Goal: Task Accomplishment & Management: Complete application form

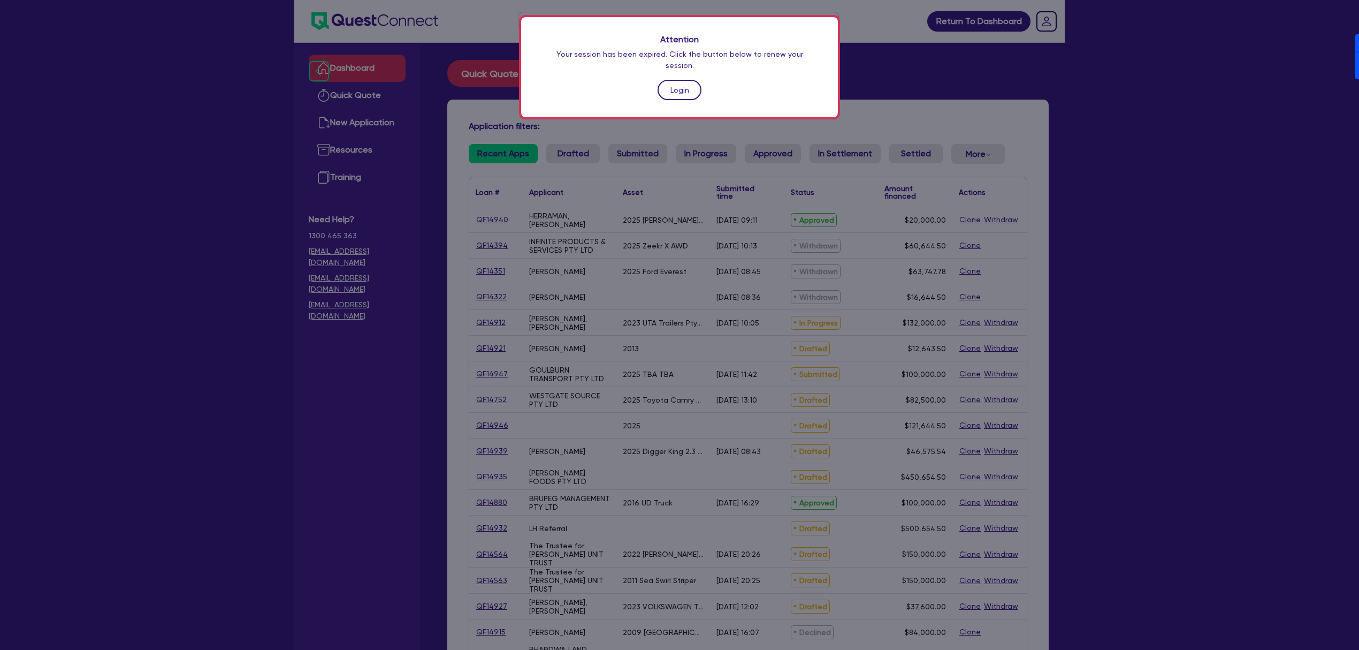
scroll to position [142, 0]
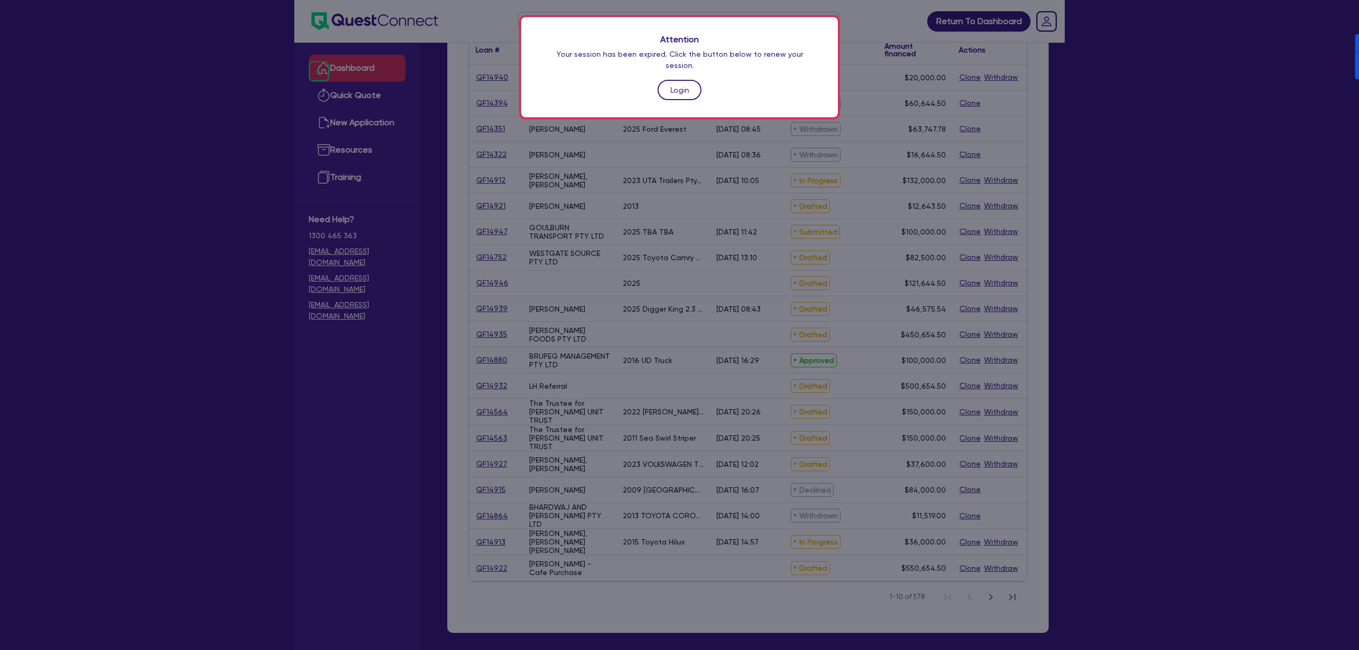
click at [658, 82] on div "Attention Your session has been expired. Click the button below to renew your s…" at bounding box center [679, 67] width 317 height 100
click at [669, 80] on link "Login" at bounding box center [680, 90] width 44 height 20
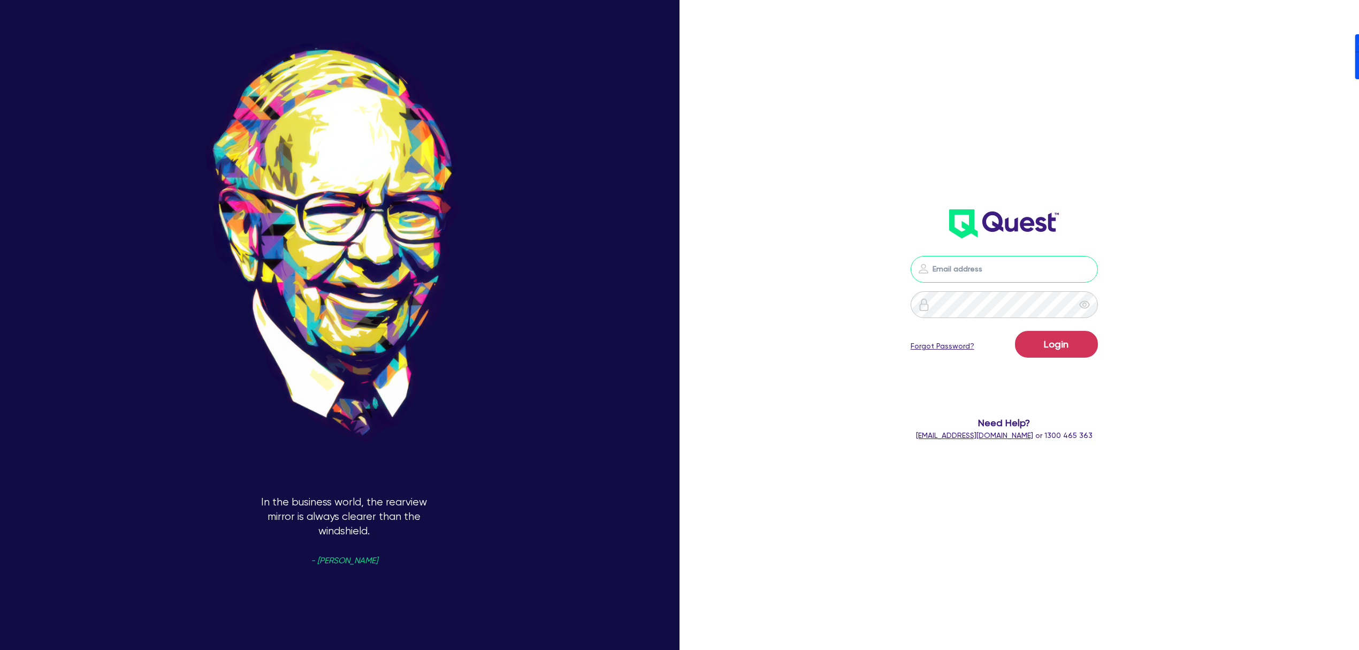
drag, startPoint x: 1008, startPoint y: 264, endPoint x: 1046, endPoint y: 230, distance: 50.8
click at [1008, 264] on input "email" at bounding box center [1004, 269] width 187 height 27
click at [1101, 195] on div "Login Forgot Password? Need Help? help@quest.finance or 1300 465 363" at bounding box center [1004, 213] width 398 height 476
click at [1005, 285] on nordpass-icon at bounding box center [1005, 285] width 0 height 0
click at [0, 649] on nordpass-autofill-portal at bounding box center [0, 650] width 0 height 0
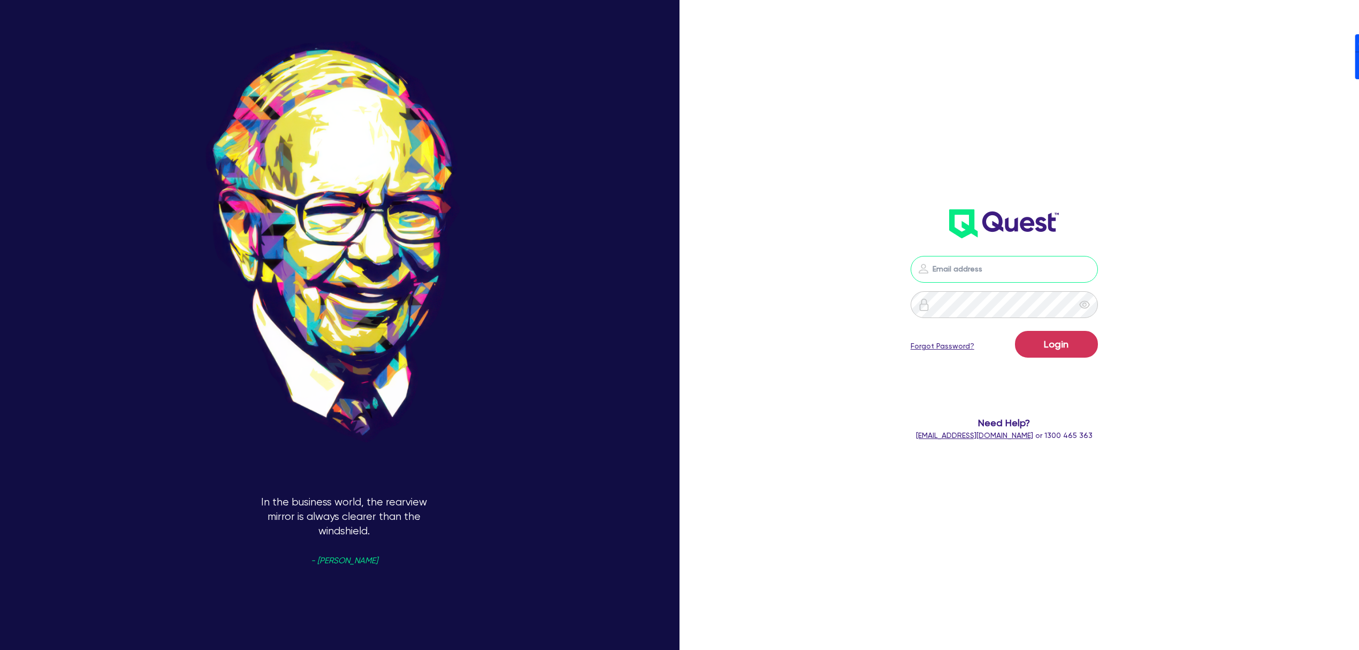
type input "dean.tinellis@quest.finance"
click at [1062, 345] on button "Login" at bounding box center [1056, 344] width 83 height 27
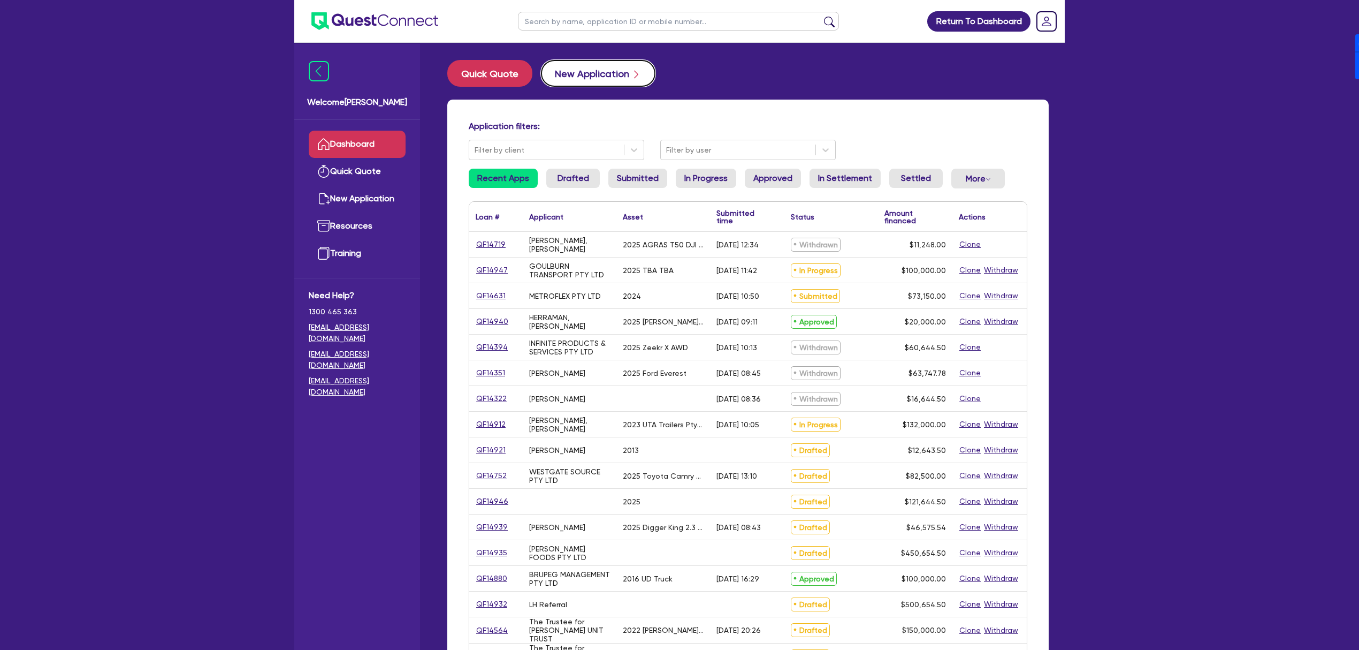
click at [601, 71] on button "New Application" at bounding box center [598, 73] width 115 height 27
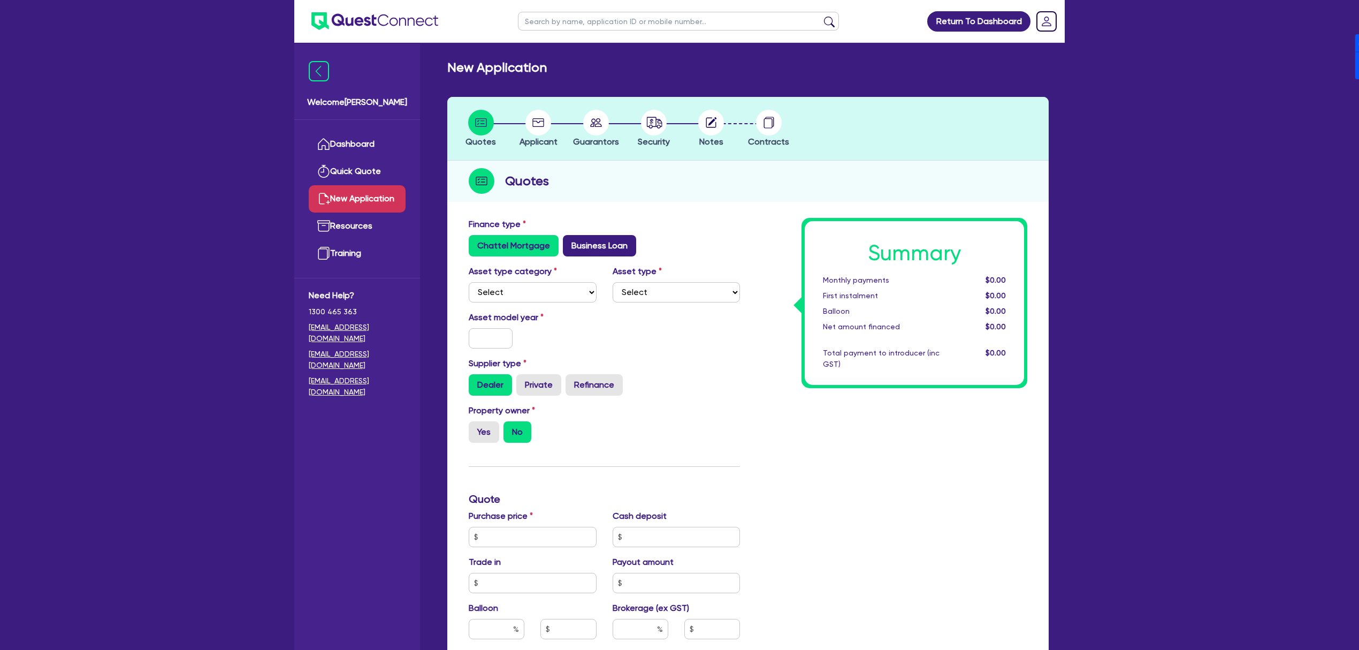
click at [575, 242] on label "Business Loan" at bounding box center [599, 245] width 73 height 21
click at [570, 242] on input "Business Loan" at bounding box center [566, 238] width 7 height 7
radio input "true"
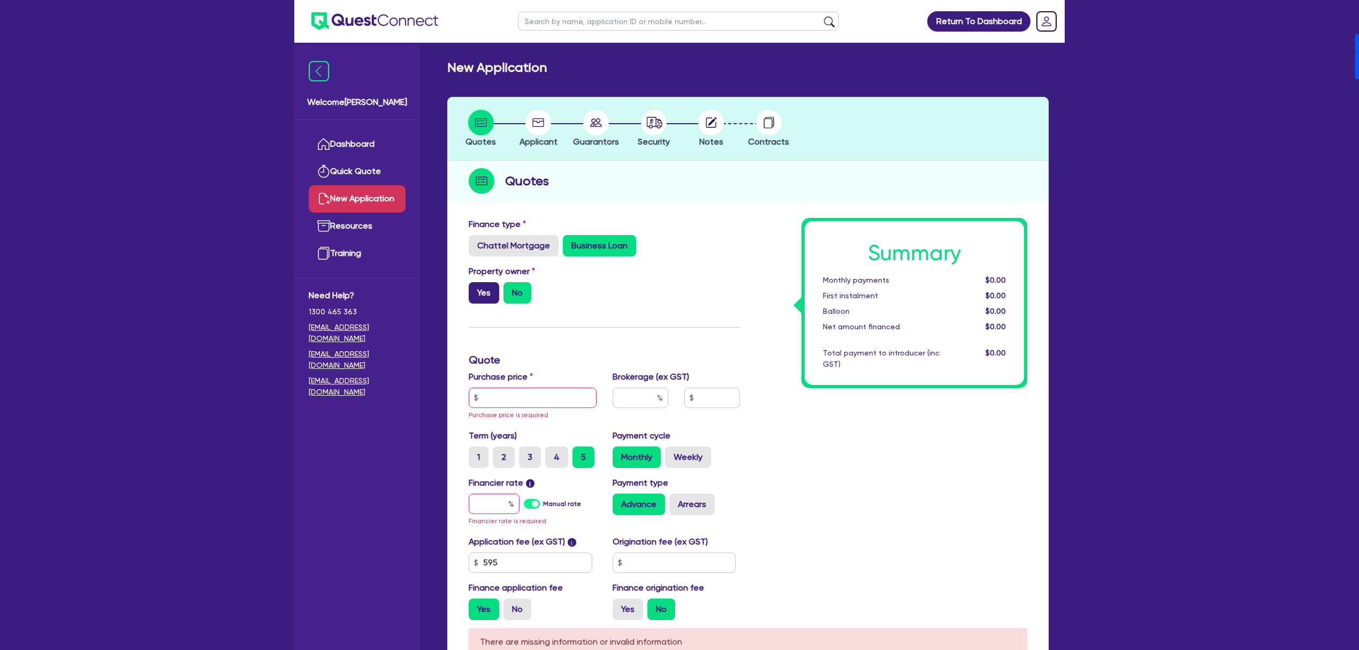
click at [488, 290] on label "Yes" at bounding box center [484, 292] width 31 height 21
click at [476, 289] on input "Yes" at bounding box center [472, 285] width 7 height 7
radio input "true"
click at [539, 397] on input "text" at bounding box center [533, 397] width 128 height 20
type input "20,000"
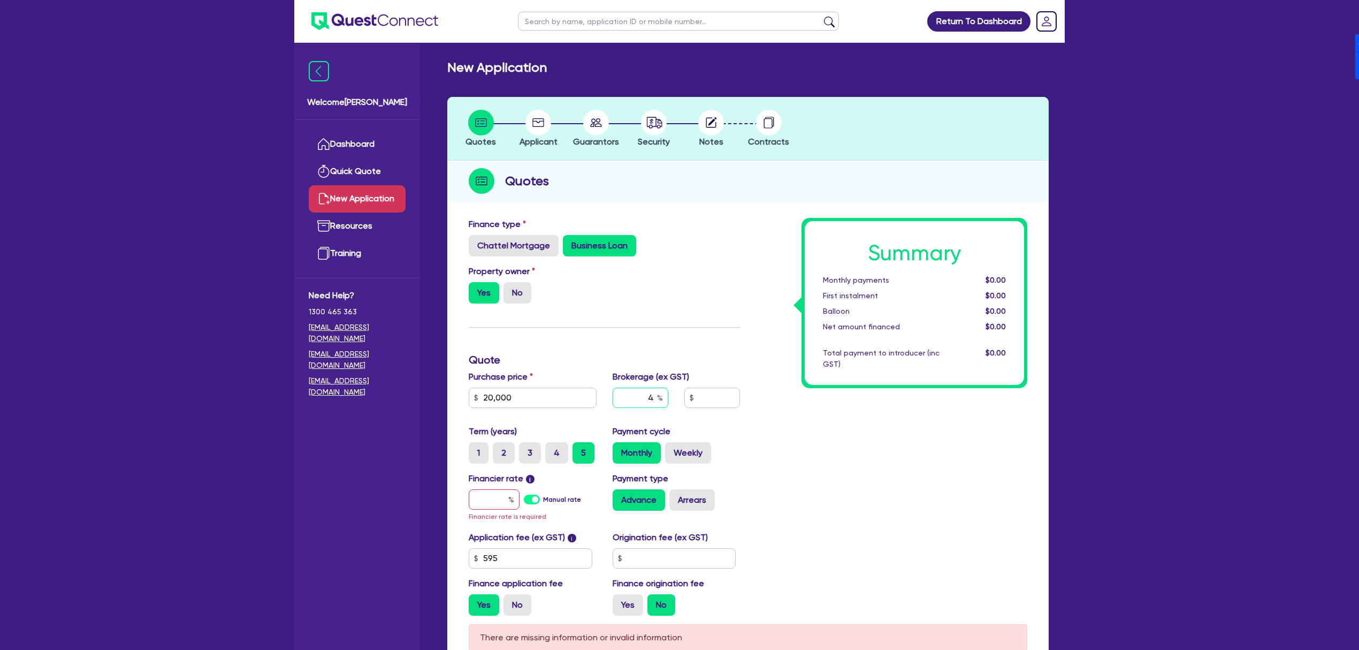
type input "4"
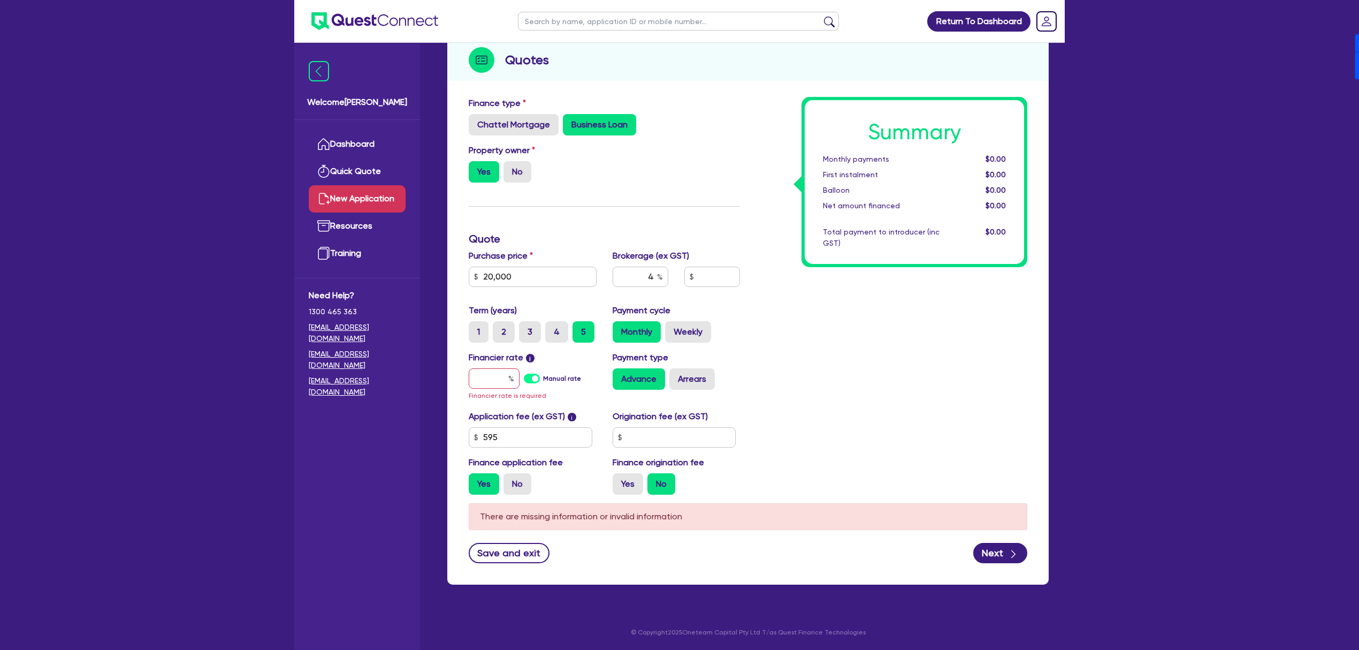
click at [543, 374] on label "Manual rate" at bounding box center [562, 379] width 38 height 10
click at [0, 0] on input "Manual rate" at bounding box center [0, 0] width 0 height 0
type input "826.18"
type input "17"
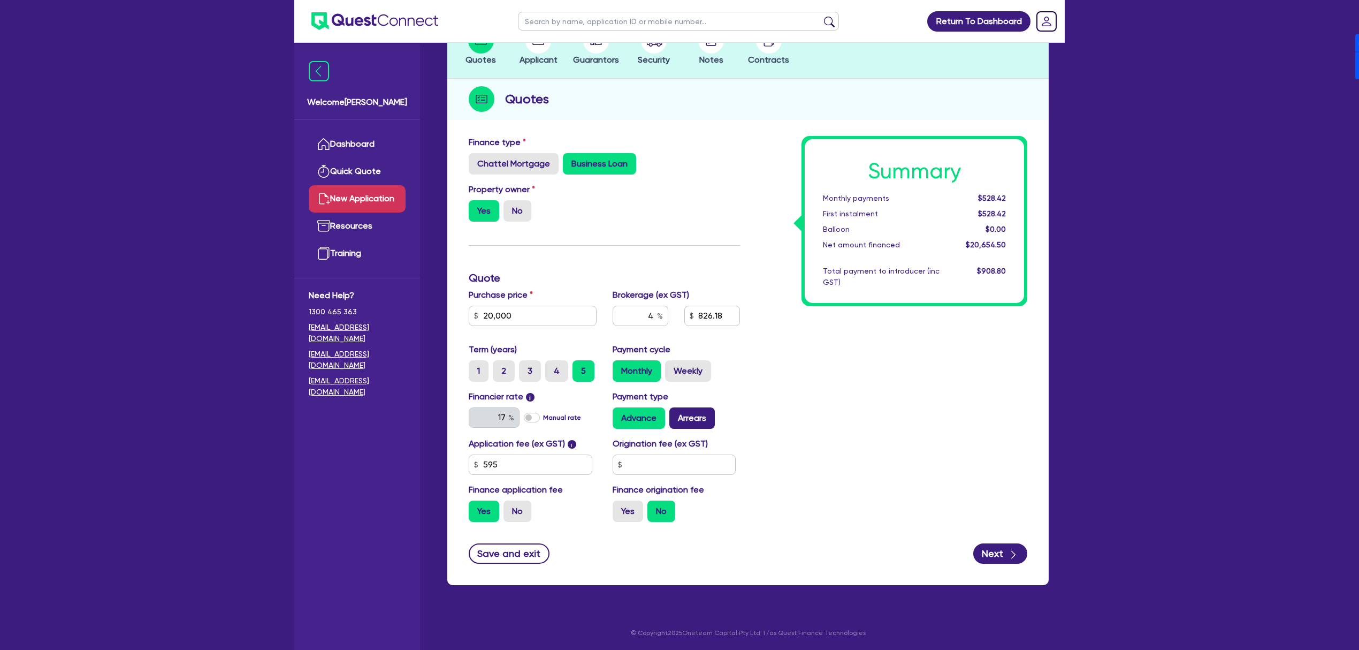
click at [690, 413] on label "Arrears" at bounding box center [692, 417] width 45 height 21
click at [677, 413] on input "Arrears" at bounding box center [673, 410] width 7 height 7
radio input "true"
click at [630, 517] on label "Yes" at bounding box center [628, 510] width 31 height 21
click at [620, 507] on input "Yes" at bounding box center [616, 503] width 7 height 7
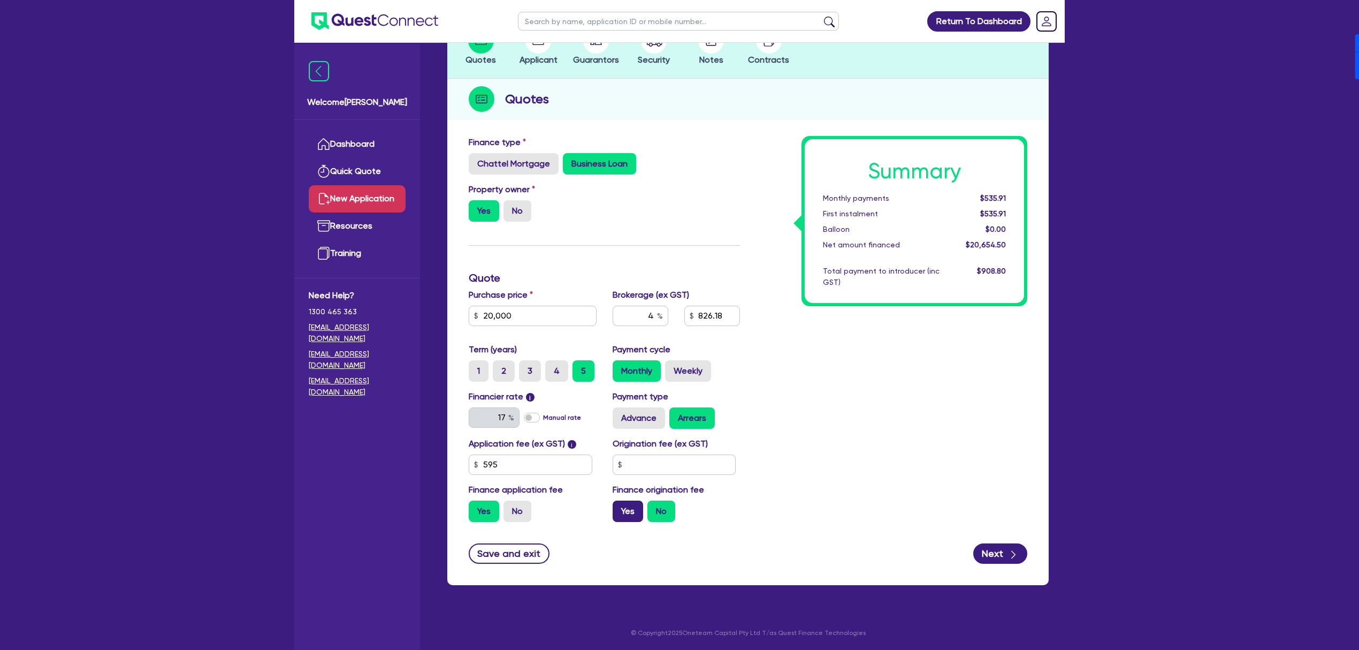
radio input "true"
click at [1009, 549] on icon "button" at bounding box center [1013, 554] width 11 height 11
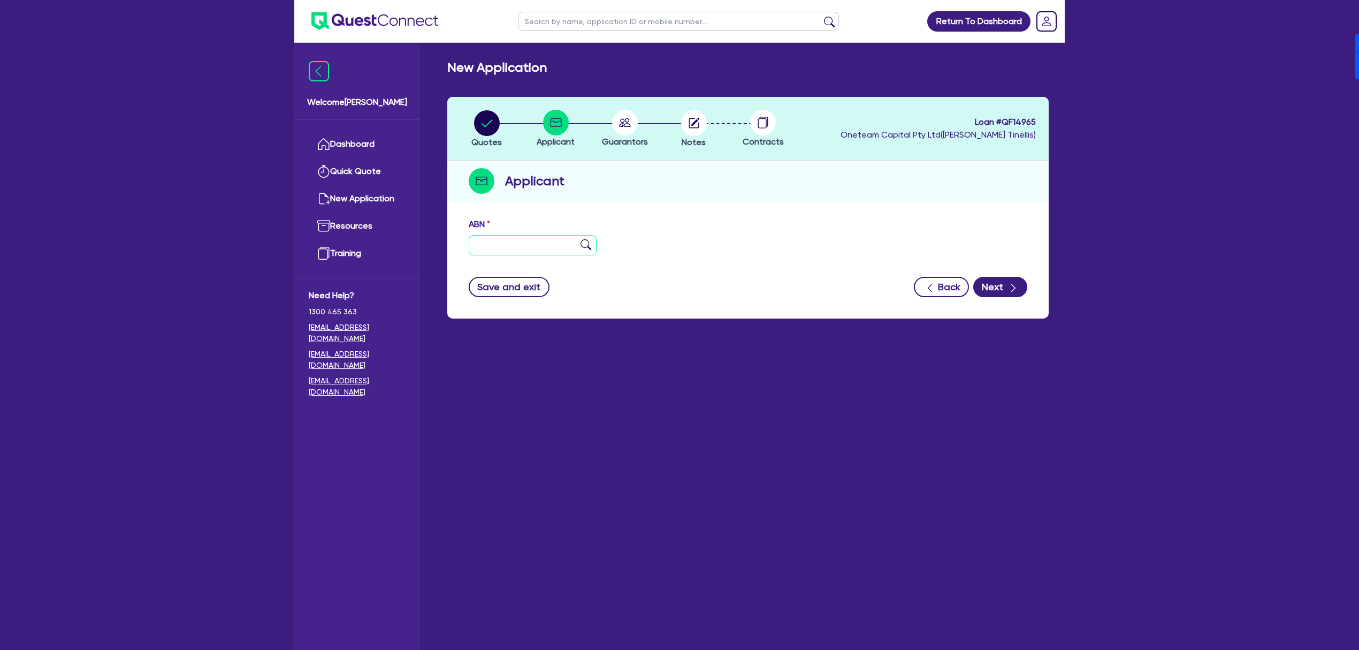
click at [515, 236] on input "text" at bounding box center [533, 245] width 128 height 20
type input "20 616 066 874"
type input "C & G ATON GROUP PTY LTD"
type input "GT ATON DRAFTING SOLUTIONS"
select select "COMPANY"
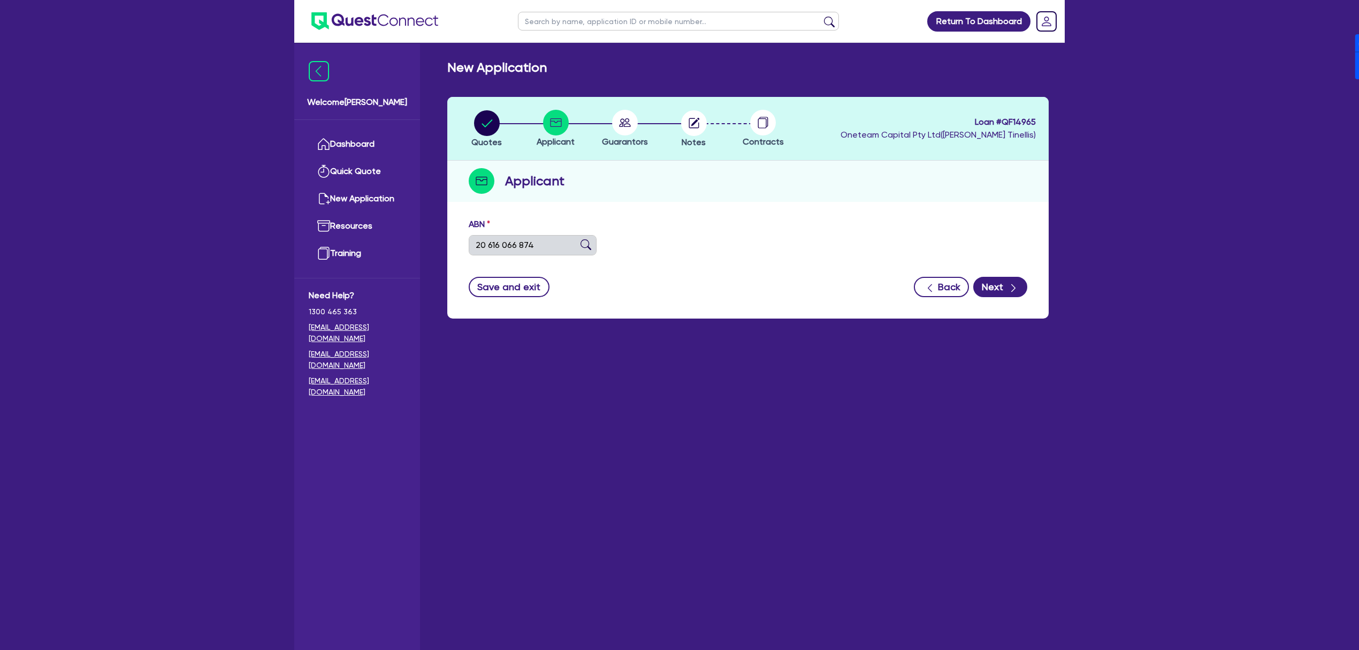
type input "23/11/2016"
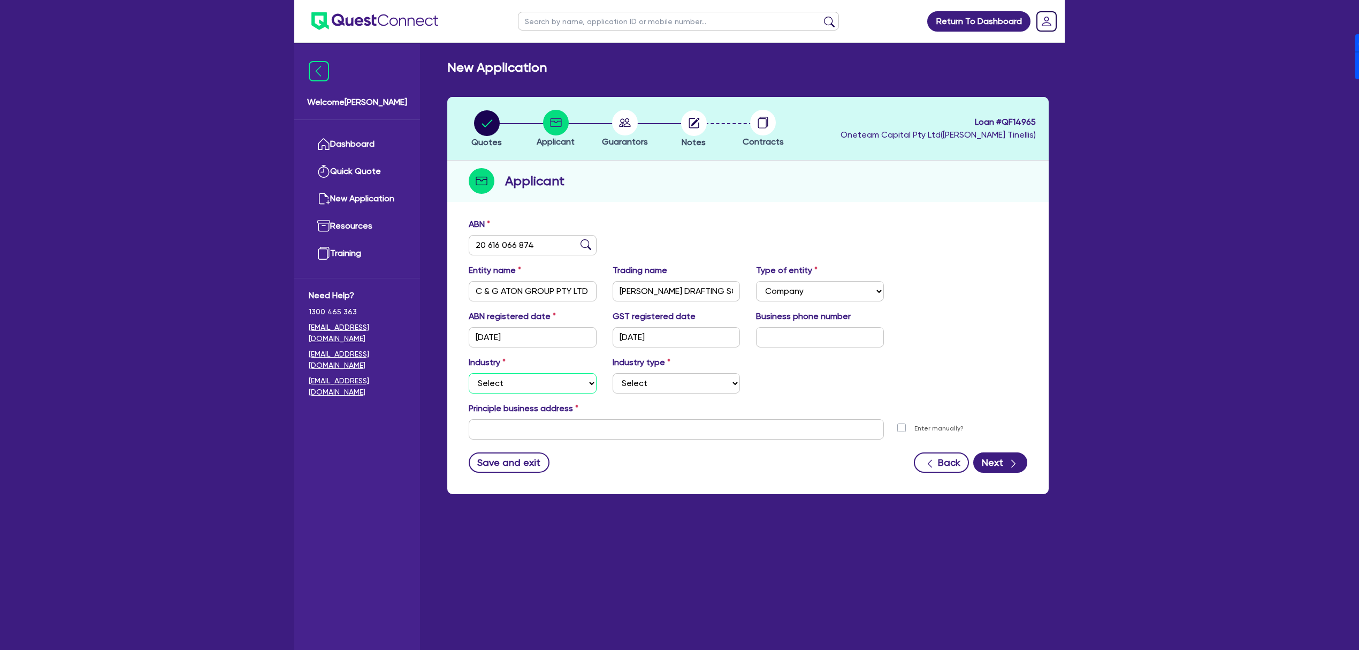
click at [536, 380] on select "Select Accomodation & Food Services Administrative & Support Services Agricultu…" at bounding box center [533, 383] width 128 height 20
select select "MANUFACTURING"
click at [469, 373] on select "Select Accomodation & Food Services Administrative & Support Services Agricultu…" at bounding box center [533, 383] width 128 height 20
click at [656, 388] on select "Select Food Processing & Manufacturing Bottled Drinks & Brewed Beverages Textil…" at bounding box center [677, 383] width 128 height 20
select select "PRINTING"
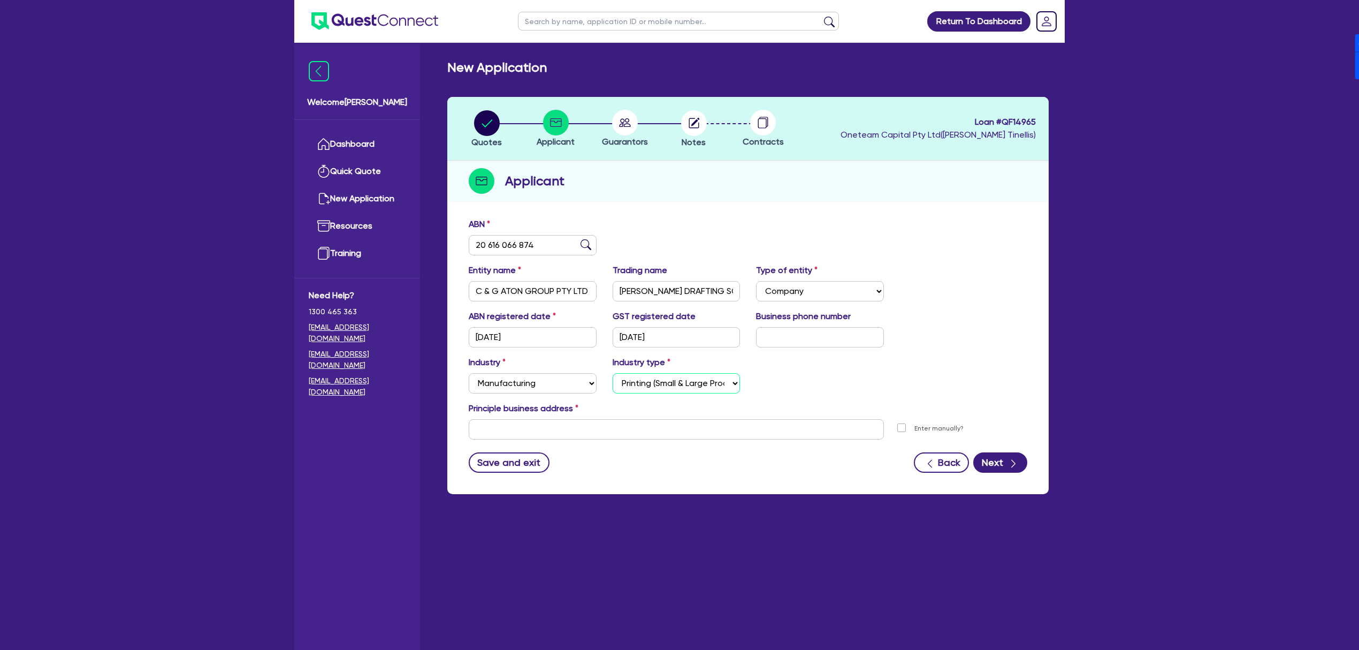
click at [613, 373] on select "Select Food Processing & Manufacturing Bottled Drinks & Brewed Beverages Textil…" at bounding box center [677, 383] width 128 height 20
click at [557, 435] on input "text" at bounding box center [676, 429] width 415 height 20
type input "Level 27, Tower One, 100 Barangaroo Ave Barangaroo NSW 2000"
type input "04 5035 5483"
click at [880, 390] on div "Industry Select Accomodation & Food Services Administrative & Support Services …" at bounding box center [748, 379] width 575 height 46
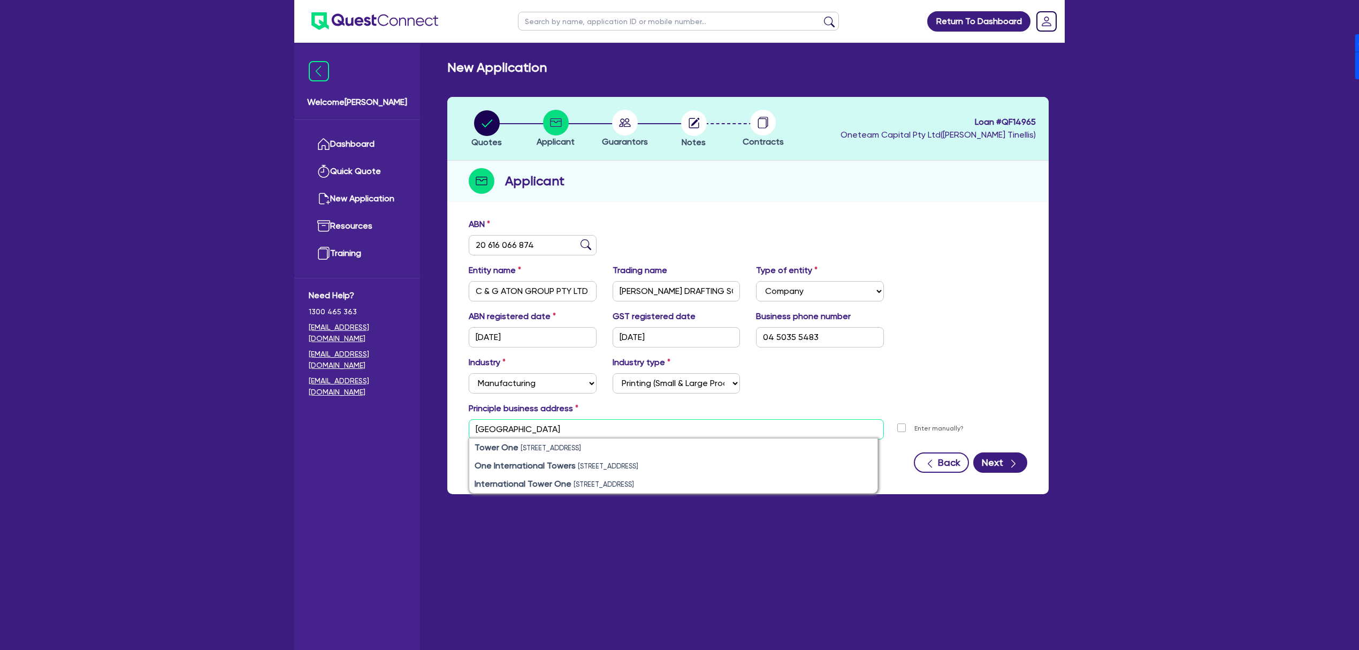
click at [726, 428] on input "[GEOGRAPHIC_DATA]" at bounding box center [676, 429] width 415 height 20
click at [539, 445] on small "100 Barangaroo Ave, Barangaroo NSW 2000, Australia" at bounding box center [551, 448] width 60 height 8
type input "100 Barangaroo Ave Sydney NSW 2000"
click at [997, 459] on button "Next" at bounding box center [1001, 462] width 54 height 20
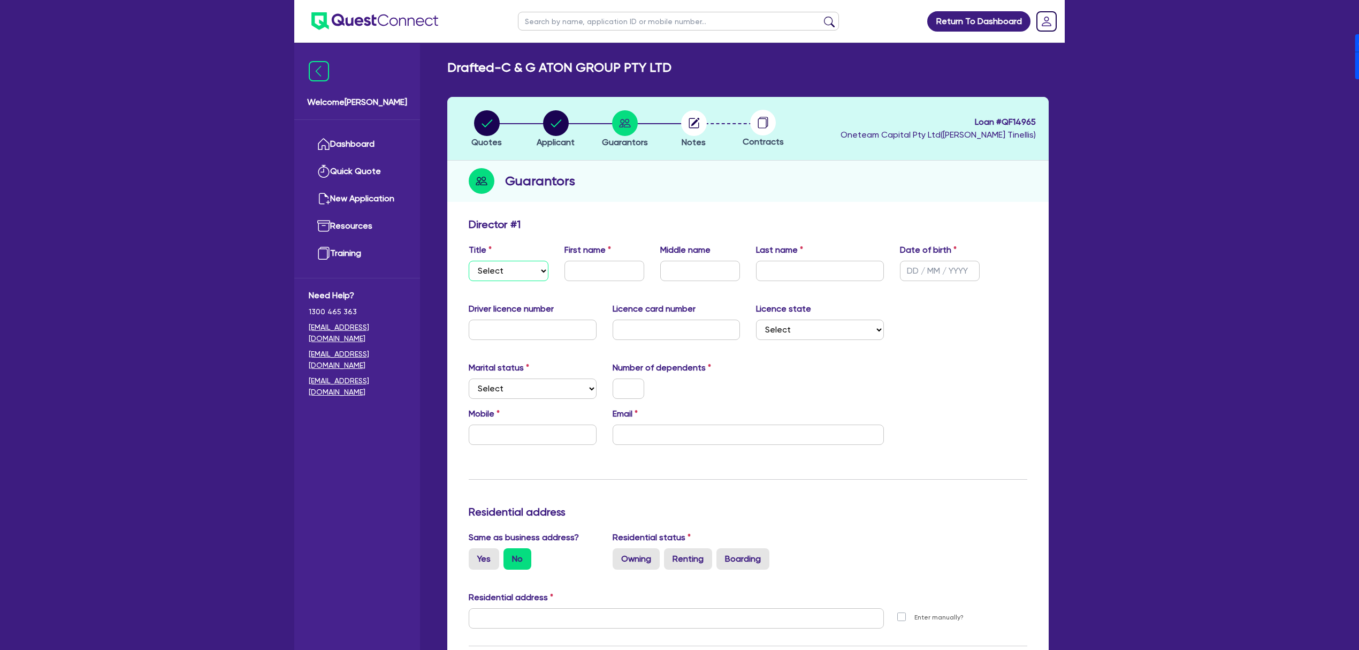
click at [500, 272] on select "Select Mr Mrs Ms Miss Dr" at bounding box center [509, 271] width 80 height 20
select select "MR"
click at [469, 261] on select "Select Mr Mrs Ms Miss Dr" at bounding box center [509, 271] width 80 height 20
click at [598, 269] on input "text" at bounding box center [605, 271] width 80 height 20
click at [760, 180] on div "Guarantors" at bounding box center [748, 181] width 602 height 41
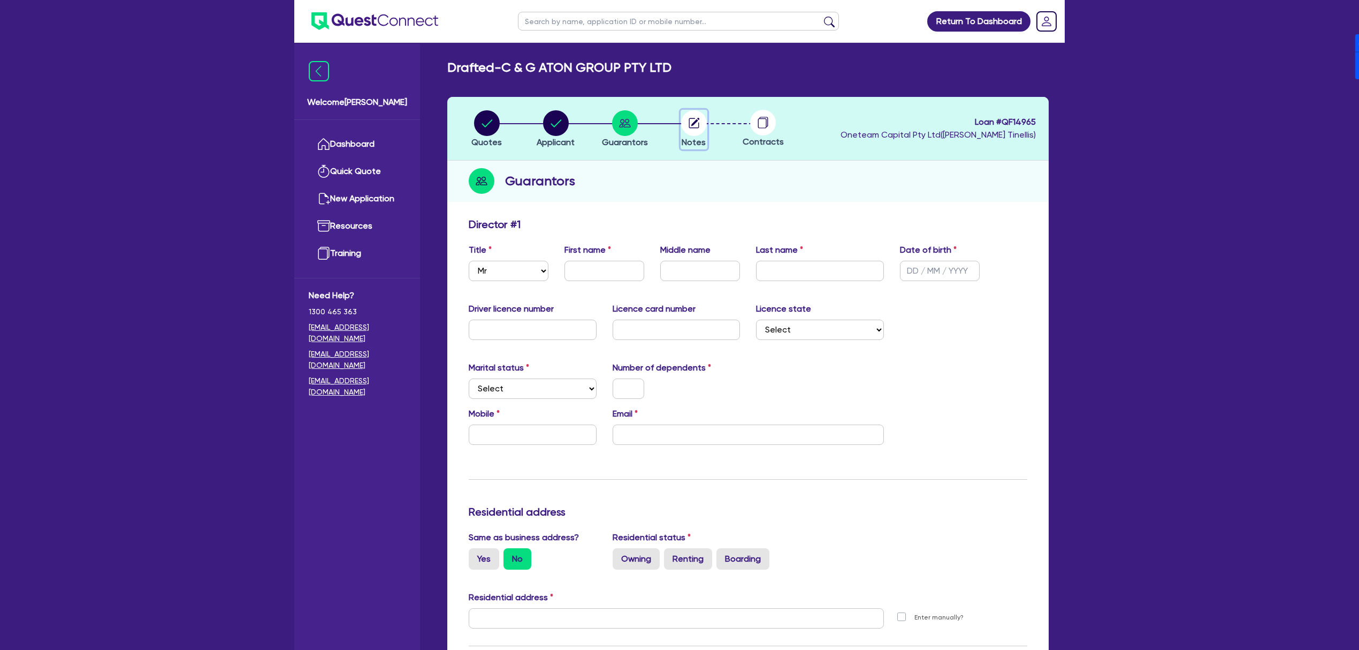
click at [688, 125] on circle "button" at bounding box center [694, 123] width 26 height 26
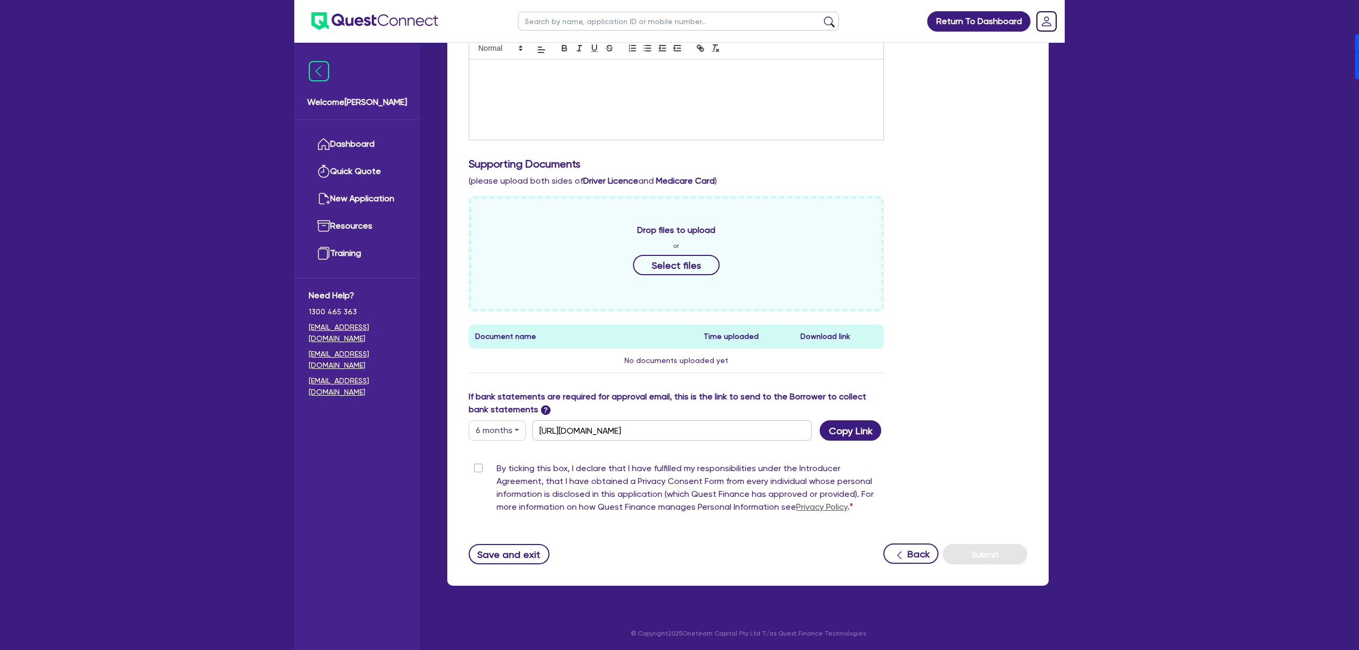
scroll to position [307, 0]
click at [477, 420] on button "6 months" at bounding box center [497, 429] width 57 height 20
click at [487, 493] on link "12 months" at bounding box center [511, 494] width 85 height 20
type input "https://scv.bankstatements.com.au/QUSF-QF14965"
click at [846, 432] on button "Copy Link" at bounding box center [851, 429] width 62 height 20
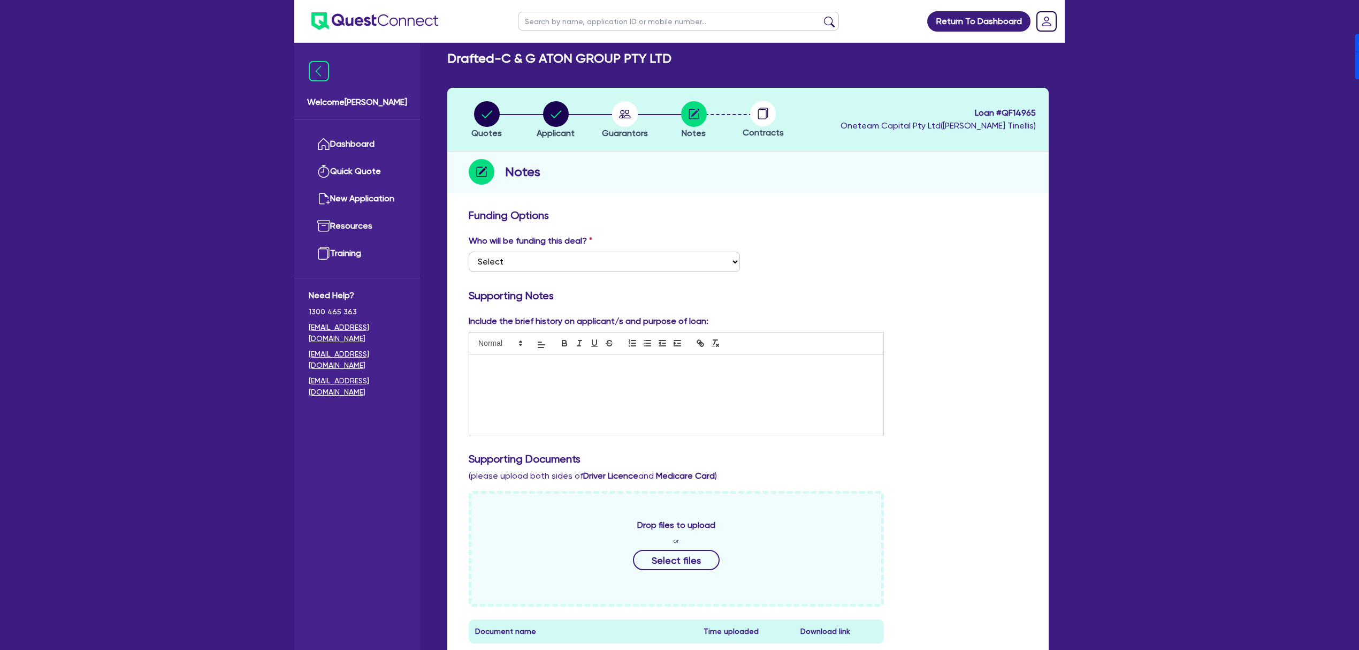
scroll to position [0, 0]
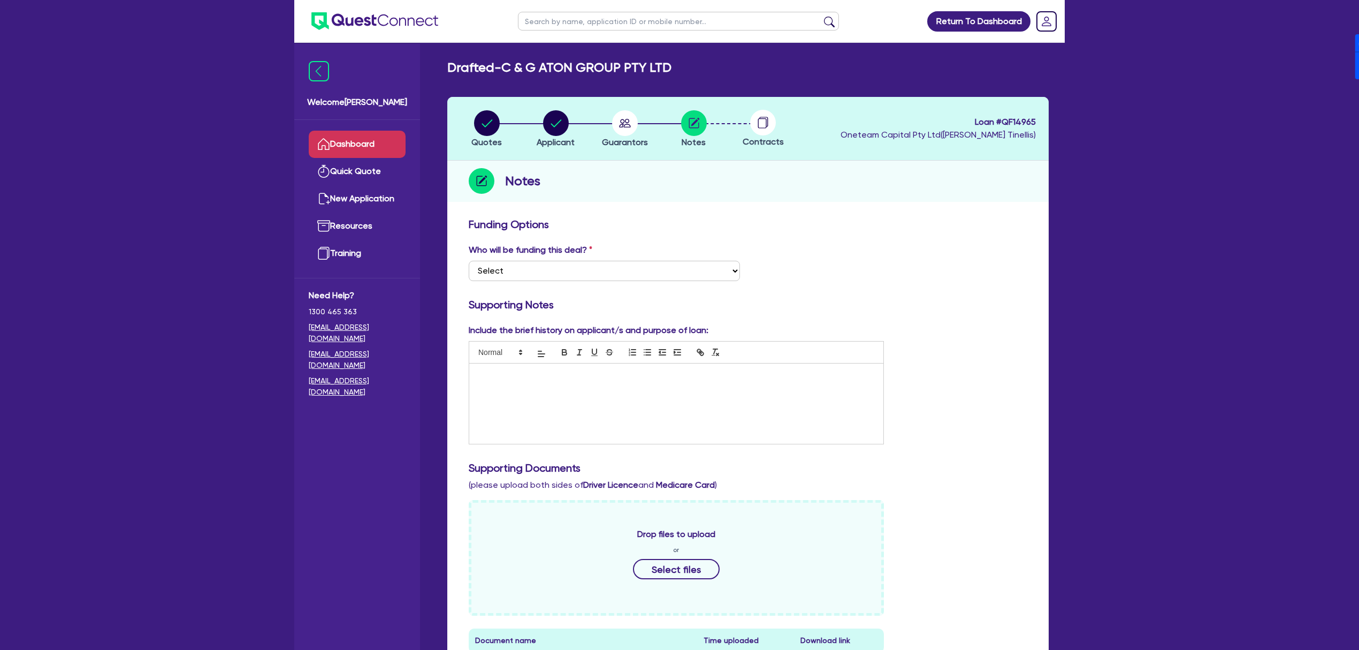
click at [333, 148] on link "Dashboard" at bounding box center [357, 144] width 97 height 27
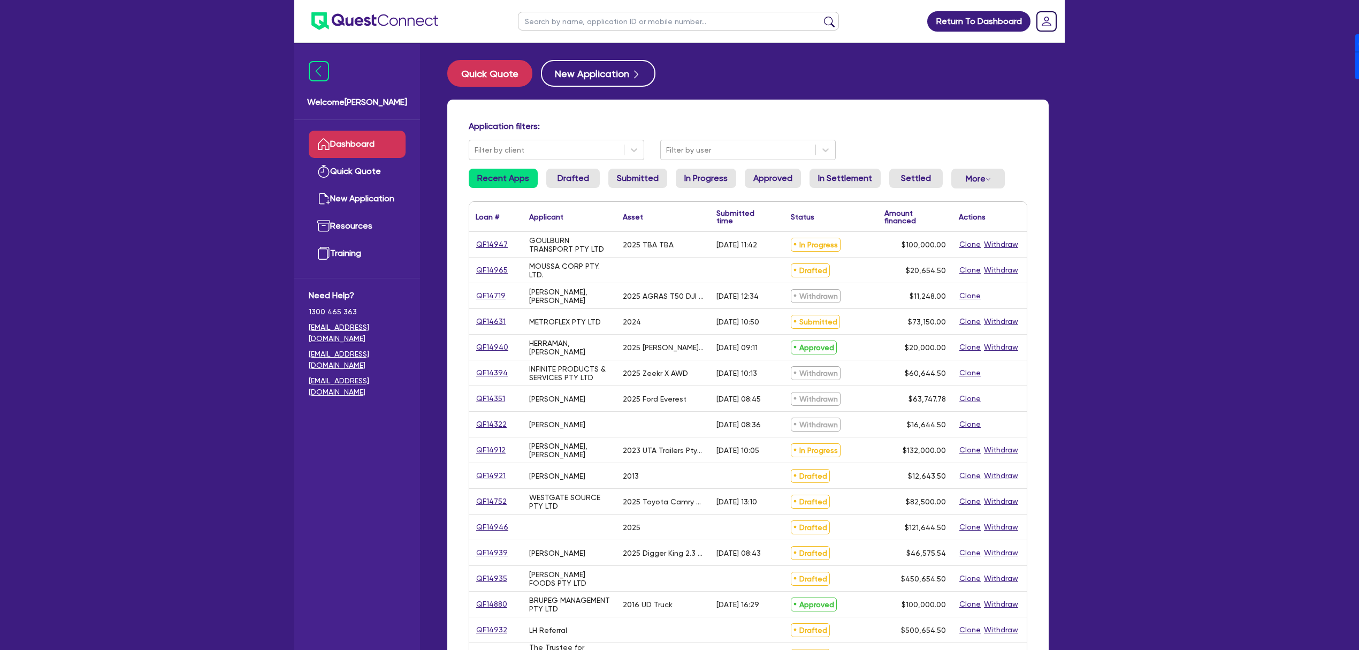
click at [622, 21] on input "text" at bounding box center [678, 21] width 321 height 19
click at [821, 16] on button "submit" at bounding box center [829, 23] width 17 height 15
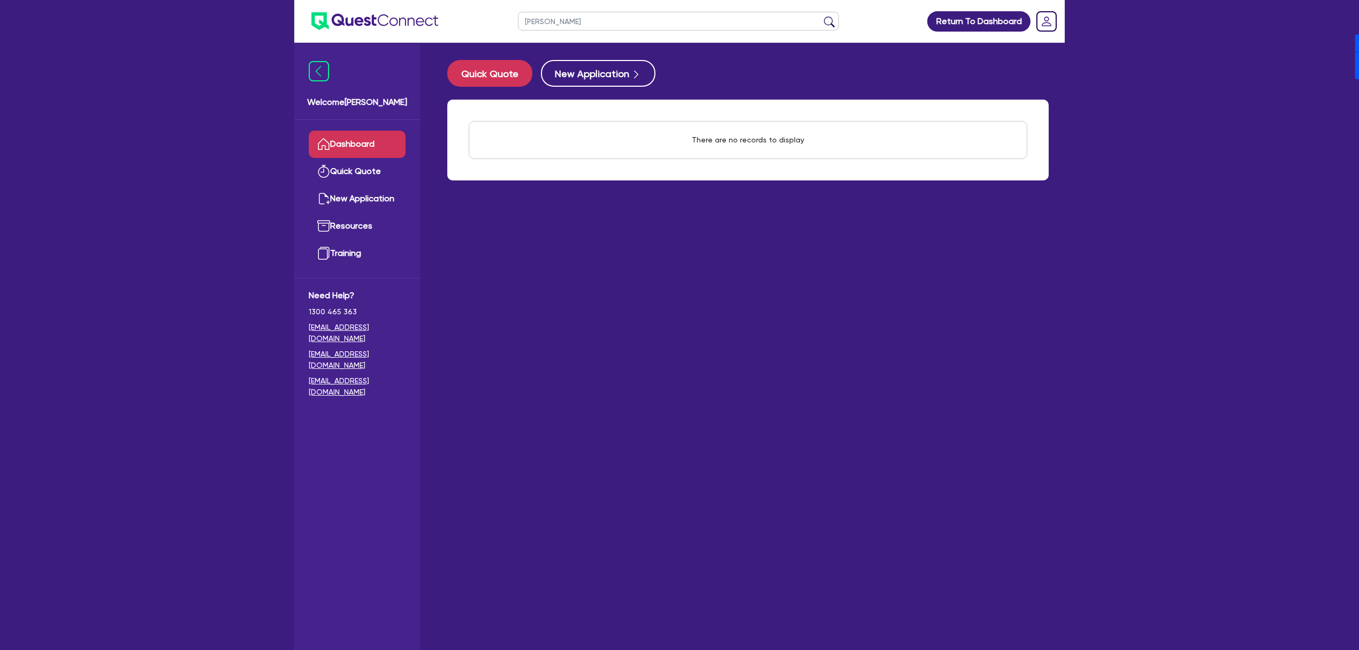
type input "John"
click at [821, 16] on button "submit" at bounding box center [829, 23] width 17 height 15
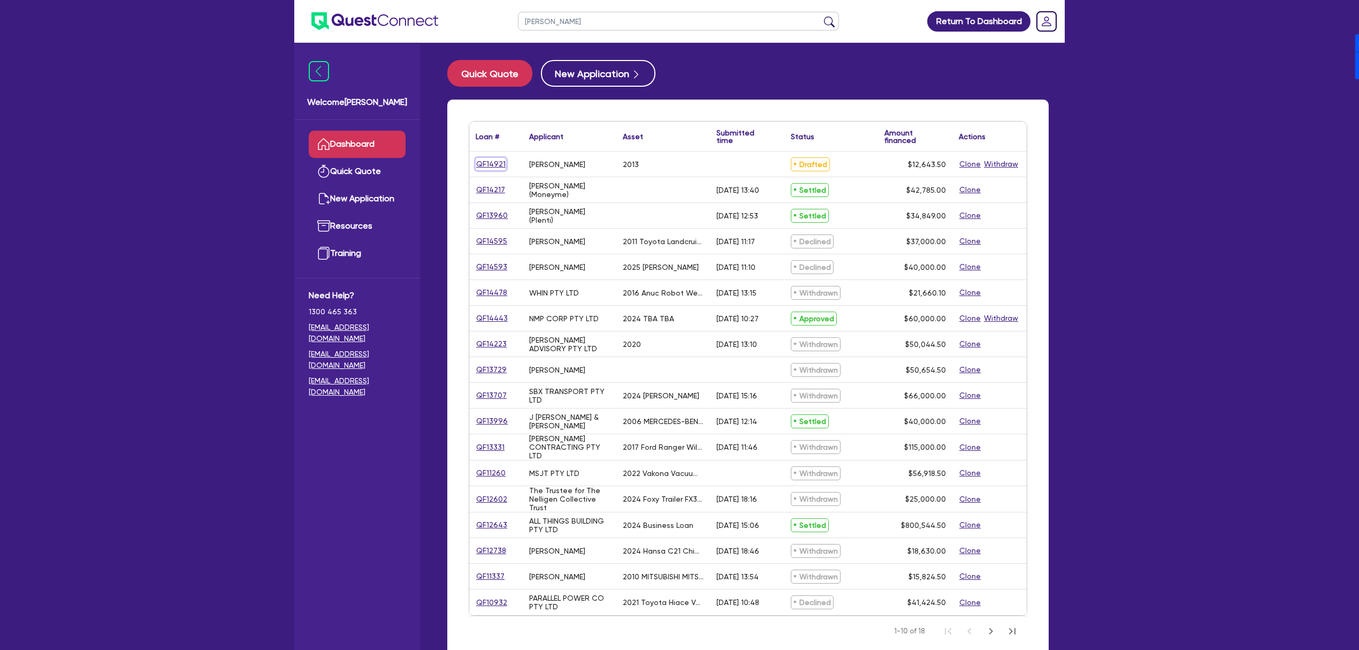
click at [482, 159] on link "QF14921" at bounding box center [491, 164] width 31 height 12
select select "CARS_AND_LIGHT_TRUCKS"
select select "PASSENGER_VEHICLES"
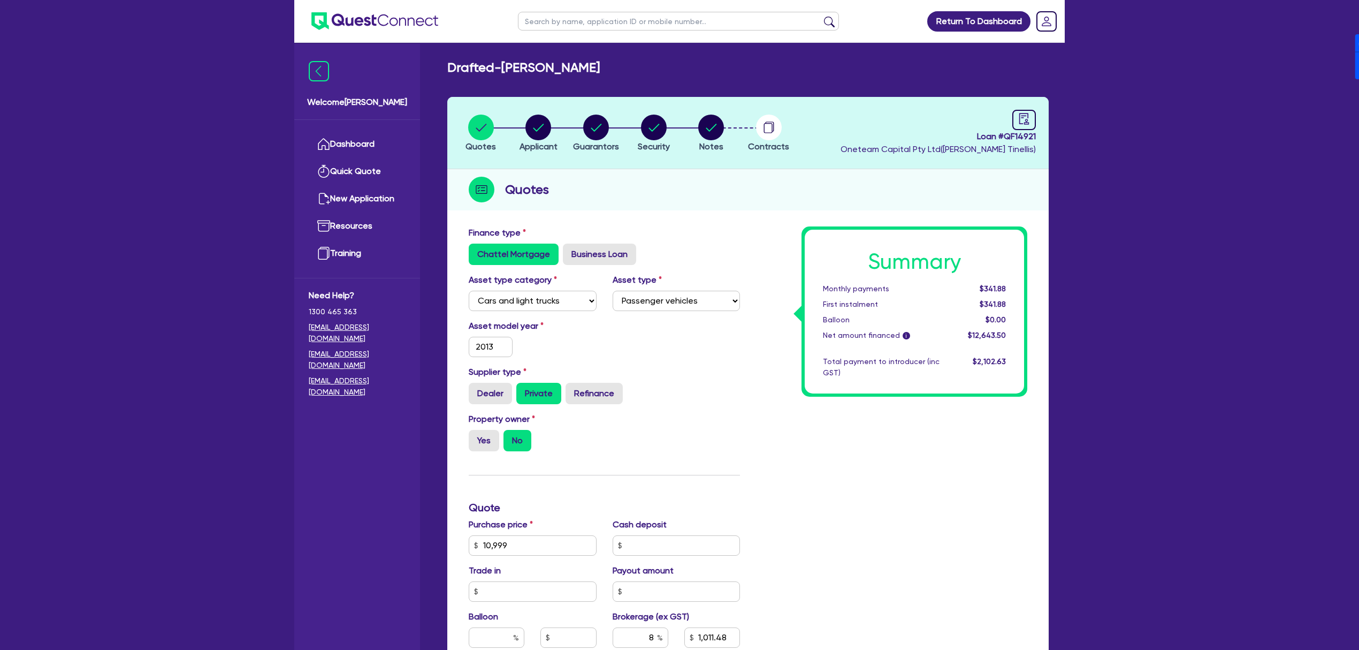
click at [1020, 135] on span "Loan # QF14921" at bounding box center [938, 136] width 195 height 13
copy span "QF14921"
click at [654, 125] on circle "button" at bounding box center [654, 128] width 26 height 26
select select "CARS_AND_LIGHT_TRUCKS"
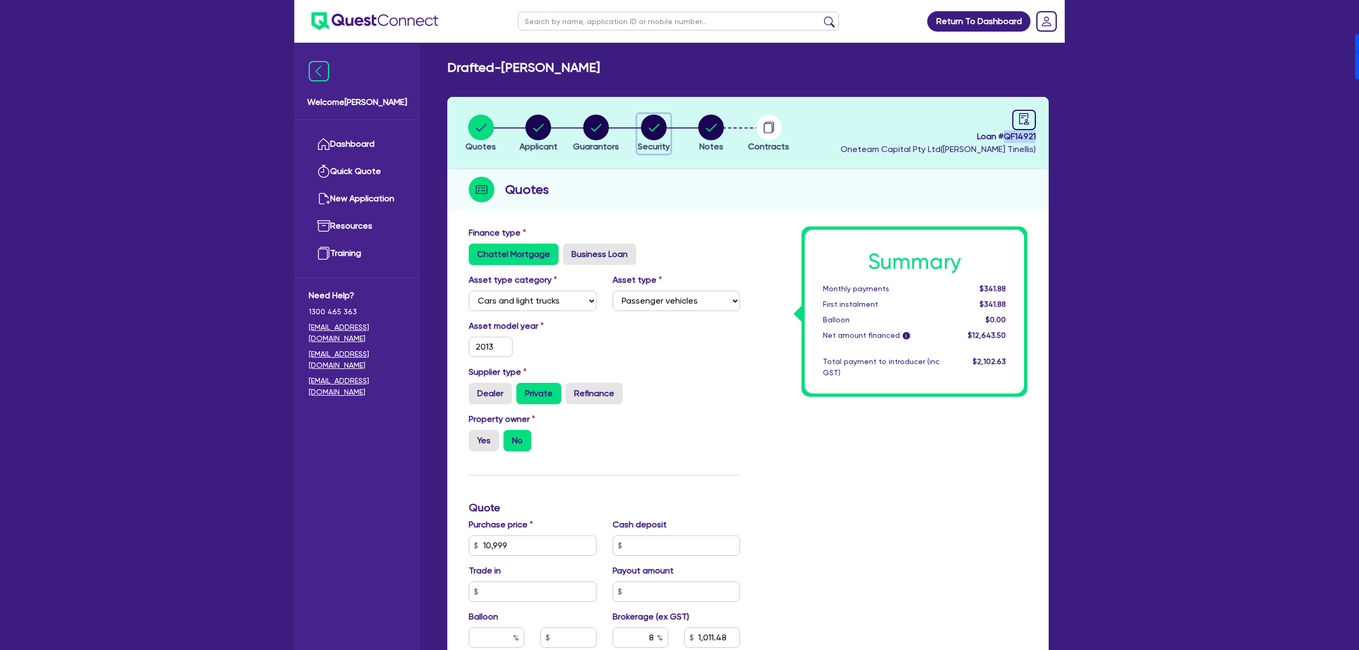
select select "PASSENGER_VEHICLES"
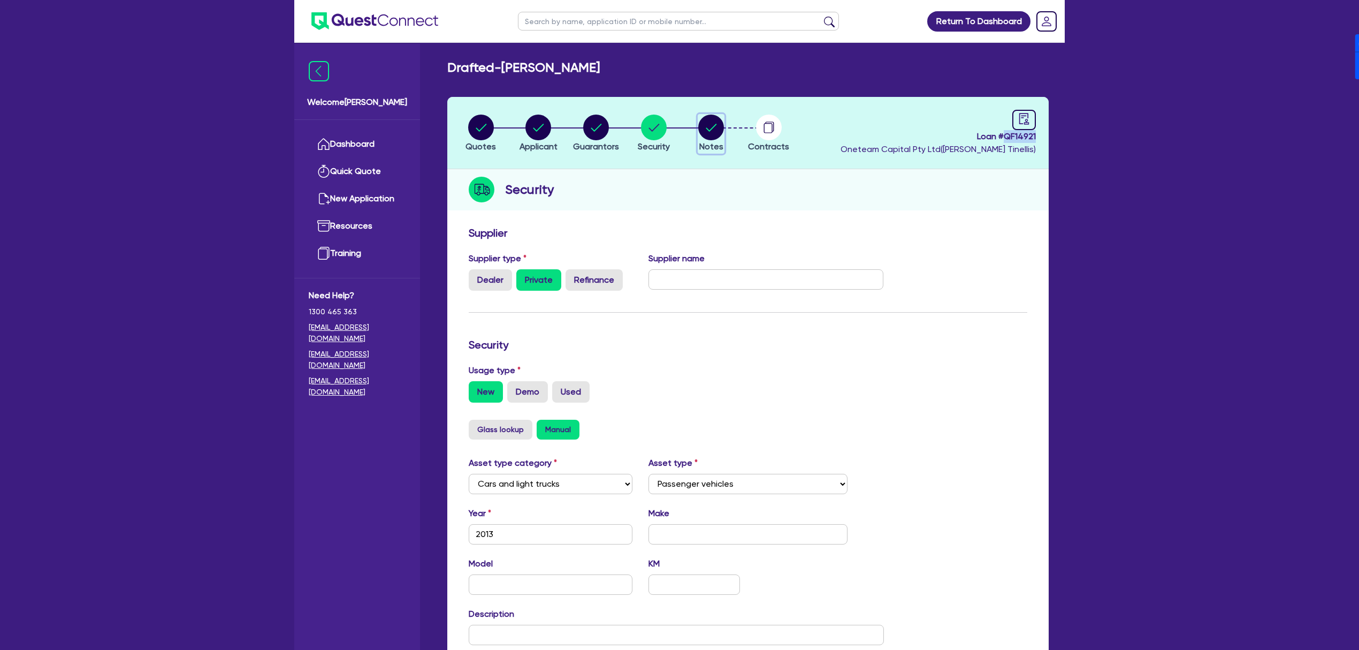
click at [712, 135] on circle "button" at bounding box center [711, 128] width 26 height 26
select select "Other"
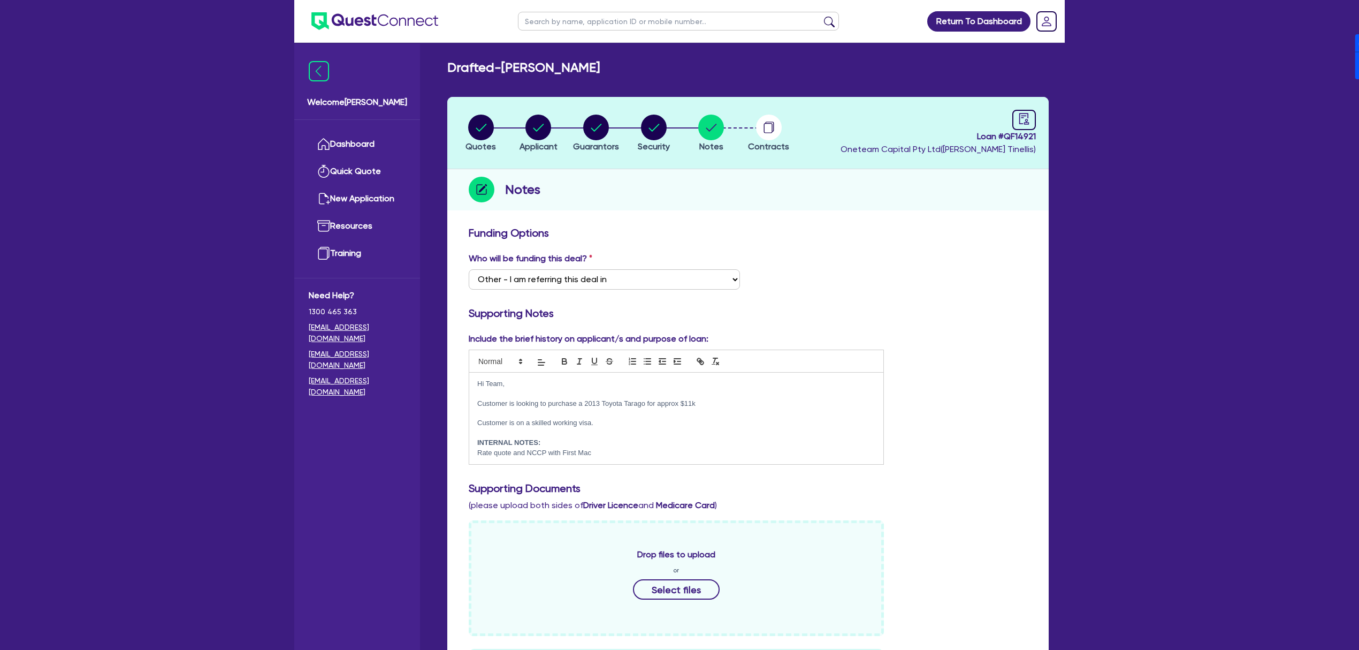
click at [625, 24] on input "text" at bounding box center [678, 21] width 321 height 19
type input "Michael Sayer"
click button "submit" at bounding box center [829, 23] width 17 height 15
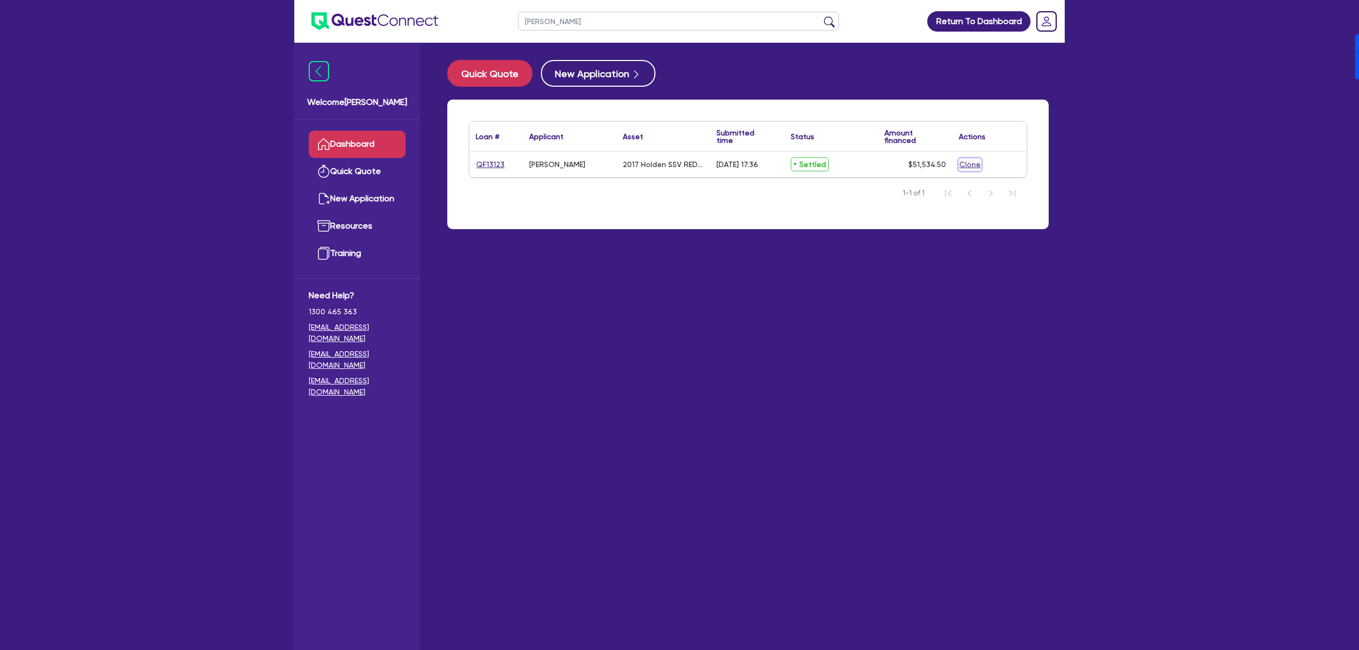
click at [970, 159] on button "Clone" at bounding box center [970, 164] width 22 height 12
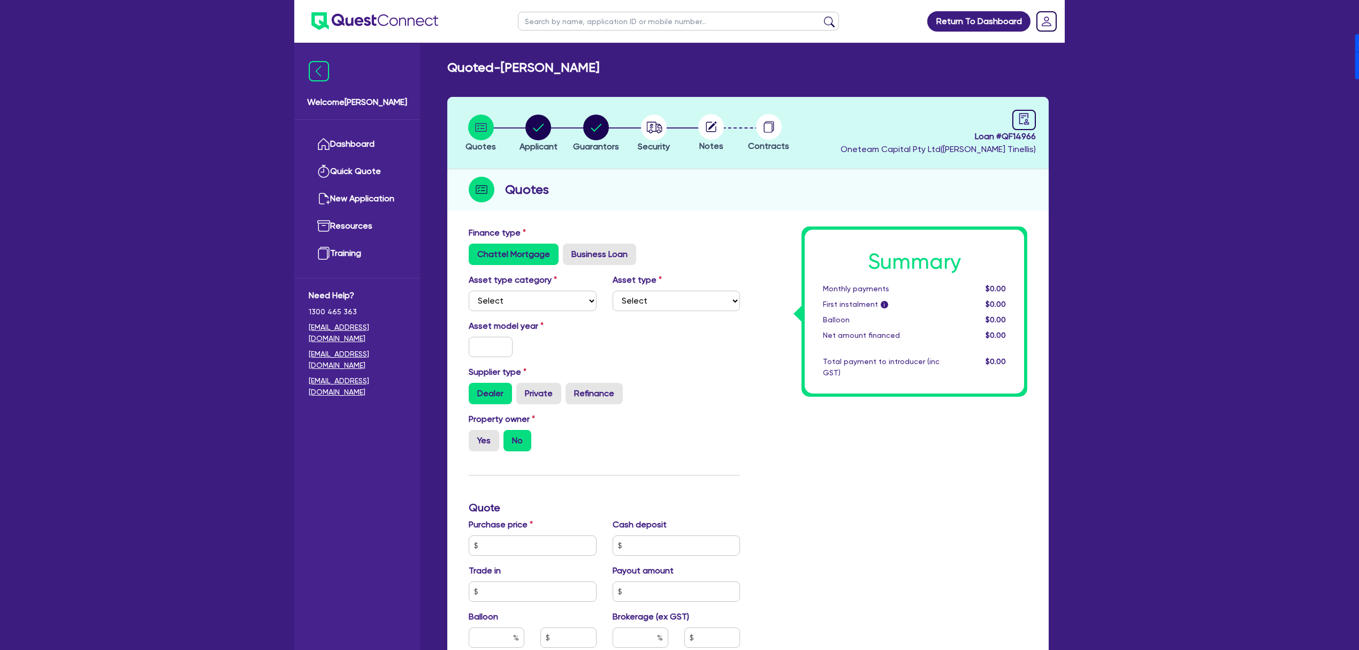
click at [502, 310] on div "Asset type category Select Cars and light trucks Primary assets Secondary asset…" at bounding box center [604, 296] width 287 height 46
click at [504, 306] on select "Select Cars and light trucks Primary assets Secondary assets Tertiary assets" at bounding box center [533, 301] width 128 height 20
select select "CARS_AND_LIGHT_TRUCKS"
click at [469, 291] on select "Select Cars and light trucks Primary assets Secondary assets Tertiary assets" at bounding box center [533, 301] width 128 height 20
click at [668, 309] on select "Select Passenger vehicles Vans and utes Light trucks up to 4.5 tonne" at bounding box center [677, 301] width 128 height 20
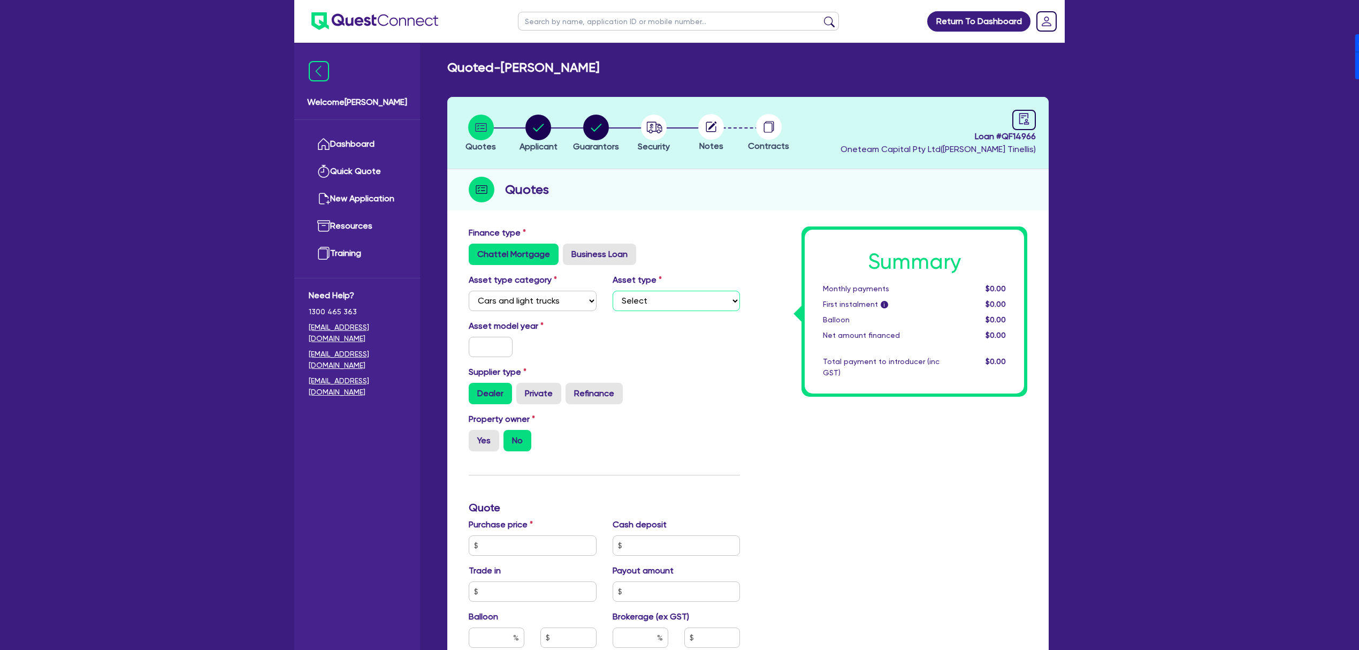
select select "PASSENGER_VEHICLES"
click at [613, 291] on select "Select Passenger vehicles Vans and utes Light trucks up to 4.5 tonne" at bounding box center [677, 301] width 128 height 20
click at [491, 344] on input "text" at bounding box center [491, 347] width 44 height 20
type input "2020"
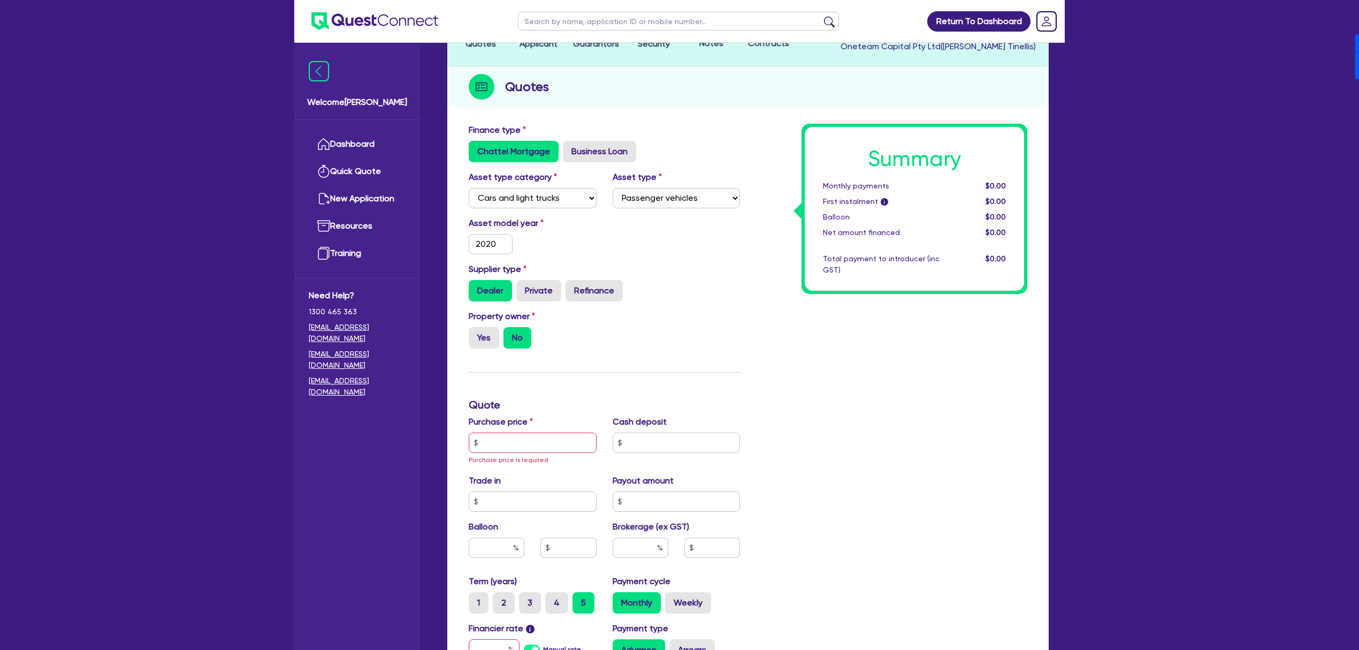
scroll to position [142, 0]
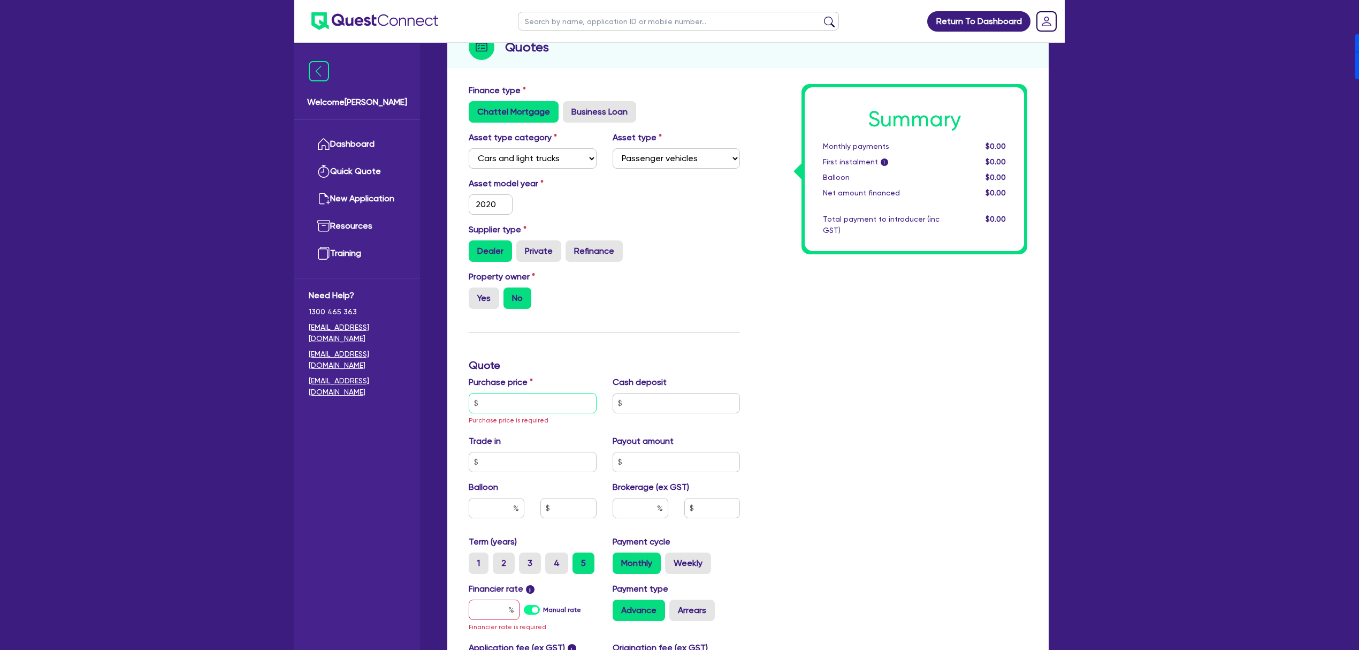
click at [536, 407] on input "text" at bounding box center [533, 403] width 128 height 20
type input "46,000"
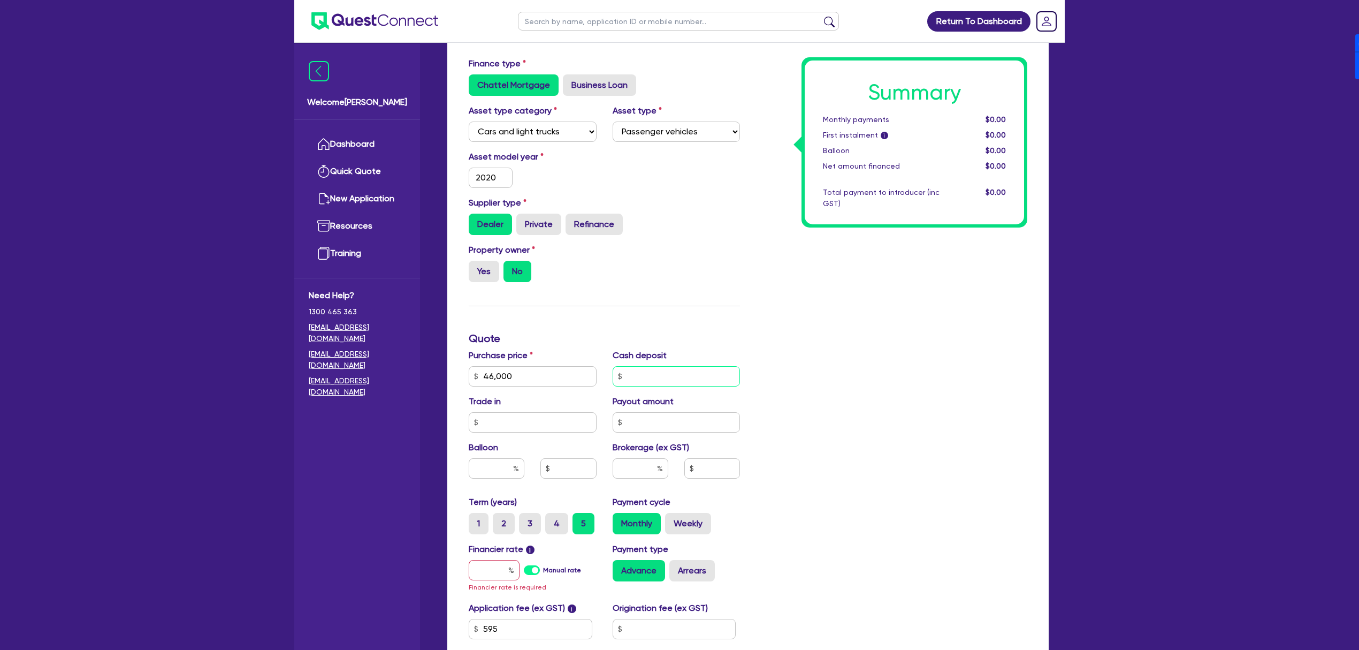
scroll to position [214, 0]
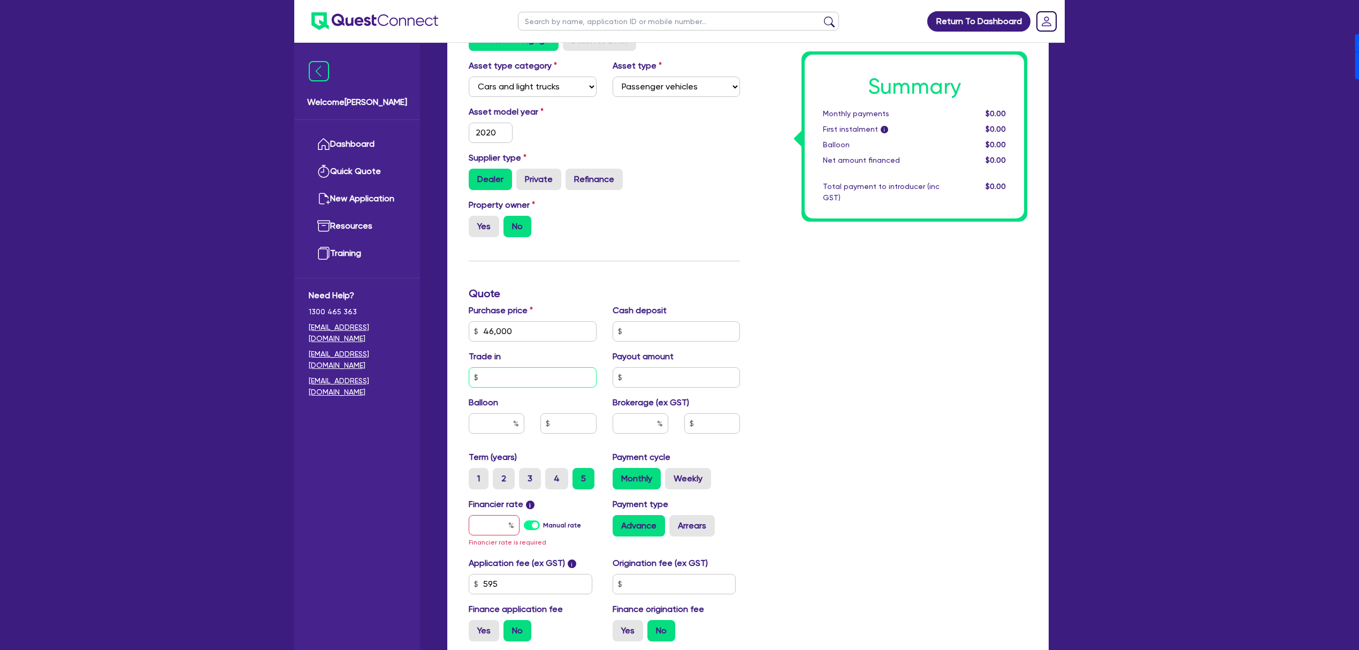
click at [536, 381] on input "text" at bounding box center [533, 377] width 128 height 20
type input "43,000"
type input "35"
type input "4"
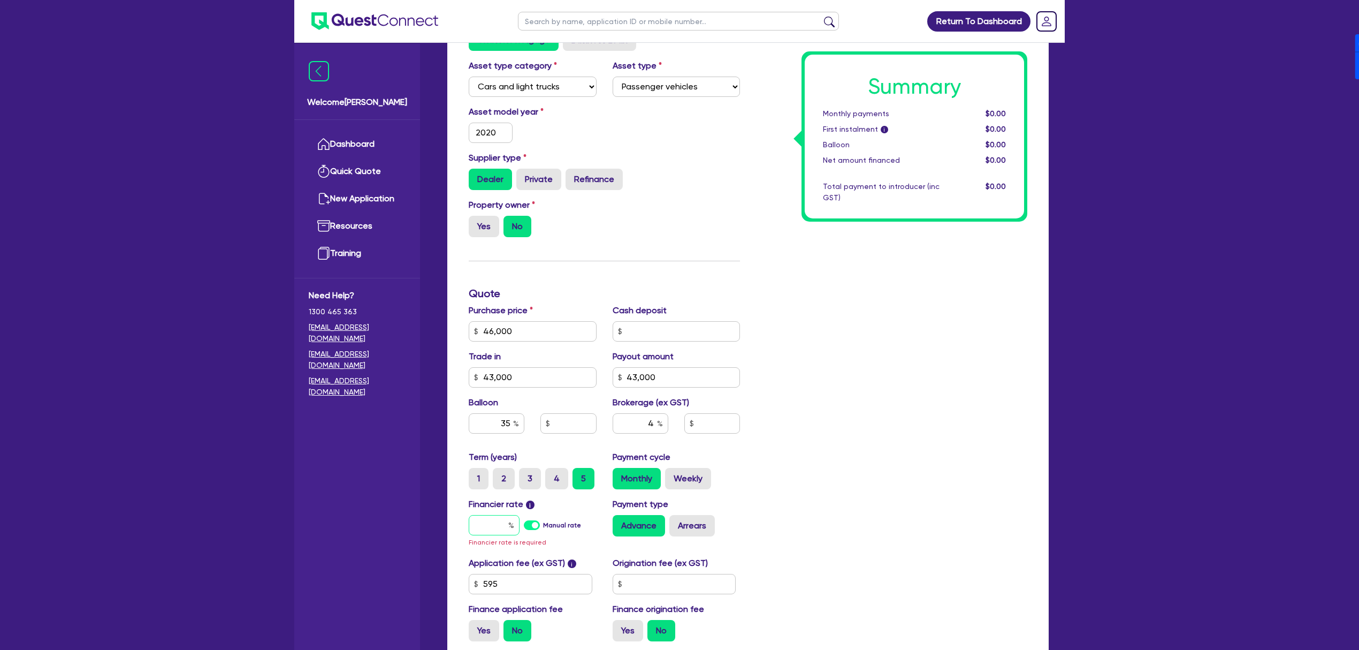
click at [489, 530] on input "text" at bounding box center [494, 525] width 51 height 20
type input "7"
type input "16,100"
type input "1,840"
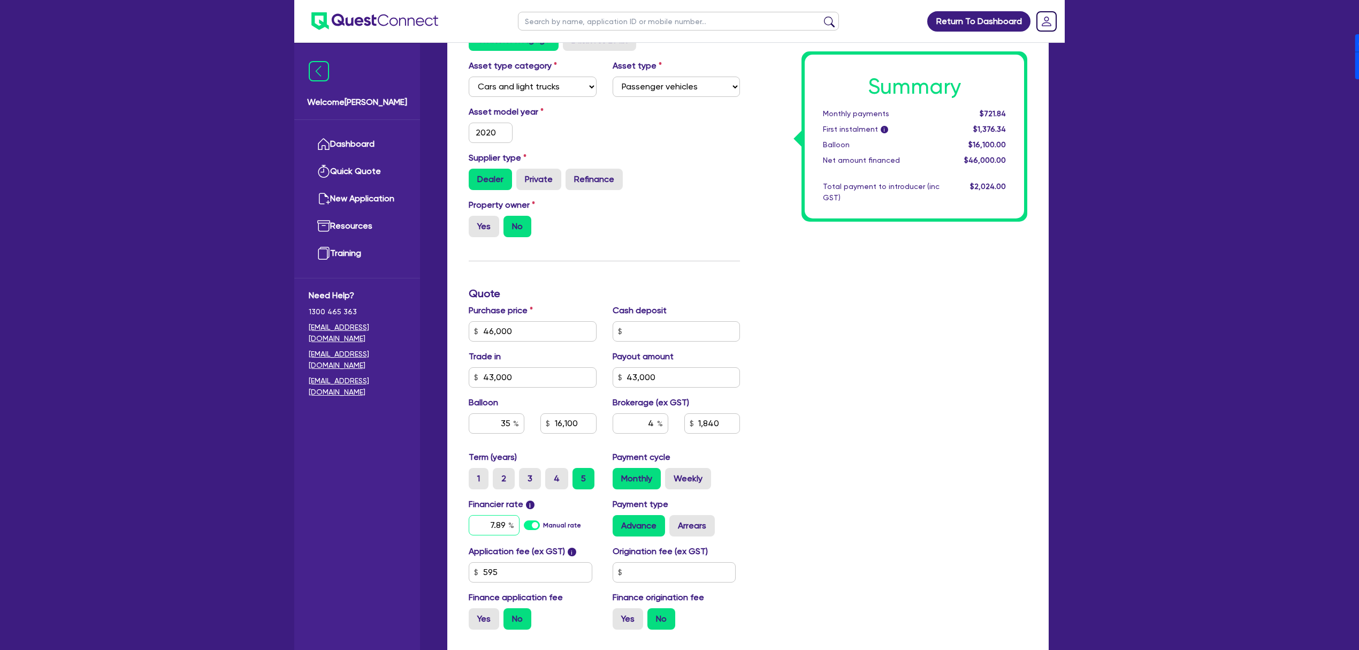
type input "7.89"
type input "16,100"
type input "1,840"
type input "16,100"
type input "1,840"
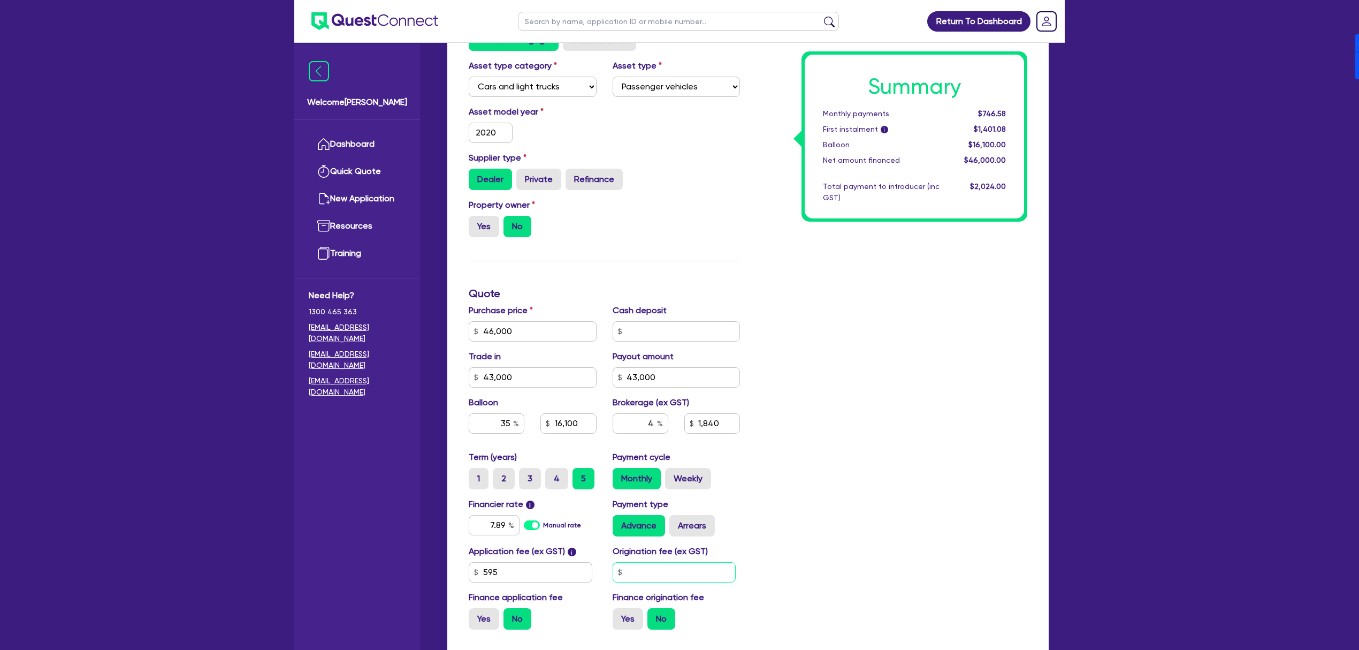
click at [683, 572] on input "text" at bounding box center [675, 572] width 124 height 20
type input "900"
type input "16,100"
type input "1,840"
type input "16,100"
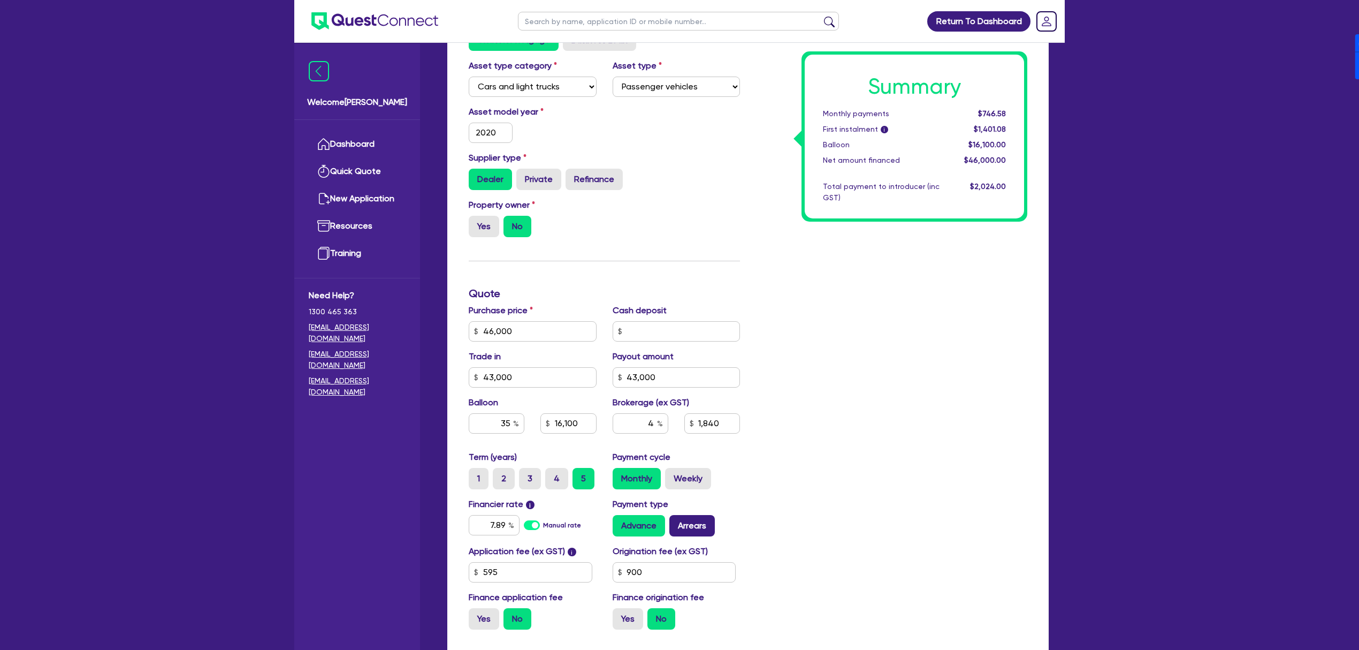
type input "1,840"
click at [703, 529] on label "Arrears" at bounding box center [692, 525] width 45 height 21
click at [677, 522] on input "Arrears" at bounding box center [673, 518] width 7 height 7
radio input "true"
type input "16,100"
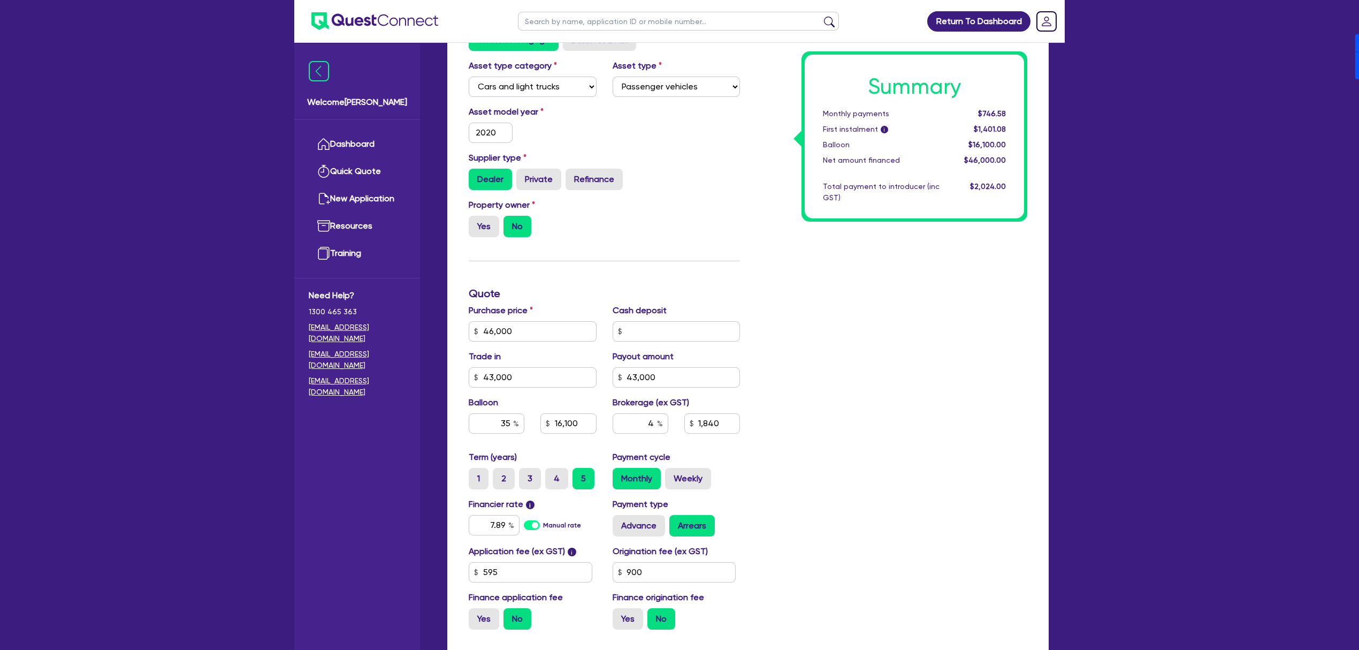
type input "1,840"
type input "16,100"
type input "1,840"
click at [629, 612] on label "Yes" at bounding box center [628, 618] width 31 height 21
click at [620, 612] on input "Yes" at bounding box center [616, 611] width 7 height 7
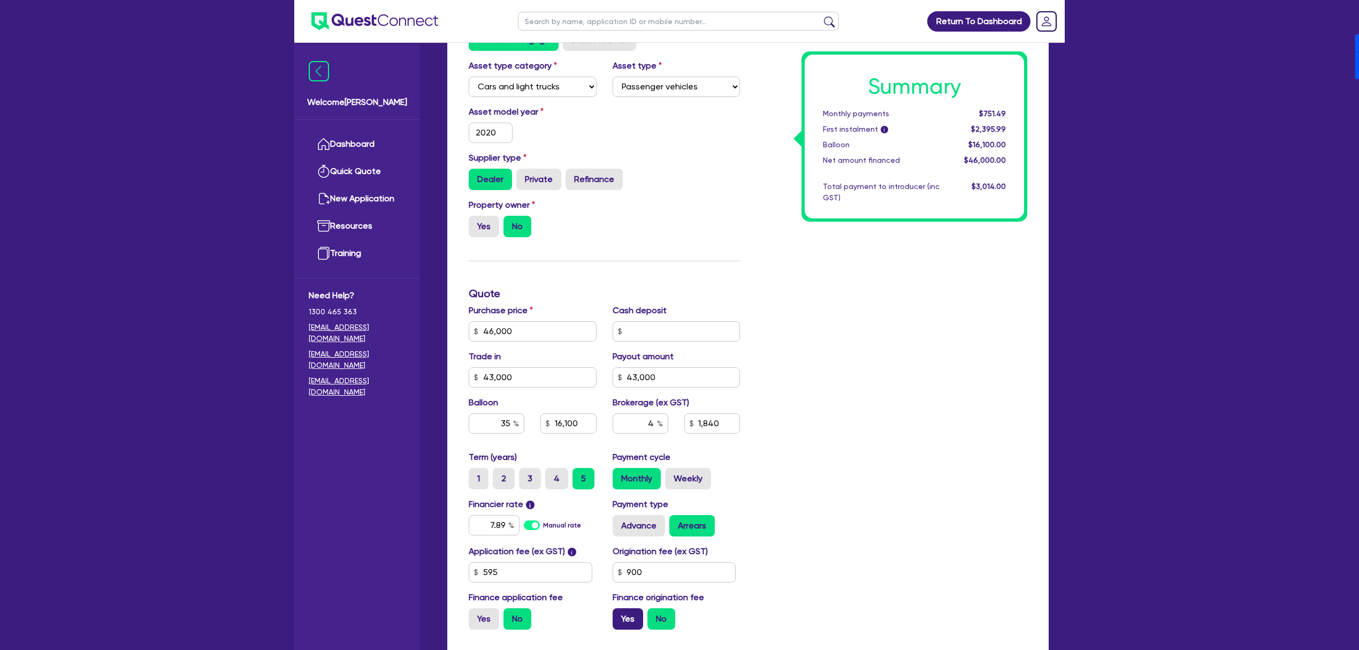
radio input "true"
type input "16,100"
type input "1,840"
type input "16,100"
type input "1,879.6"
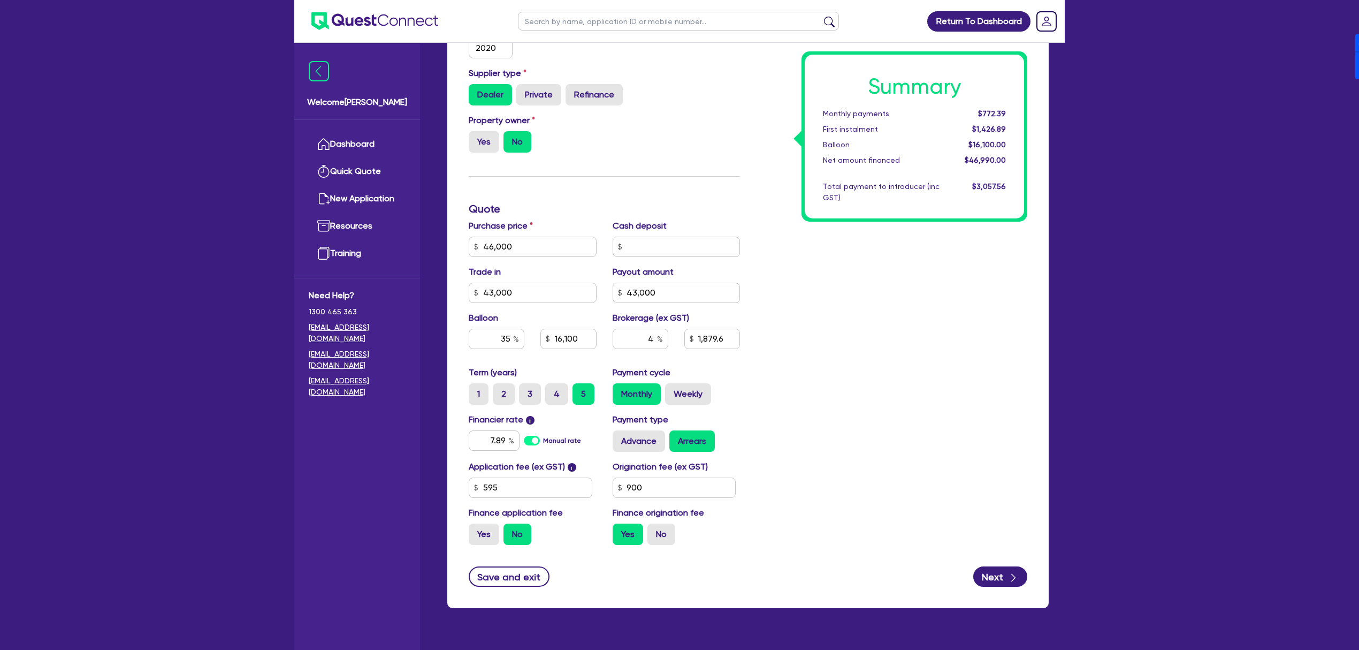
scroll to position [321, 0]
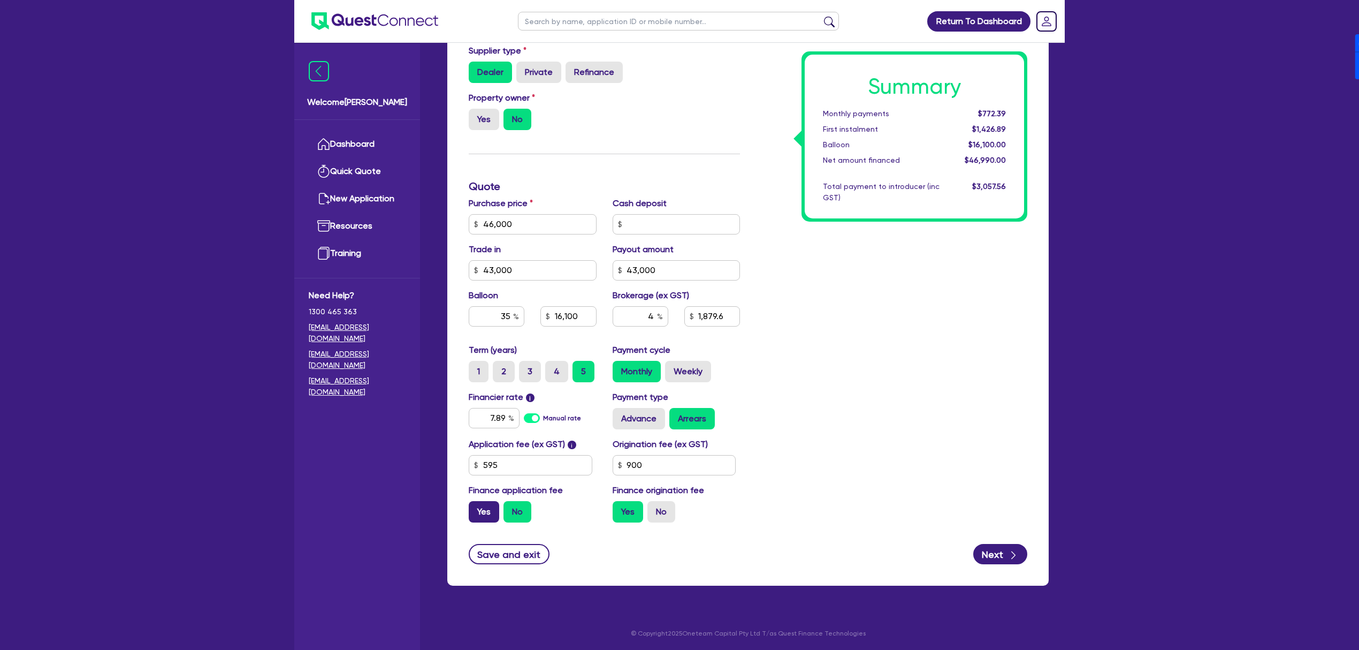
click at [480, 507] on label "Yes" at bounding box center [484, 511] width 31 height 21
click at [476, 507] on input "Yes" at bounding box center [472, 504] width 7 height 7
radio input "true"
type input "16,100"
type input "1,879.6"
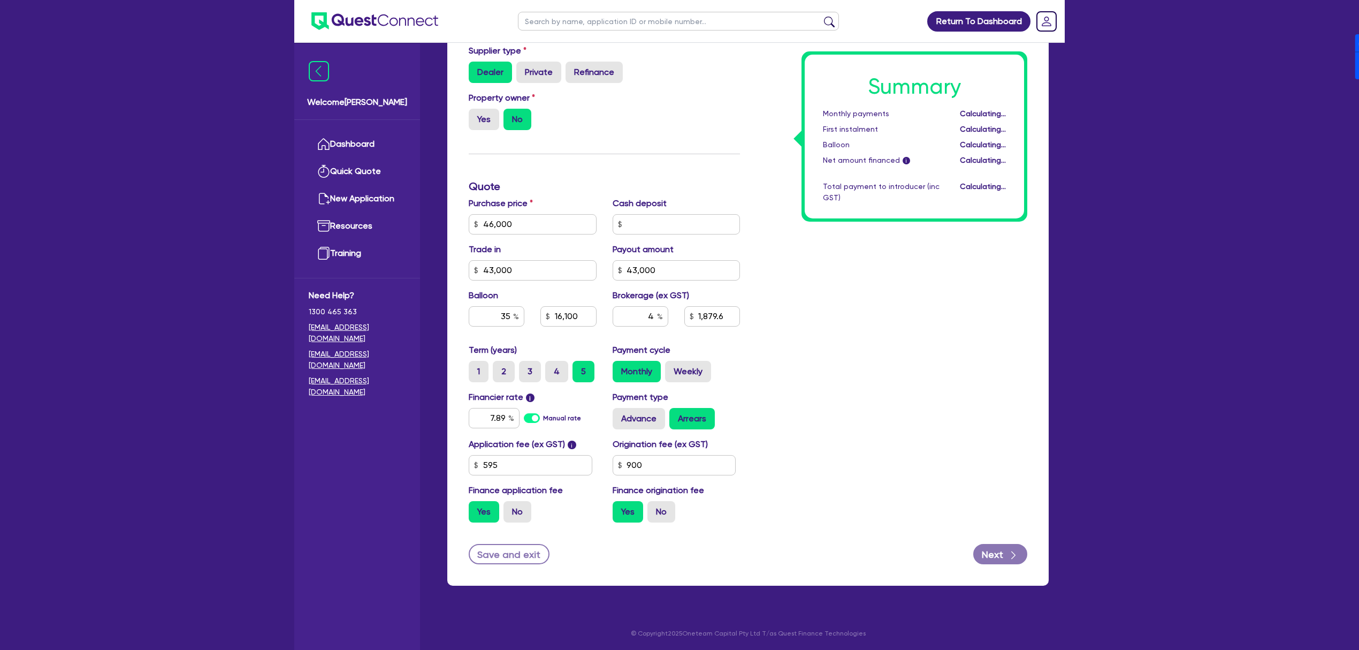
type input "16,100"
type input "1,905.78"
click at [998, 552] on button "Next" at bounding box center [1001, 554] width 54 height 20
type input "16,100"
type input "1,905.78"
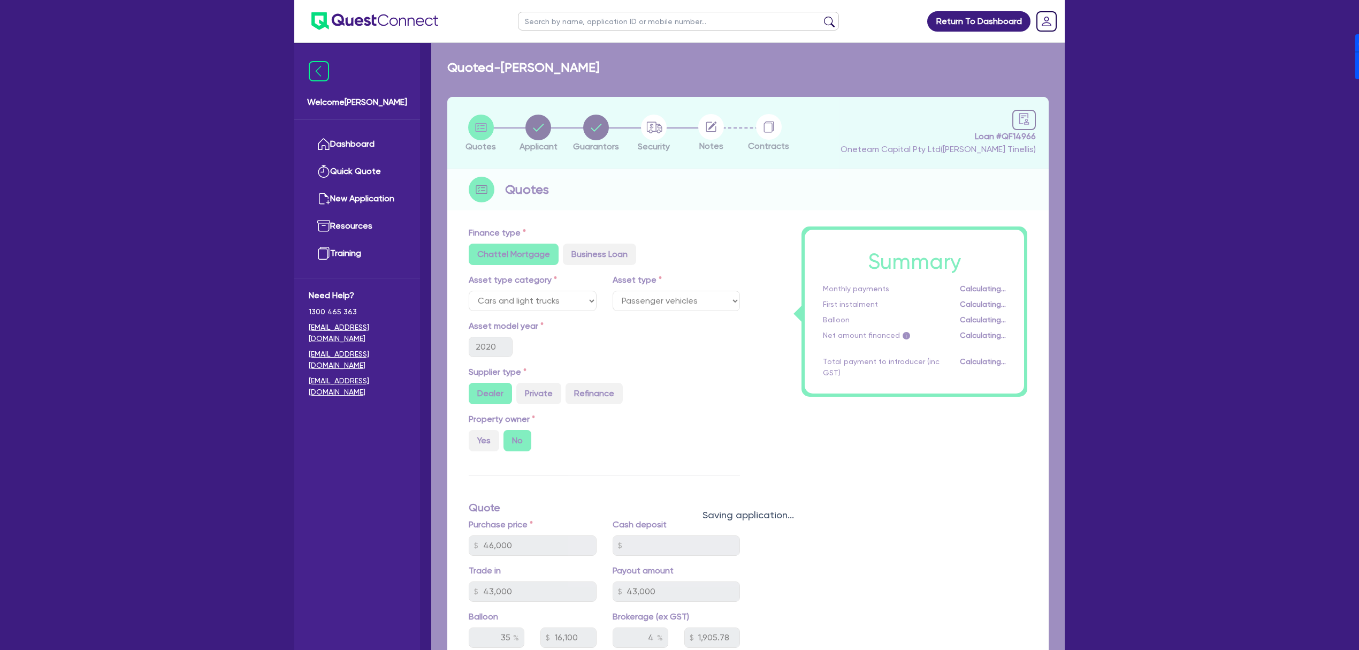
select select "SOLE_TRADER"
select select "ACCOMODATION_FOOD"
select select "HOTELS"
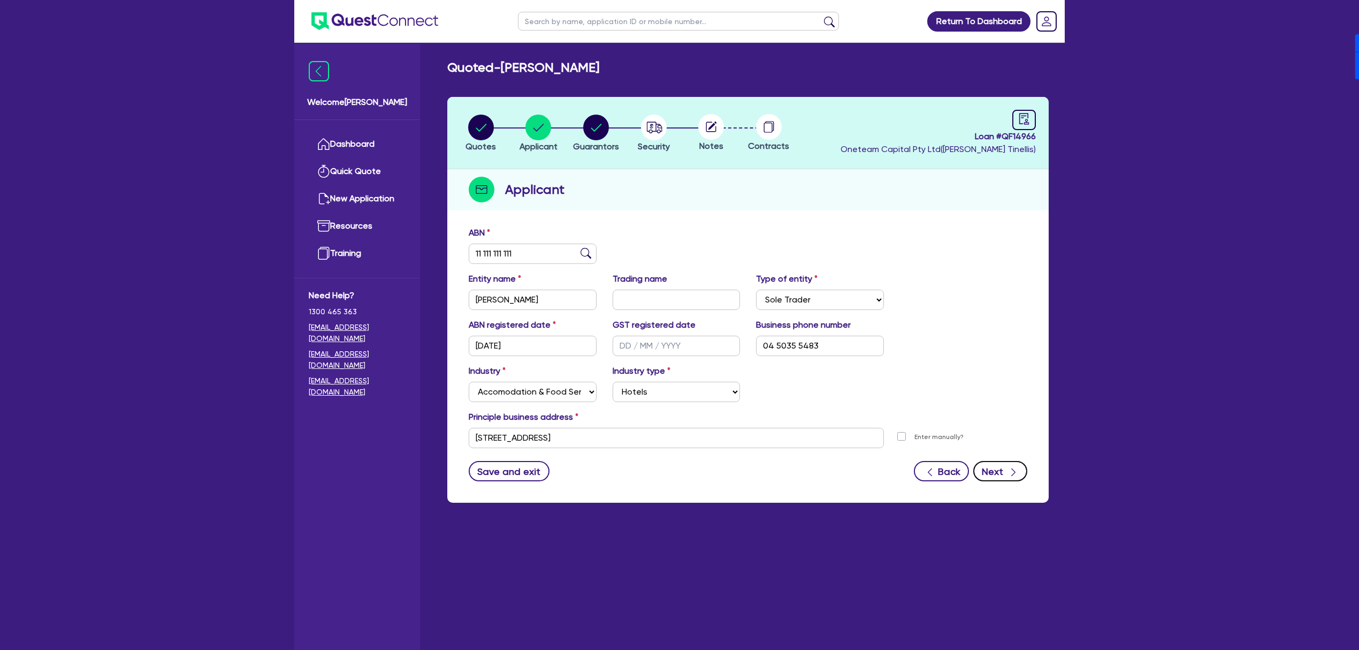
click at [996, 466] on button "Next" at bounding box center [1001, 471] width 54 height 20
select select "MR"
select select "VIC"
select select "SINGLE"
select select "PROPERTY"
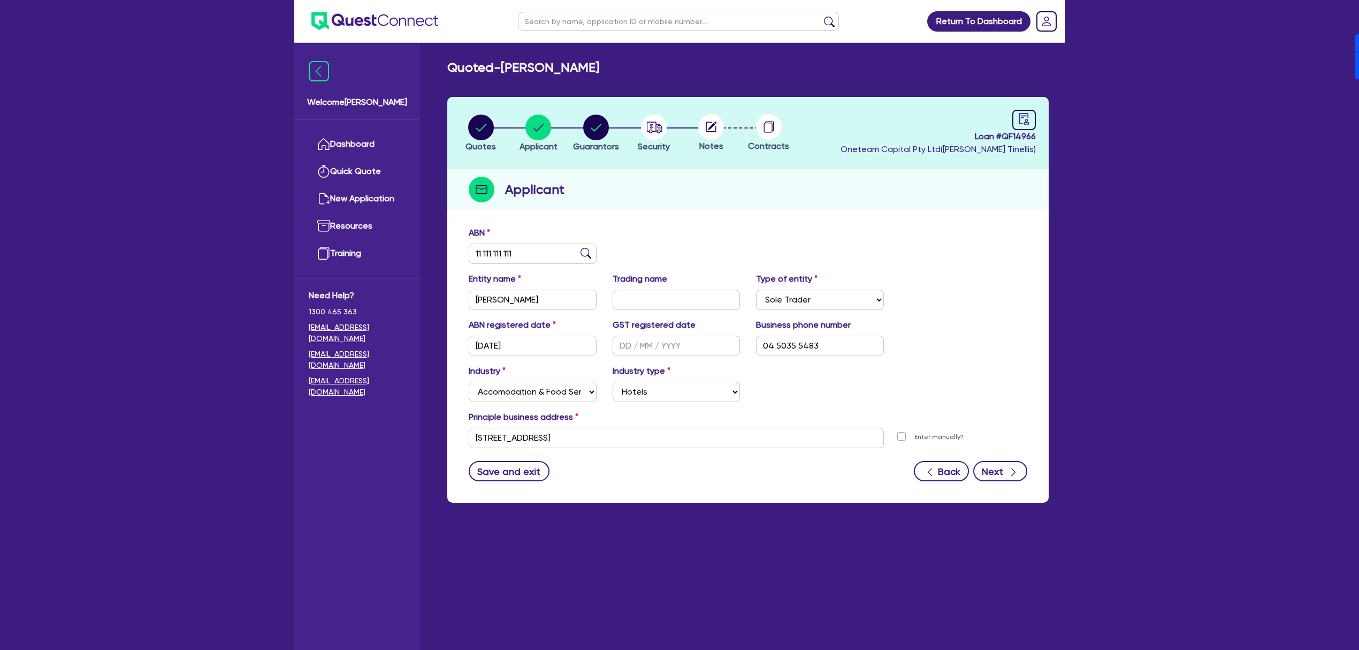
select select "CASH"
select select "HOUSEHOLD_PERSONAL"
select select "OTHER"
select select "MORTGAGE"
select select "VEHICLE_LOAN"
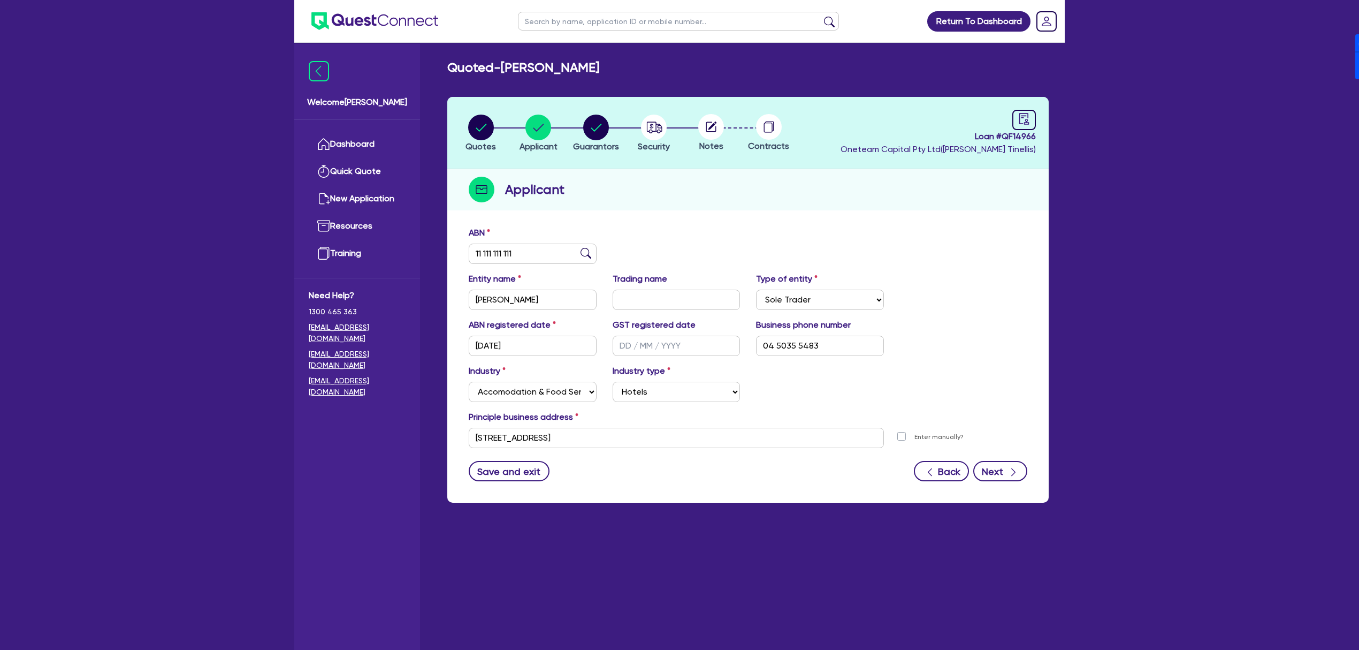
select select "VEHICLE_LOAN"
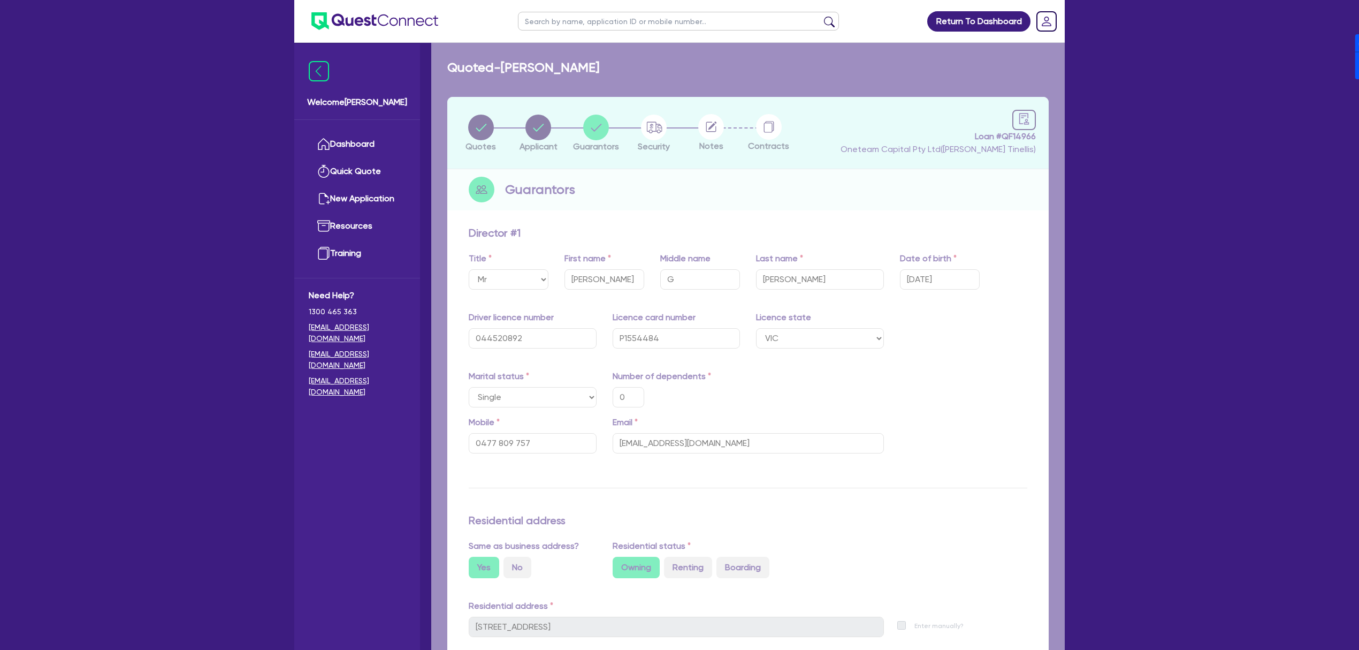
type input "0"
type input "0477 809 757"
type input "555,000"
type input "27,500"
type input "60,000"
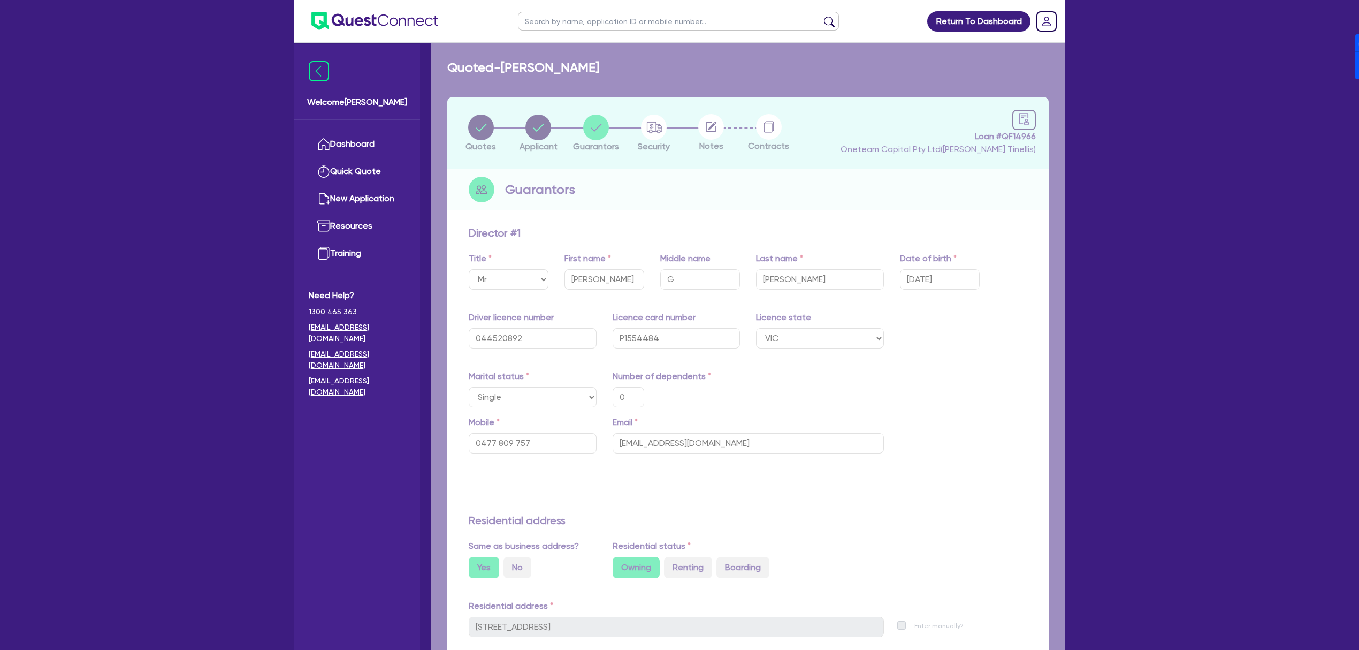
type input "150,000"
type input "440,000"
type input "2,700"
type input "7,500"
type input "17,185"
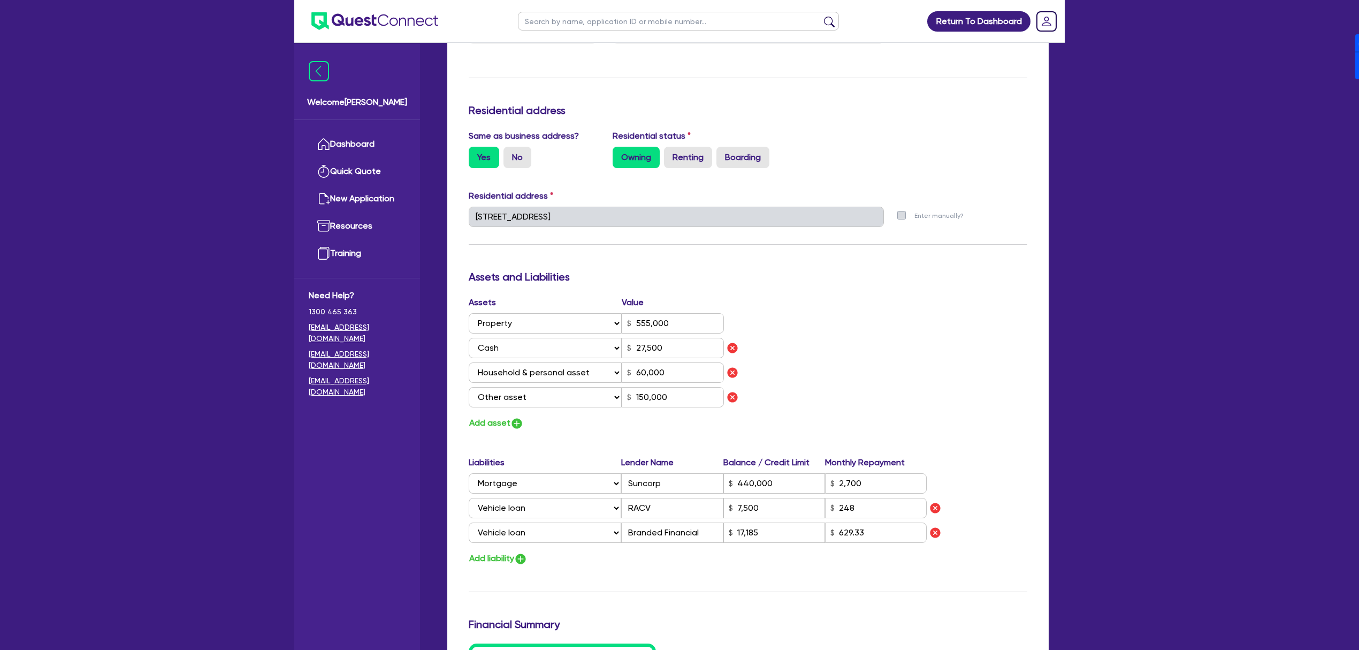
scroll to position [428, 0]
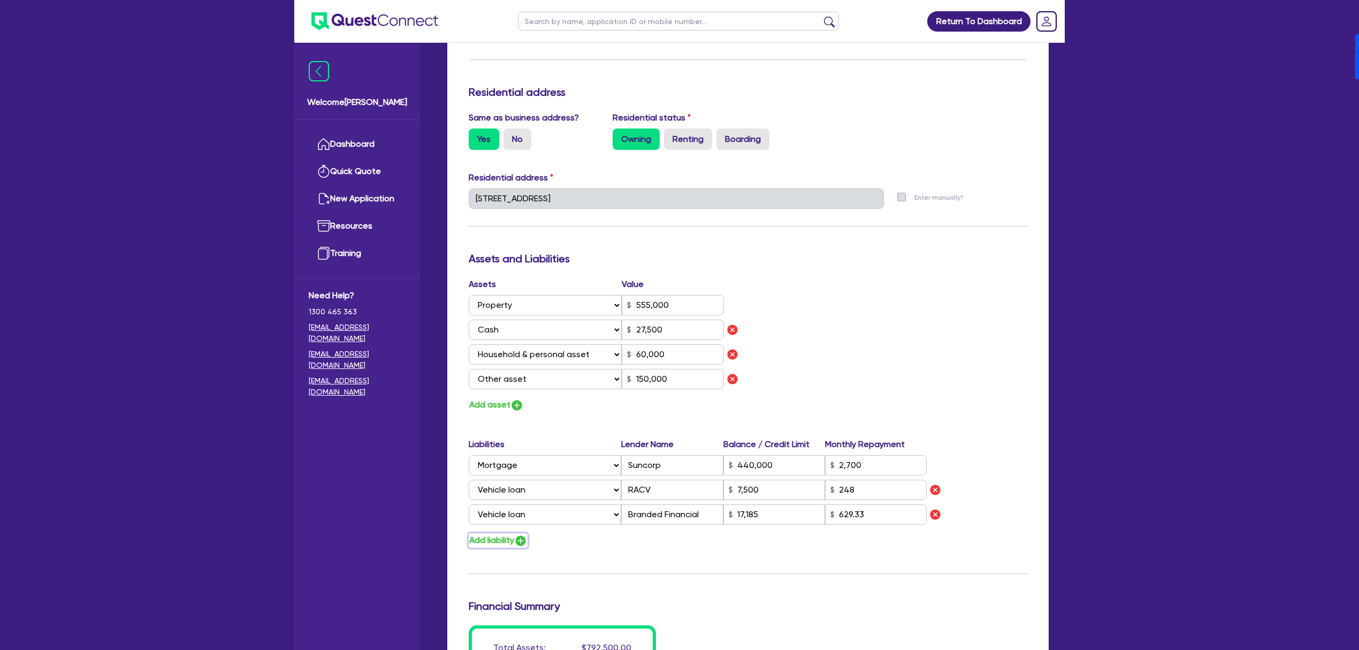
click at [519, 539] on img "button" at bounding box center [520, 540] width 13 height 13
type input "0"
type input "0477 809 757"
type input "555,000"
type input "27,500"
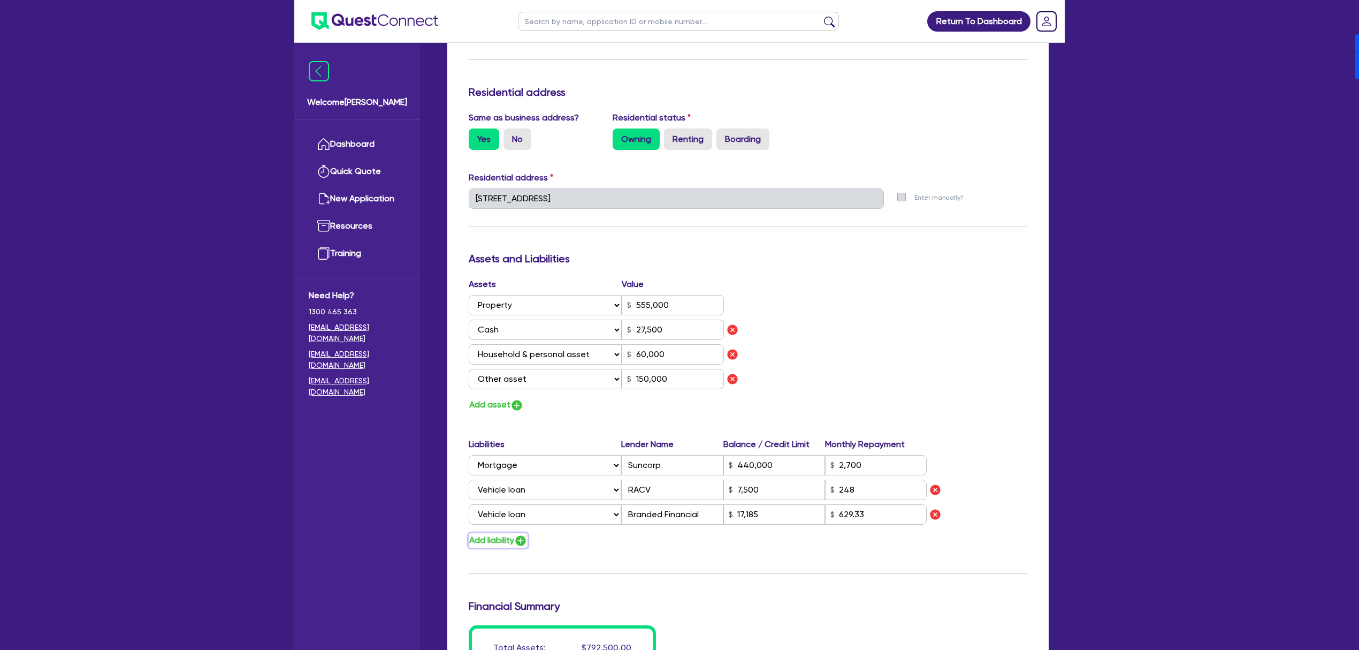
type input "60,000"
type input "150,000"
type input "440,000"
type input "2,700"
type input "7,500"
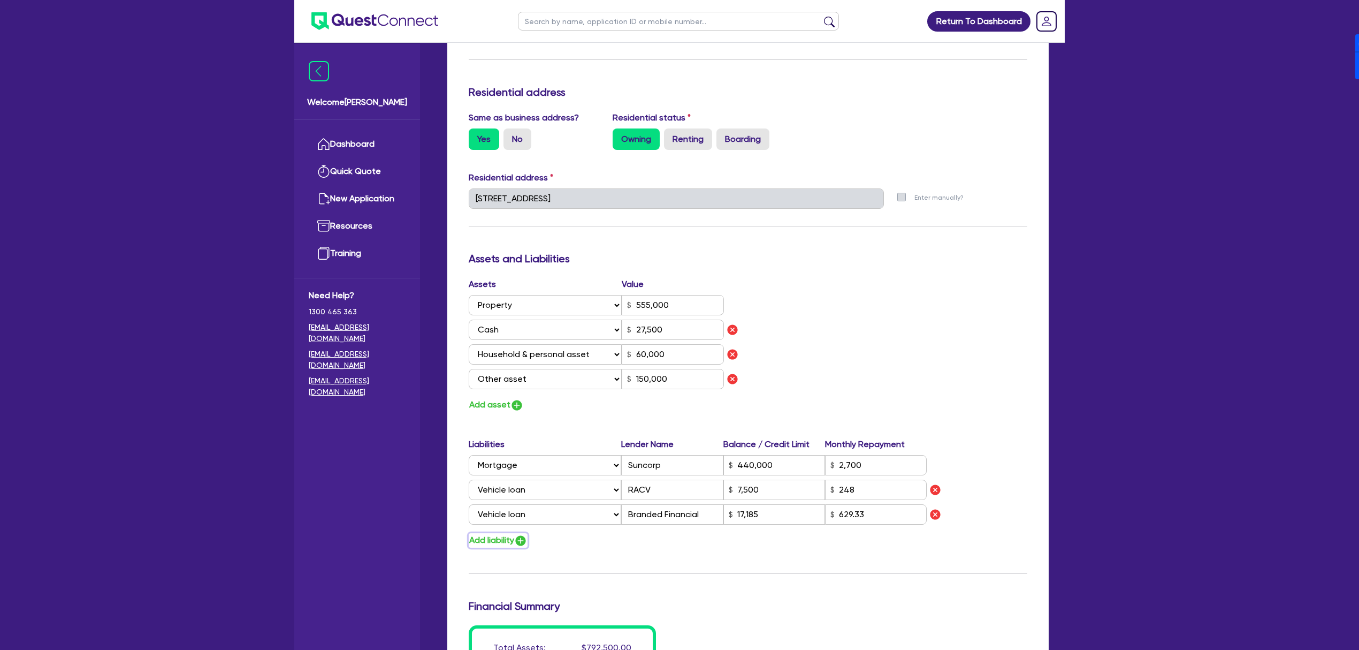
type input "17,185"
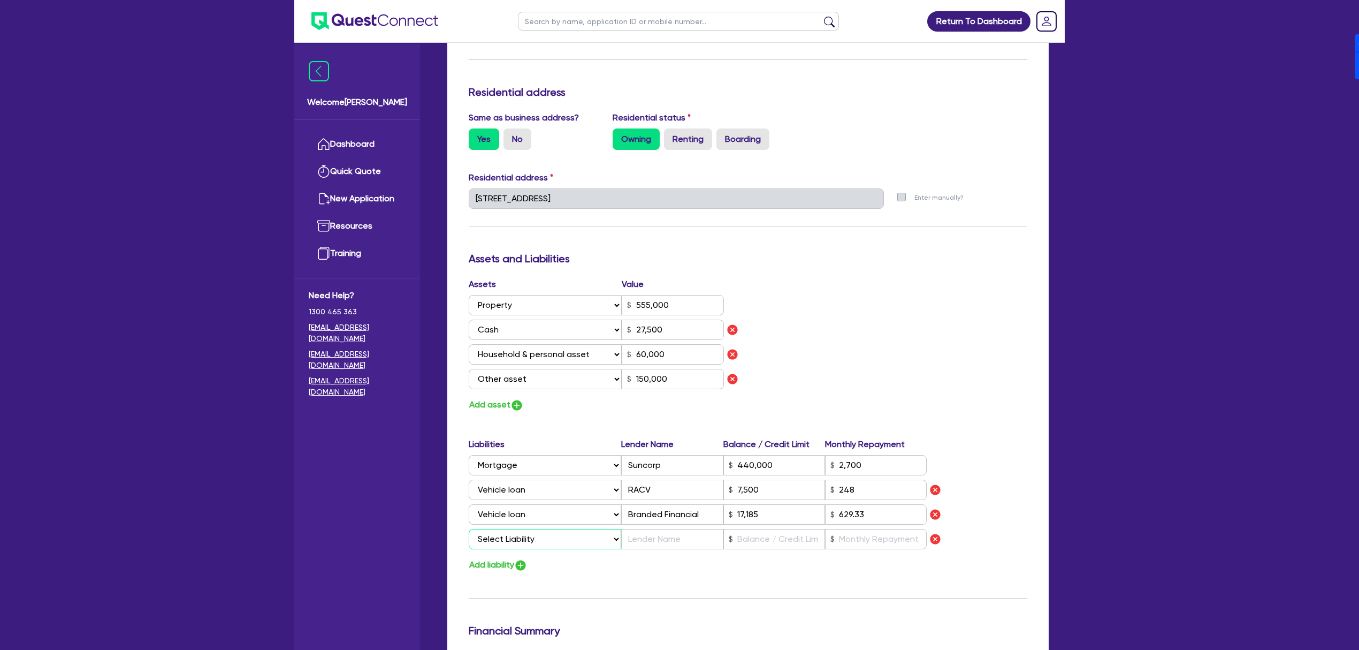
drag, startPoint x: 517, startPoint y: 536, endPoint x: 522, endPoint y: 558, distance: 22.6
click at [517, 536] on select "Select Liability Credit card Mortgage Investment property loan Vehicle loan Tru…" at bounding box center [545, 539] width 153 height 20
select select "VEHICLE_LOAN"
click at [469, 529] on select "Select Liability Credit card Mortgage Investment property loan Vehicle loan Tru…" at bounding box center [545, 539] width 153 height 20
type input "0"
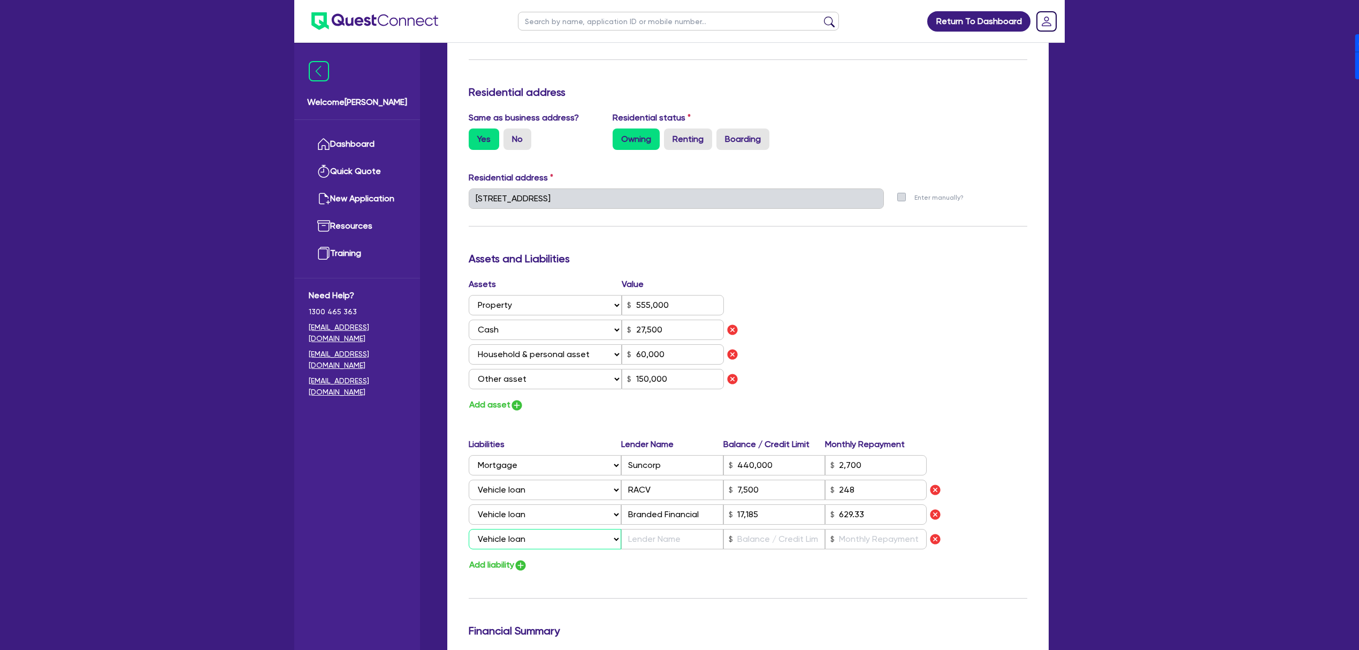
type input "0477 809 757"
type input "555,000"
type input "27,500"
type input "60,000"
type input "150,000"
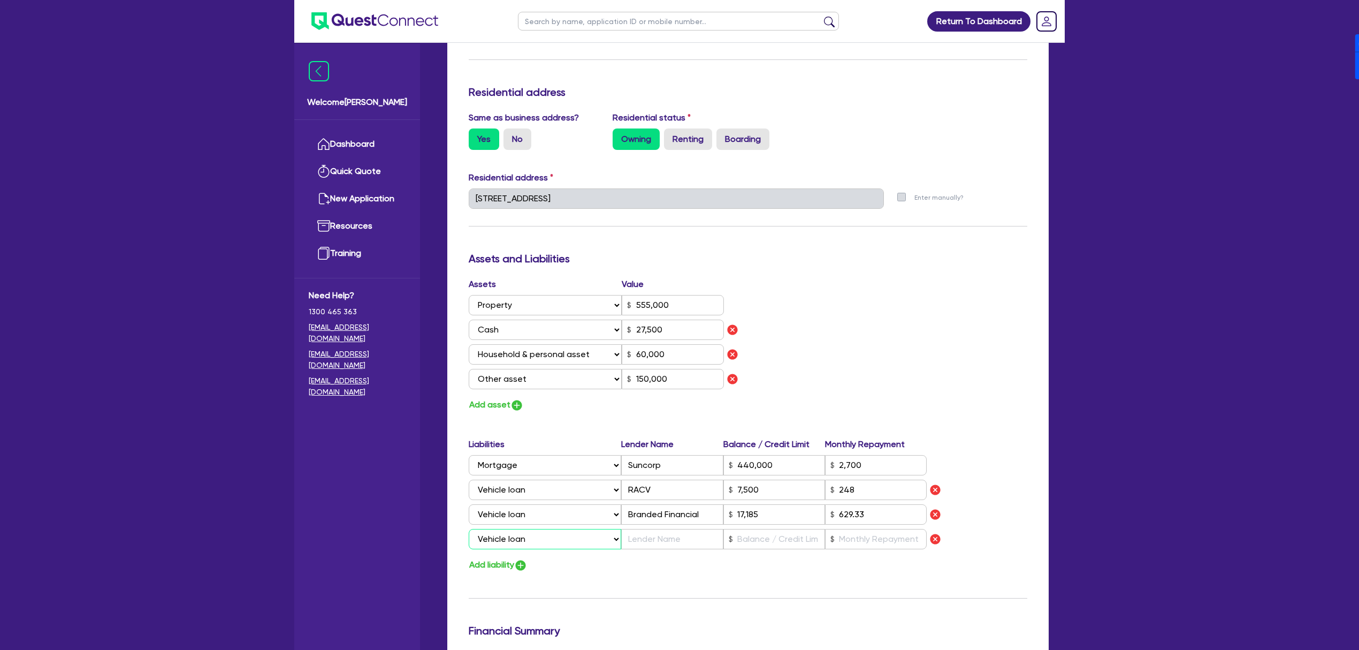
type input "440,000"
type input "2,700"
type input "7,500"
type input "17,185"
click at [649, 541] on input "text" at bounding box center [672, 539] width 102 height 20
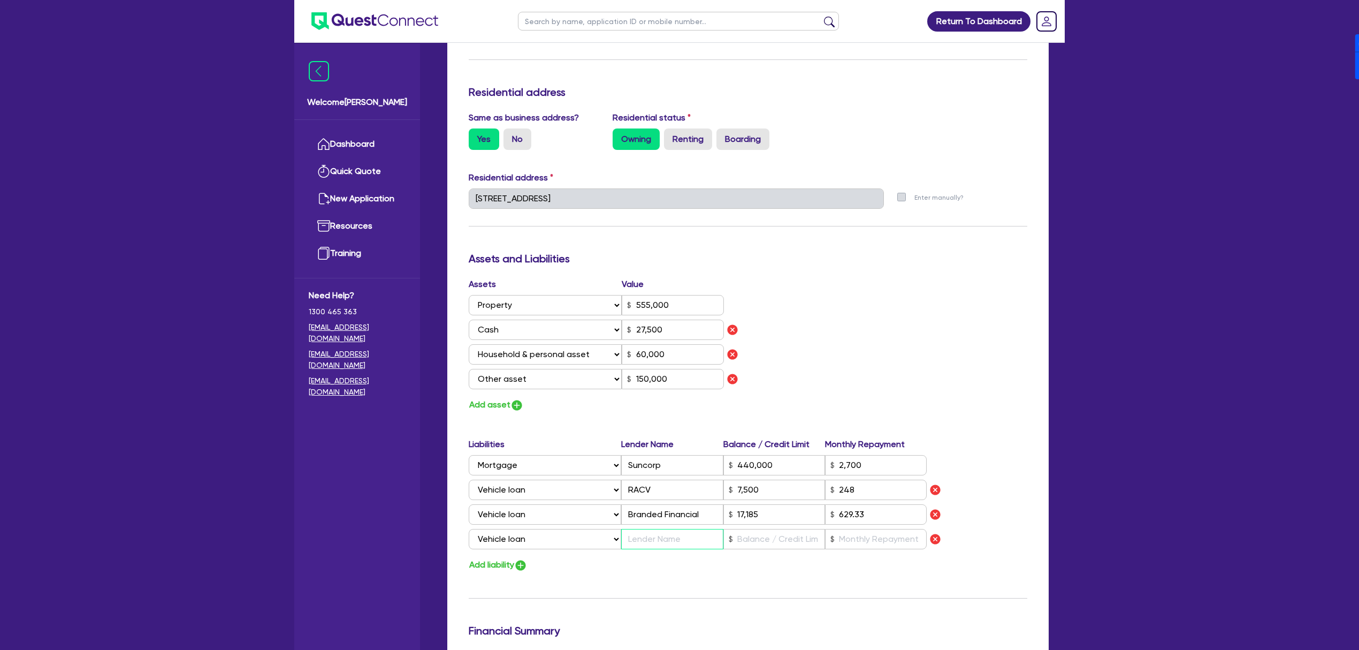
type input "0"
type input "0477 809 757"
type input "555,000"
type input "27,500"
type input "60,000"
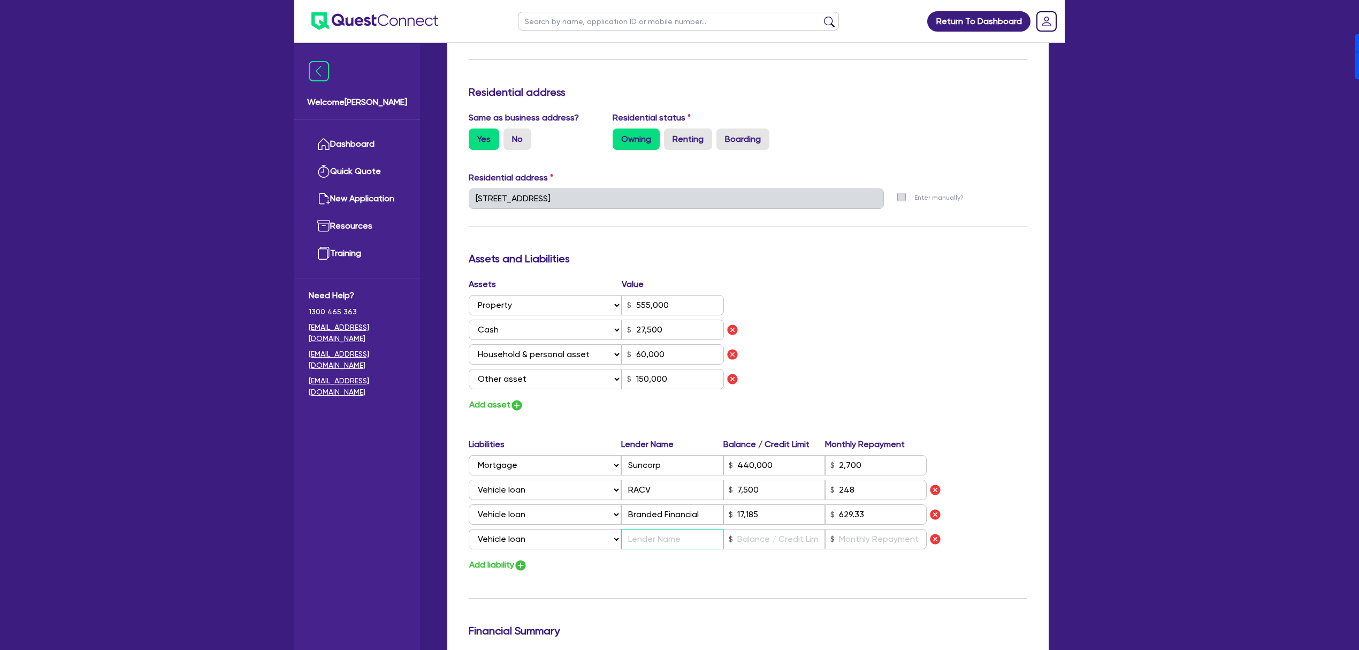
type input "150,000"
type input "440,000"
type input "2,700"
type input "7,500"
type input "17,185"
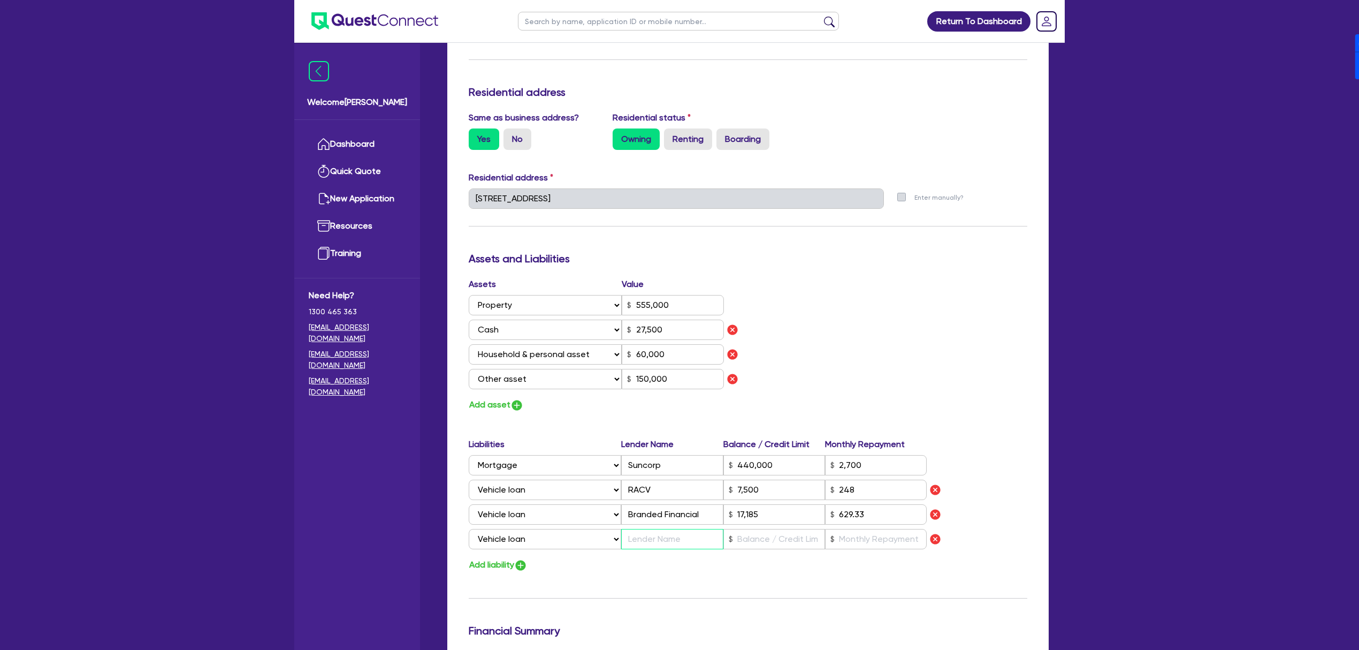
type input "F"
type input "0"
type input "0477 809 757"
type input "555,000"
type input "27,500"
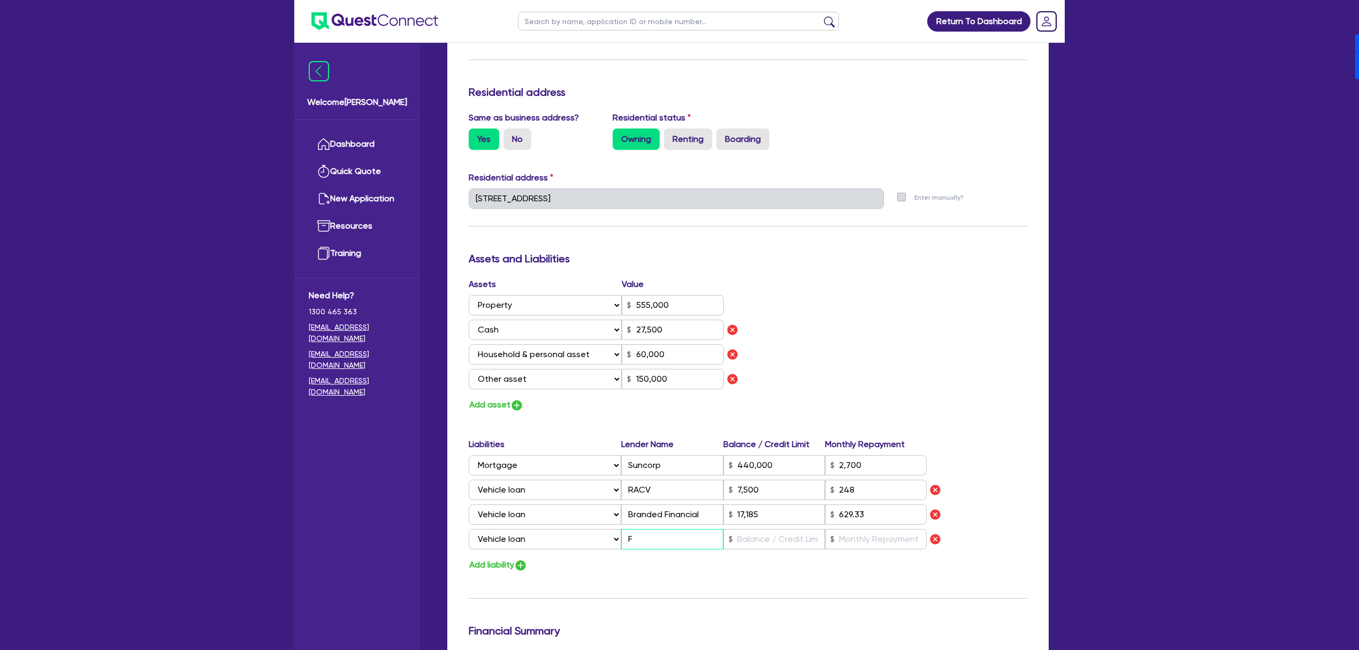
type input "60,000"
type input "150,000"
type input "440,000"
type input "2,700"
type input "7,500"
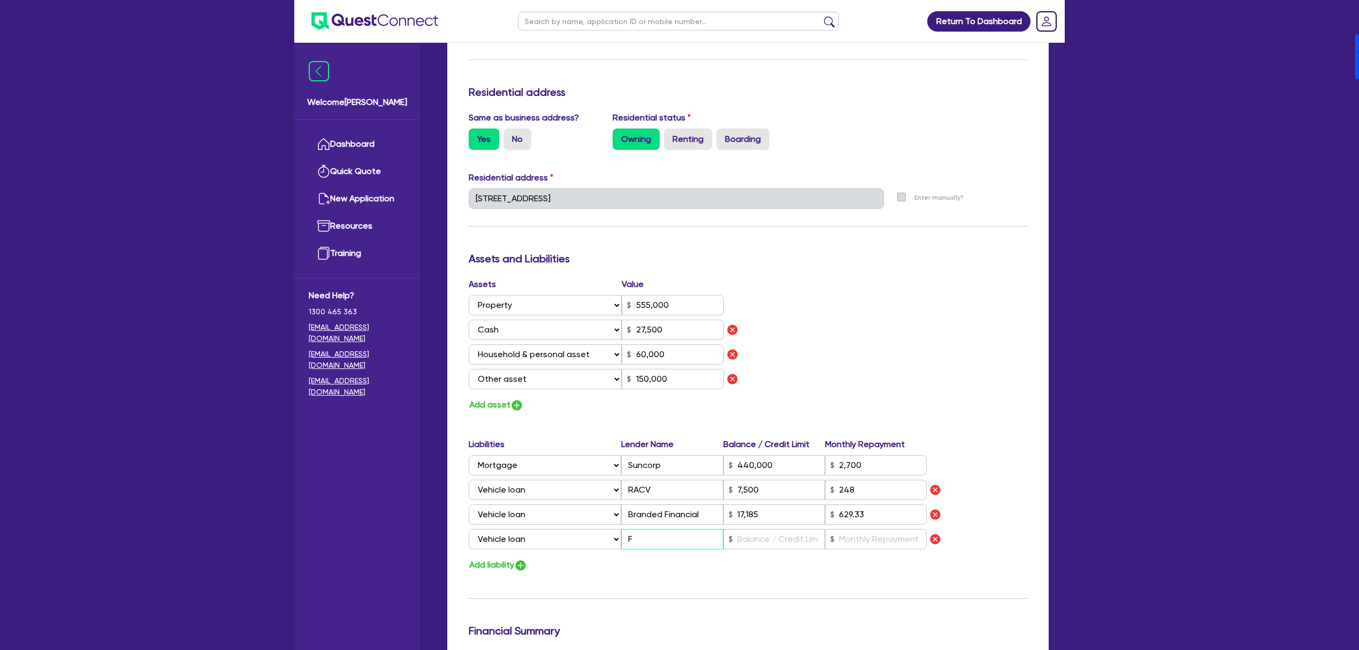
type input "17,185"
type input "Fi"
type input "0"
type input "0477 809 757"
type input "555,000"
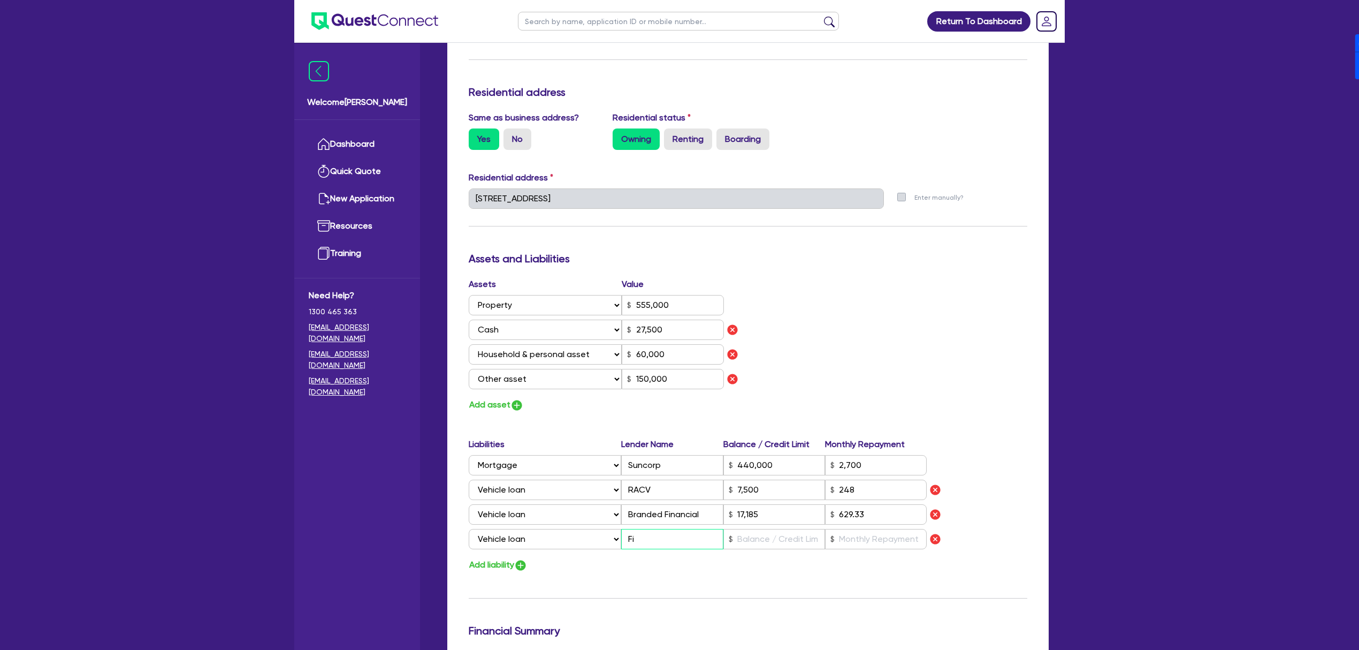
type input "27,500"
type input "60,000"
type input "150,000"
type input "440,000"
type input "2,700"
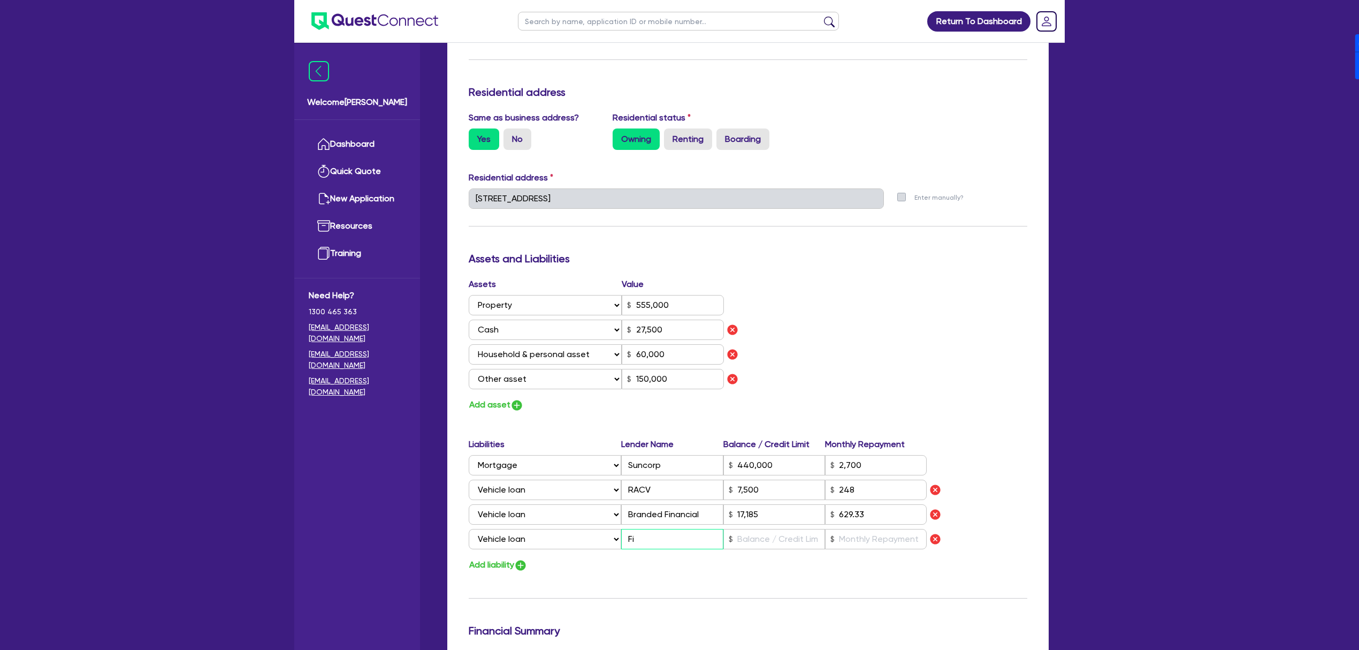
type input "7,500"
type input "17,185"
type input "Fir"
type input "0"
type input "0477 809 757"
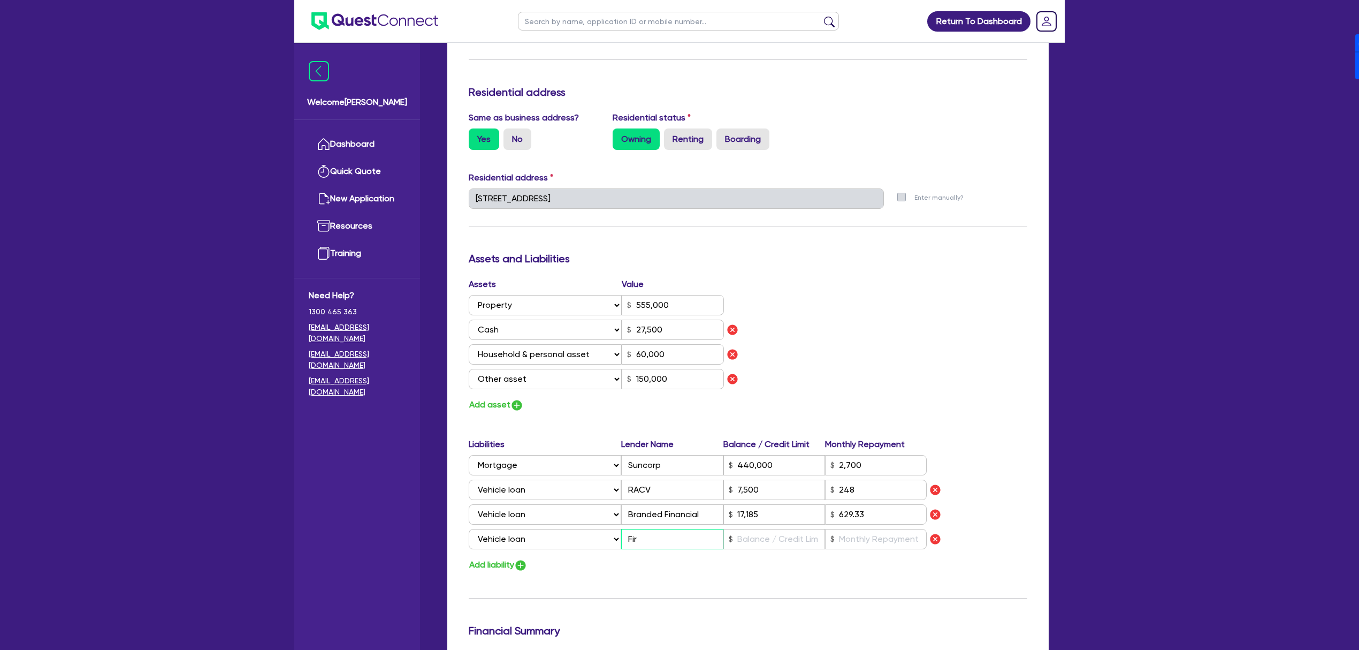
type input "555,000"
type input "27,500"
type input "60,000"
type input "150,000"
type input "440,000"
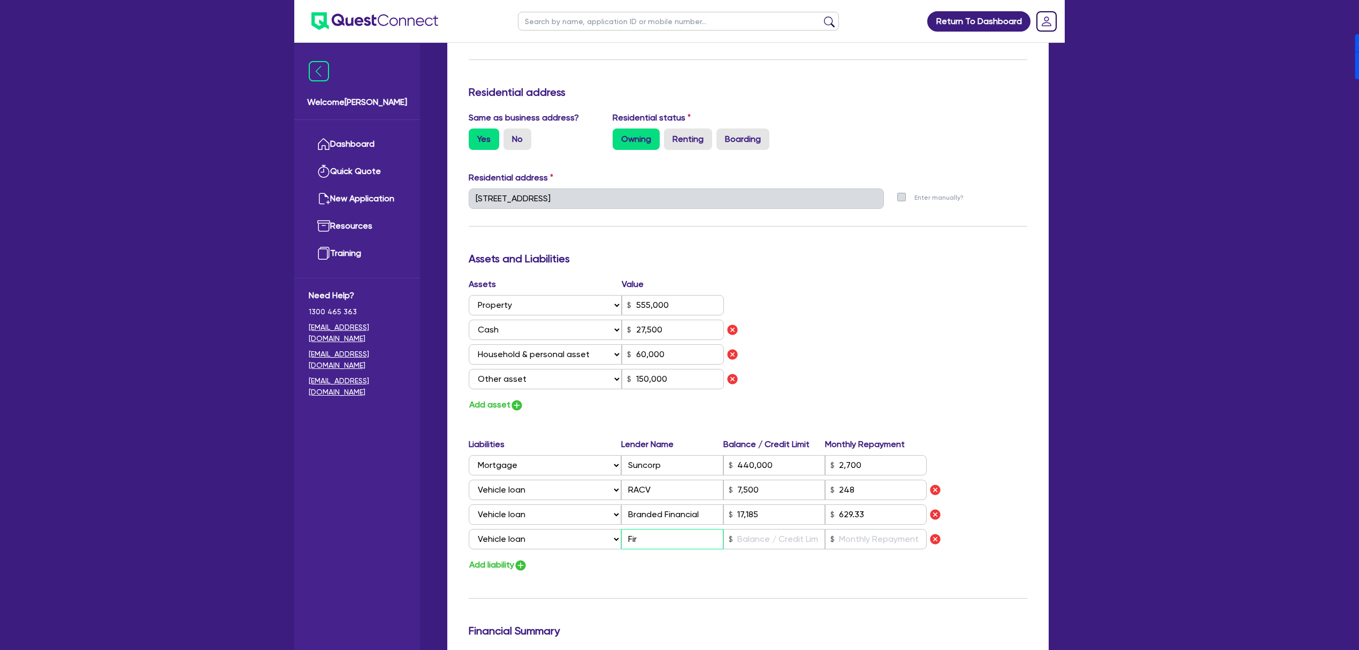
type input "2,700"
type input "7,500"
type input "17,185"
type input "Firs"
type input "0"
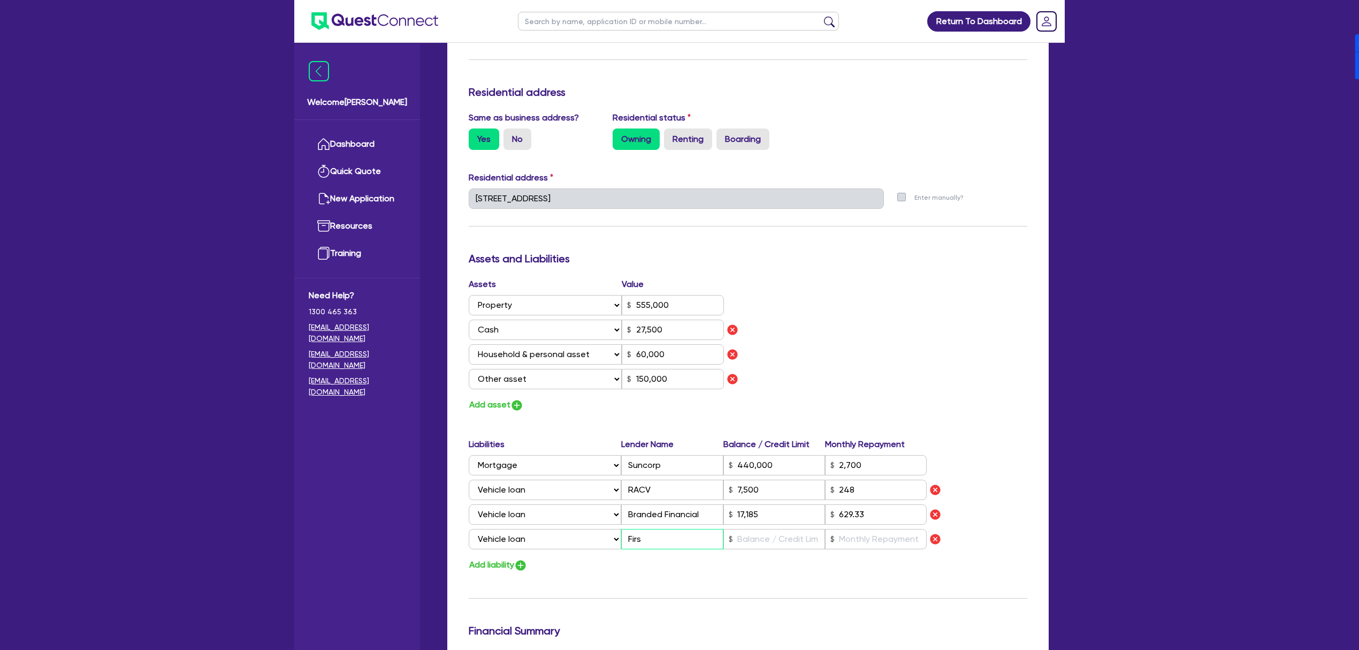
type input "0477 809 757"
type input "555,000"
type input "27,500"
type input "60,000"
type input "150,000"
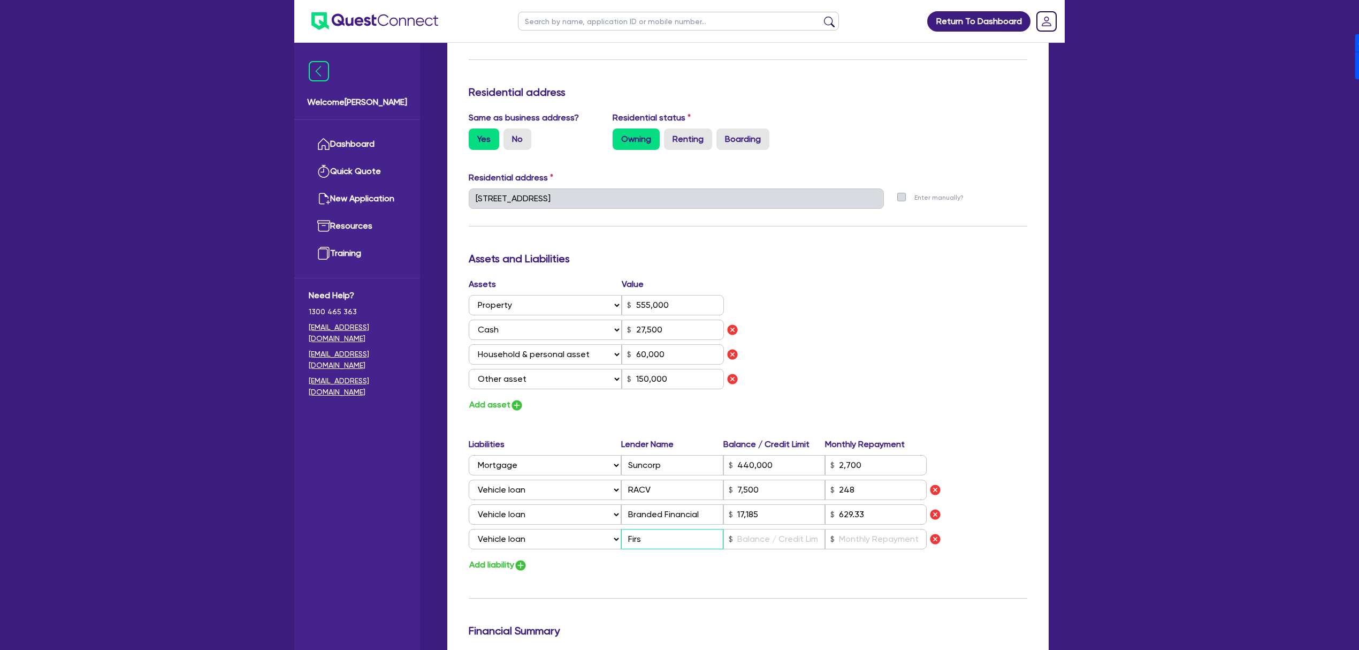
type input "440,000"
type input "2,700"
type input "7,500"
type input "17,185"
type input "First"
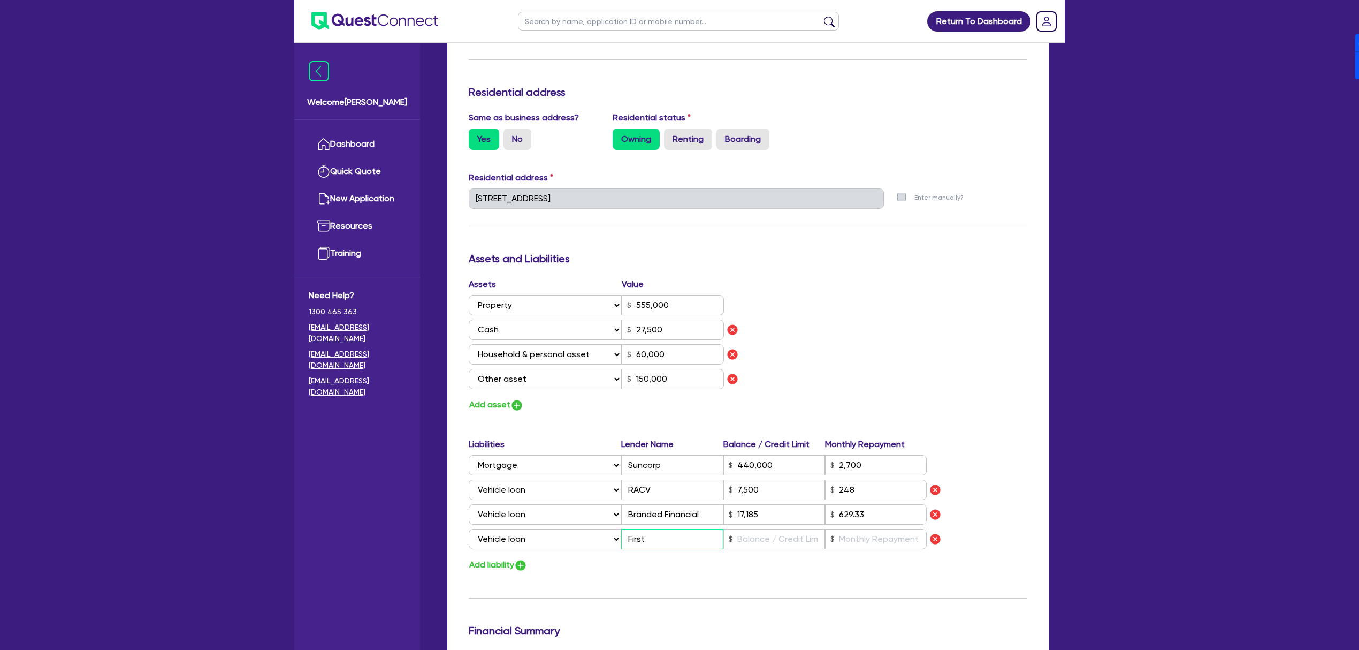
type input "0"
type input "0477 809 757"
type input "555,000"
type input "27,500"
type input "60,000"
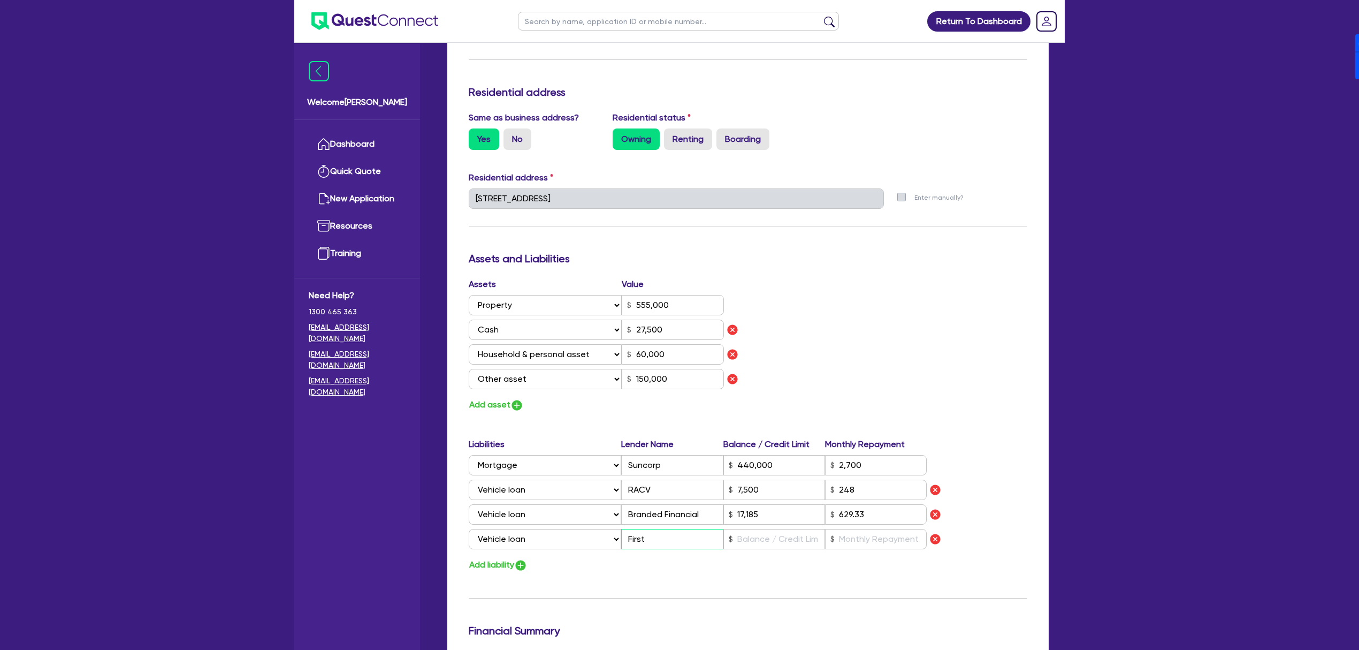
type input "150,000"
type input "440,000"
type input "2,700"
type input "7,500"
type input "17,185"
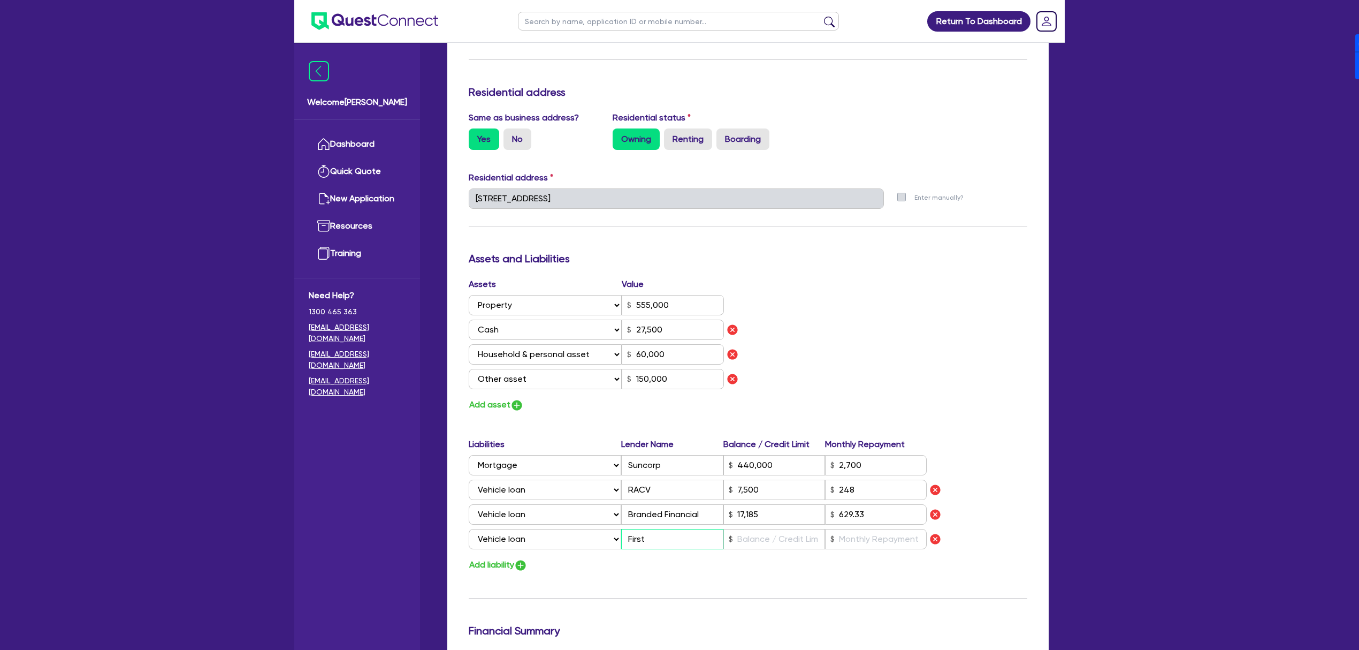
type input "FirstM"
type input "0"
type input "0477 809 757"
type input "555,000"
type input "27,500"
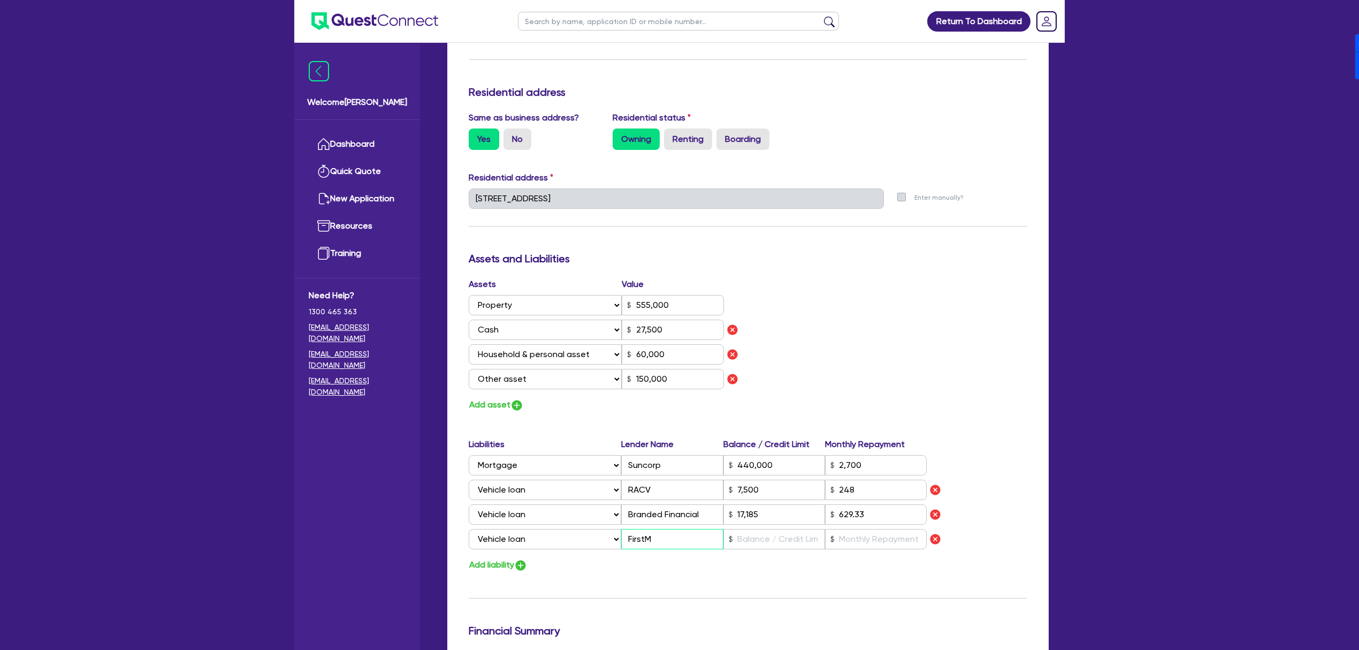
type input "60,000"
type input "150,000"
type input "440,000"
type input "2,700"
type input "7,500"
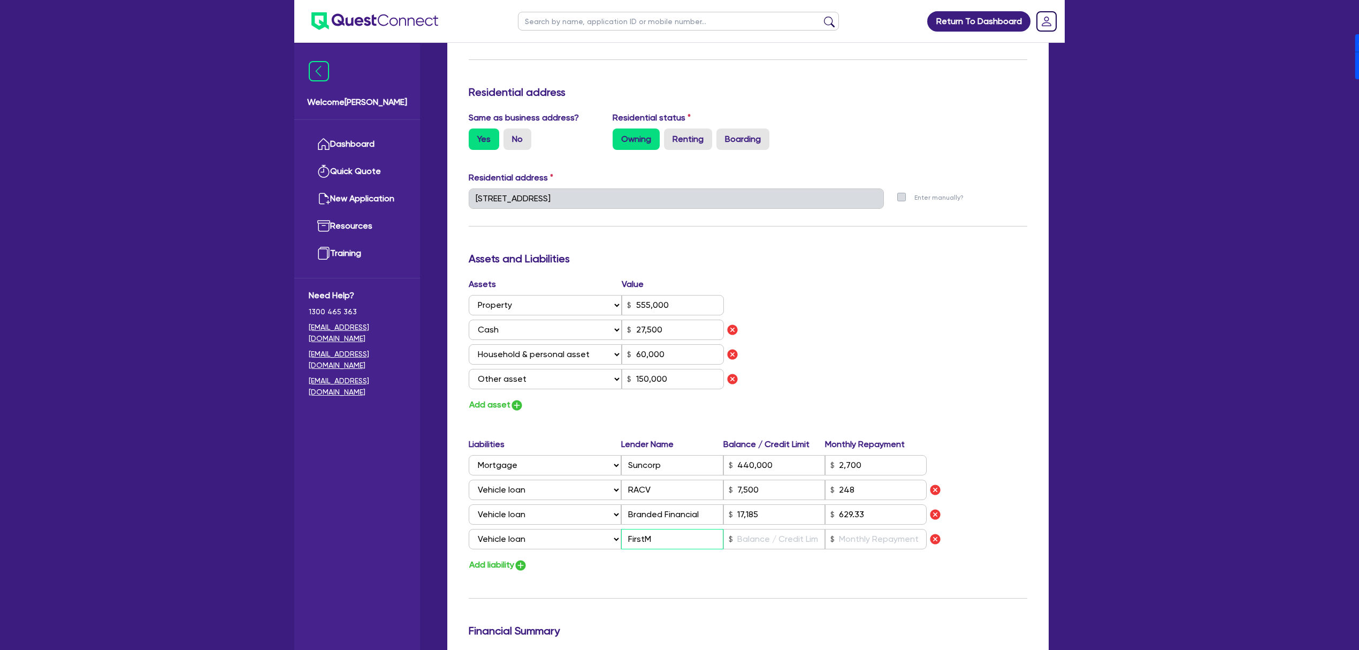
type input "17,185"
type input "FirstMa"
type input "0"
type input "0477 809 757"
type input "555,000"
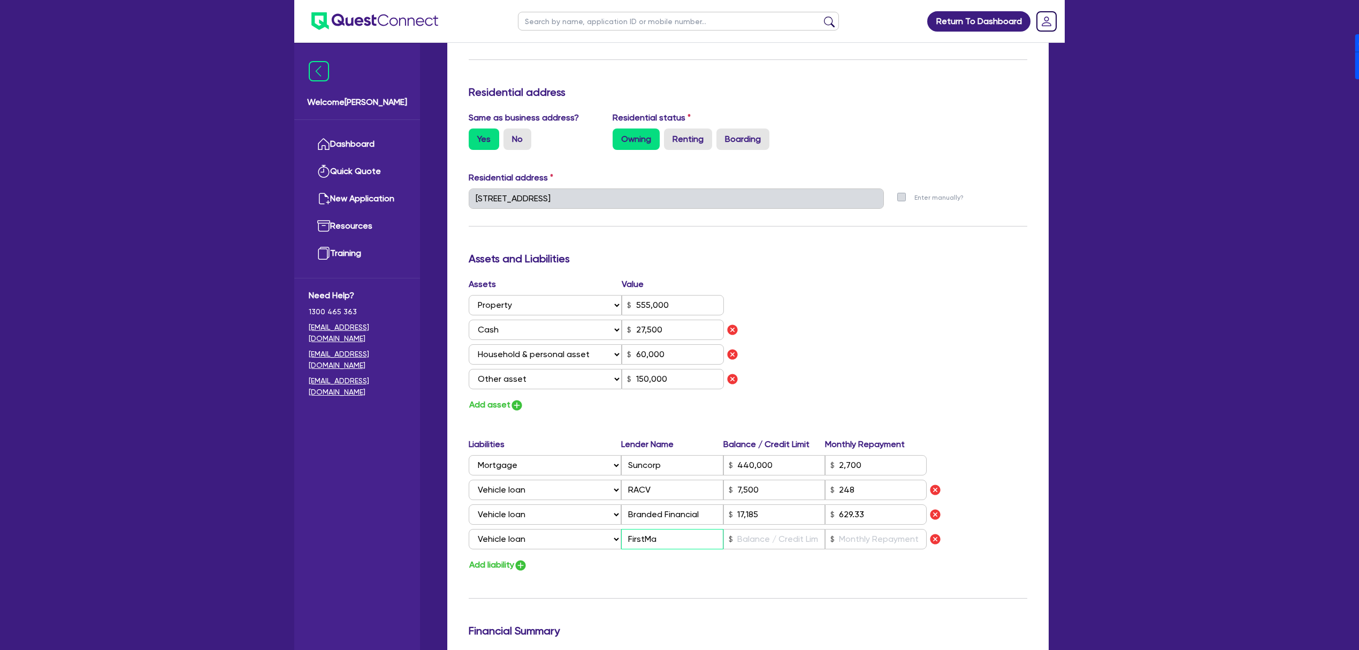
type input "27,500"
type input "60,000"
type input "150,000"
type input "440,000"
type input "2,700"
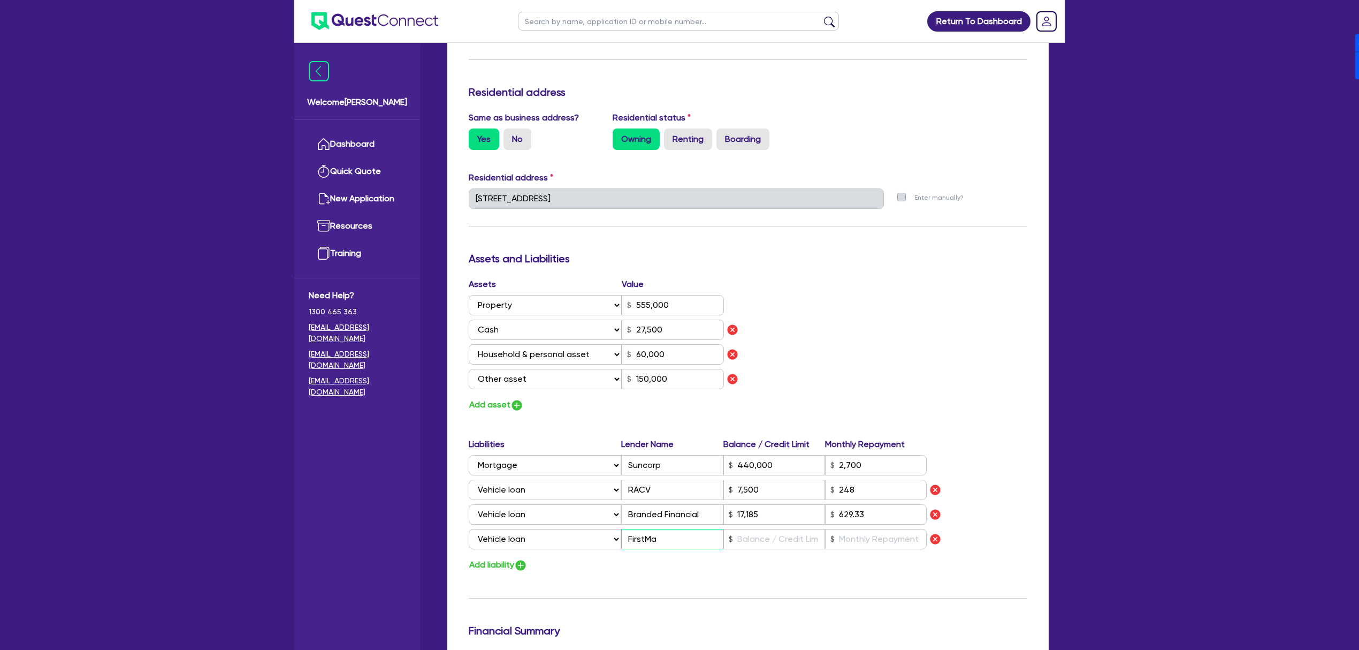
type input "7,500"
type input "17,185"
type input "FirstMac"
type input "0"
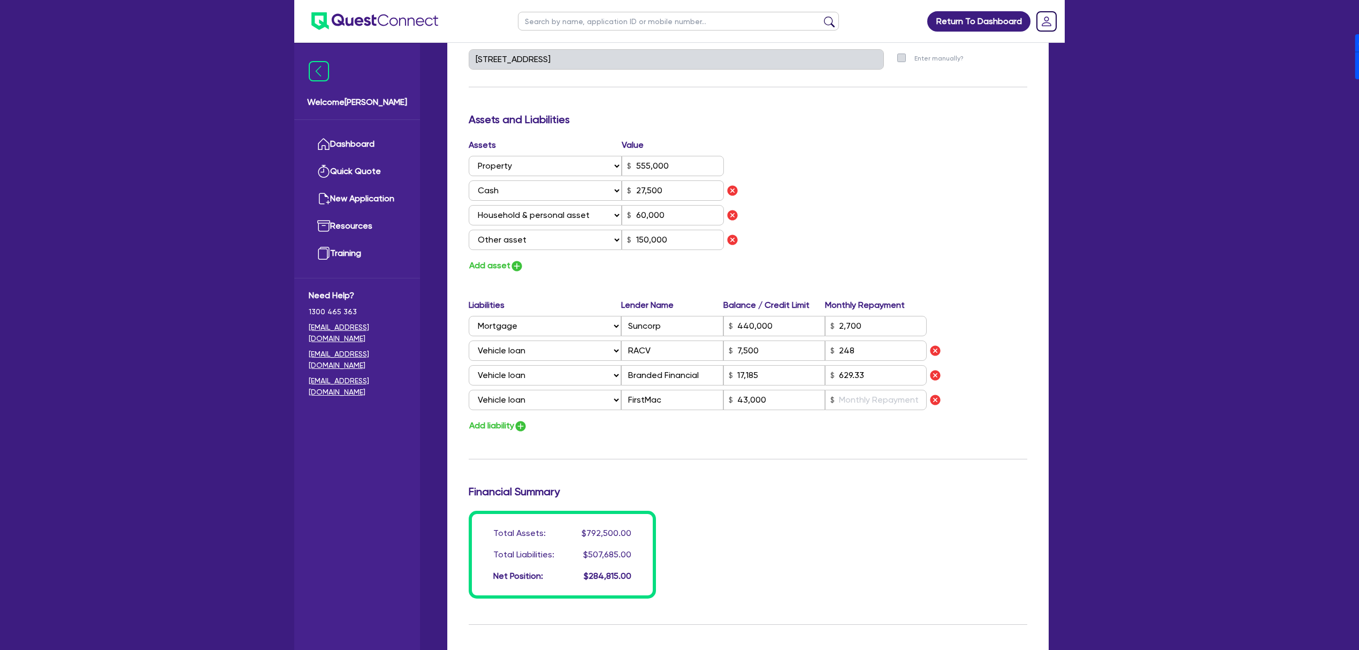
scroll to position [571, 0]
click at [867, 398] on input "text" at bounding box center [876, 396] width 102 height 20
click at [938, 504] on div "Update residential status for Director #1 Boarding is only acceptable when the …" at bounding box center [748, 125] width 559 height 939
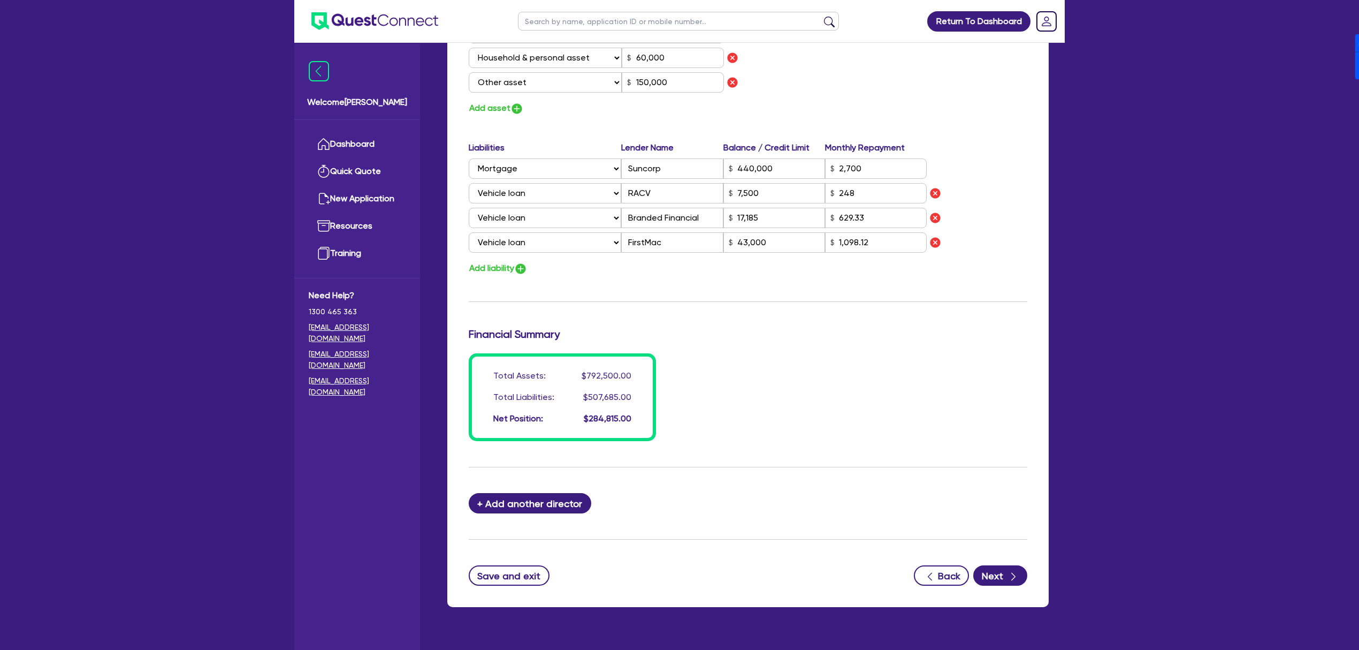
scroll to position [747, 0]
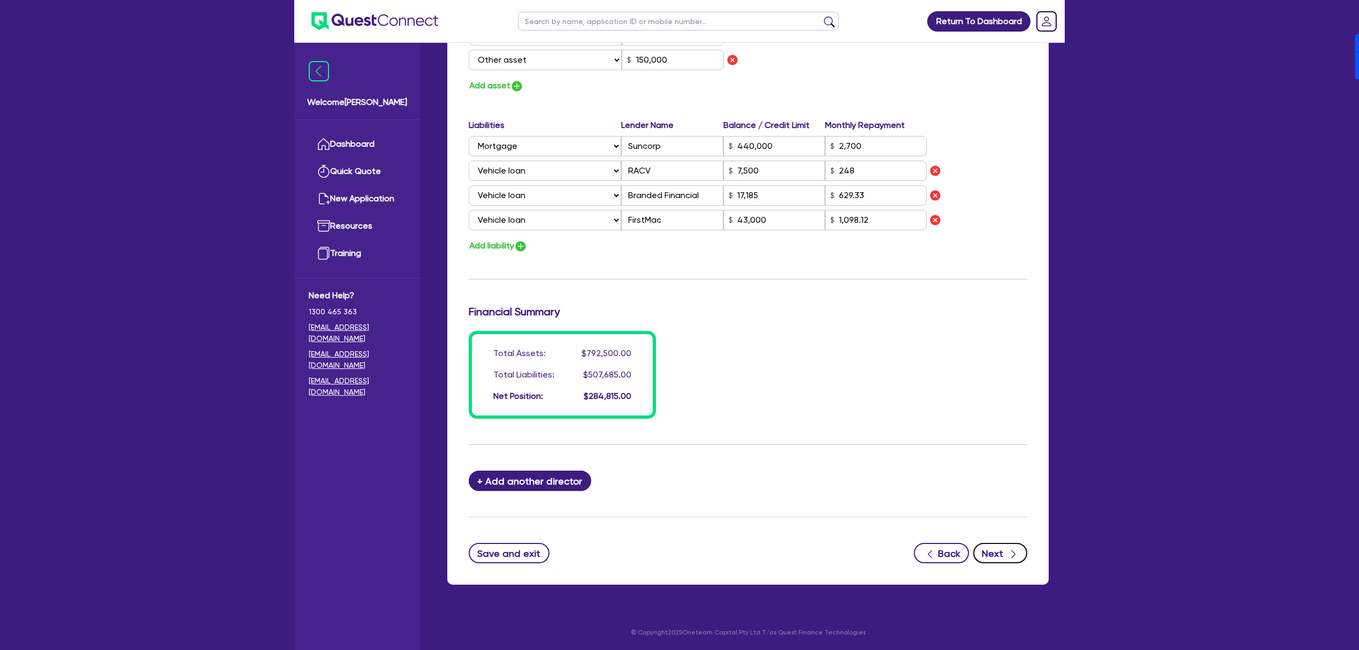
click at [1003, 546] on button "Next" at bounding box center [1001, 553] width 54 height 20
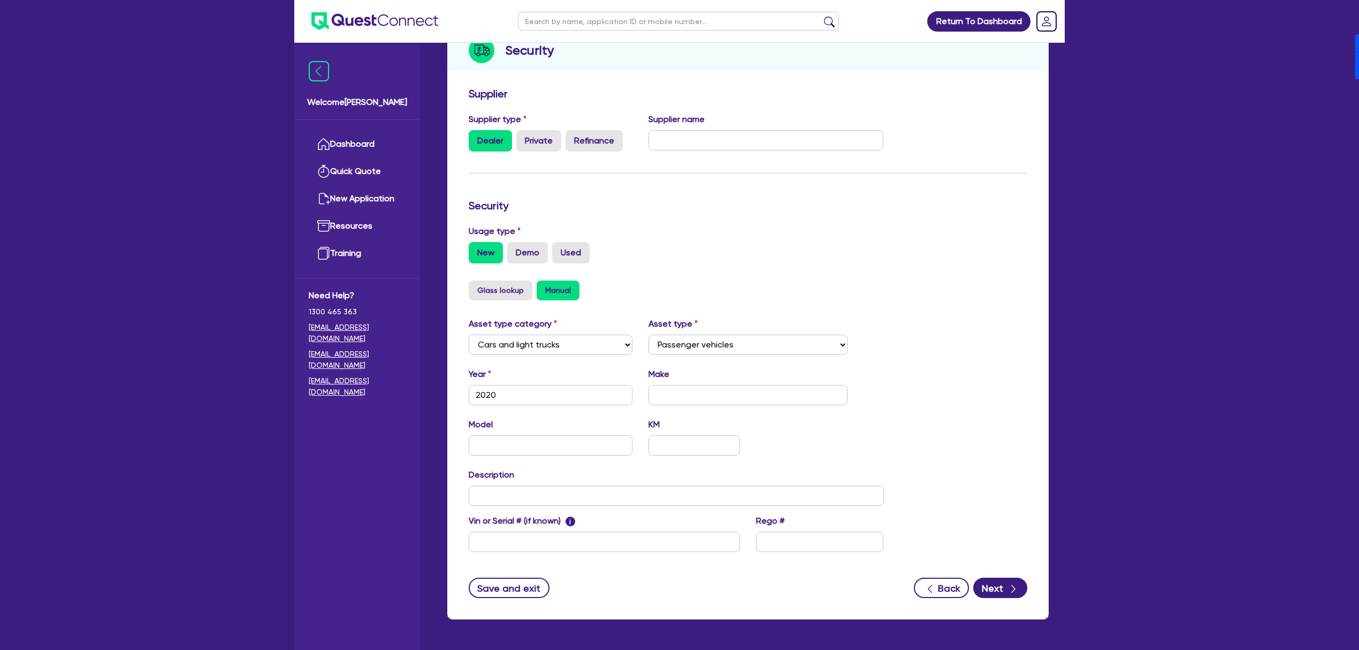
scroll to position [172, 0]
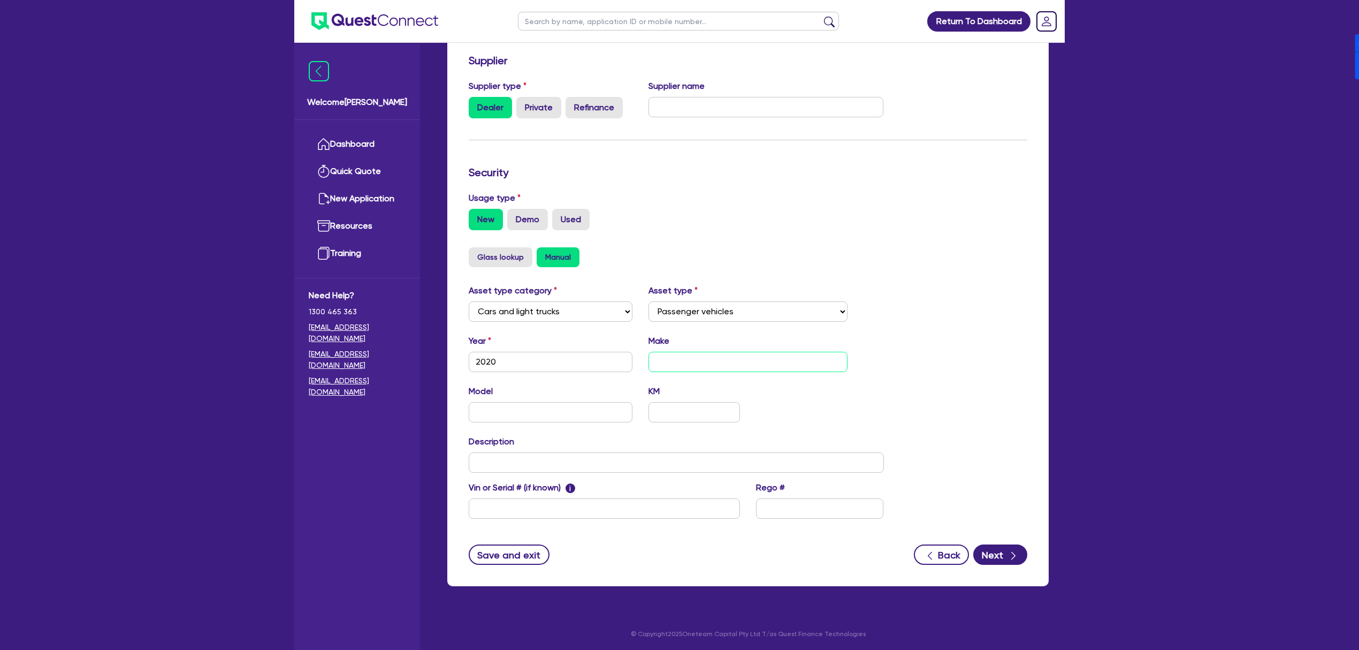
click at [694, 352] on input "text" at bounding box center [749, 362] width 200 height 20
click at [576, 221] on label "Used" at bounding box center [570, 219] width 37 height 21
click at [559, 216] on input "Used" at bounding box center [555, 212] width 7 height 7
click at [1002, 555] on button "Next" at bounding box center [1001, 554] width 54 height 20
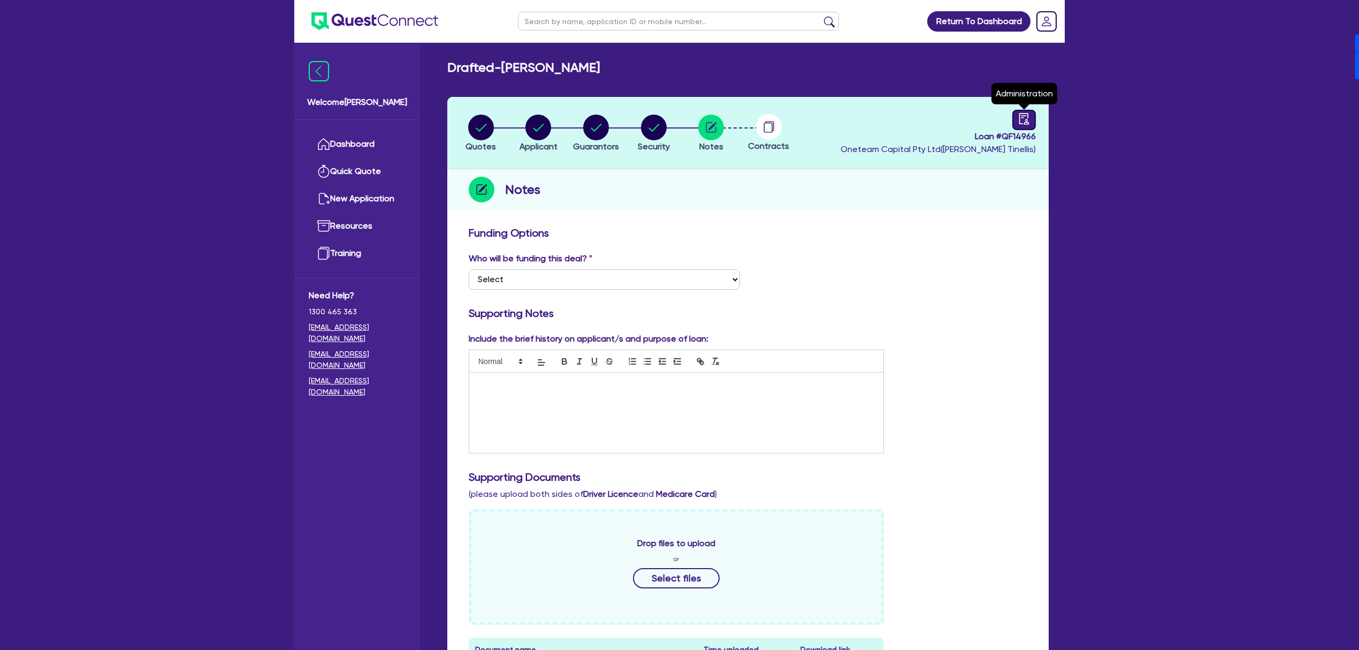
click at [1028, 116] on icon "audit" at bounding box center [1025, 119] width 12 height 12
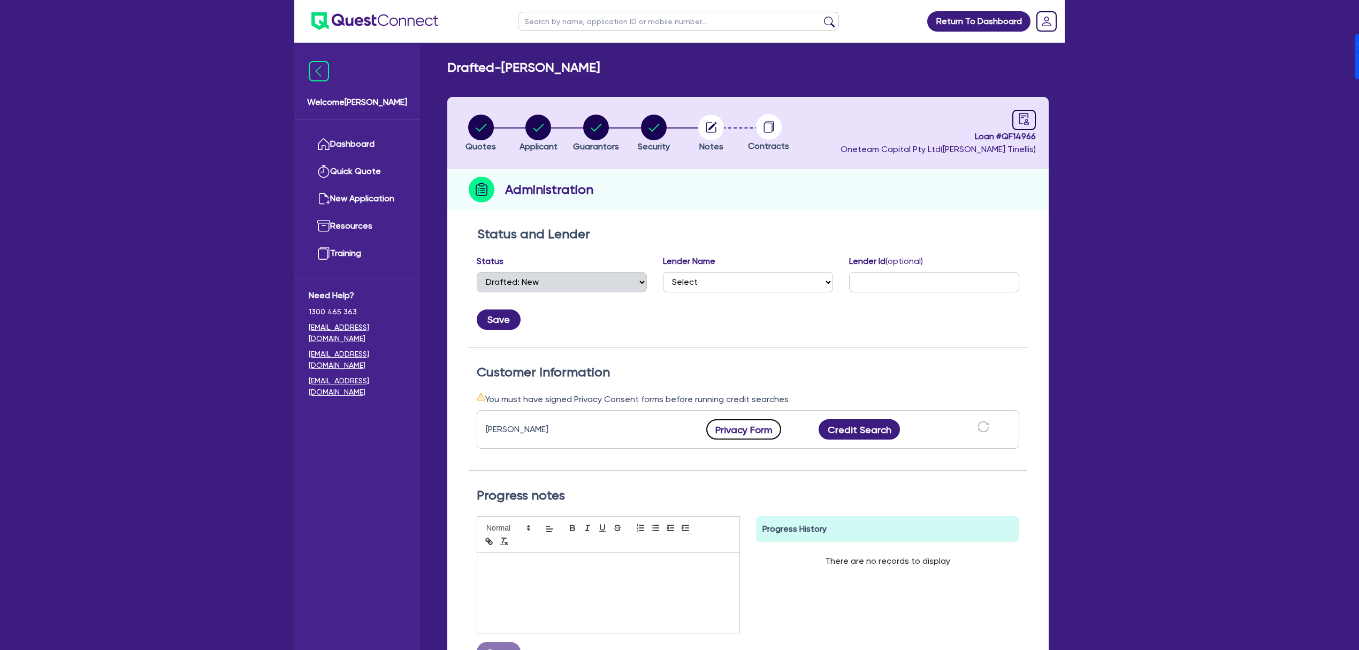
click at [765, 424] on button "Privacy Form" at bounding box center [743, 429] width 75 height 20
click at [612, 25] on div "Privacy form has been successfully sent. ✕" at bounding box center [679, 20] width 163 height 24
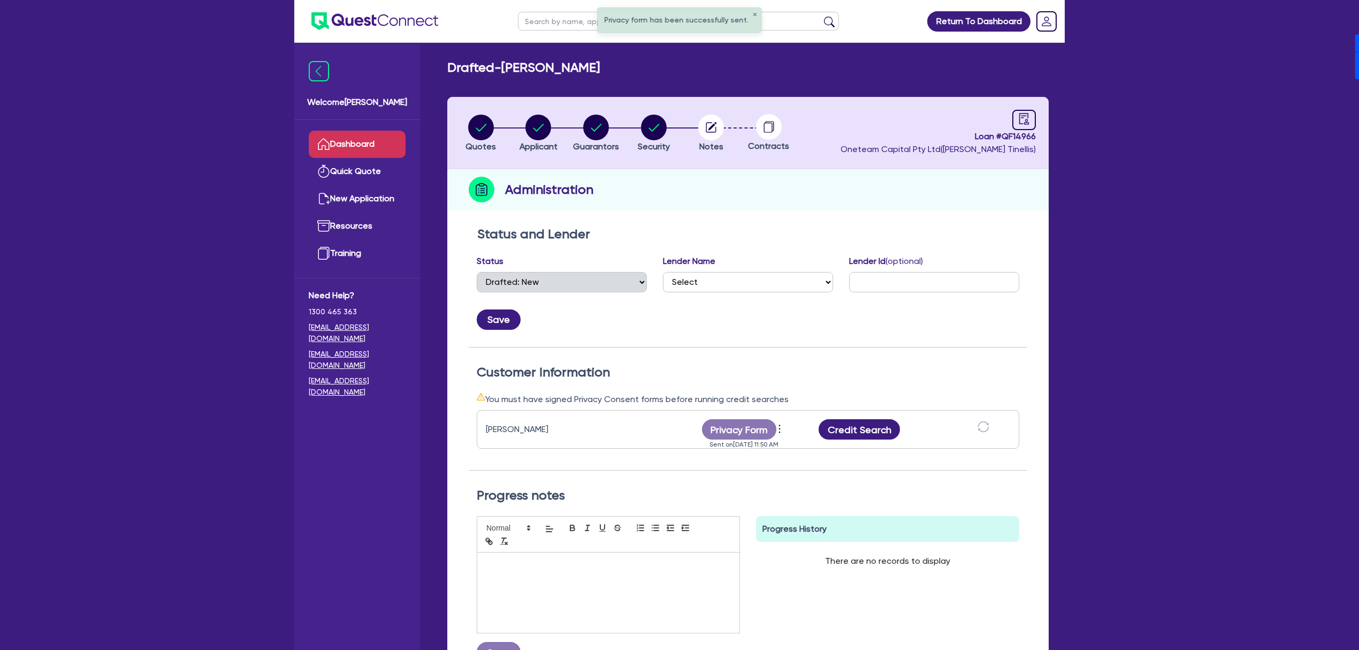
click at [384, 141] on link "Dashboard" at bounding box center [357, 144] width 97 height 27
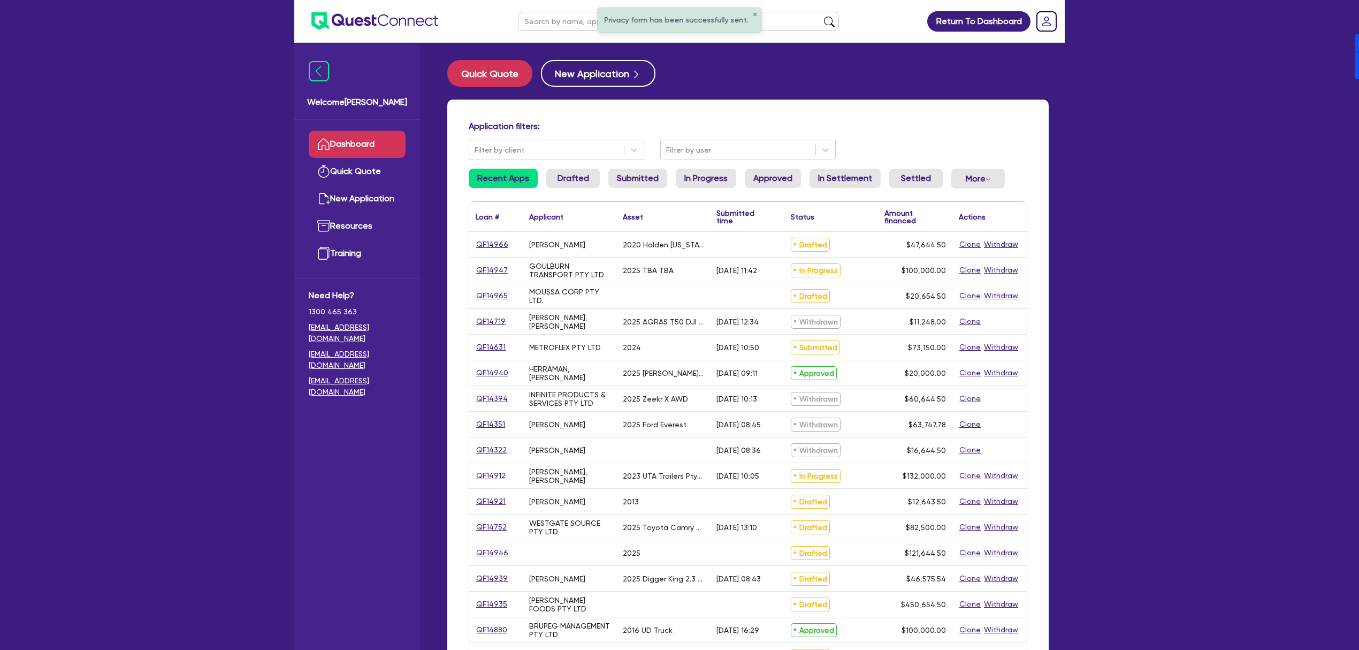
click at [576, 24] on input "text" at bounding box center [678, 21] width 321 height 19
click at [821, 16] on button "submit" at bounding box center [829, 23] width 17 height 15
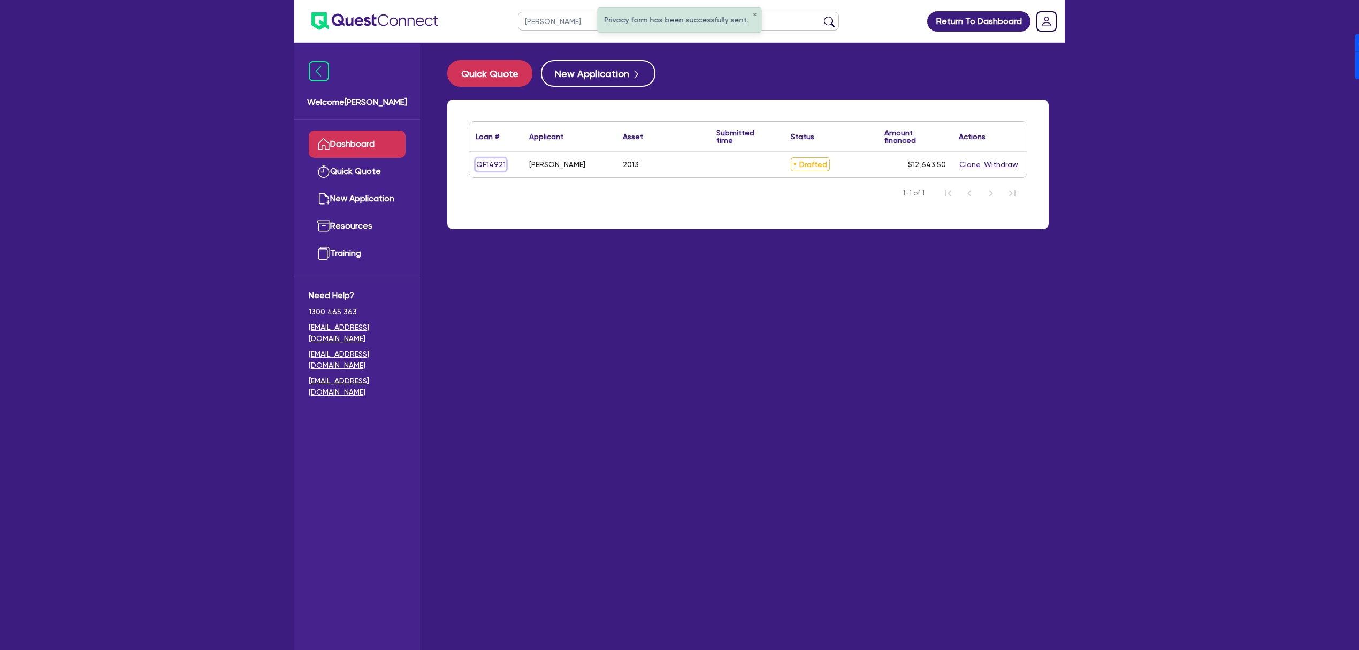
click at [495, 167] on link "QF14921" at bounding box center [491, 164] width 31 height 12
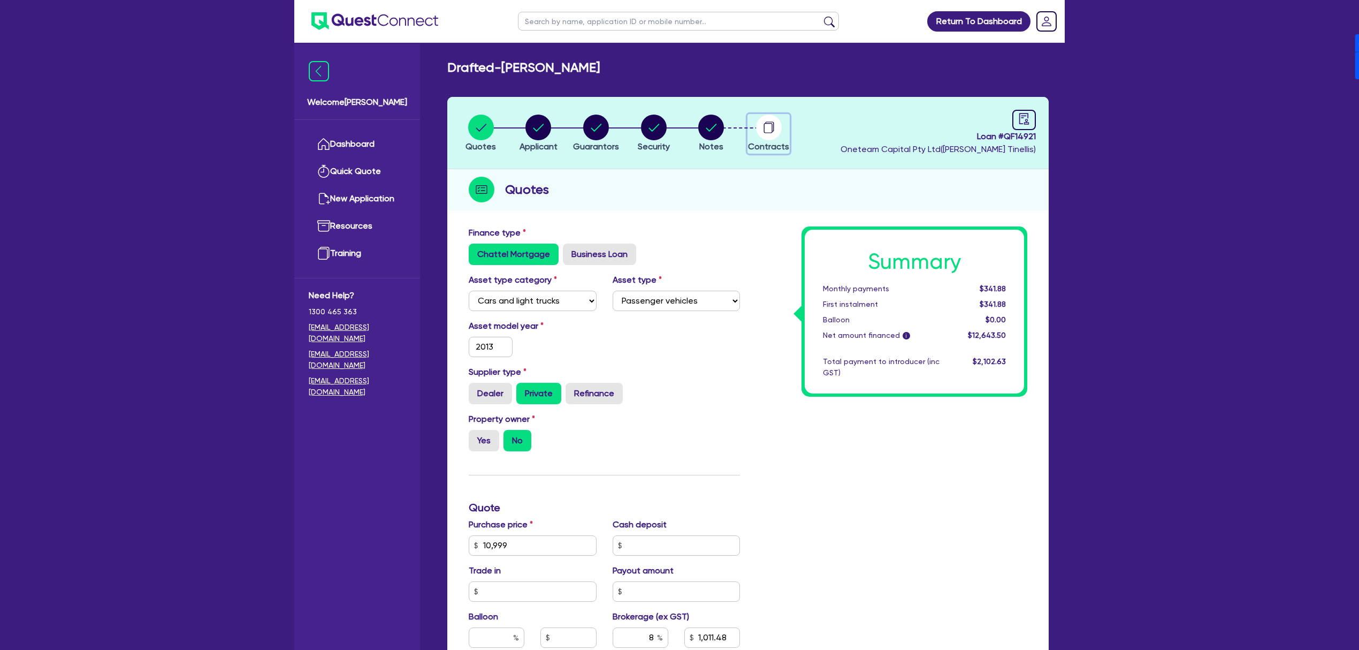
click at [784, 124] on div "button" at bounding box center [768, 128] width 41 height 26
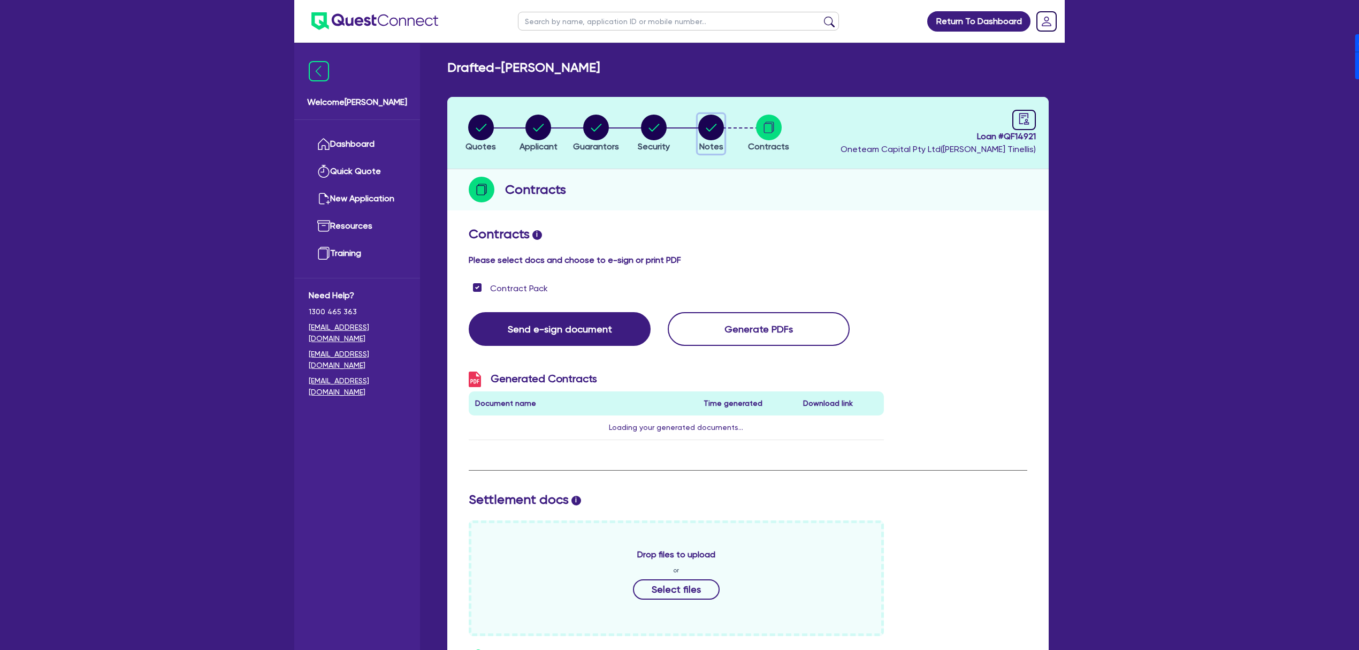
click at [715, 123] on circle "button" at bounding box center [711, 128] width 26 height 26
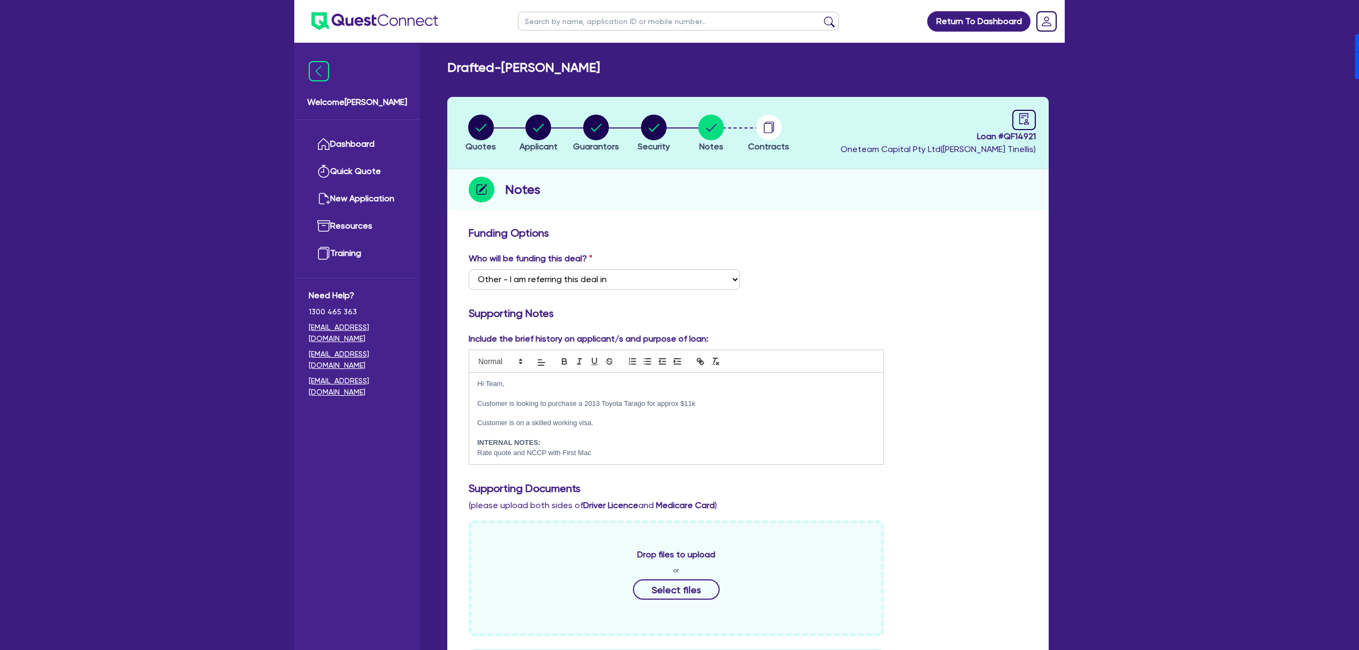
click at [568, 454] on p "Rate quote and NCCP with First Mac ﻿" at bounding box center [676, 453] width 398 height 10
click at [603, 452] on p "Rate quote and NCCP with First Mac ﻿" at bounding box center [676, 453] width 398 height 10
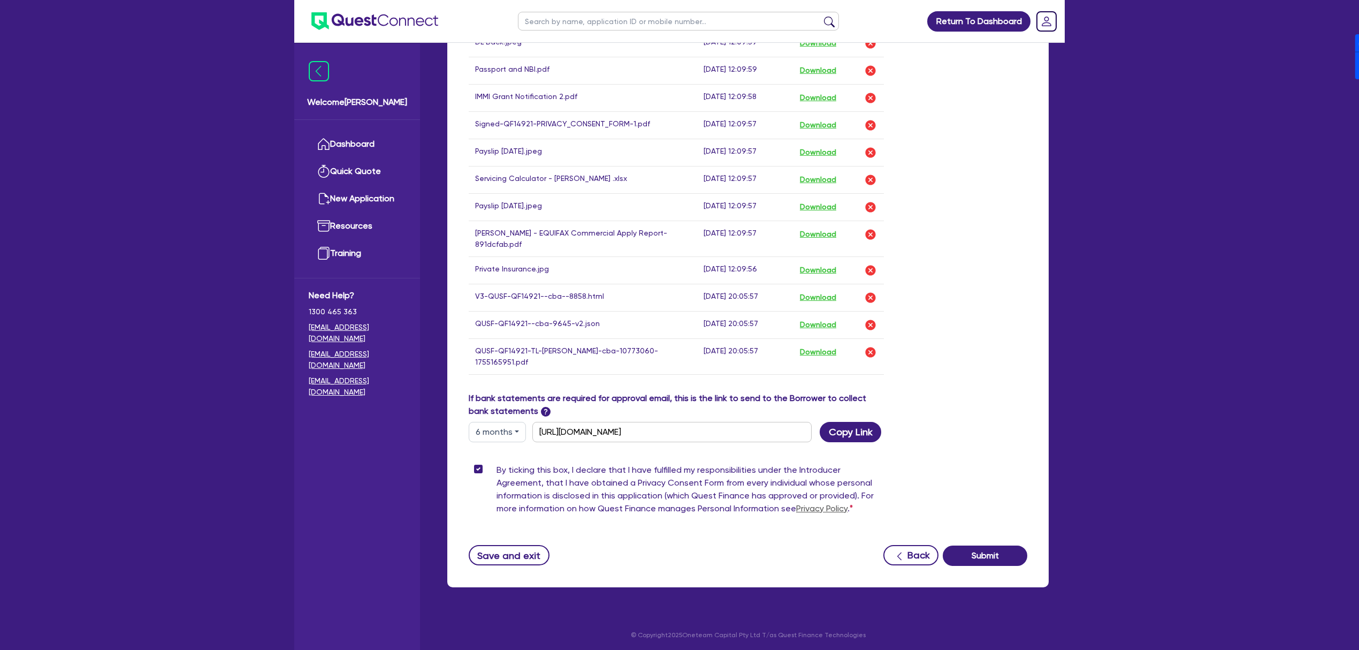
scroll to position [709, 0]
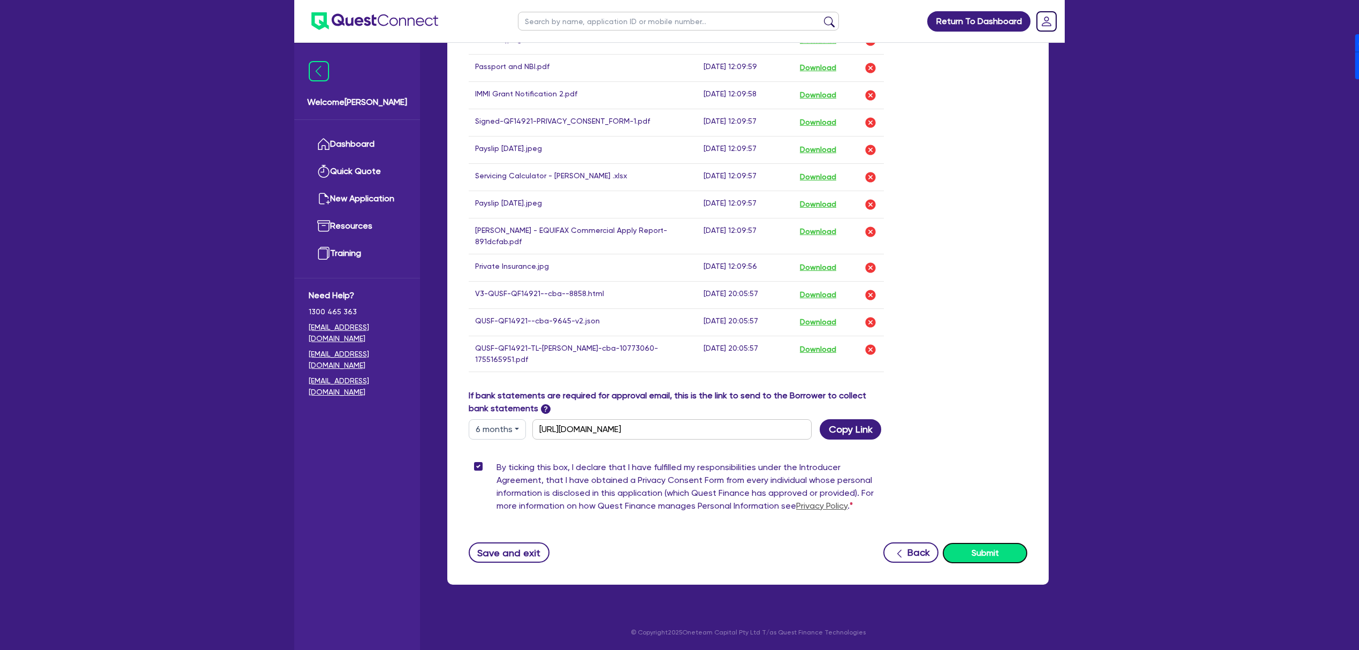
click at [973, 546] on button "Submit" at bounding box center [985, 553] width 85 height 20
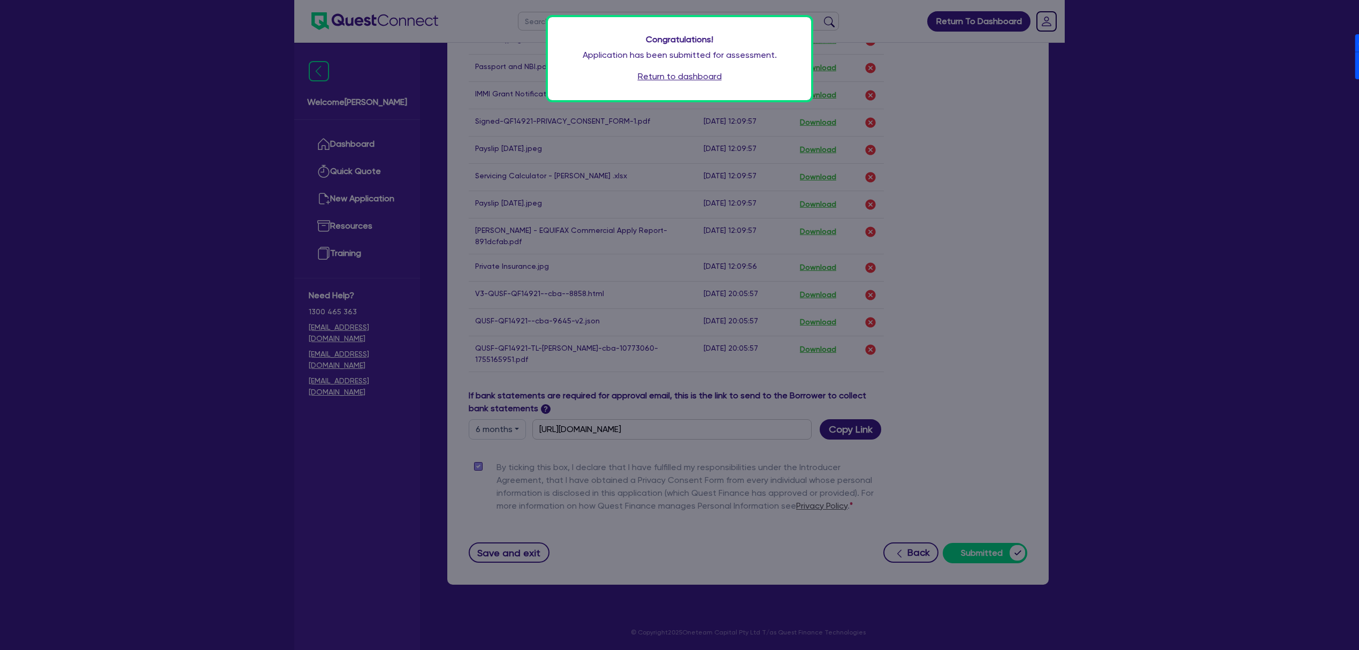
click at [700, 77] on link "Return to dashboard" at bounding box center [680, 76] width 84 height 13
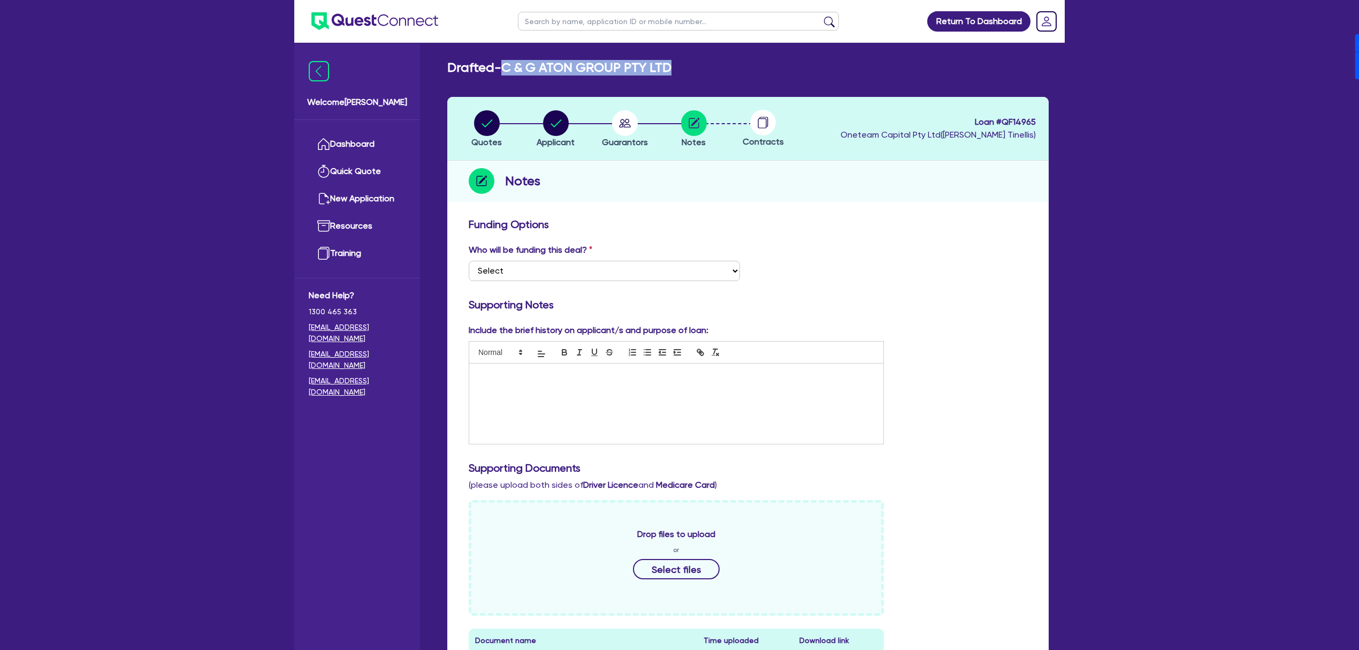
drag, startPoint x: 508, startPoint y: 65, endPoint x: 724, endPoint y: 56, distance: 215.9
click at [724, 56] on main "Drafted - C & G ATON GROUP PTY LTD Quotes Applicant Guarantors Notes Contracts …" at bounding box center [748, 536] width 634 height 987
copy h2 "C & G ATON GROUP PTY LTD"
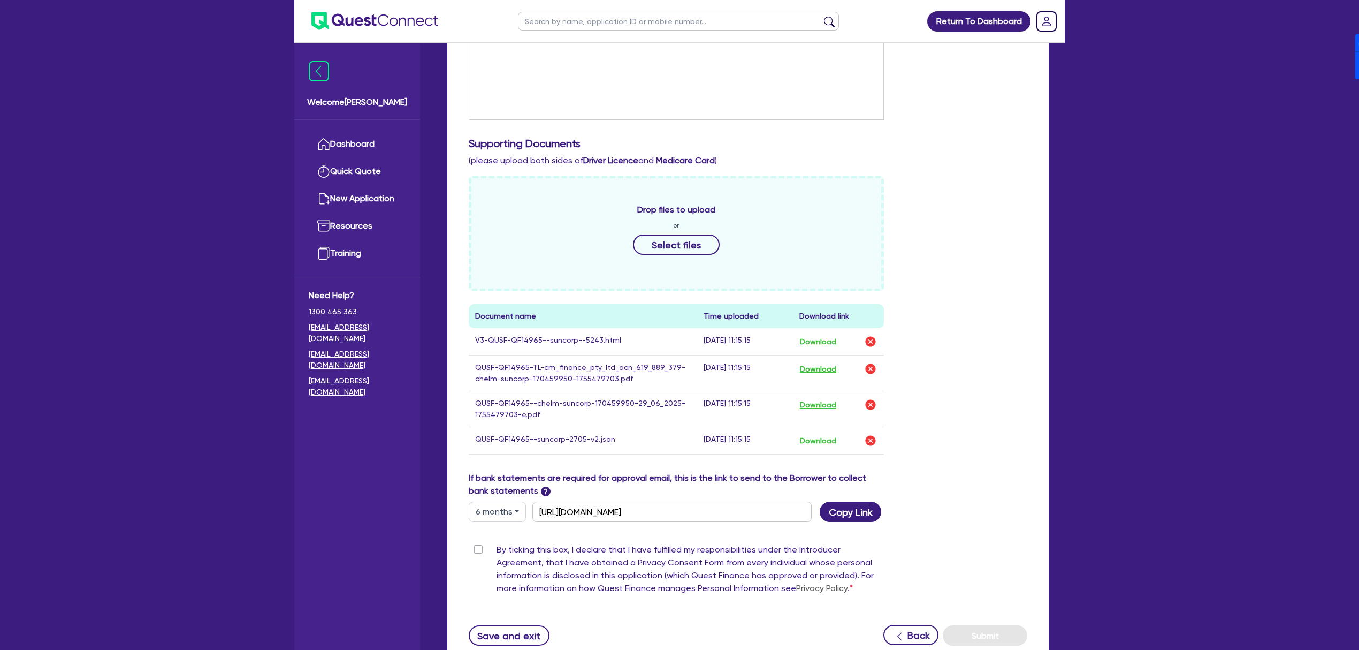
scroll to position [409, 0]
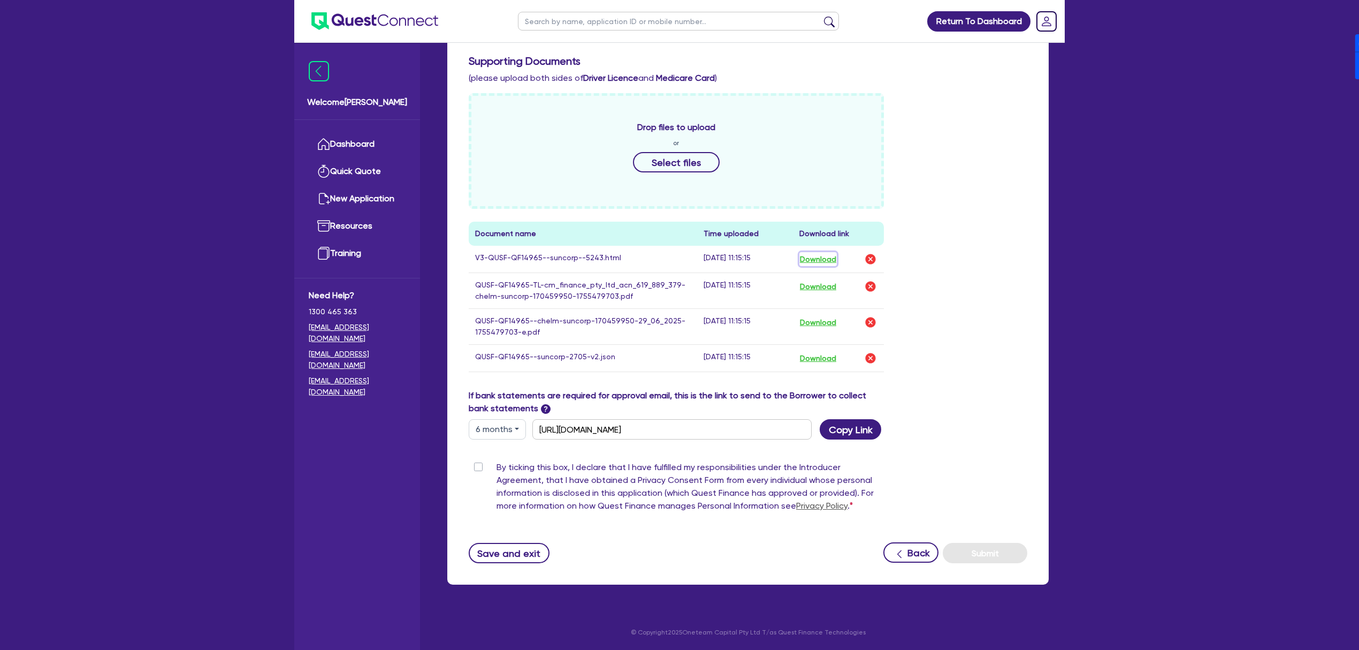
click at [812, 257] on button "Download" at bounding box center [818, 259] width 37 height 14
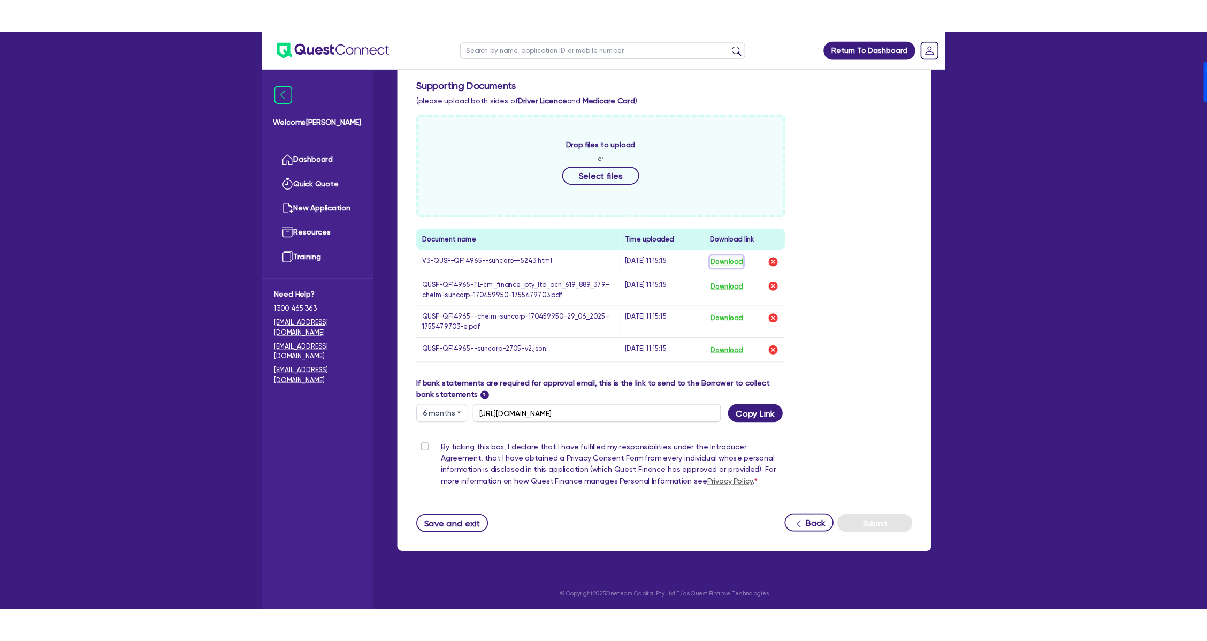
scroll to position [0, 0]
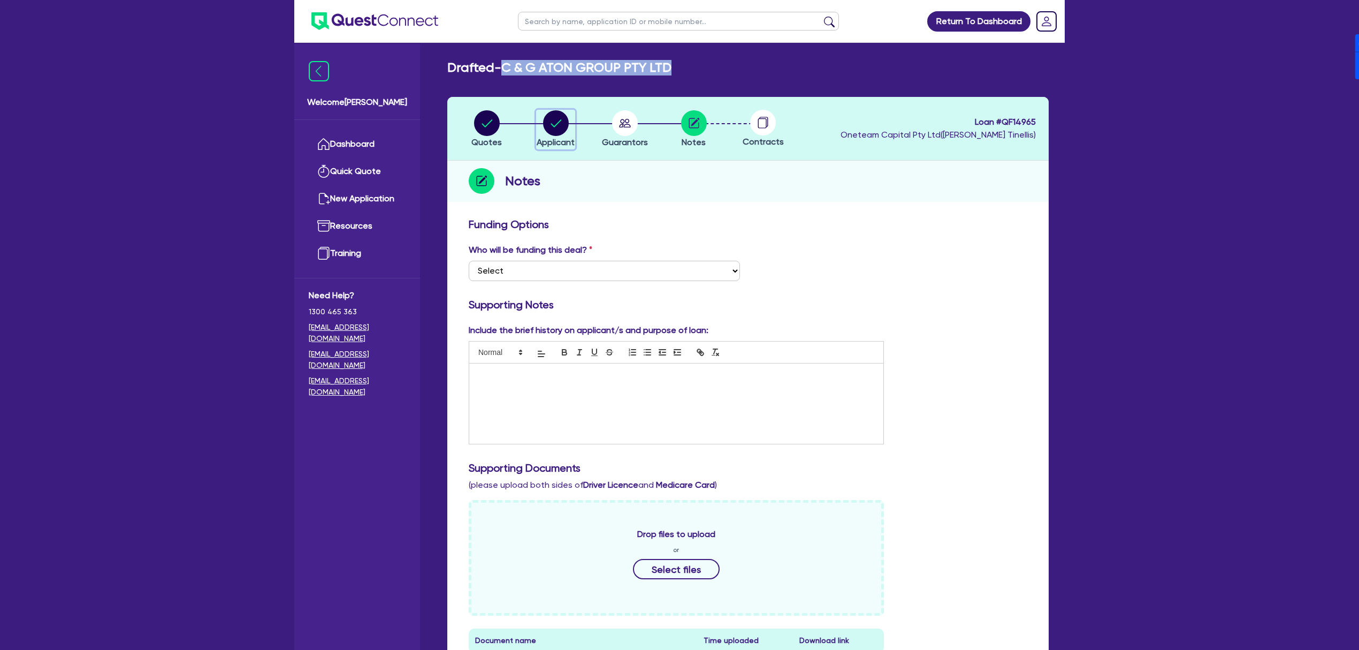
click at [557, 119] on circle "button" at bounding box center [556, 123] width 26 height 26
select select "COMPANY"
select select "MANUFACTURING"
select select "PRINTING"
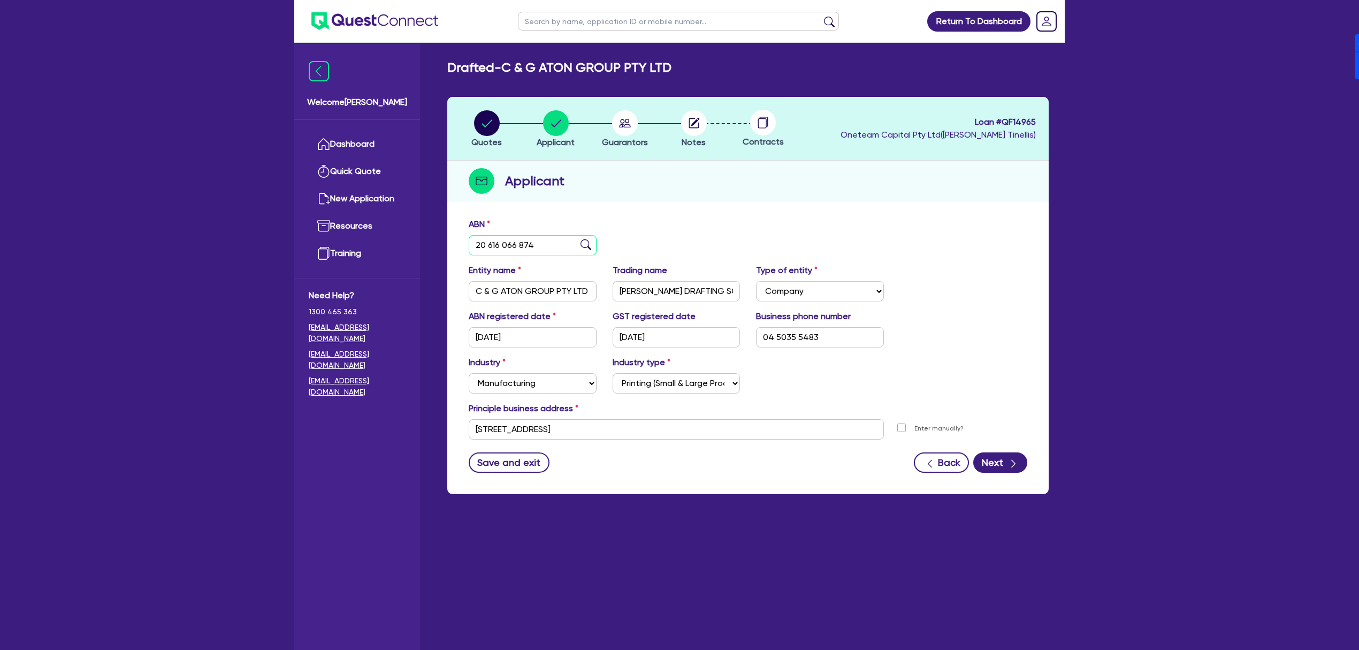
click at [541, 238] on input "20 616 066 874" at bounding box center [533, 245] width 128 height 20
paste input "1 614 950 640"
type input "21 614 950 640"
click at [829, 228] on div "ABN 21 614 950 640" at bounding box center [748, 241] width 575 height 46
type input "MOUSSA CORP PTY. LTD."
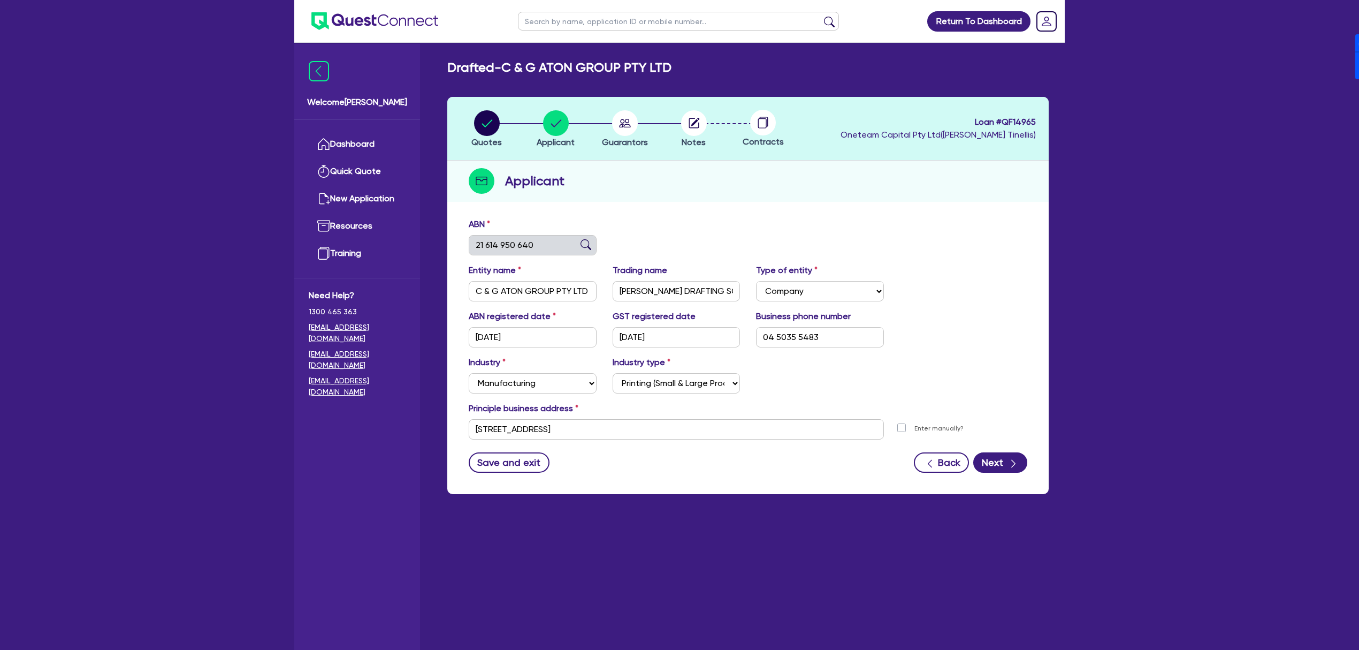
type input "CAR LOAN CALCULATOR"
type input "29/09/2016"
type input "24/01/2017"
click at [1013, 461] on icon "button" at bounding box center [1013, 463] width 11 height 11
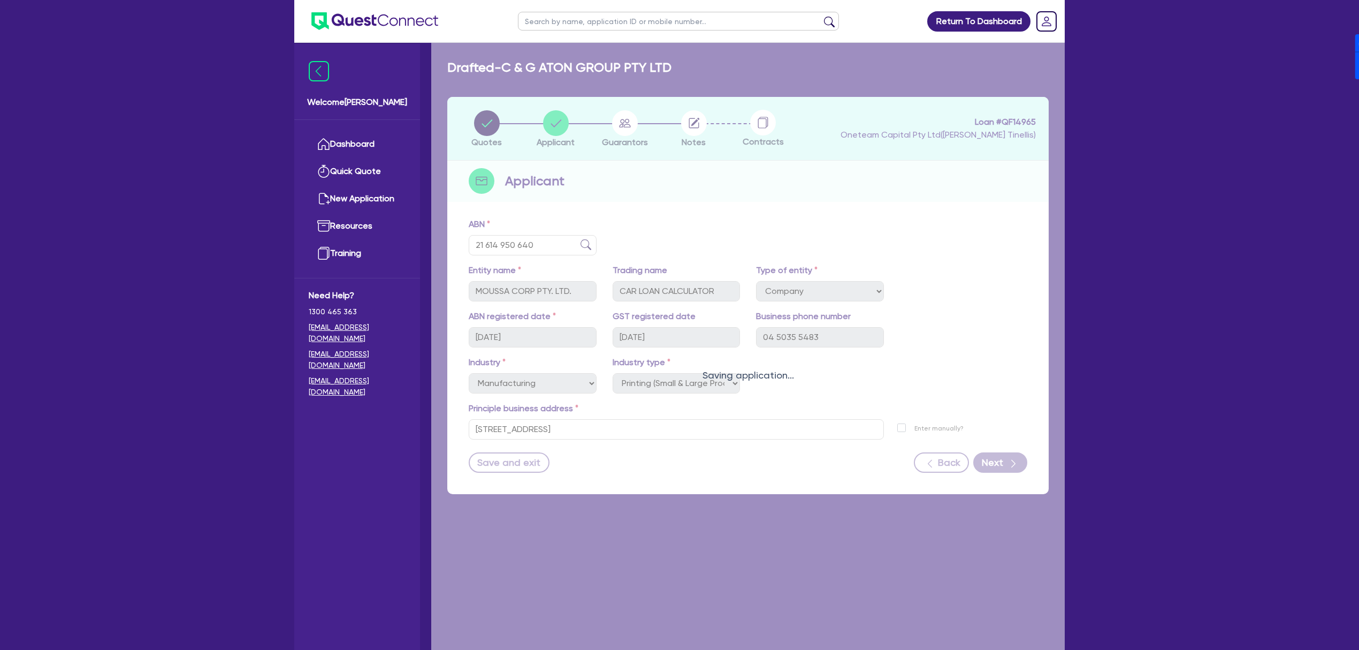
select select "MR"
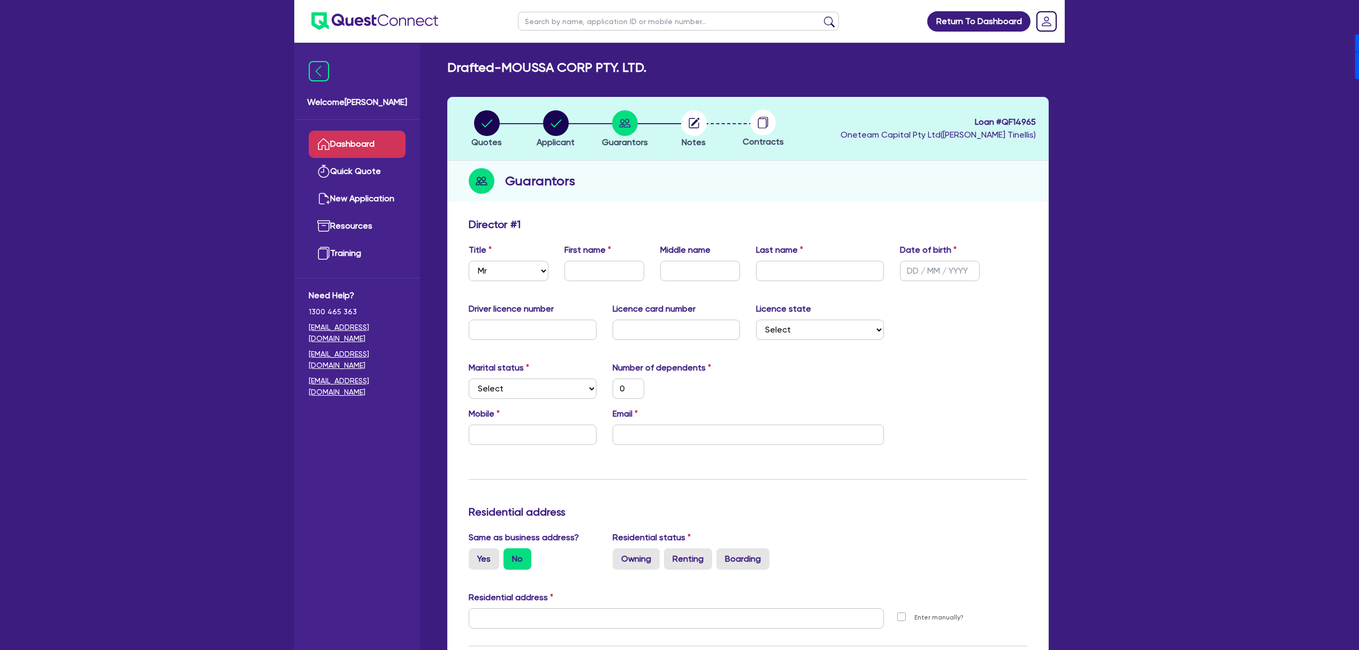
click at [359, 137] on link "Dashboard" at bounding box center [357, 144] width 97 height 27
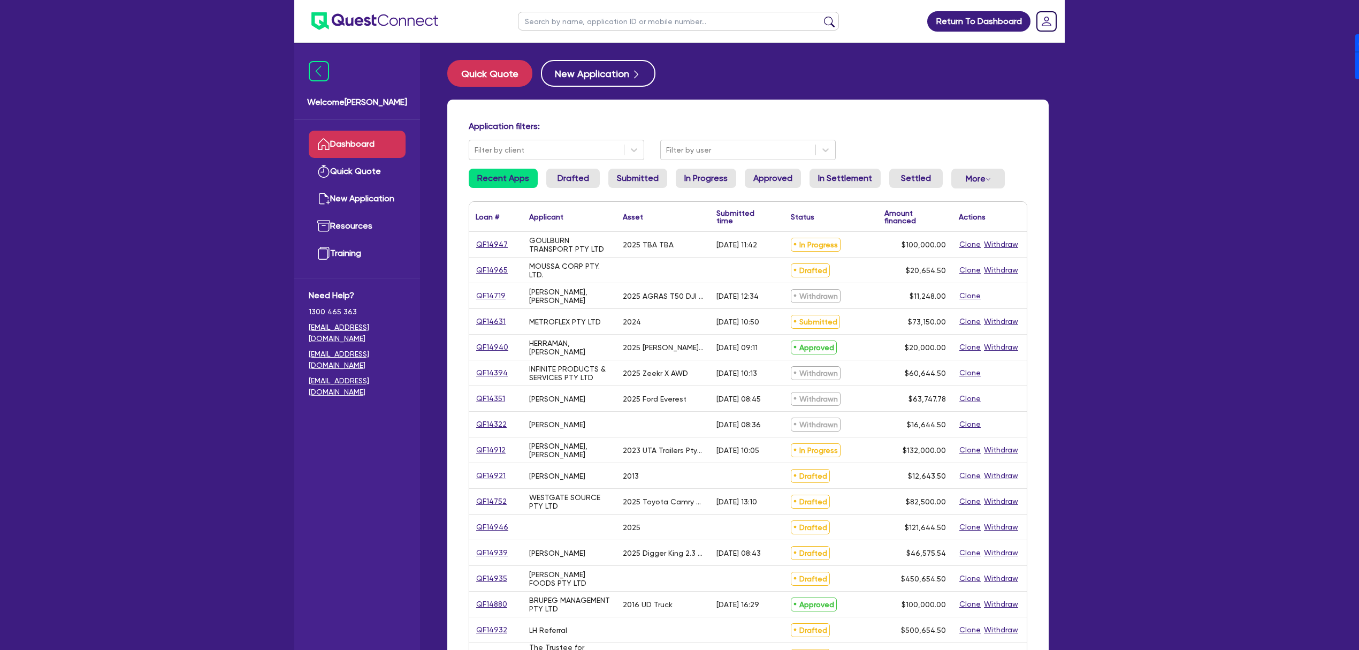
click at [609, 25] on input "text" at bounding box center [678, 21] width 321 height 19
click at [482, 270] on link "QF14965" at bounding box center [492, 270] width 33 height 12
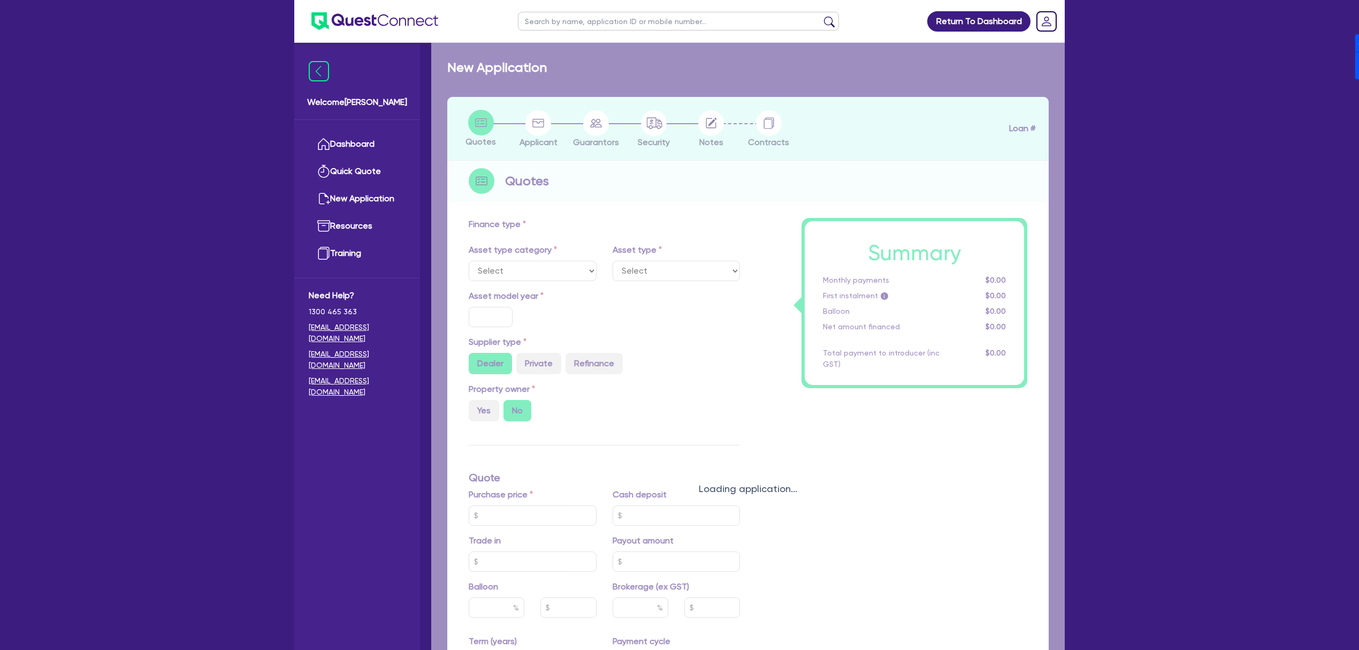
radio input "true"
type input "20,000"
type input "4"
type input "826.18"
type input "17"
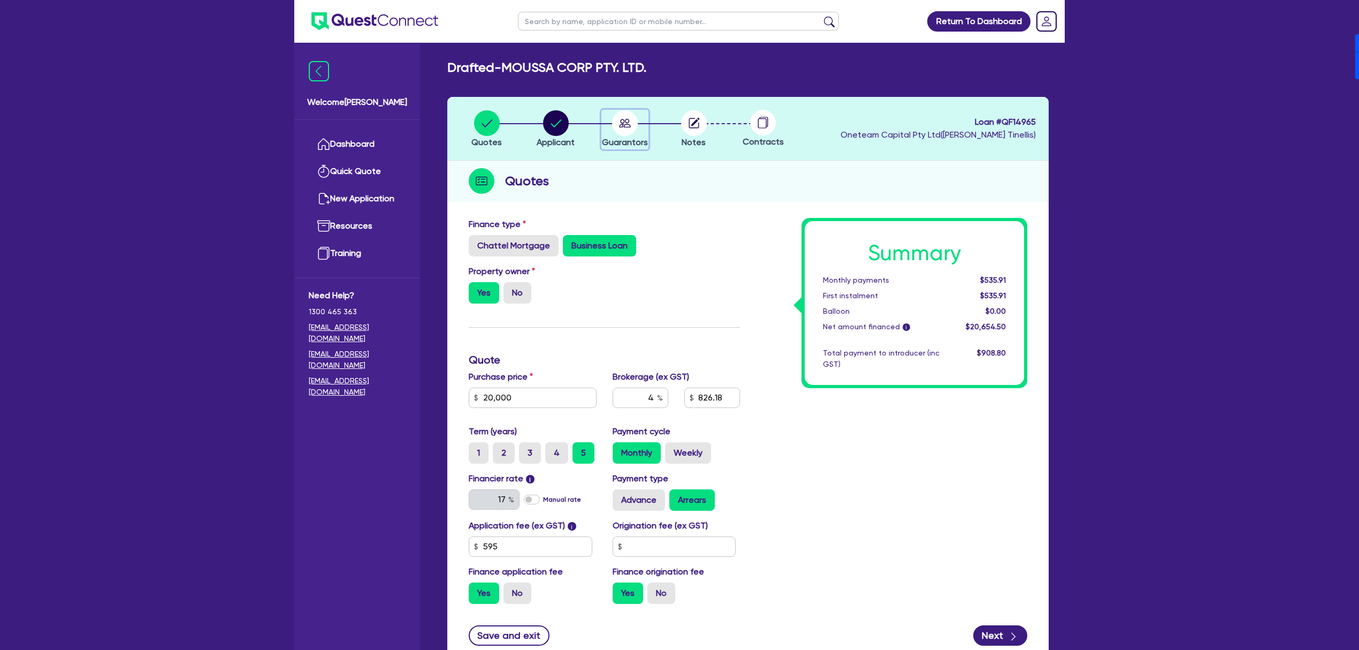
click at [625, 127] on circle "button" at bounding box center [625, 123] width 26 height 26
select select "MR"
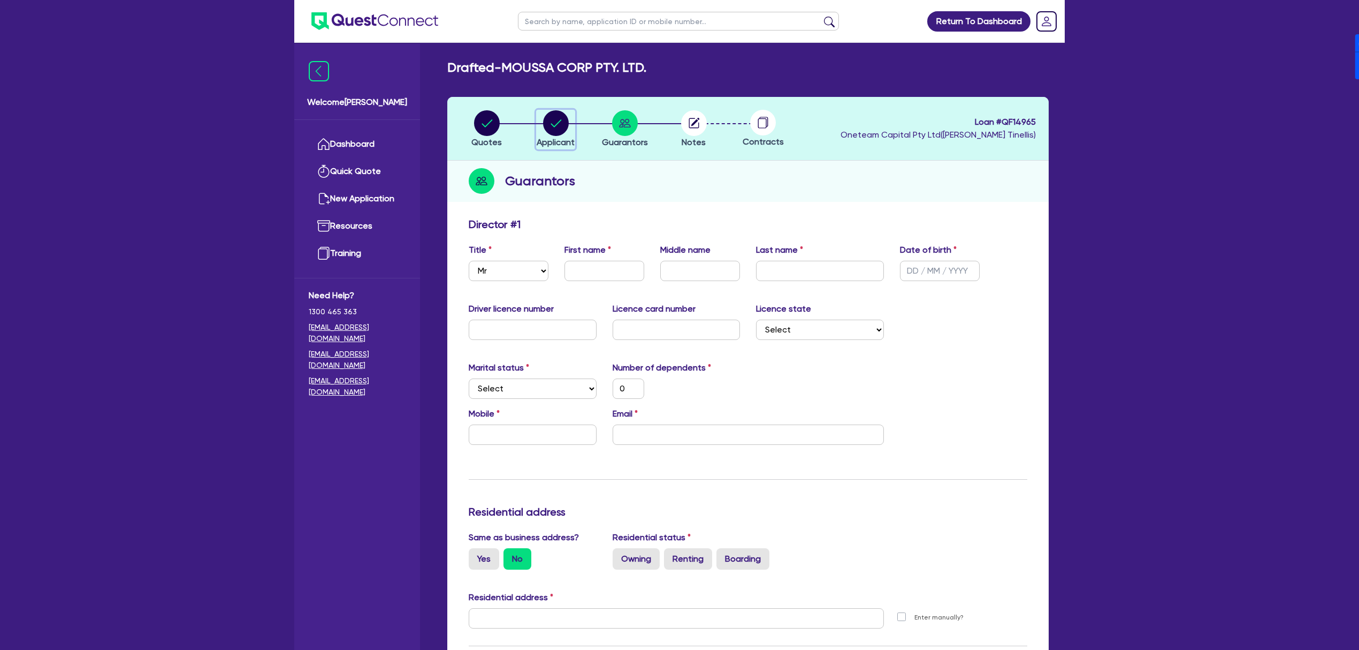
click at [552, 117] on circle "button" at bounding box center [556, 123] width 26 height 26
select select "COMPANY"
select select "MANUFACTURING"
select select "PRINTING"
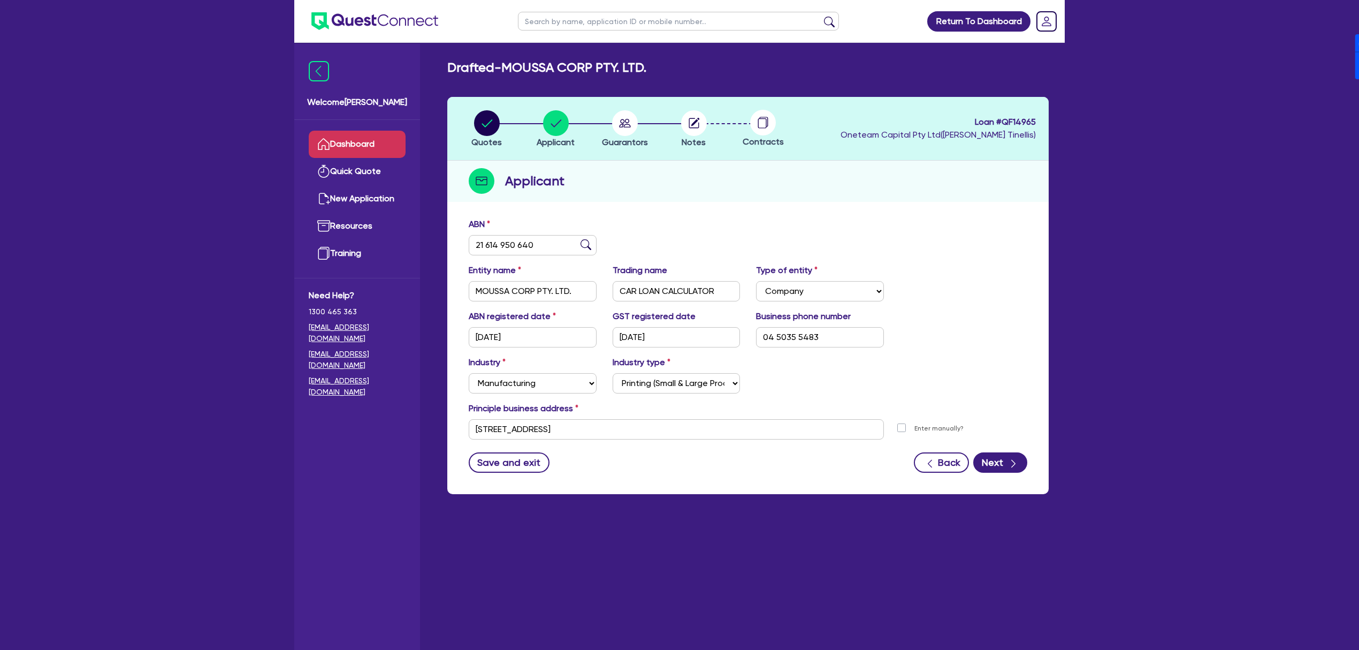
click at [365, 139] on link "Dashboard" at bounding box center [357, 144] width 97 height 27
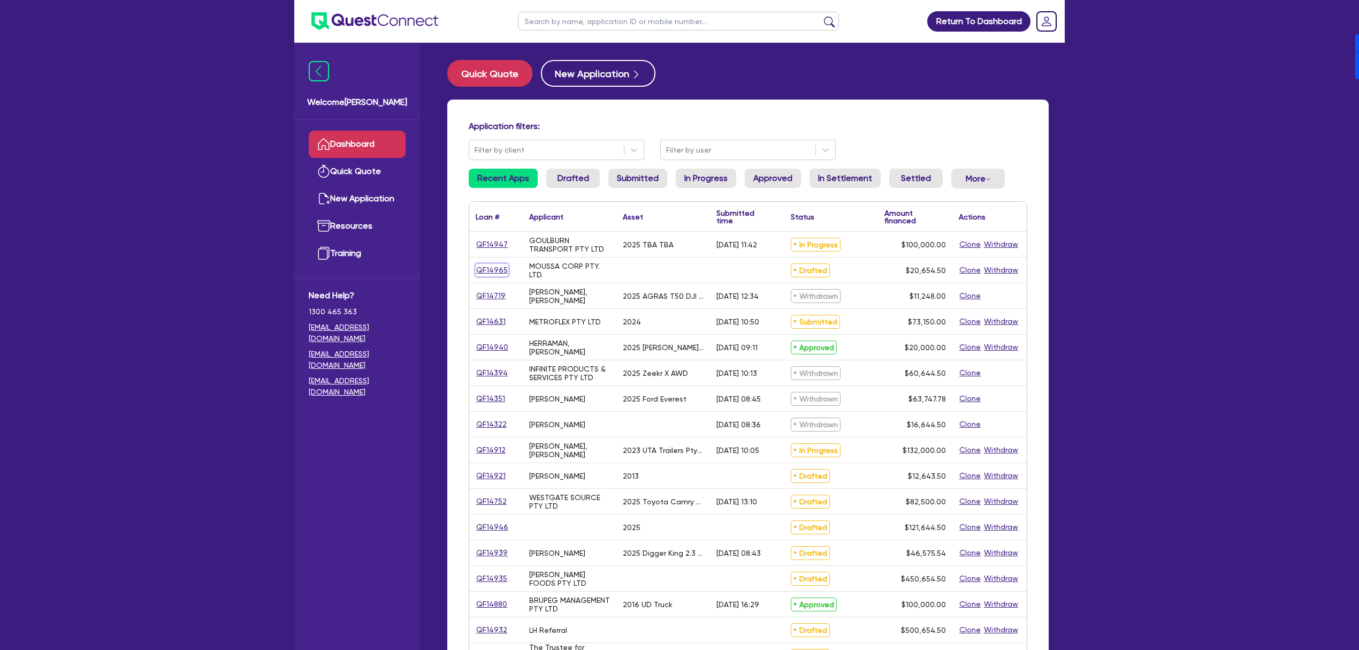
click at [489, 268] on link "QF14965" at bounding box center [492, 270] width 33 height 12
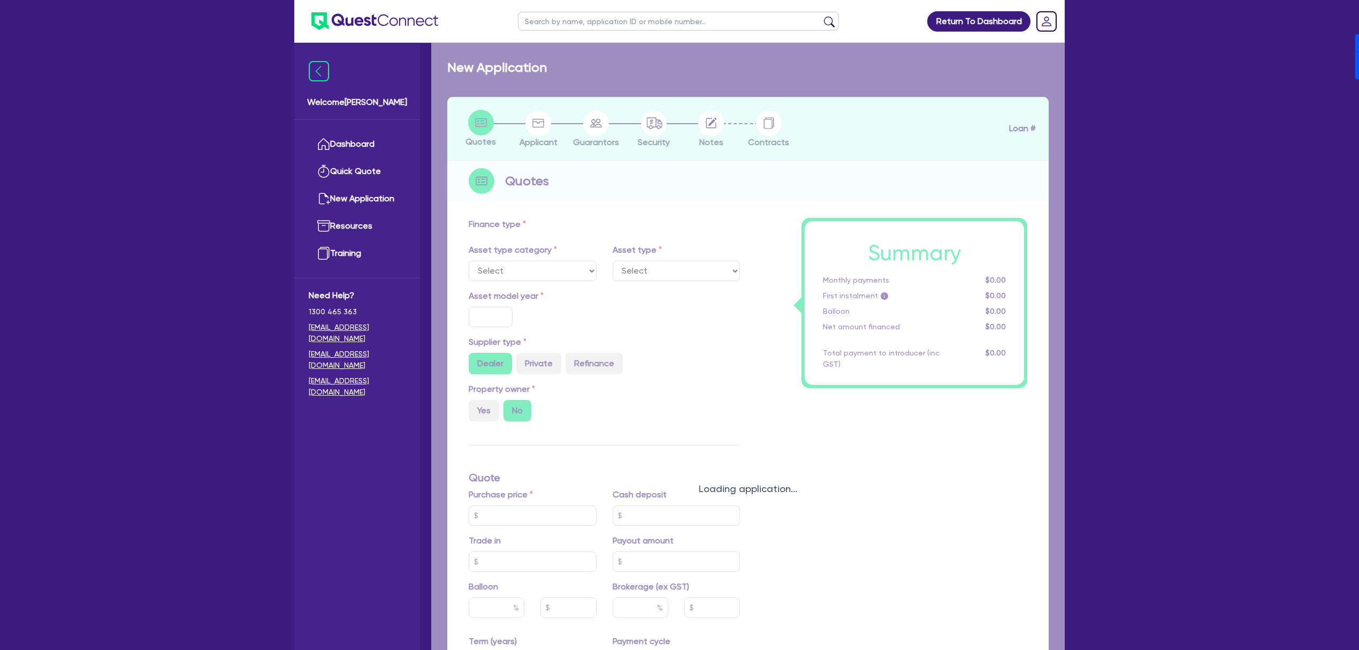
radio input "true"
type input "20,000"
type input "4"
type input "826.18"
type input "17"
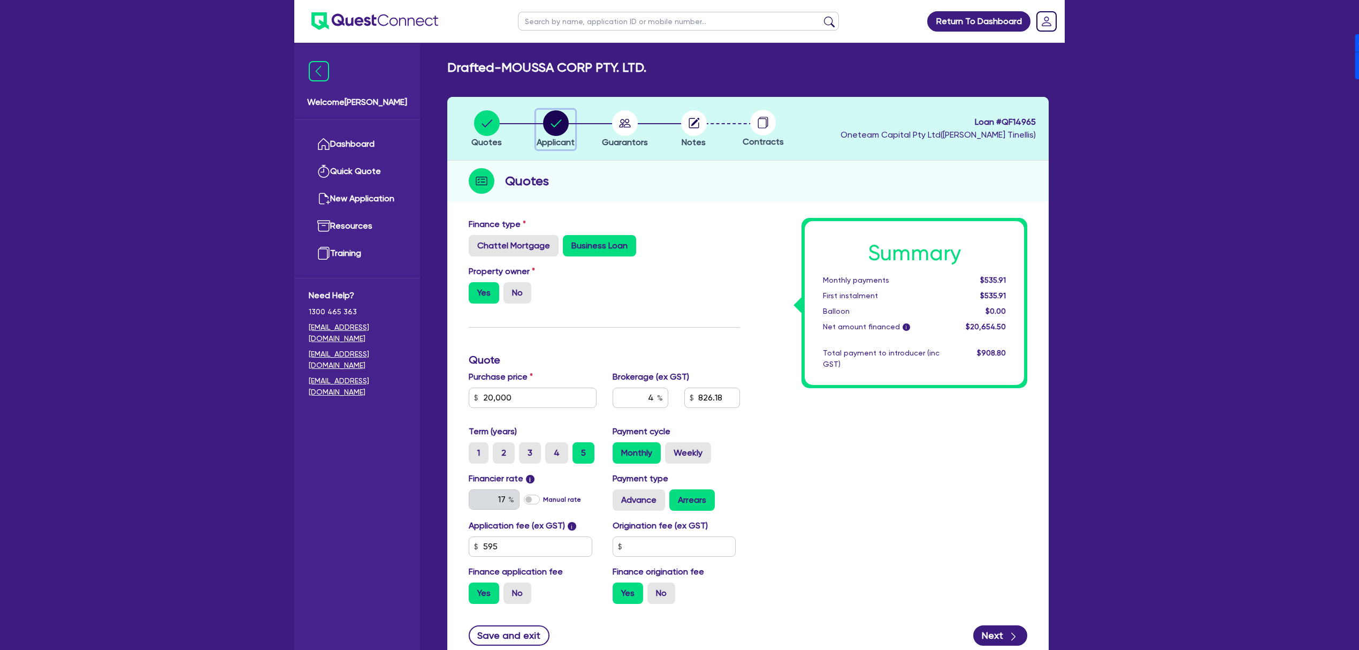
click at [549, 122] on circle "button" at bounding box center [556, 123] width 26 height 26
select select "COMPANY"
select select "MANUFACTURING"
select select "PRINTING"
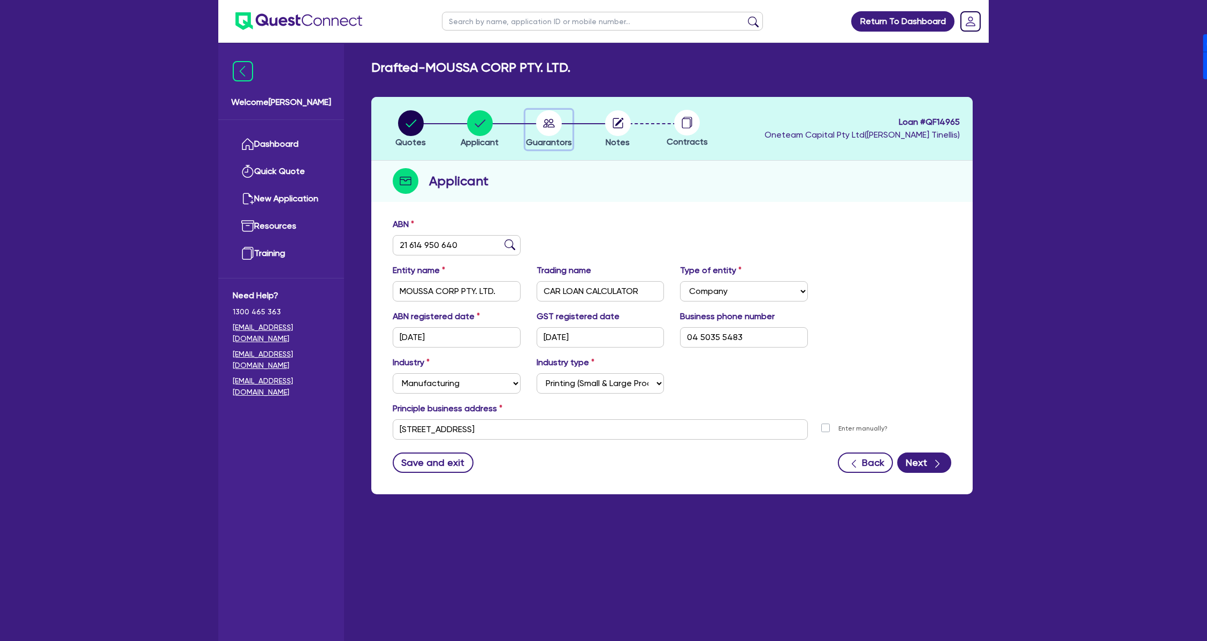
click at [543, 115] on circle "button" at bounding box center [549, 123] width 26 height 26
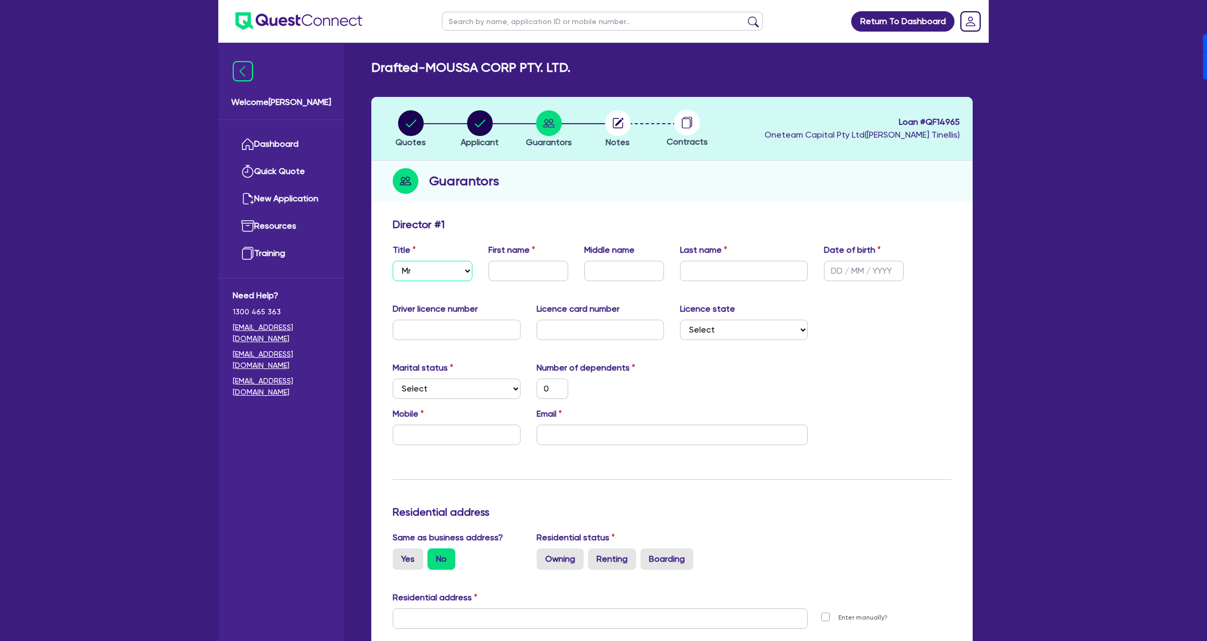
click at [420, 262] on select "Select Mr Mrs Ms Miss Dr" at bounding box center [433, 271] width 80 height 20
select select "MRS"
click at [393, 261] on select "Select Mr Mrs Ms Miss Dr" at bounding box center [433, 271] width 80 height 20
type input "0"
click at [510, 270] on input "text" at bounding box center [529, 271] width 80 height 20
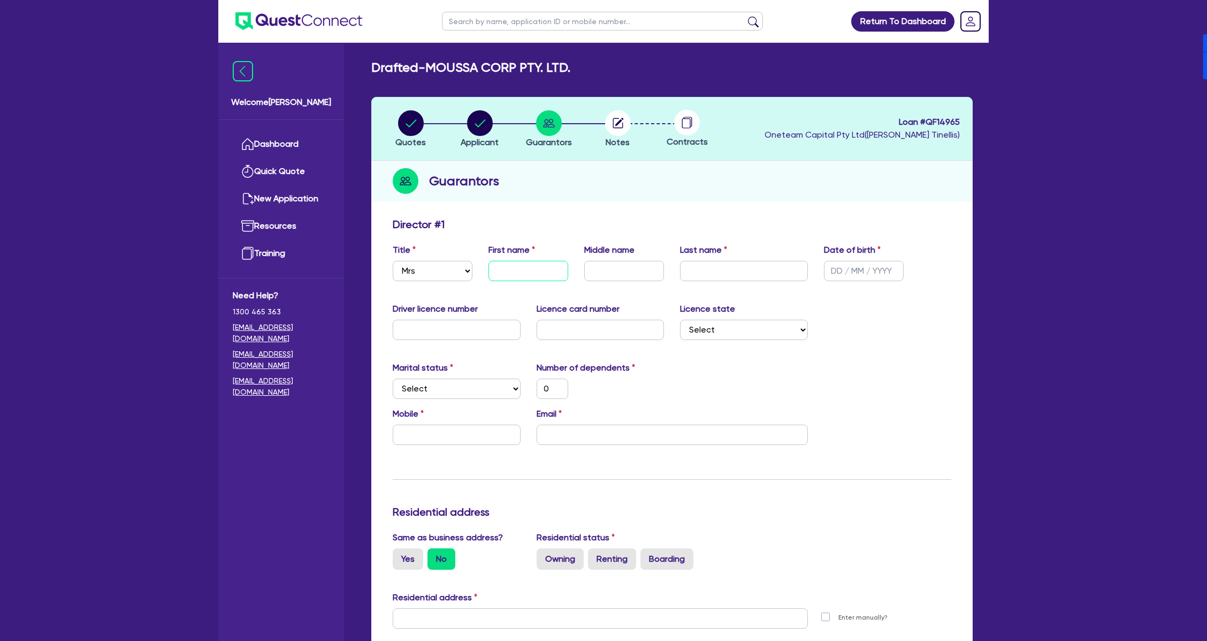
type input "C"
type input "0"
type input "Ch"
type input "0"
type input "Che"
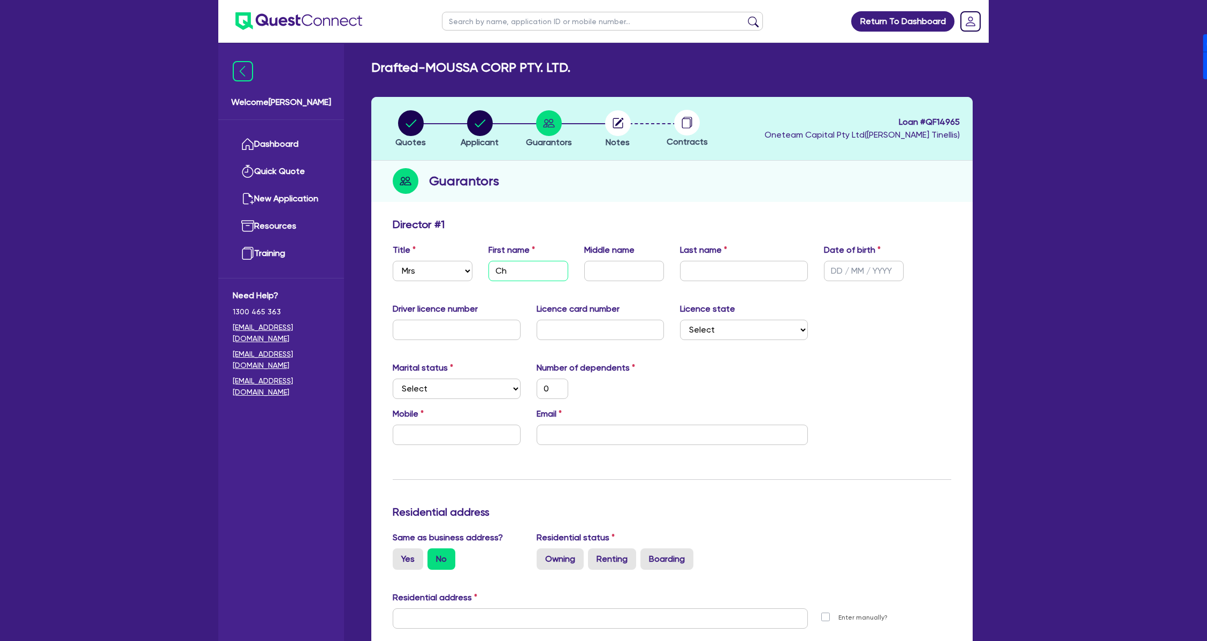
type input "0"
type input "Chel"
type input "0"
type input "Chelo"
type input "0"
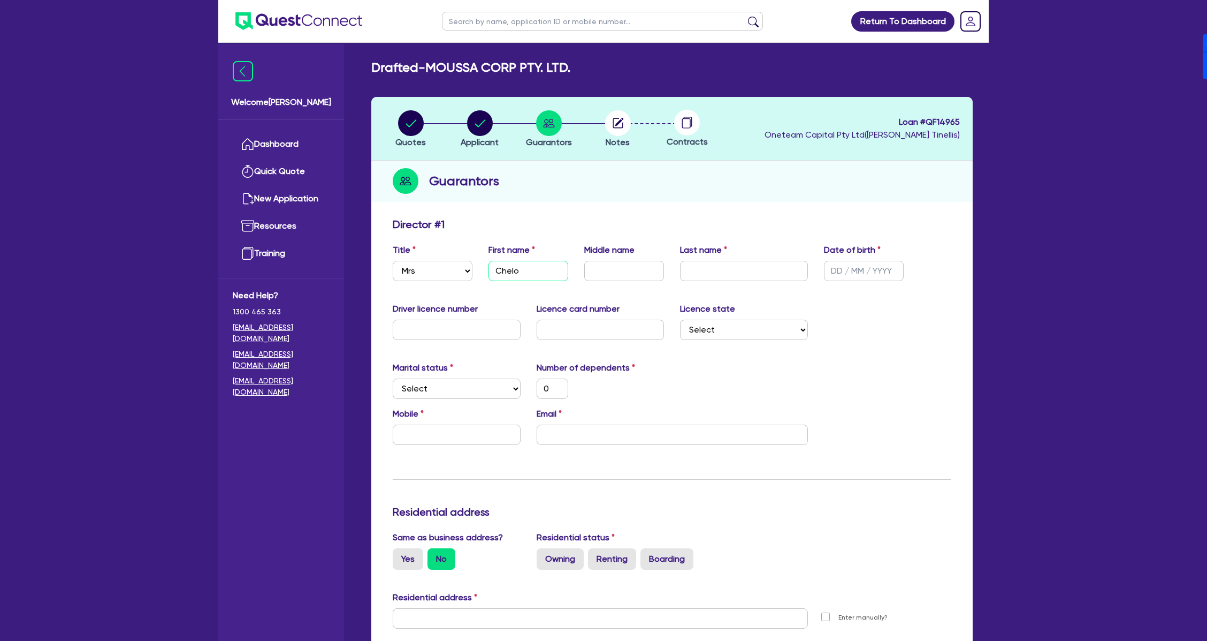
type input "Chelo"
type input "M"
type input "0"
type input "Ma"
type input "0"
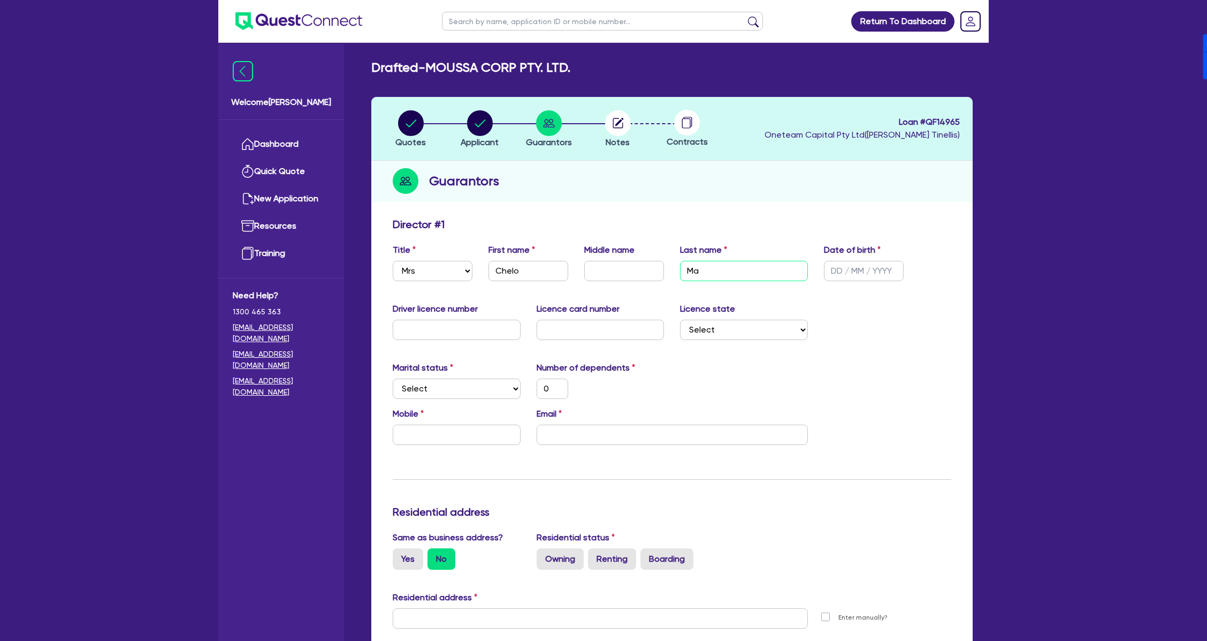
type input "Man"
type input "0"
type input "Mana"
type input "0"
type input "Manar"
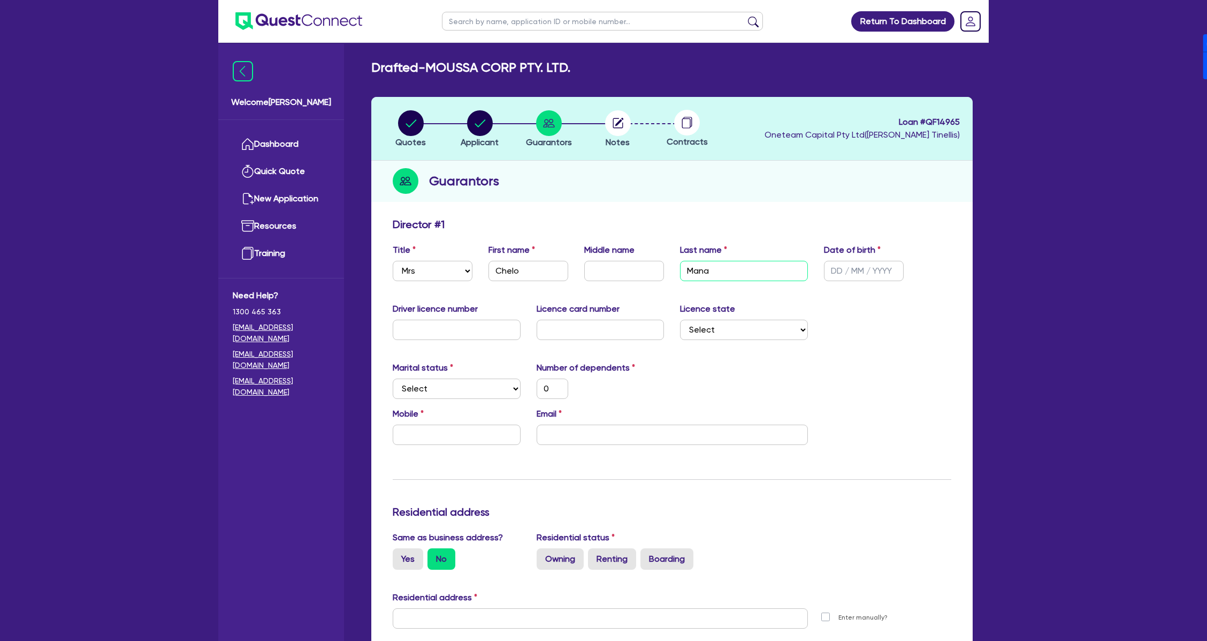
type input "0"
type input "Manara"
type input "0"
type input "Manaran"
type input "0"
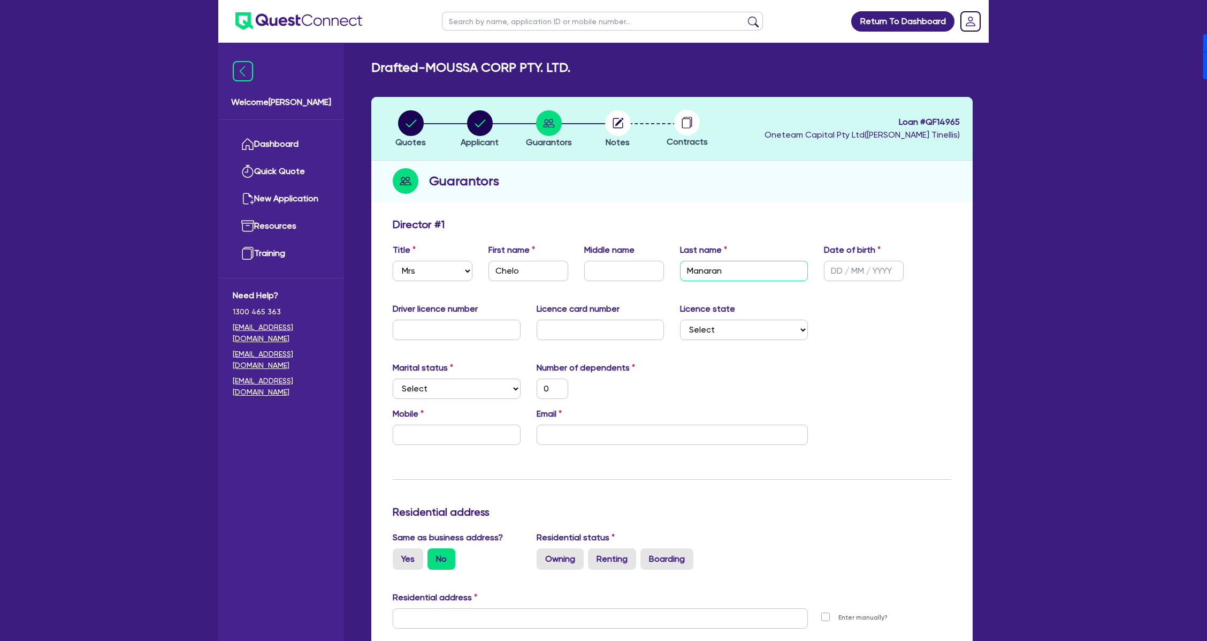
type input "Manarang"
type input "0"
type input "Manarang"
type input "2 / /"
type input "0"
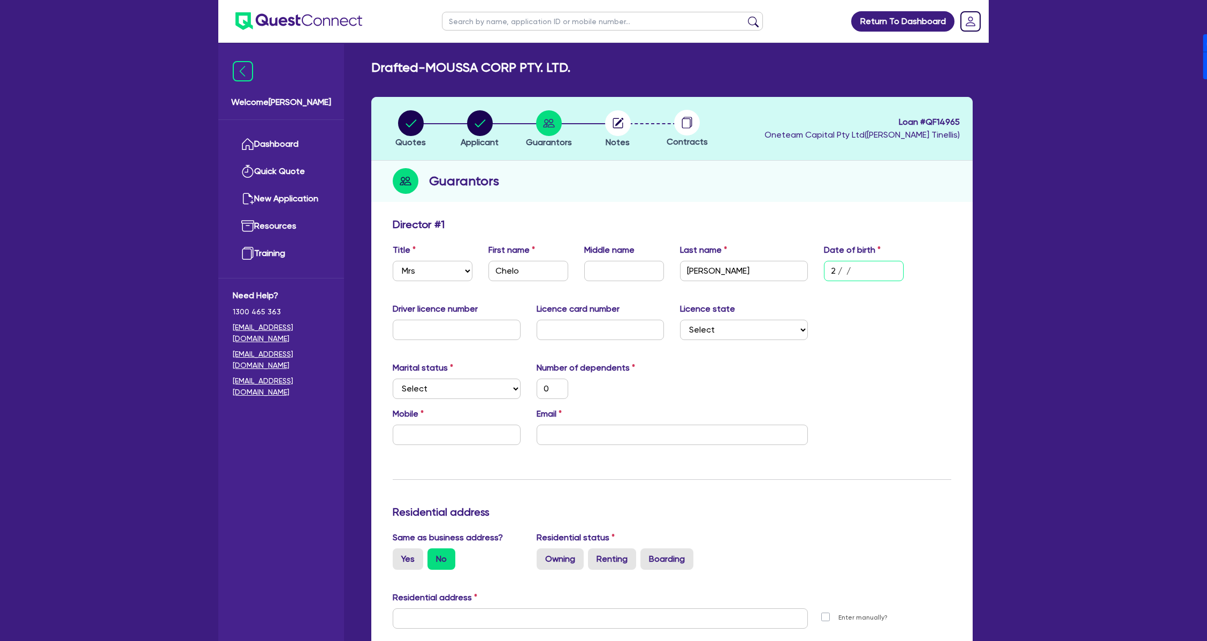
type input "20/ /"
type input "0"
type input "20/0 /"
type input "0"
type input "20/07/"
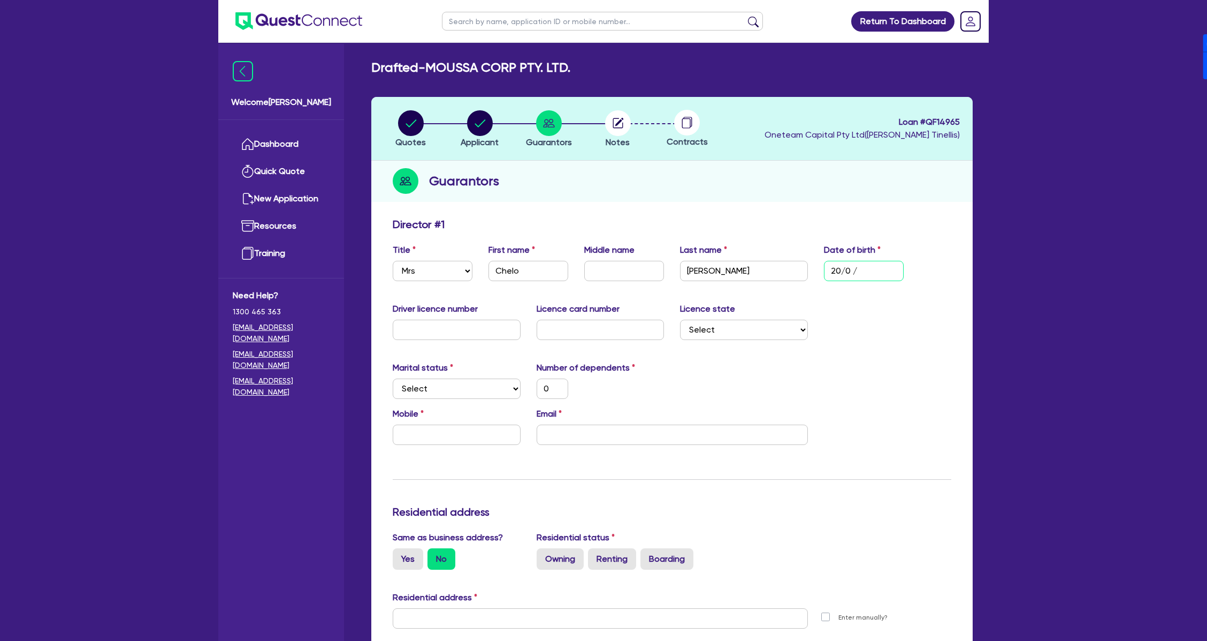
type input "0"
type input "20/07/1"
type input "0"
type input "20/07/19"
type input "0"
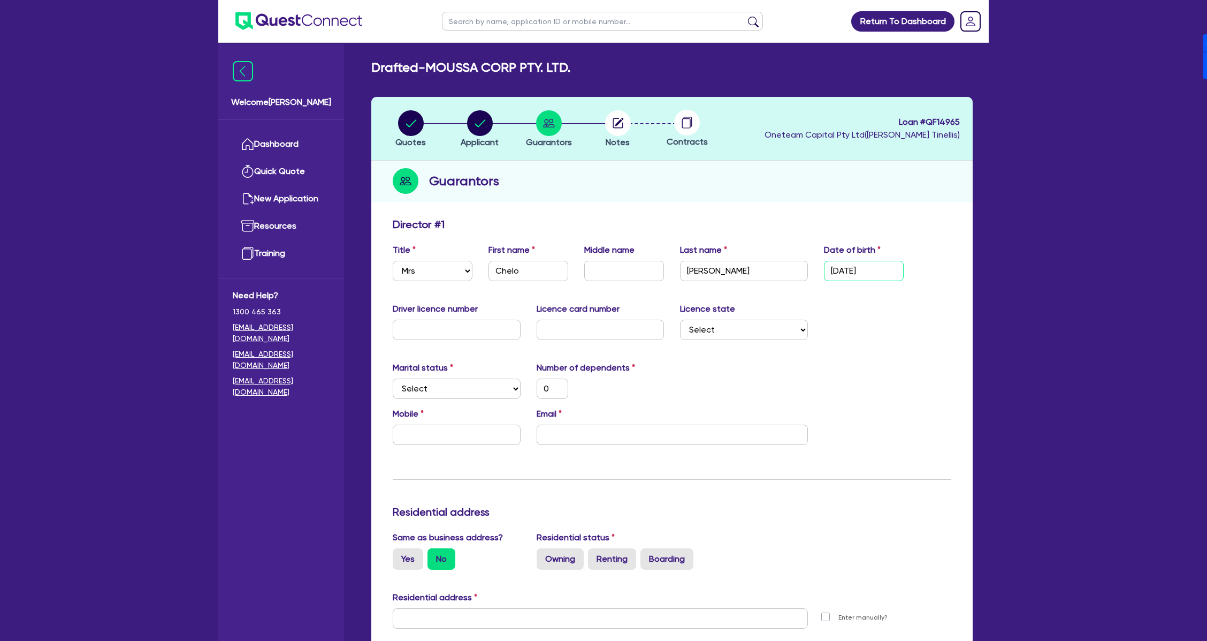
type input "20/07/197"
type input "0"
type input "20/07/1974"
type input "0"
type input "20/07/1974"
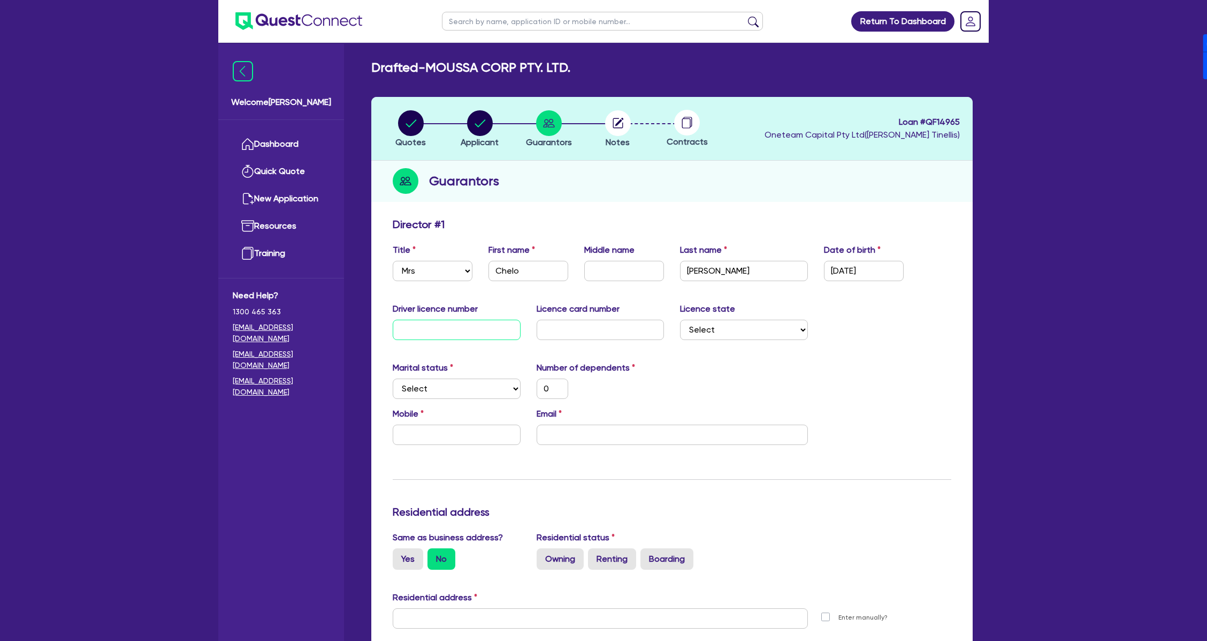
type input "1"
type input "0"
type input "12"
type input "0"
type input "124"
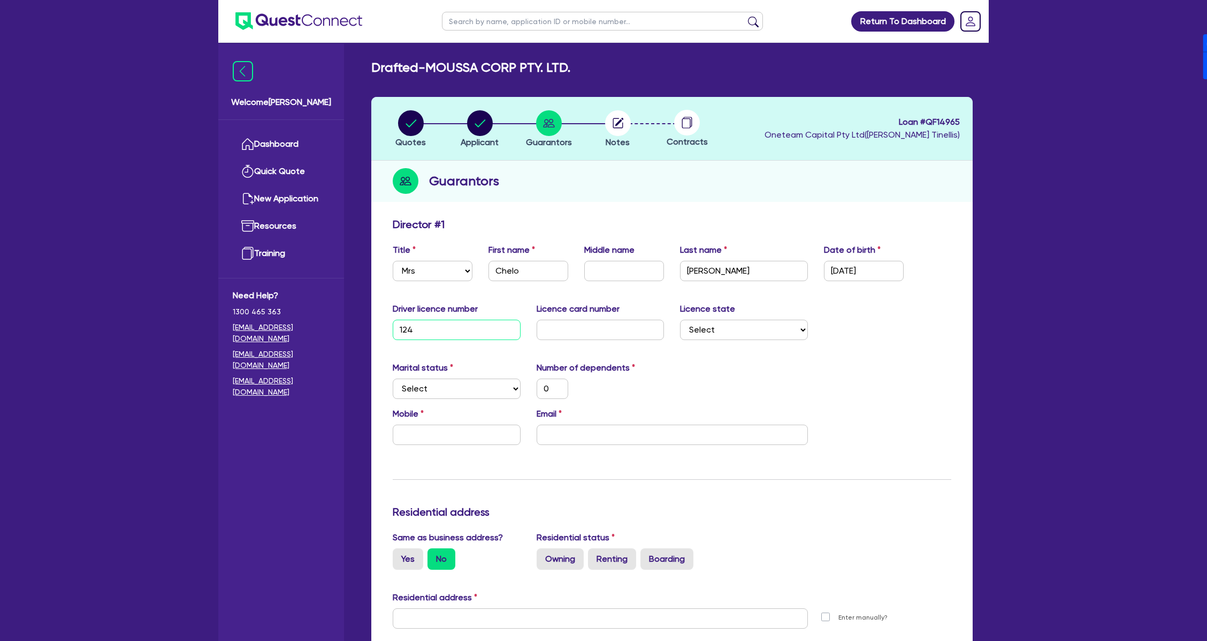
type input "0"
type input "1245"
type input "0"
type input "12456"
type input "0"
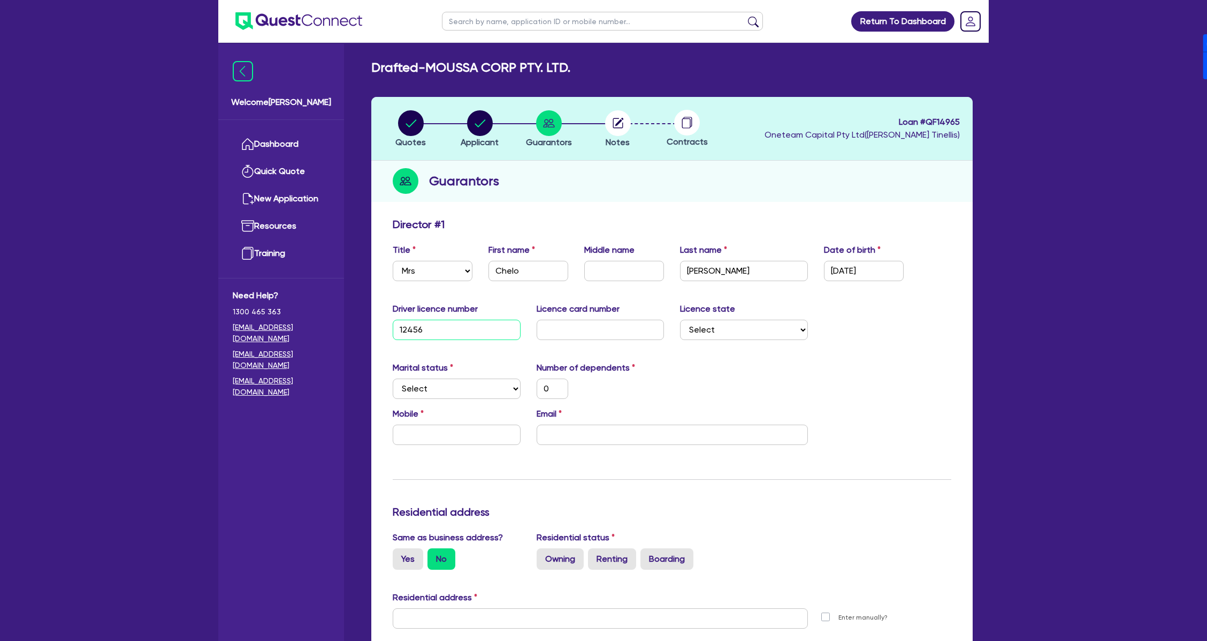
type input "124560"
type input "0"
type input "1245608"
type input "0"
type input "12456088"
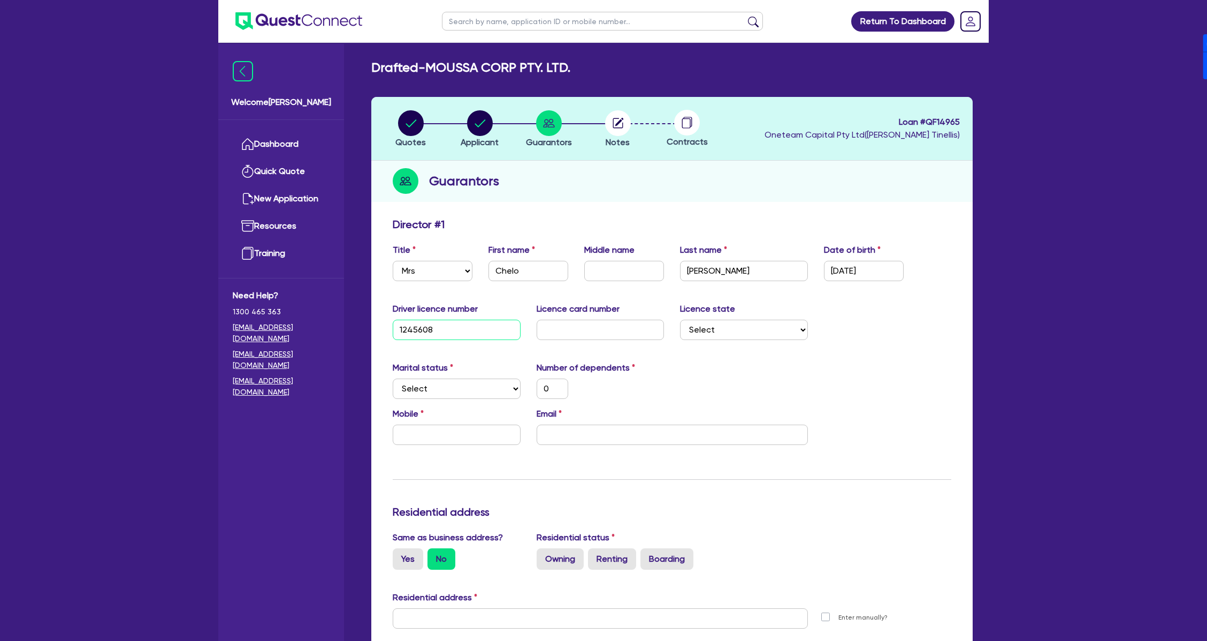
type input "0"
type input "12456088"
type input "2"
type input "0"
type input "20"
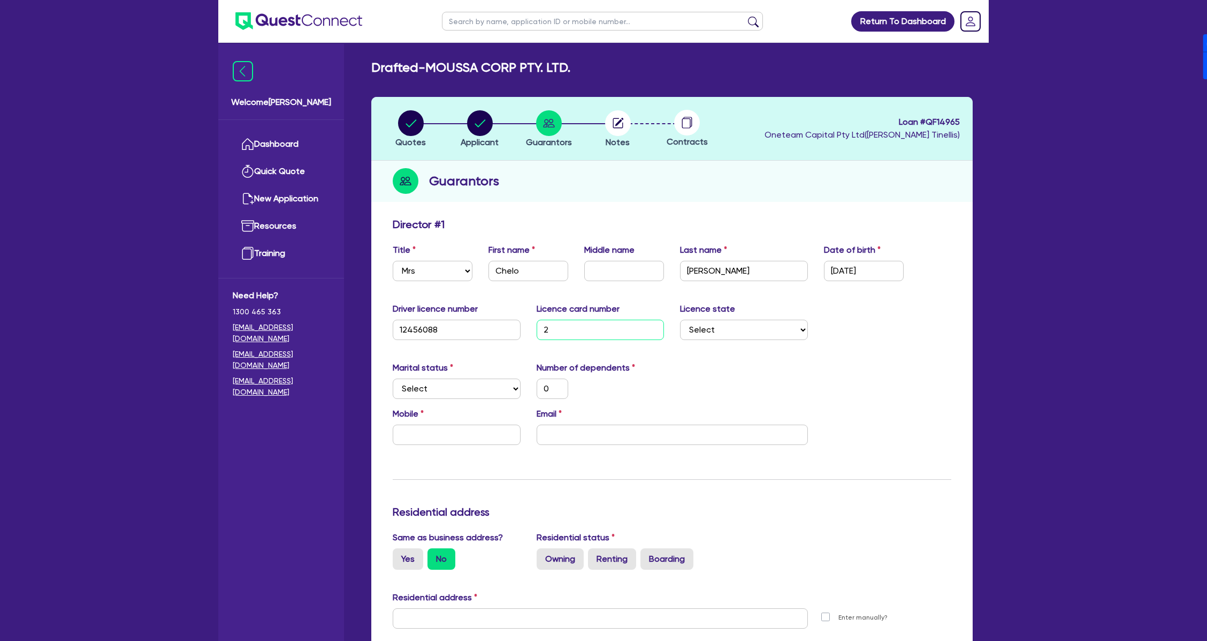
type input "0"
type input "205"
type input "0"
type input "2052"
type input "0"
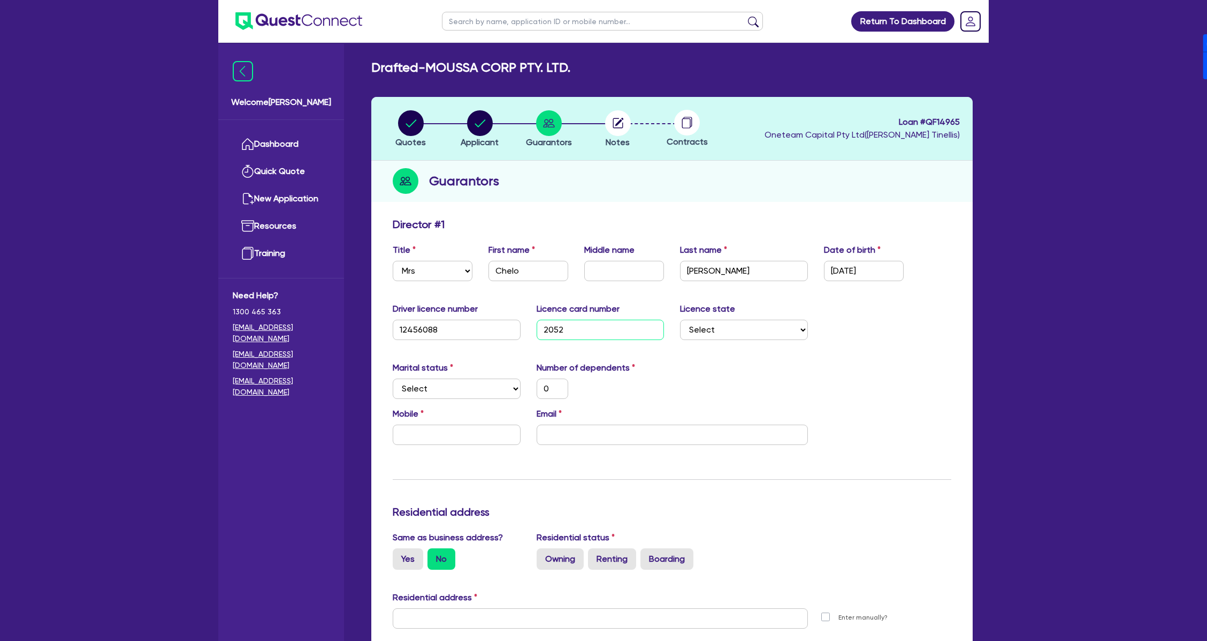
type input "20523"
type input "0"
type input "205231"
type input "0"
type input "2052318"
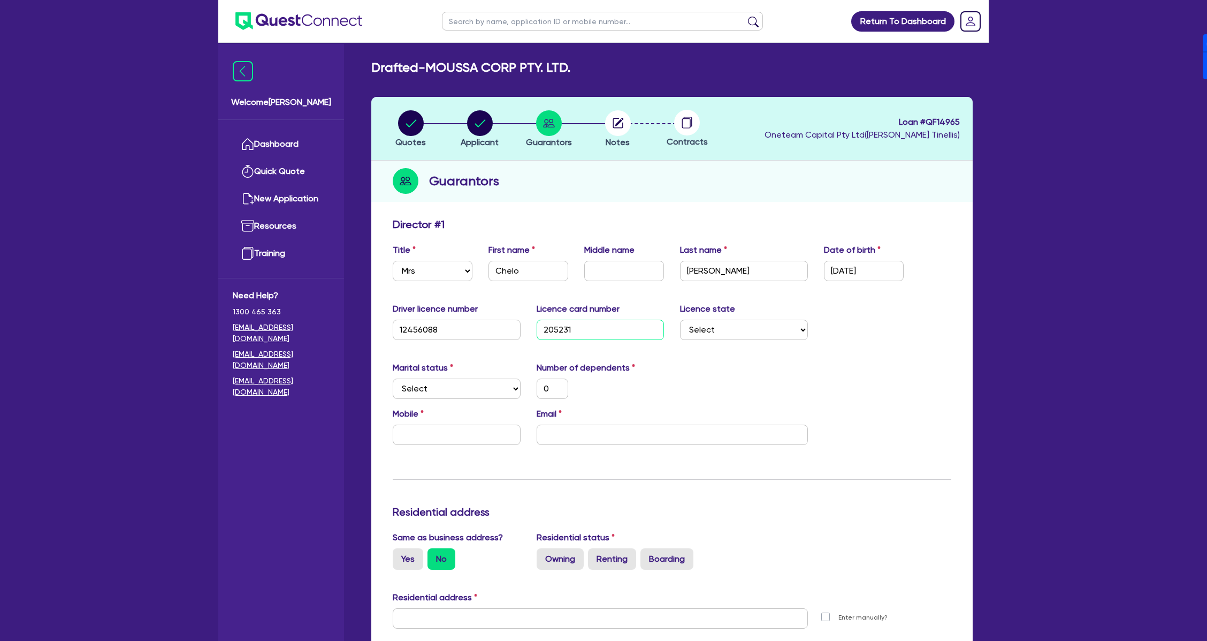
type input "0"
type input "20523180"
type input "0"
type input "205231800"
type input "0"
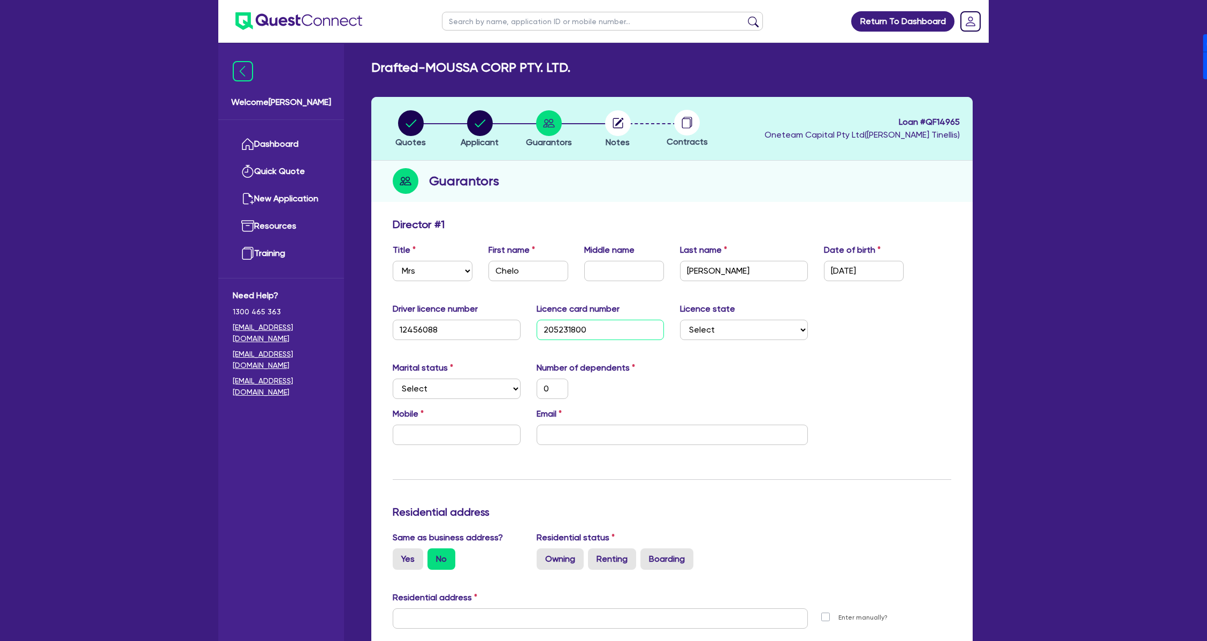
type input "2052318005"
type input "0"
type input "2052318005"
select select "[GEOGRAPHIC_DATA]"
type input "0"
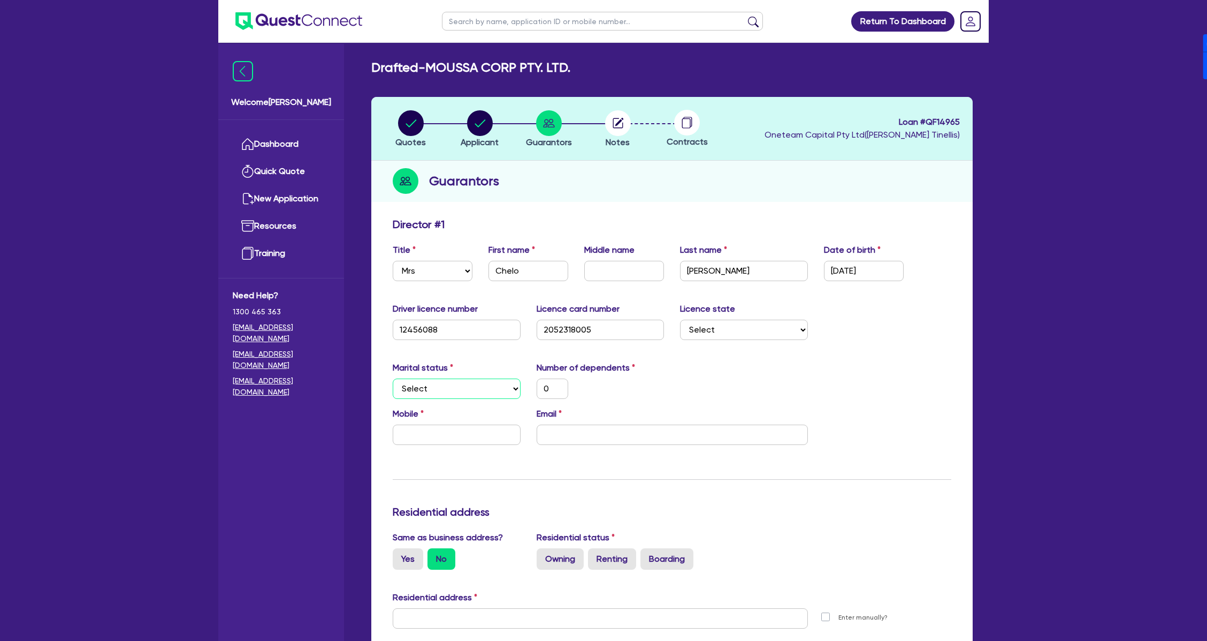
select select "SINGLE"
type input "0"
select select "MARRIED"
type input "0"
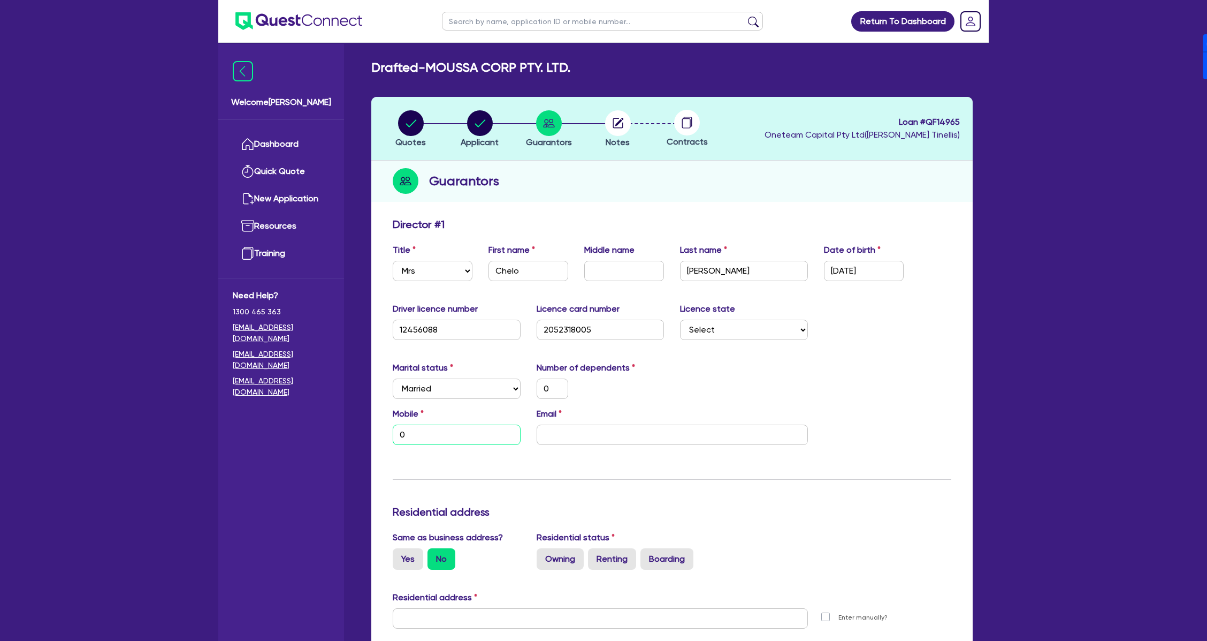
type input "0"
type input "04"
type input "0"
type input "041"
type input "0"
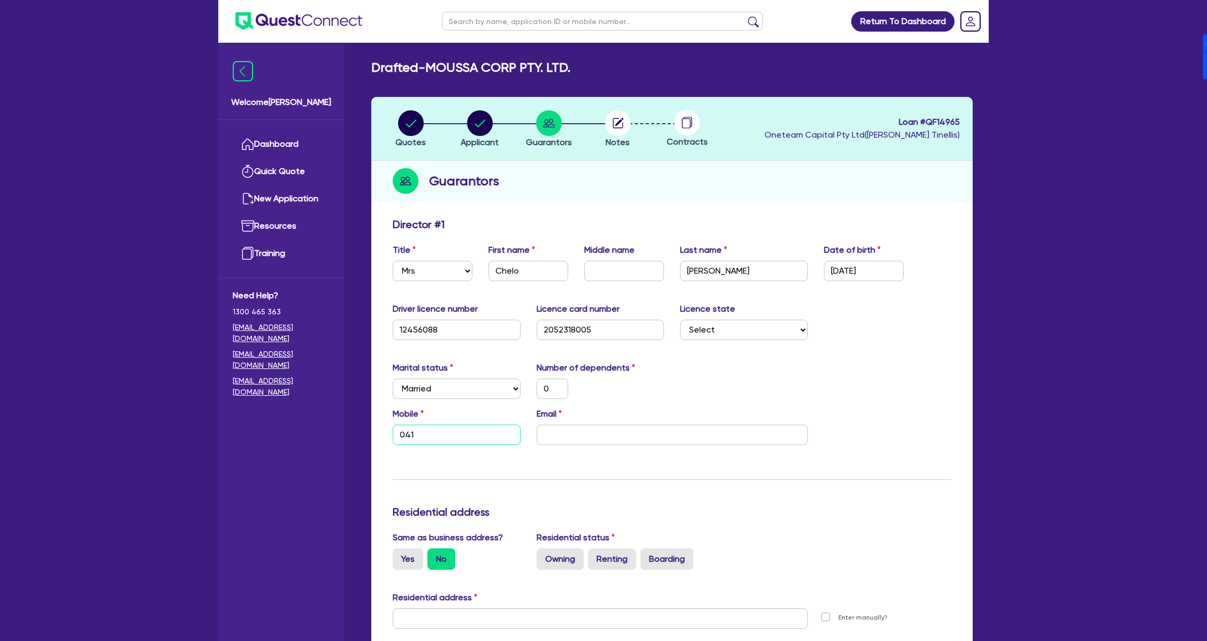
type input "0411"
type input "0"
type input "0411 1"
type input "0"
type input "0411 17"
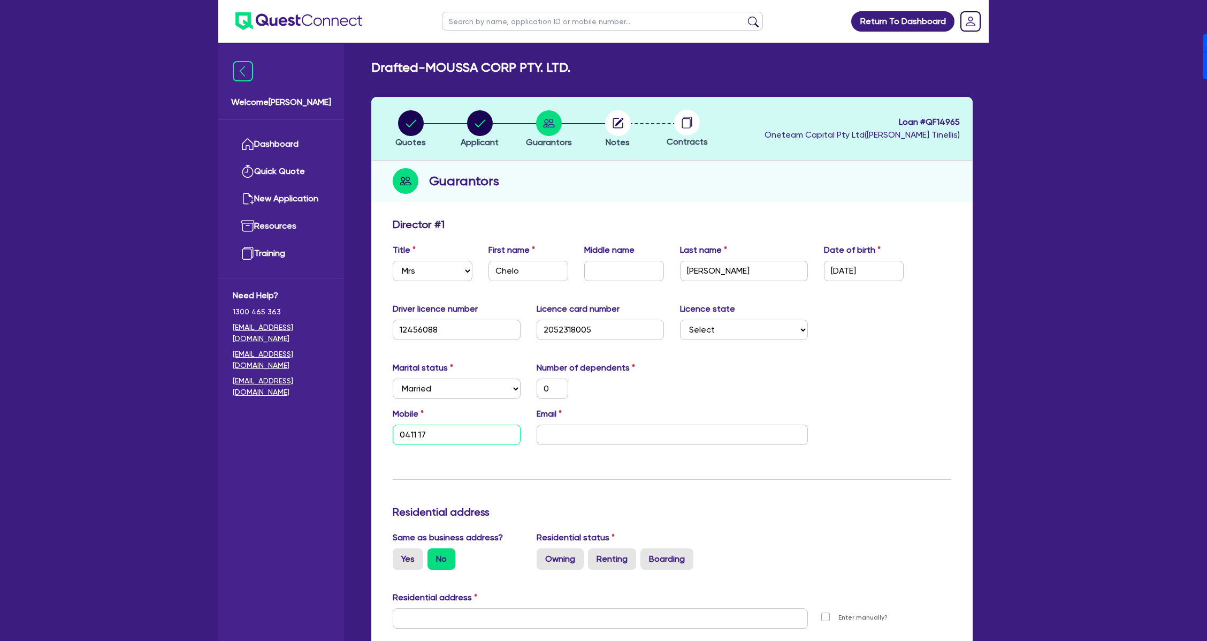
type input "0"
type input "0411 172"
type input "0"
type input "0411 172 4"
type input "0"
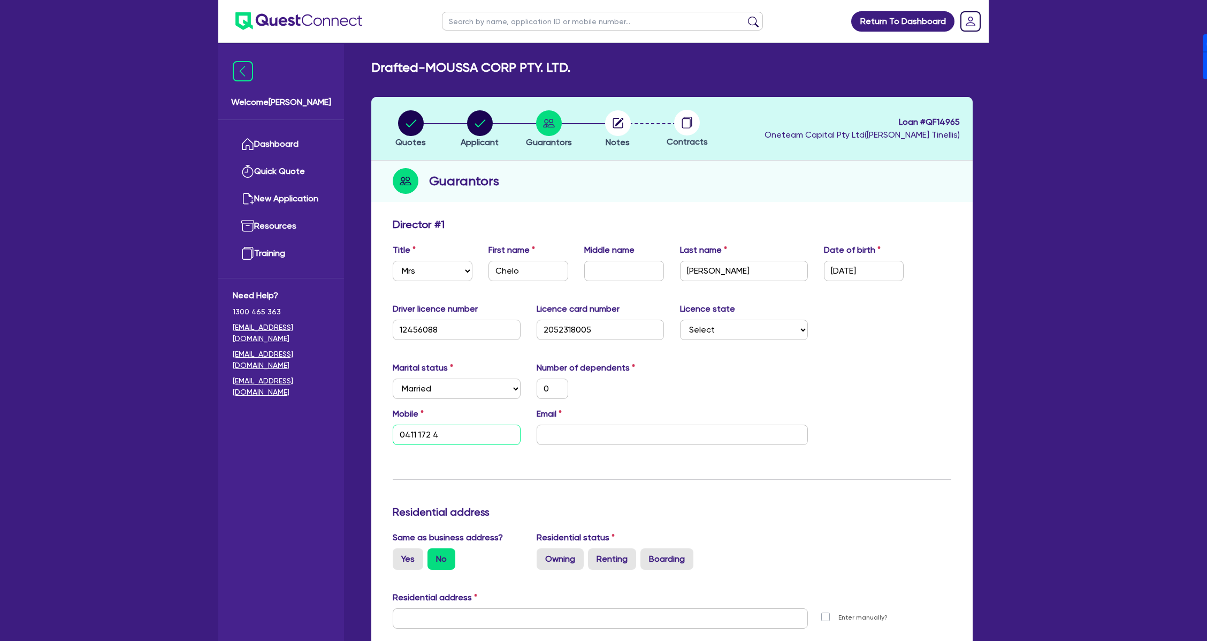
type input "0411 172 48"
type input "0"
type input "0411 172 488"
drag, startPoint x: 628, startPoint y: 424, endPoint x: 628, endPoint y: 434, distance: 9.6
click at [628, 424] on input "email" at bounding box center [672, 434] width 271 height 20
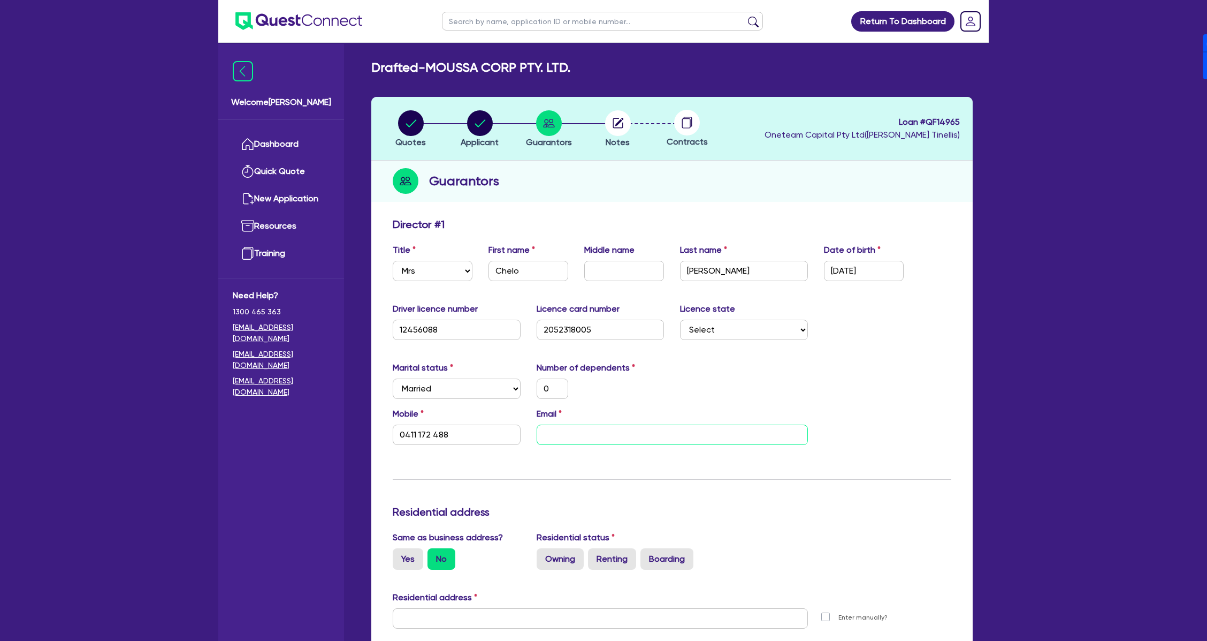
paste input "chel@chelmfinance.com.au"
type input "0"
type input "0411 172 488"
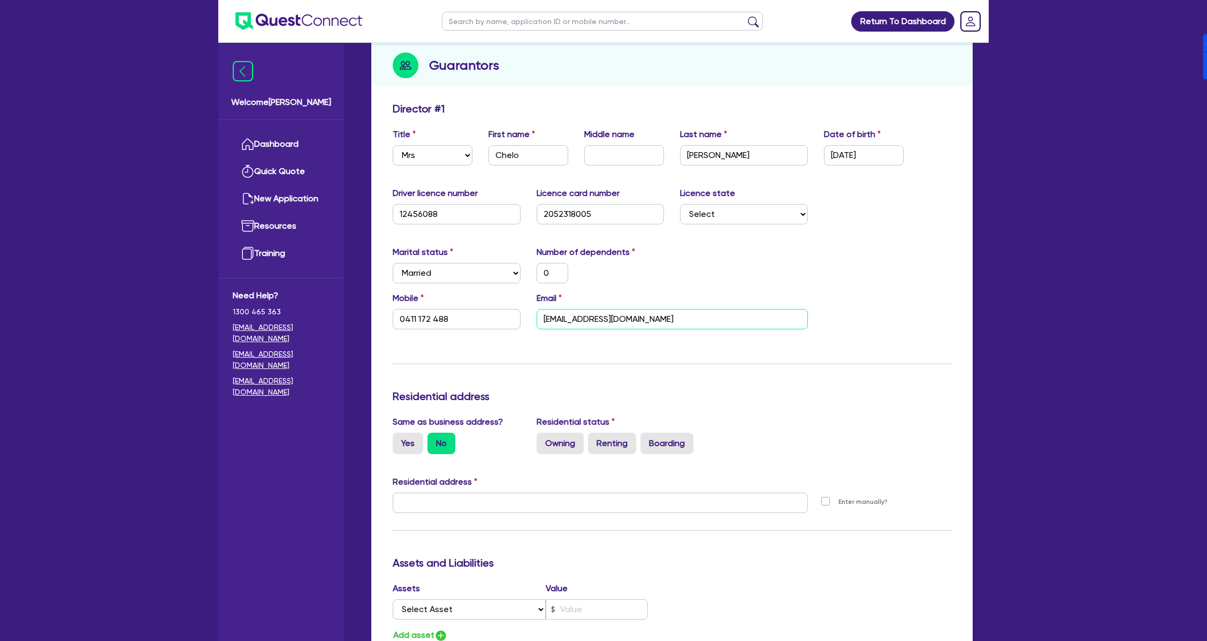
scroll to position [142, 0]
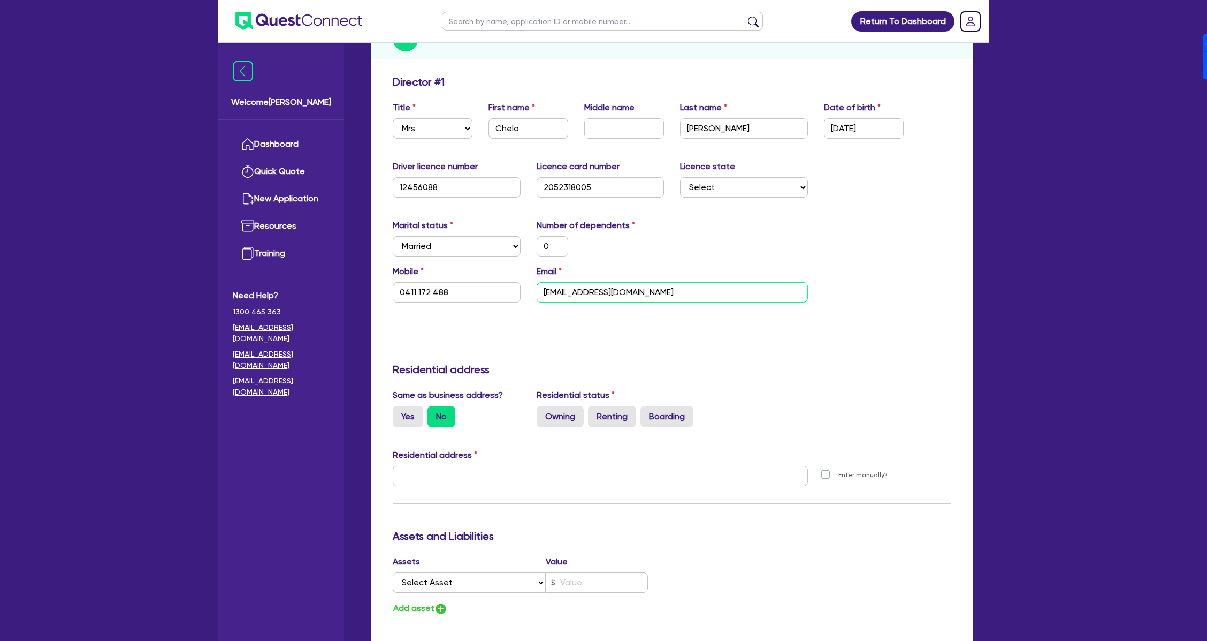
type input "chel@chelmfinance.com.au"
click at [704, 223] on div "Marital status Select Single Married De Facto / Partner Number of dependents 0" at bounding box center [672, 242] width 575 height 46
click at [542, 466] on input "text" at bounding box center [600, 476] width 415 height 20
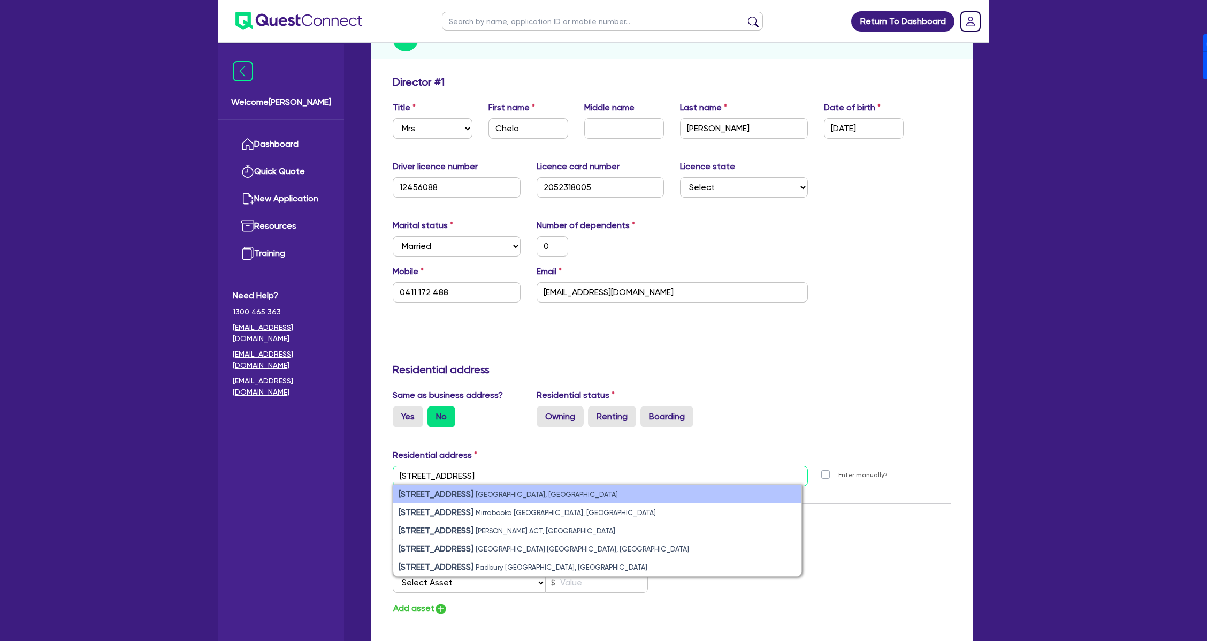
type input "16 Barrallier Drive"
click at [539, 492] on small "Marsden Park NSW, Australia" at bounding box center [547, 494] width 142 height 8
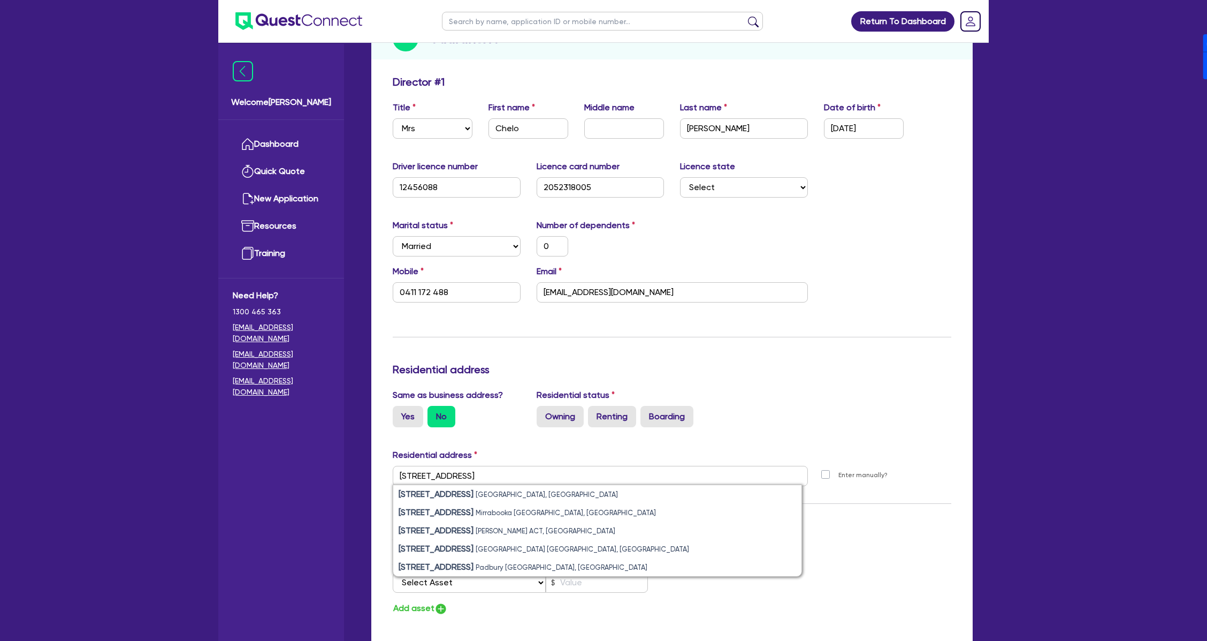
type input "0"
type input "0411 172 488"
type input "16 Barrallier Dr Marsden Park NSW 2765"
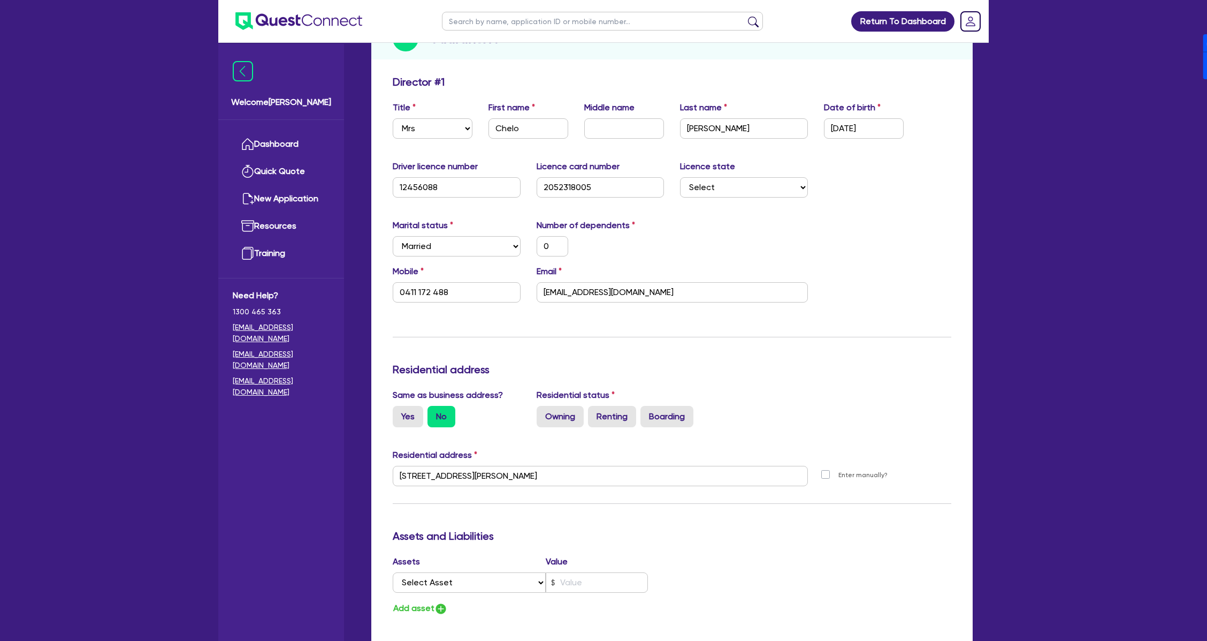
click at [754, 383] on div "Update residential status for Director #1 Boarding is only acceptable when the …" at bounding box center [672, 471] width 559 height 792
click at [569, 416] on label "Owning" at bounding box center [560, 416] width 47 height 21
click at [544, 413] on input "Owning" at bounding box center [540, 409] width 7 height 7
radio input "true"
type input "0"
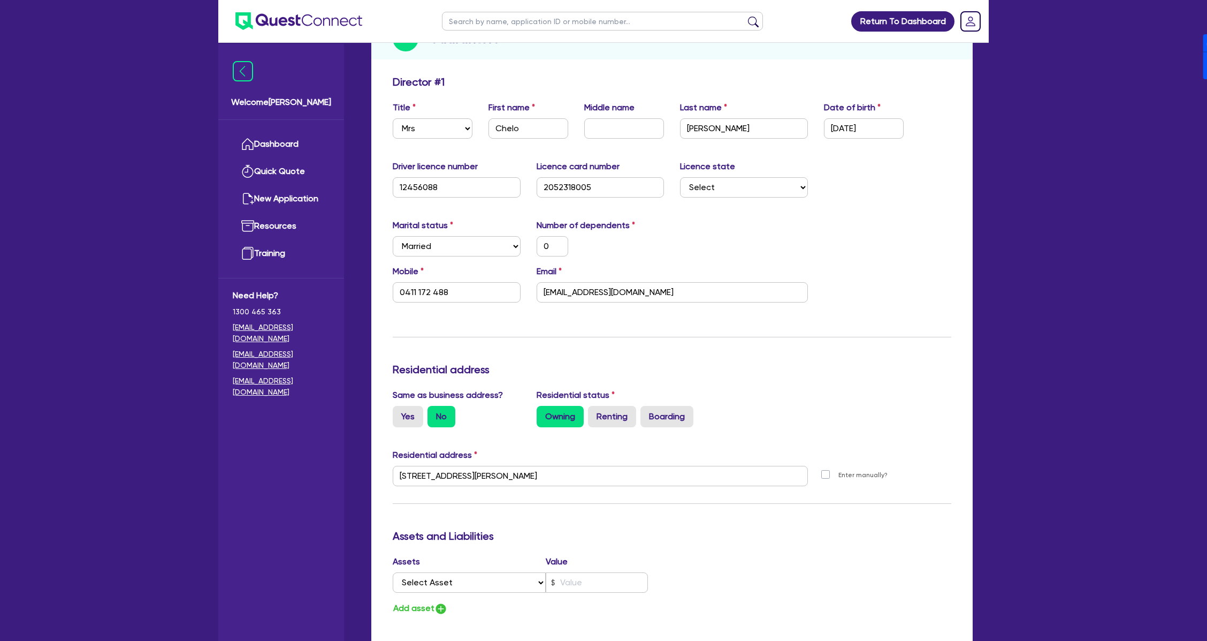
type input "0411 172 488"
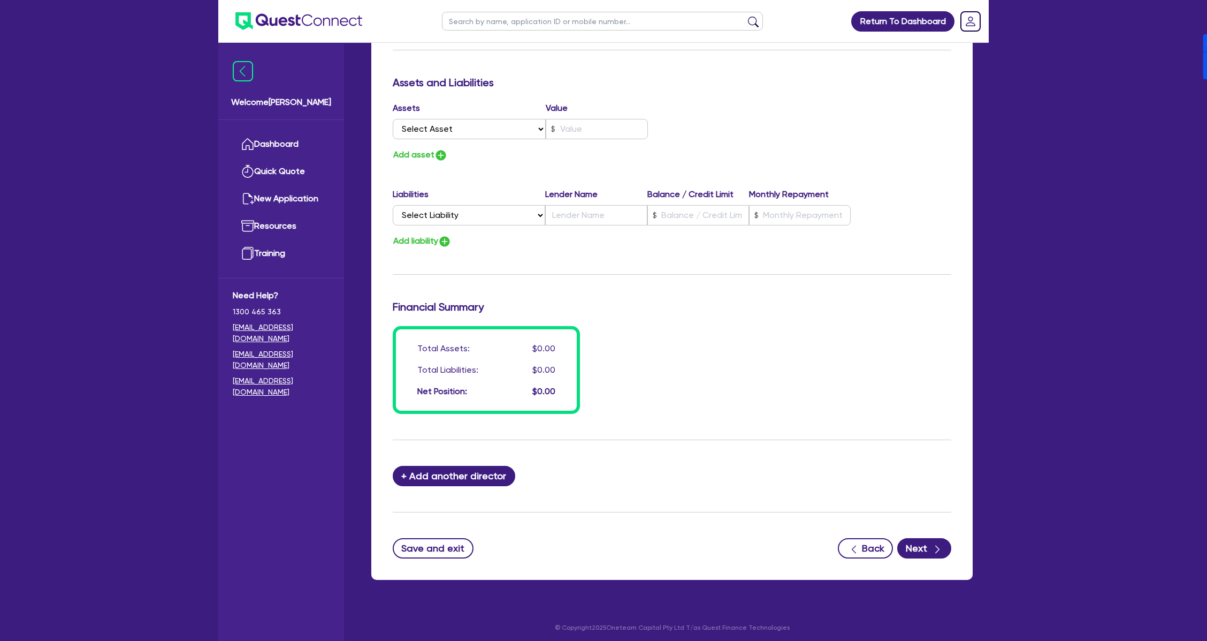
scroll to position [599, 0]
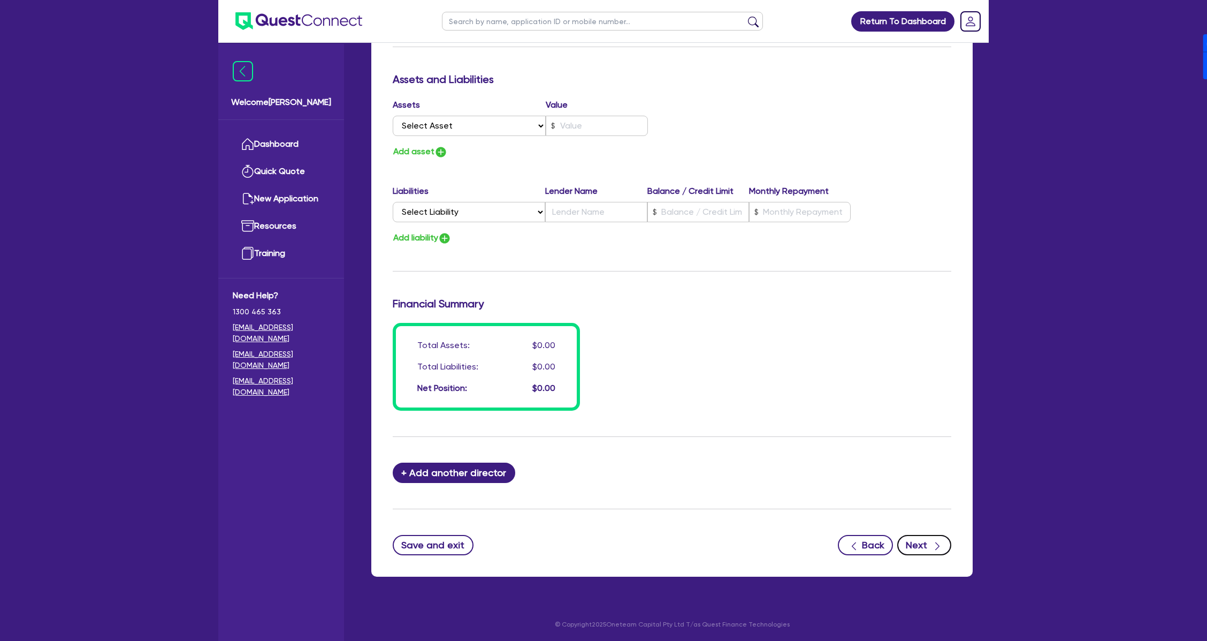
click at [932, 541] on icon "button" at bounding box center [937, 546] width 11 height 11
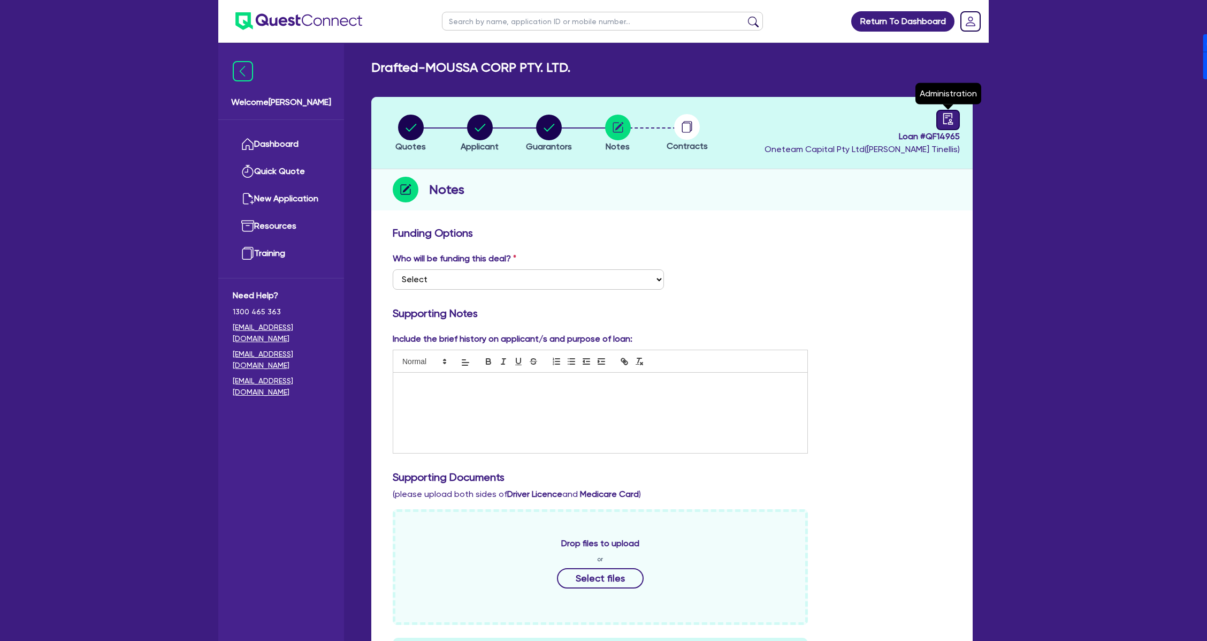
click at [943, 122] on icon "audit" at bounding box center [949, 119] width 12 height 12
select select "DRAFTED_NEW"
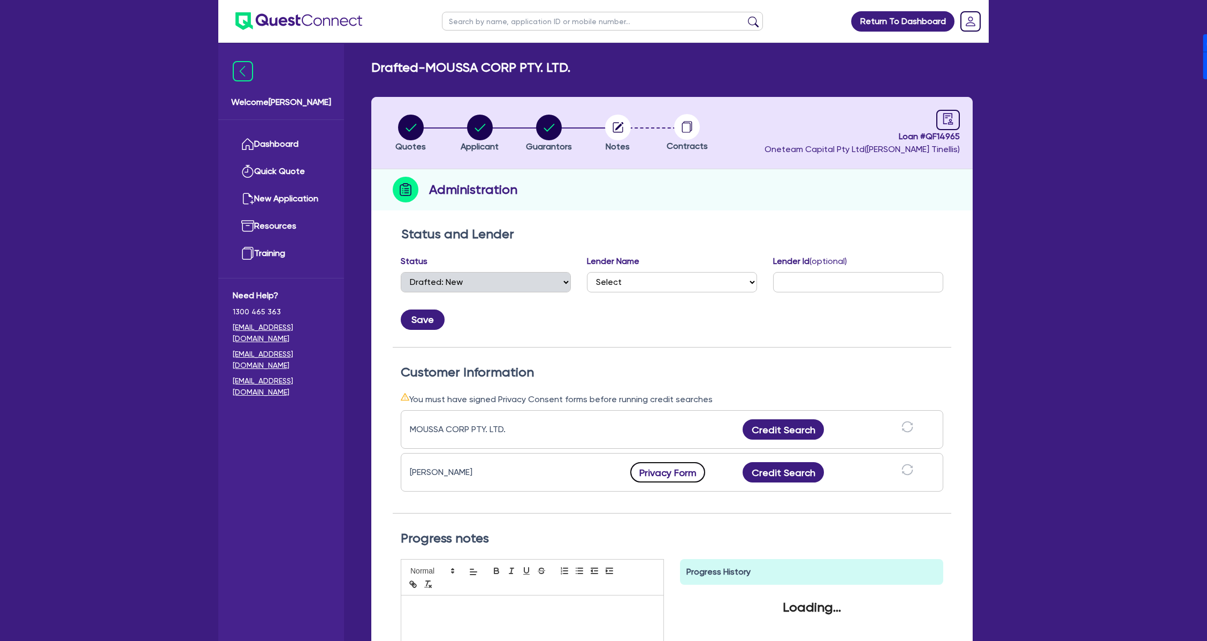
click at [657, 467] on button "Privacy Form" at bounding box center [667, 472] width 75 height 20
click at [194, 178] on div "Return To Dashboard Edit Profile Logout Welcome Dean Dashboard Quick Quote New …" at bounding box center [603, 408] width 1207 height 817
drag, startPoint x: 71, startPoint y: 294, endPoint x: 85, endPoint y: 255, distance: 41.5
click at [71, 283] on div "Return To Dashboard Edit Profile Logout Welcome Dean Dashboard Quick Quote New …" at bounding box center [603, 408] width 1207 height 817
click at [271, 139] on link "Dashboard" at bounding box center [281, 144] width 97 height 27
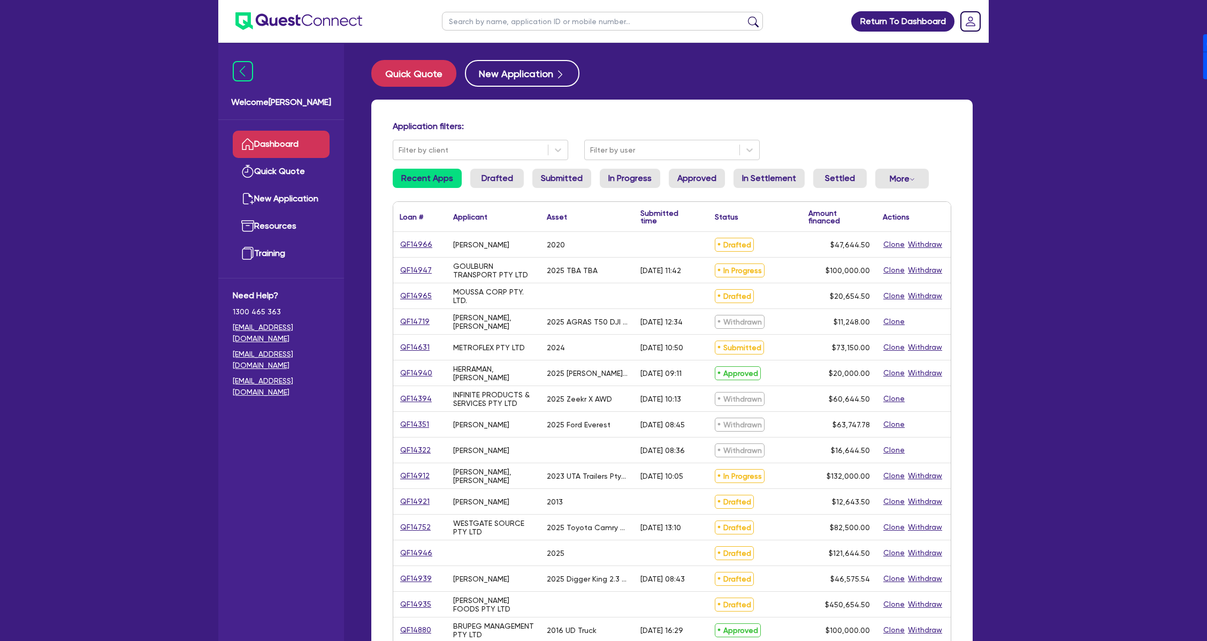
click at [529, 26] on input "text" at bounding box center [602, 21] width 321 height 19
type input "Michael"
click at [745, 16] on button "submit" at bounding box center [753, 23] width 17 height 15
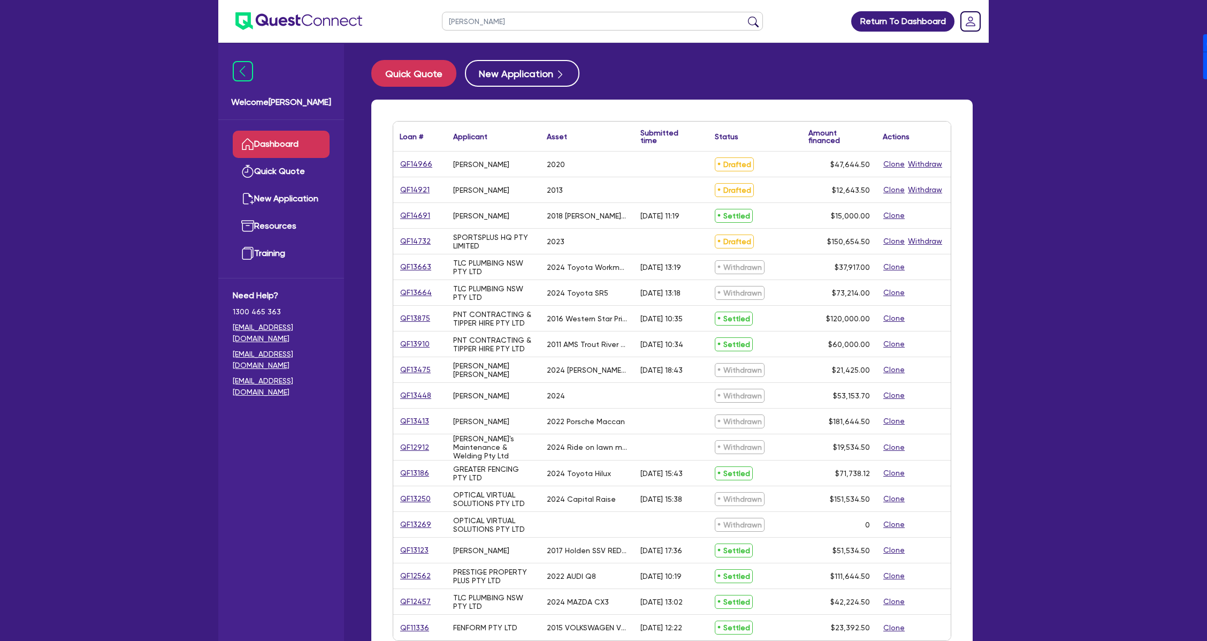
drag, startPoint x: 415, startPoint y: 157, endPoint x: 414, endPoint y: 163, distance: 5.5
click at [414, 158] on div "QF14966" at bounding box center [420, 163] width 54 height 25
click at [413, 166] on link "QF14966" at bounding box center [416, 164] width 33 height 12
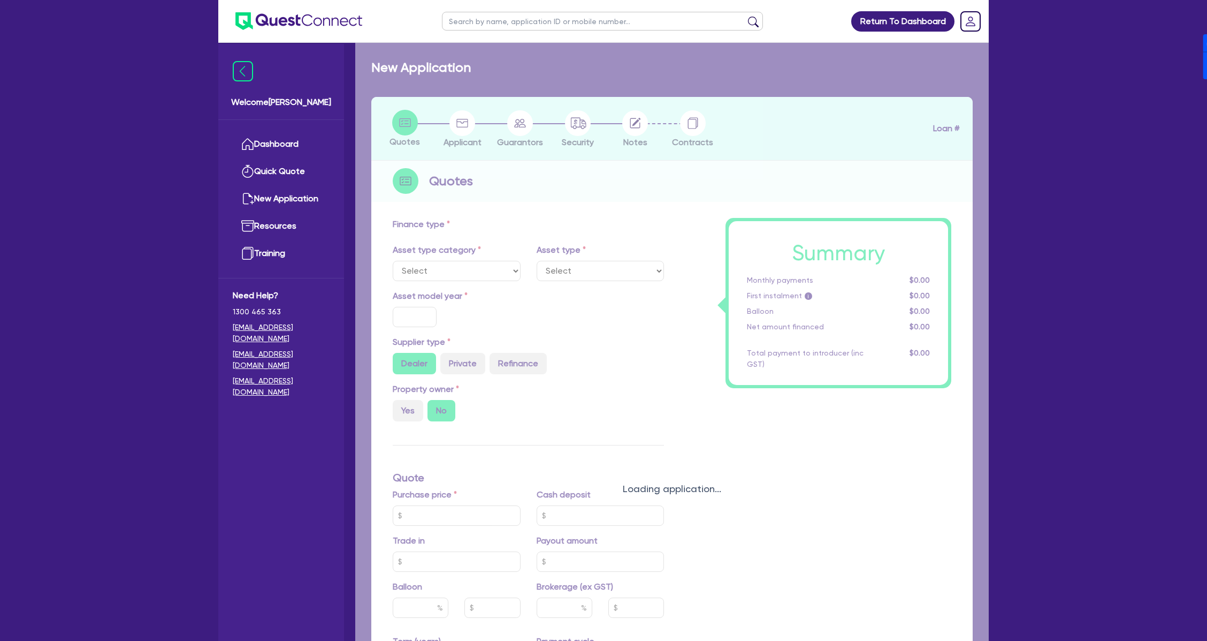
select select "CARS_AND_LIGHT_TRUCKS"
type input "2020"
type input "46,000"
type input "43,000"
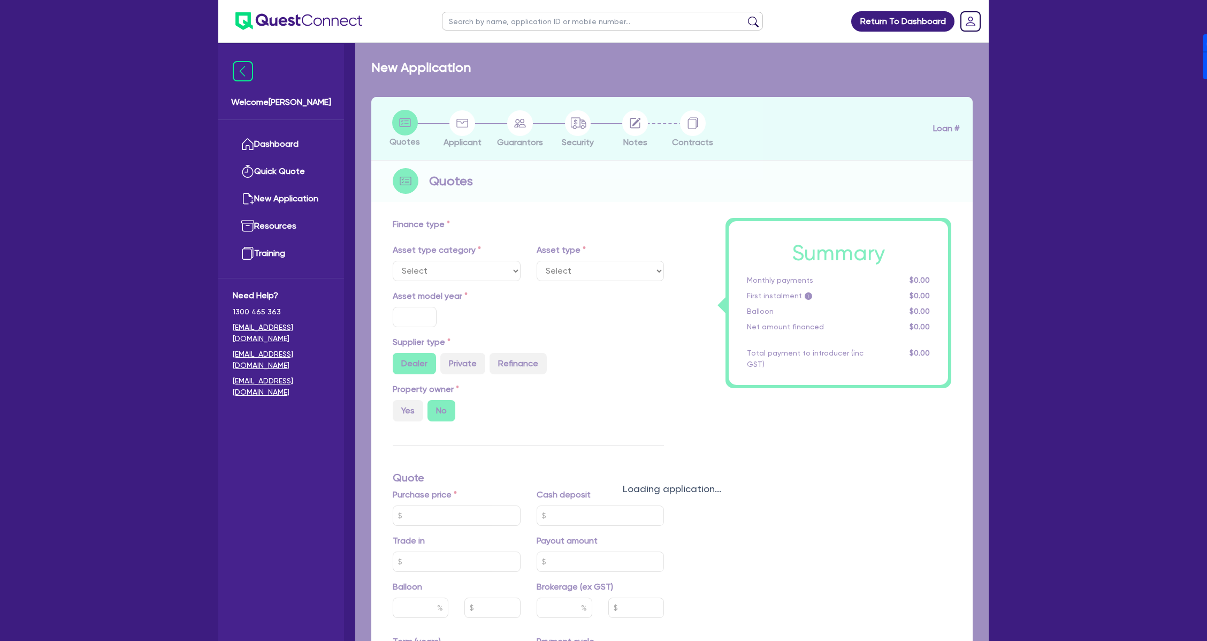
type input "35"
type input "16,100"
type input "4"
type input "1,905.78"
type input "7.89"
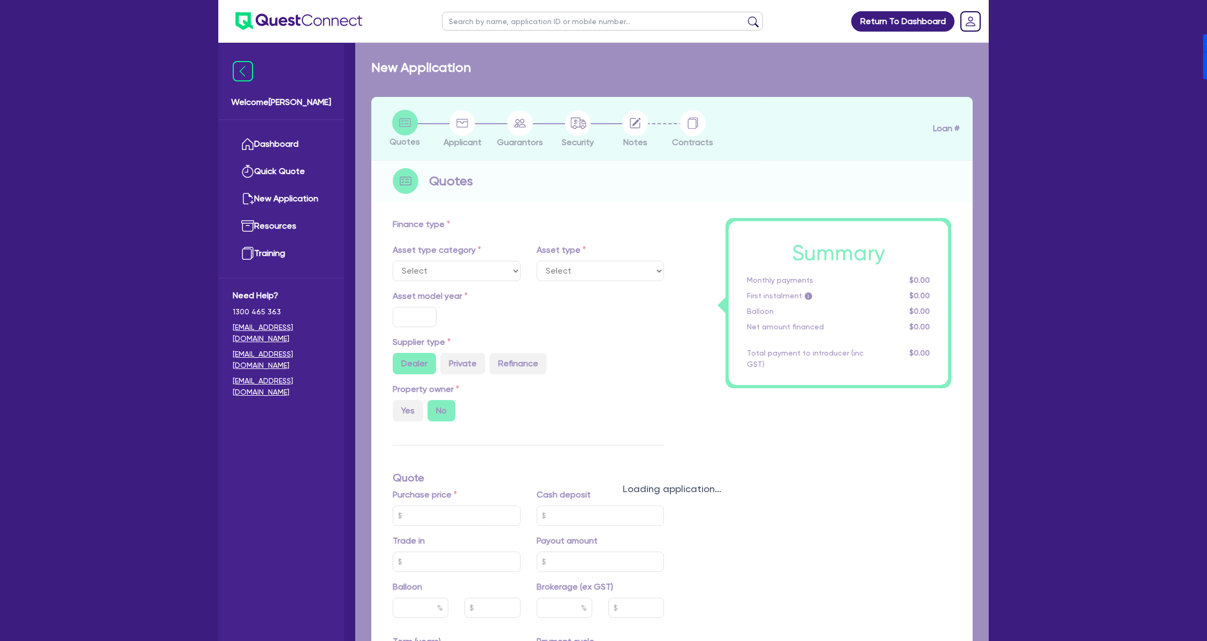
type input "900"
select select "PASSENGER_VEHICLES"
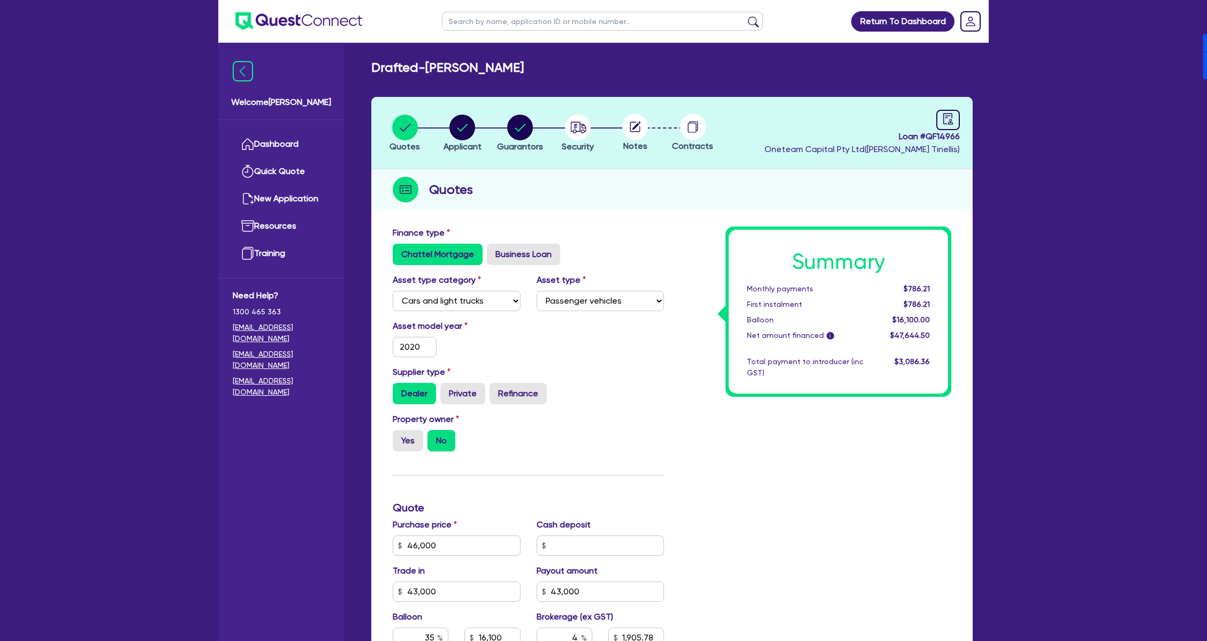
click at [637, 131] on circle at bounding box center [635, 127] width 26 height 26
click at [684, 127] on circle at bounding box center [693, 127] width 26 height 26
click at [693, 139] on div "Contracts" at bounding box center [693, 133] width 58 height 39
click at [471, 23] on input "text" at bounding box center [602, 21] width 321 height 19
type input "Michael"
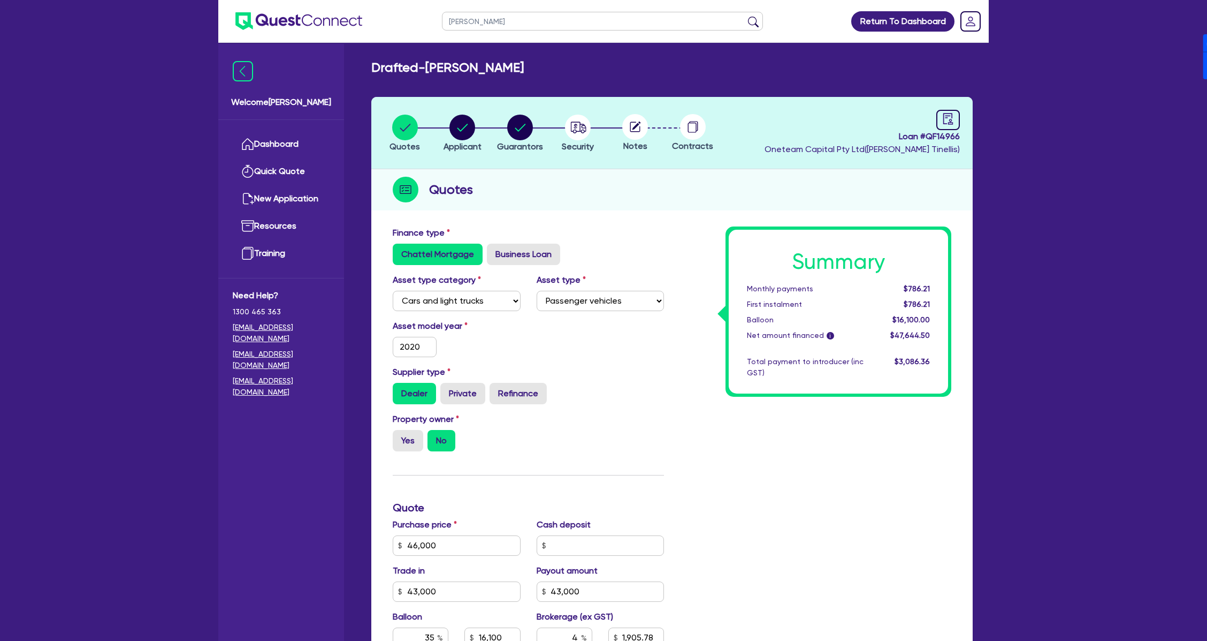
click button "submit" at bounding box center [753, 23] width 17 height 15
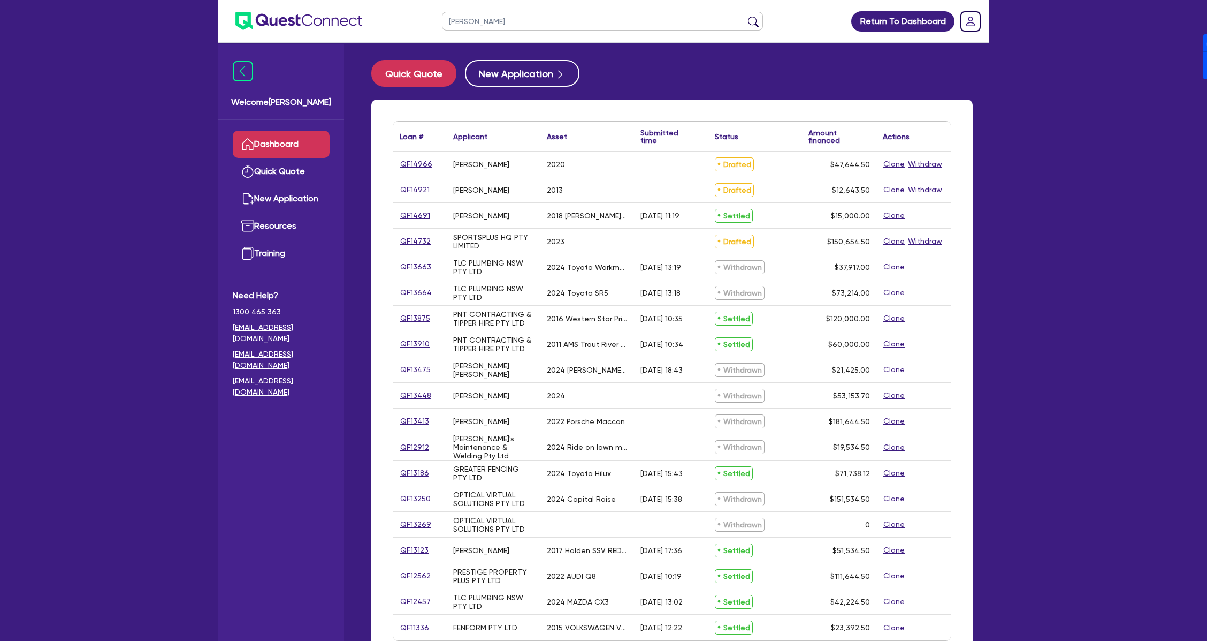
click at [521, 20] on input "Michael" at bounding box center [602, 21] width 321 height 19
type input "Michael Sayer"
click at [745, 16] on button "submit" at bounding box center [753, 23] width 17 height 15
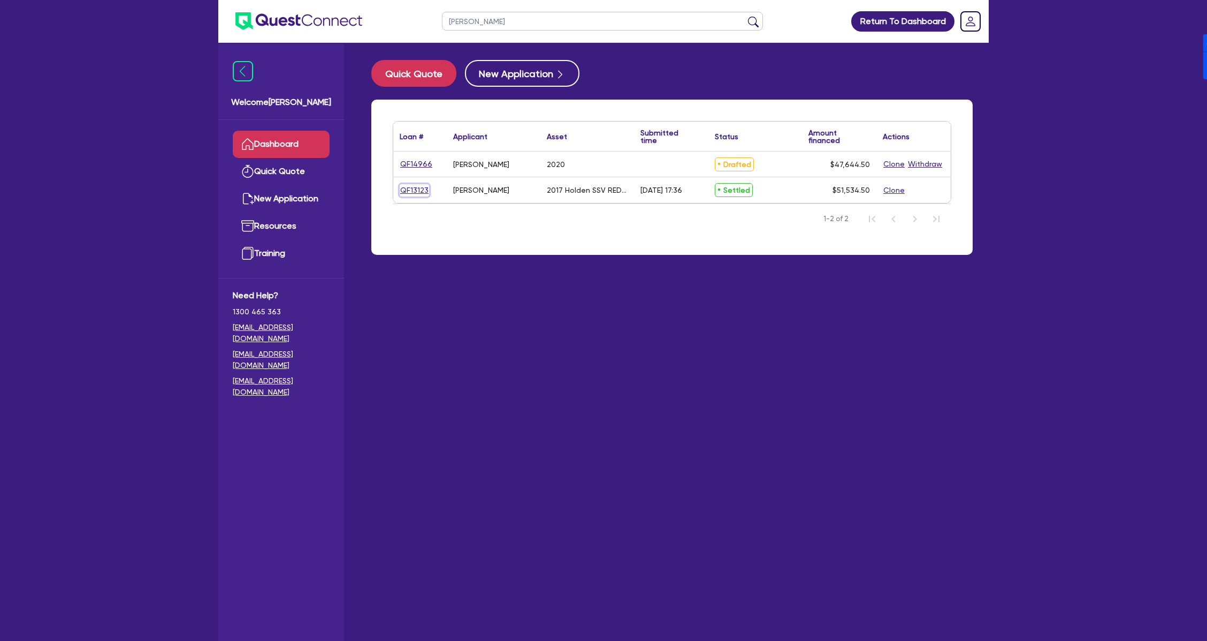
click at [415, 191] on link "QF13123" at bounding box center [414, 190] width 29 height 12
select select "CARS_AND_LIGHT_TRUCKS"
select select "PASSENGER_VEHICLES"
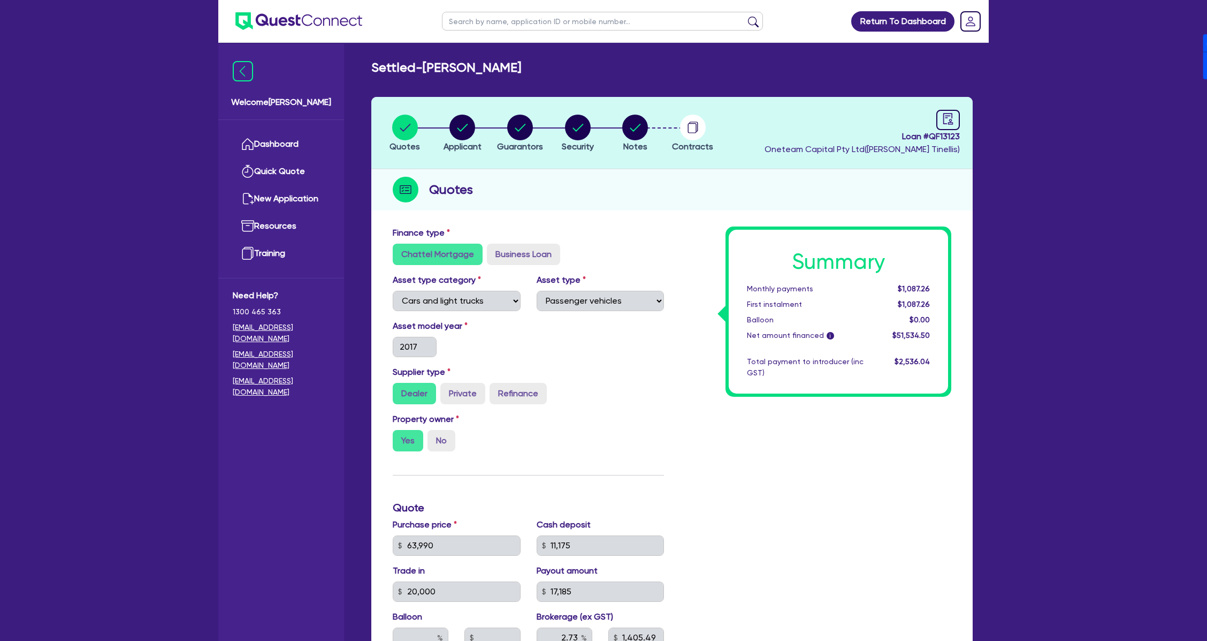
click at [656, 128] on li "Notes" at bounding box center [635, 132] width 58 height 37
click at [694, 122] on circle "button" at bounding box center [693, 128] width 26 height 26
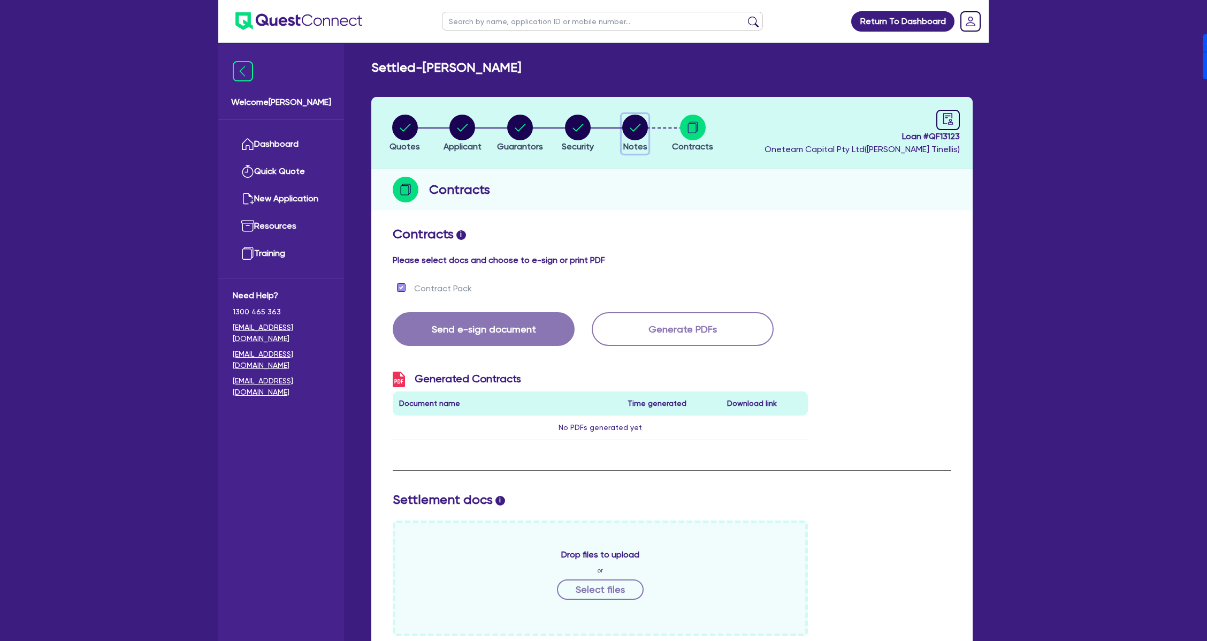
click at [625, 126] on circle "button" at bounding box center [635, 128] width 26 height 26
select select "Other"
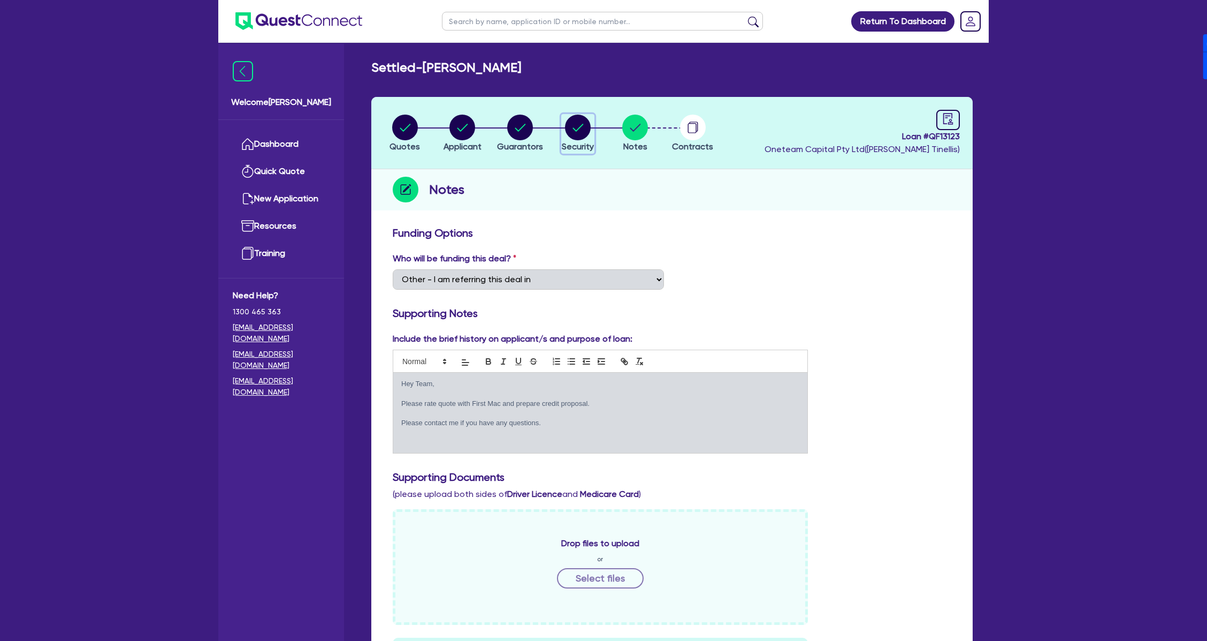
click at [590, 131] on icon "button" at bounding box center [578, 128] width 26 height 26
select select "CARS_AND_LIGHT_TRUCKS"
select select "PASSENGER_VEHICLES"
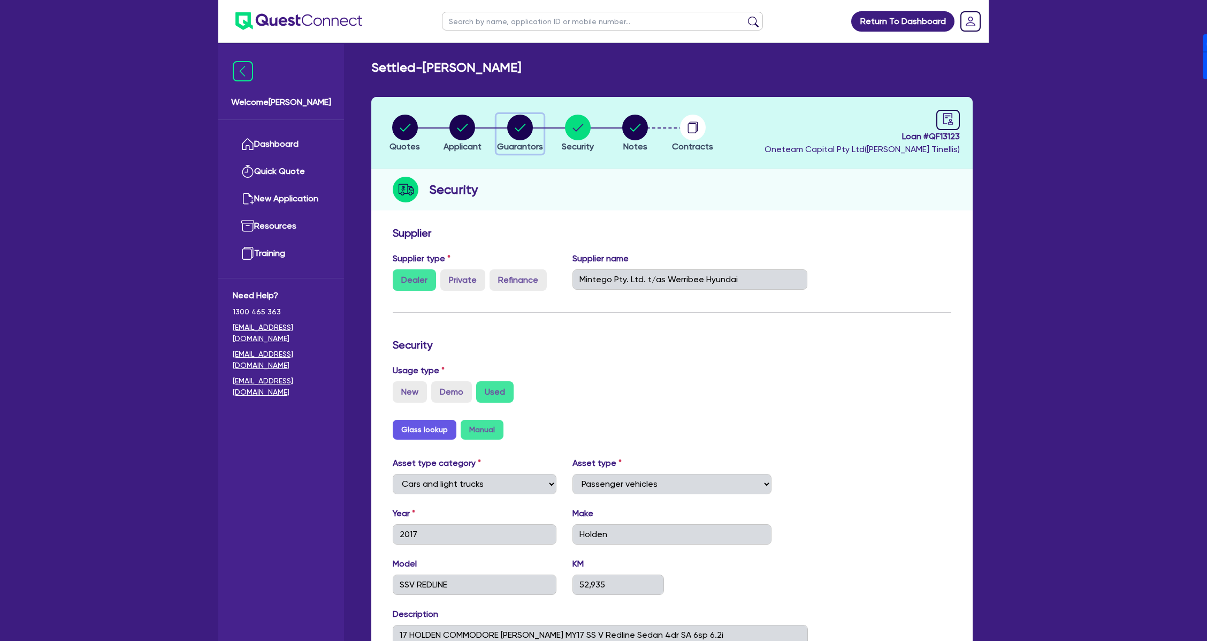
click at [533, 122] on div "button" at bounding box center [520, 128] width 46 height 26
select select "MR"
select select "VIC"
select select "SINGLE"
select select "PROPERTY"
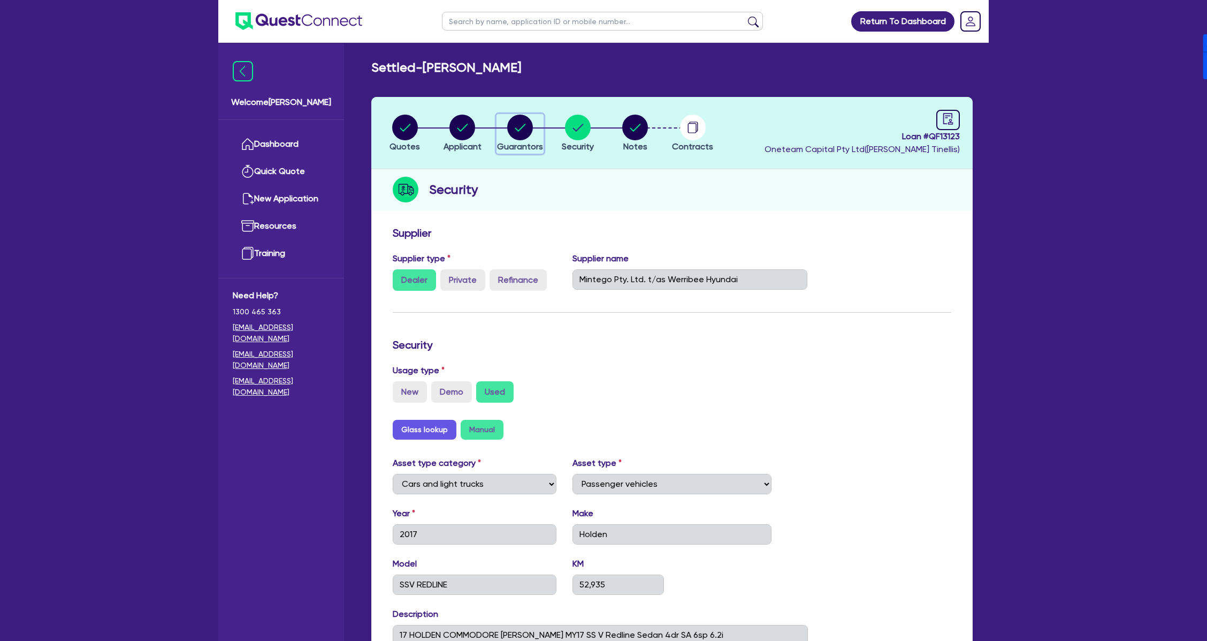
select select "CASH"
select select "HOUSEHOLD_PERSONAL"
select select "OTHER"
select select "MORTGAGE"
select select "VEHICLE_LOAN"
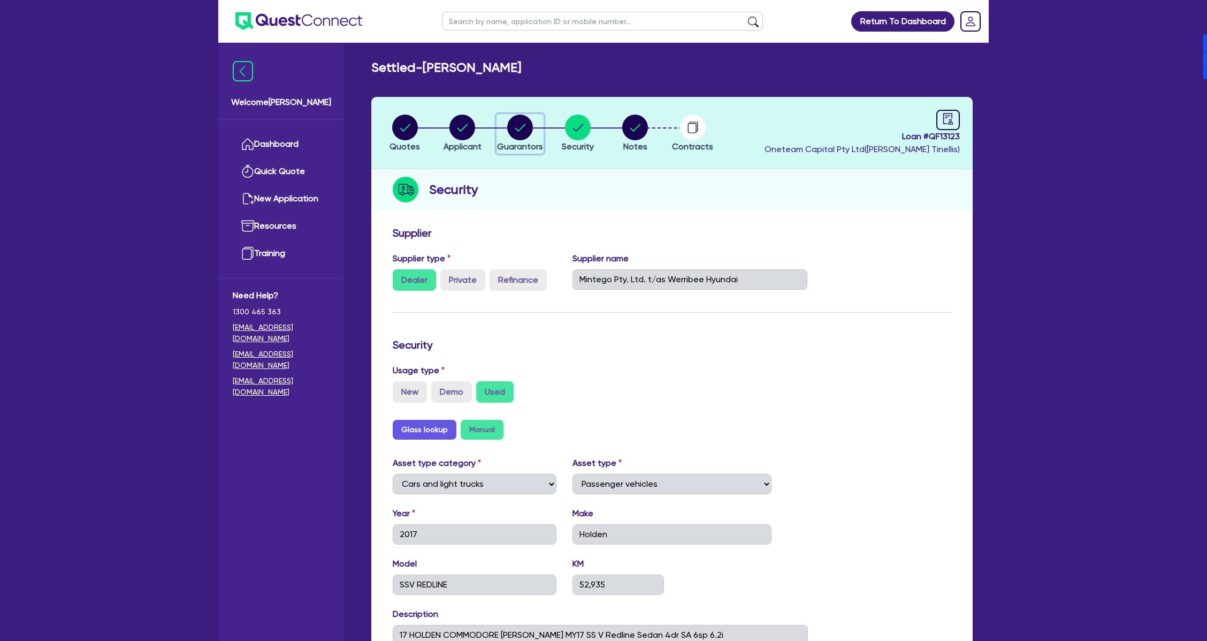
select select "VEHICLE_LOAN"
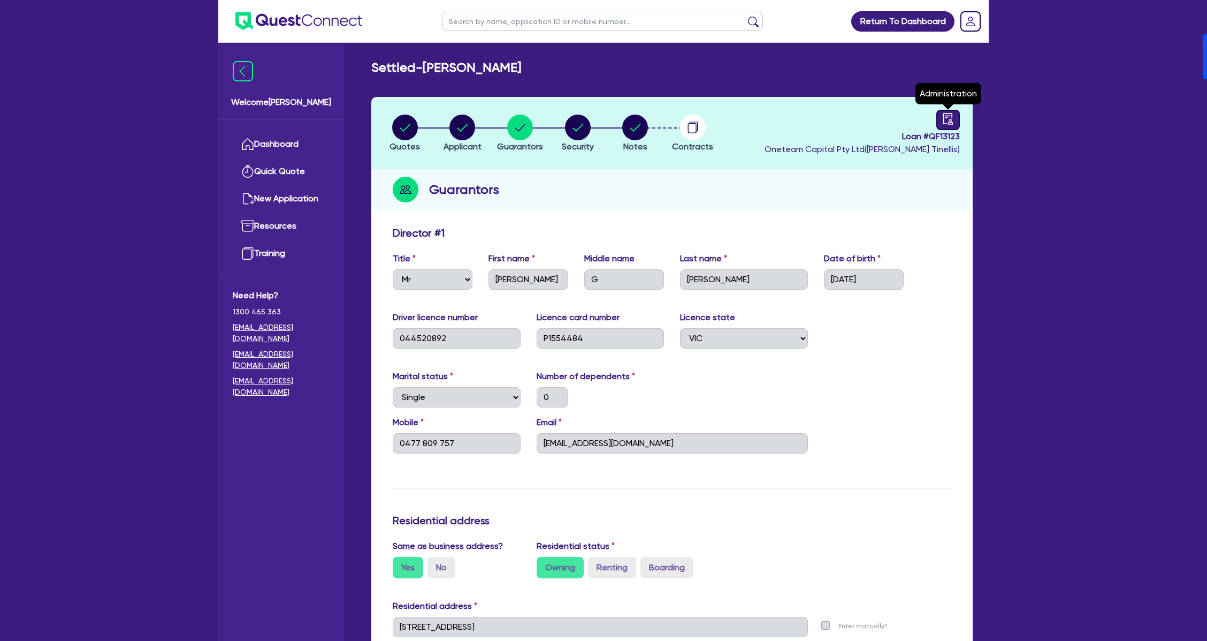
click at [947, 121] on icon "audit" at bounding box center [949, 119] width 12 height 12
select select "SETTLED"
select select "FirstMac"
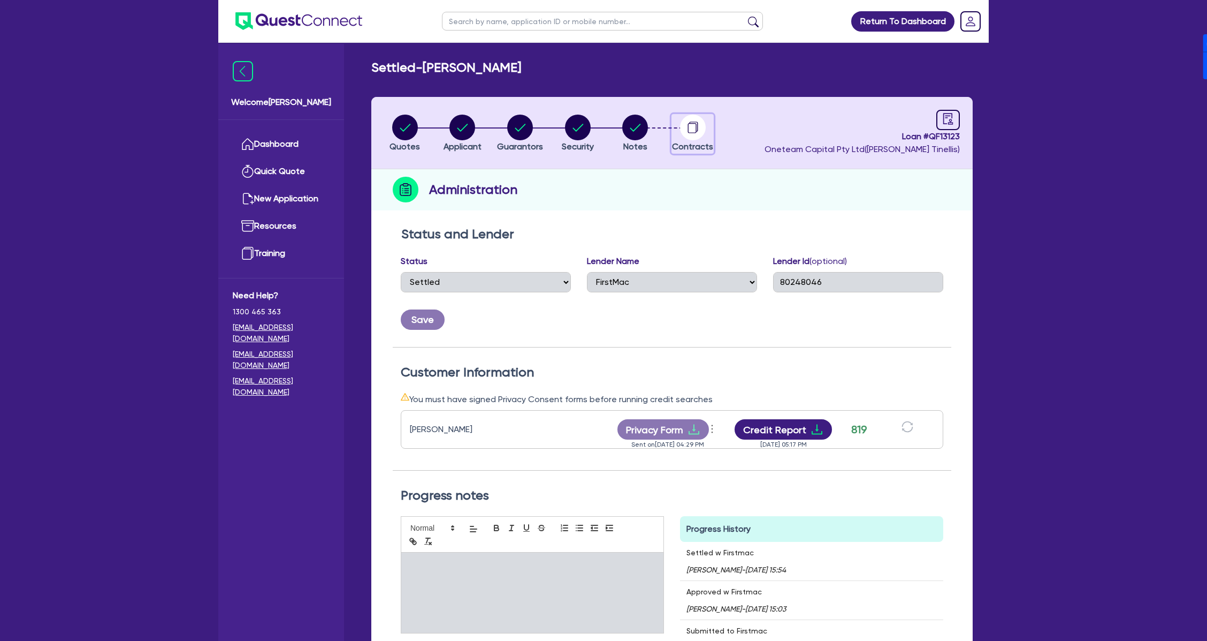
click at [691, 119] on circle "button" at bounding box center [693, 128] width 26 height 26
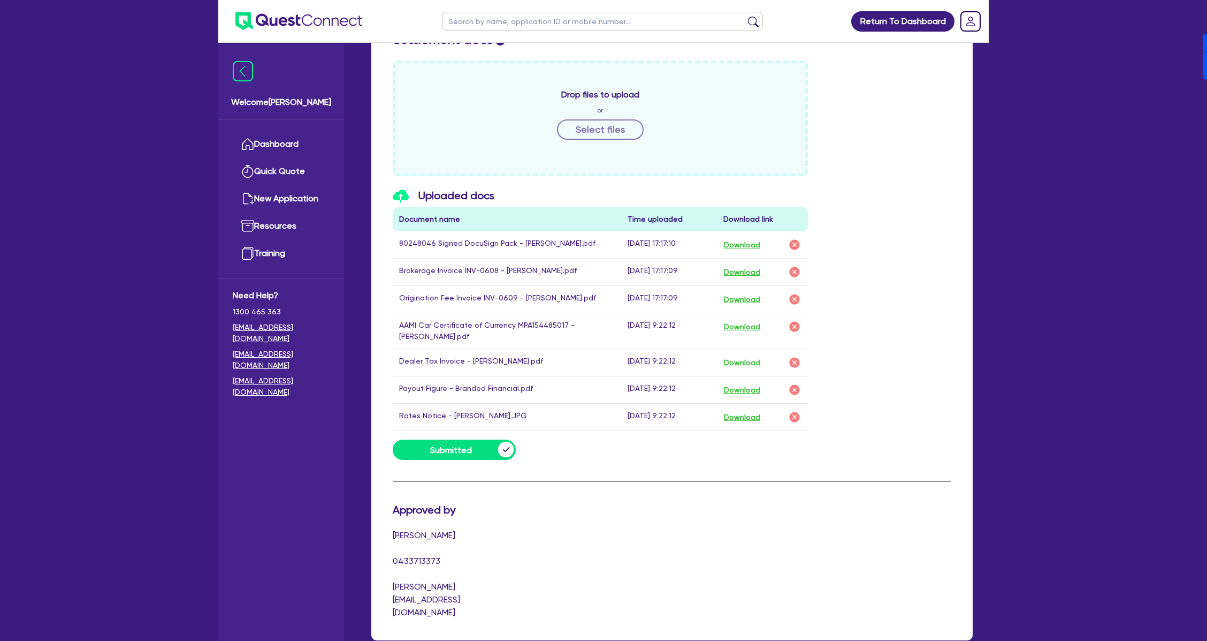
scroll to position [438, 0]
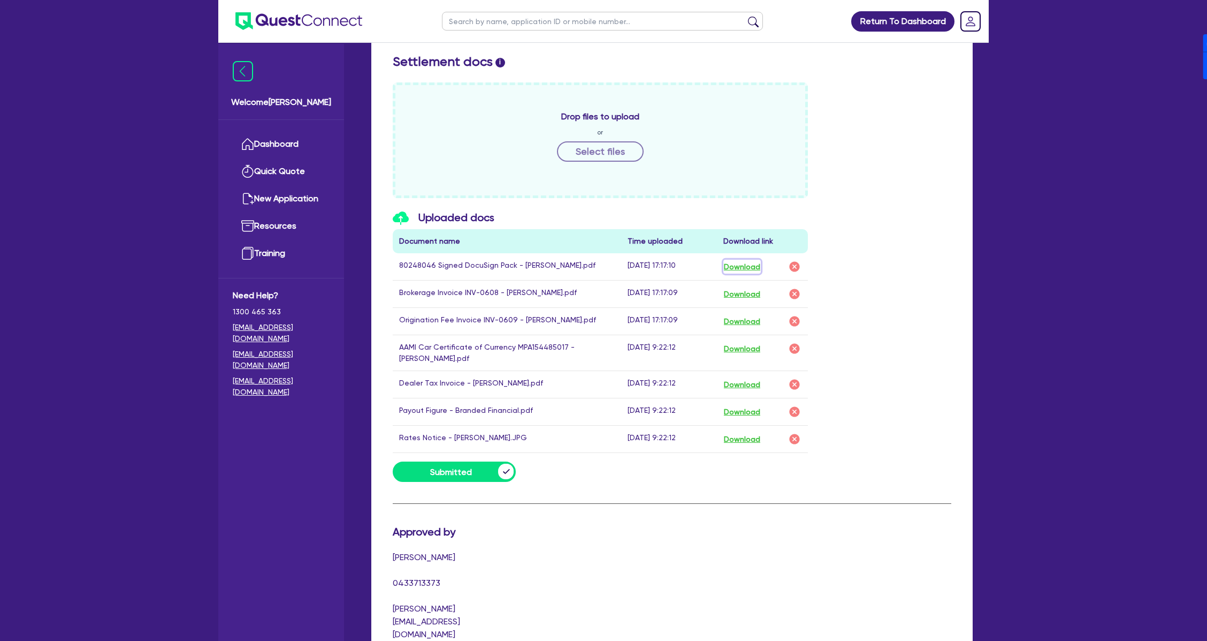
click at [743, 263] on button "Download" at bounding box center [742, 267] width 37 height 14
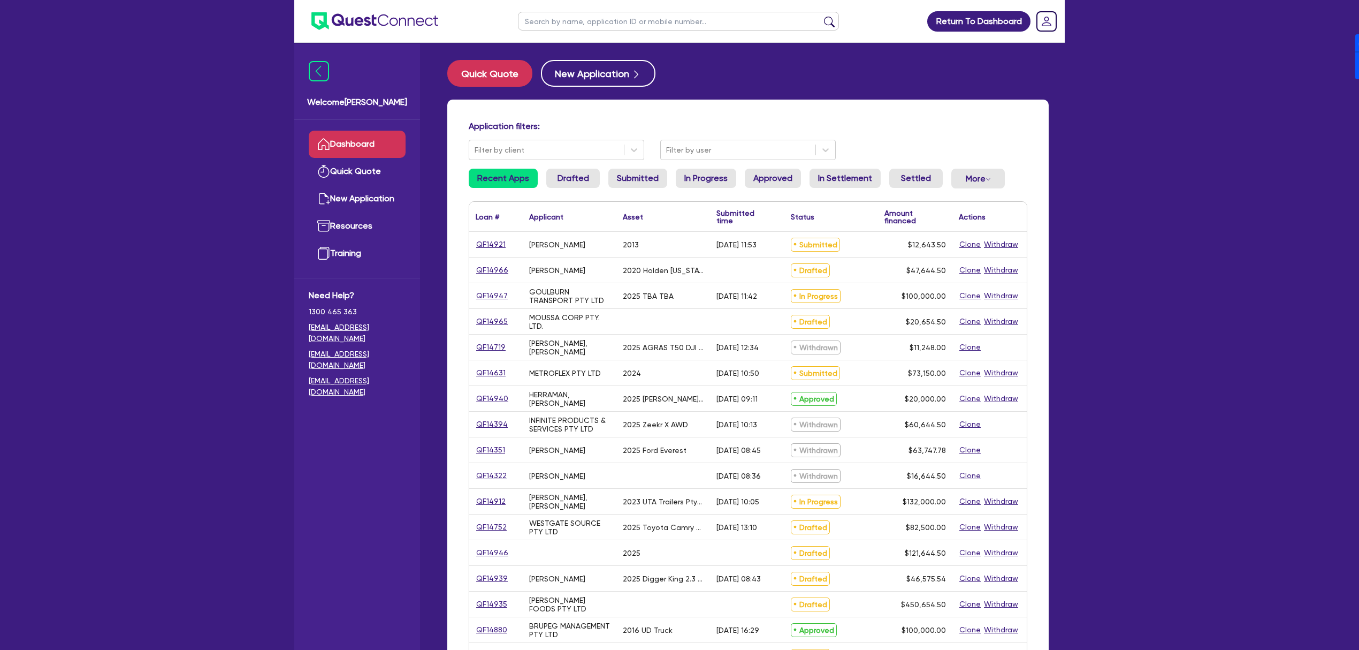
click at [642, 13] on input "text" at bounding box center [678, 21] width 321 height 19
type input "CHEL"
click at [821, 16] on button "submit" at bounding box center [829, 23] width 17 height 15
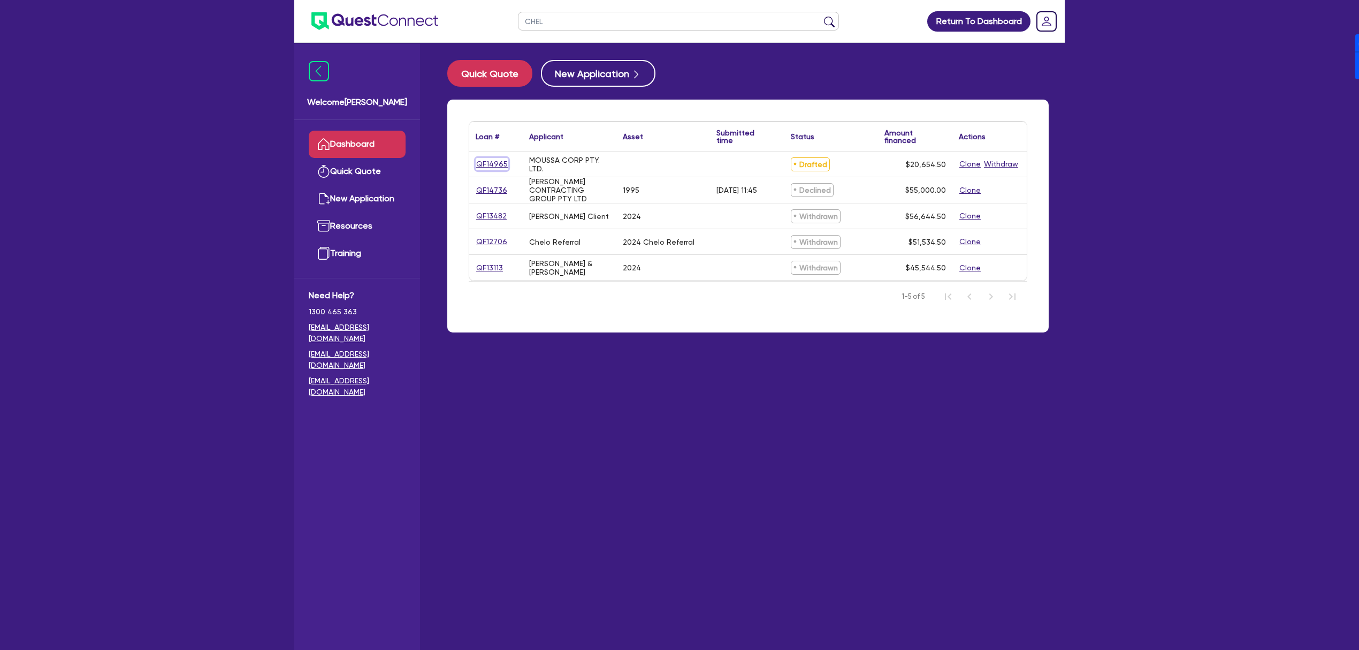
click at [499, 163] on link "QF14965" at bounding box center [492, 164] width 33 height 12
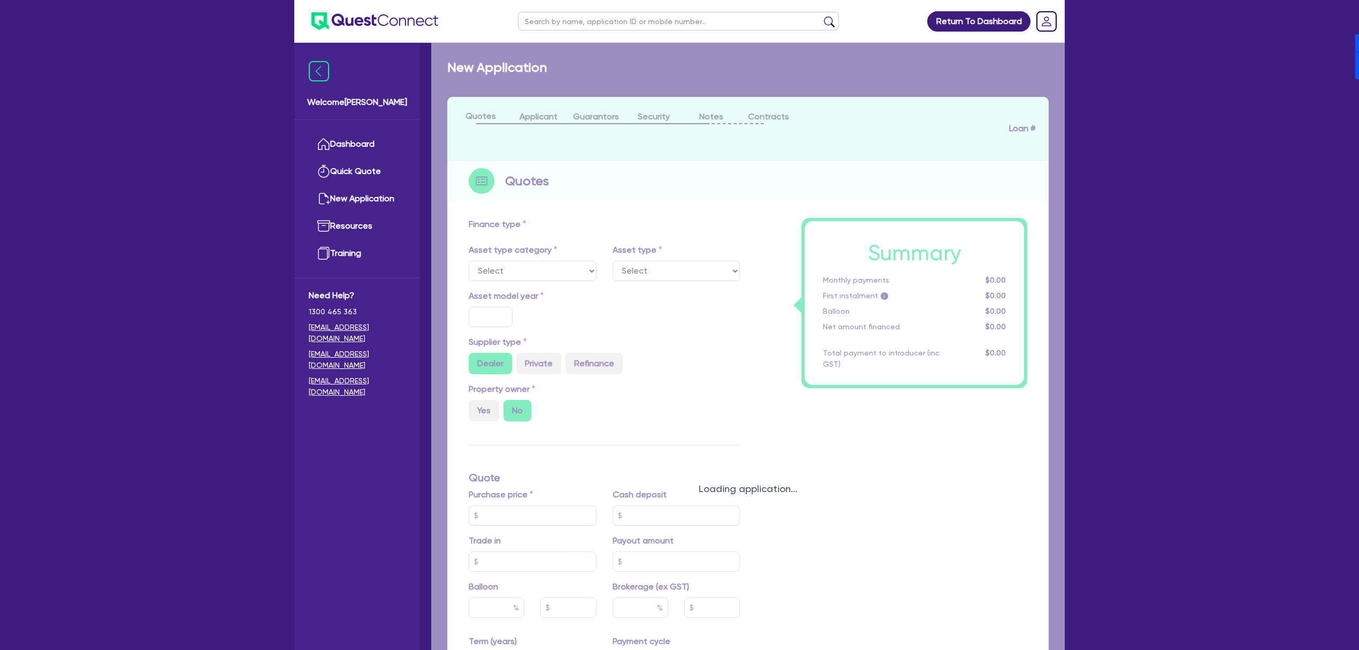
radio input "true"
type input "20,000"
type input "4"
type input "826.18"
type input "17"
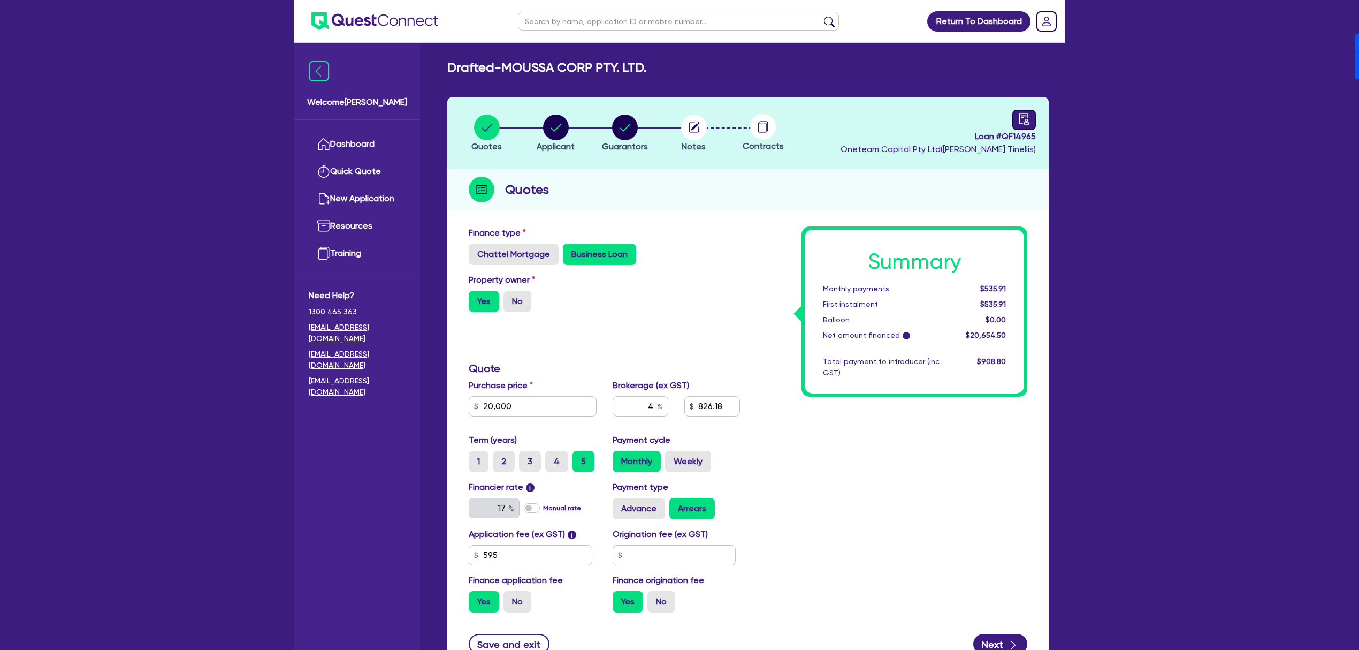
click at [1028, 118] on icon "audit" at bounding box center [1025, 119] width 12 height 12
select select "DRAFTED_NEW"
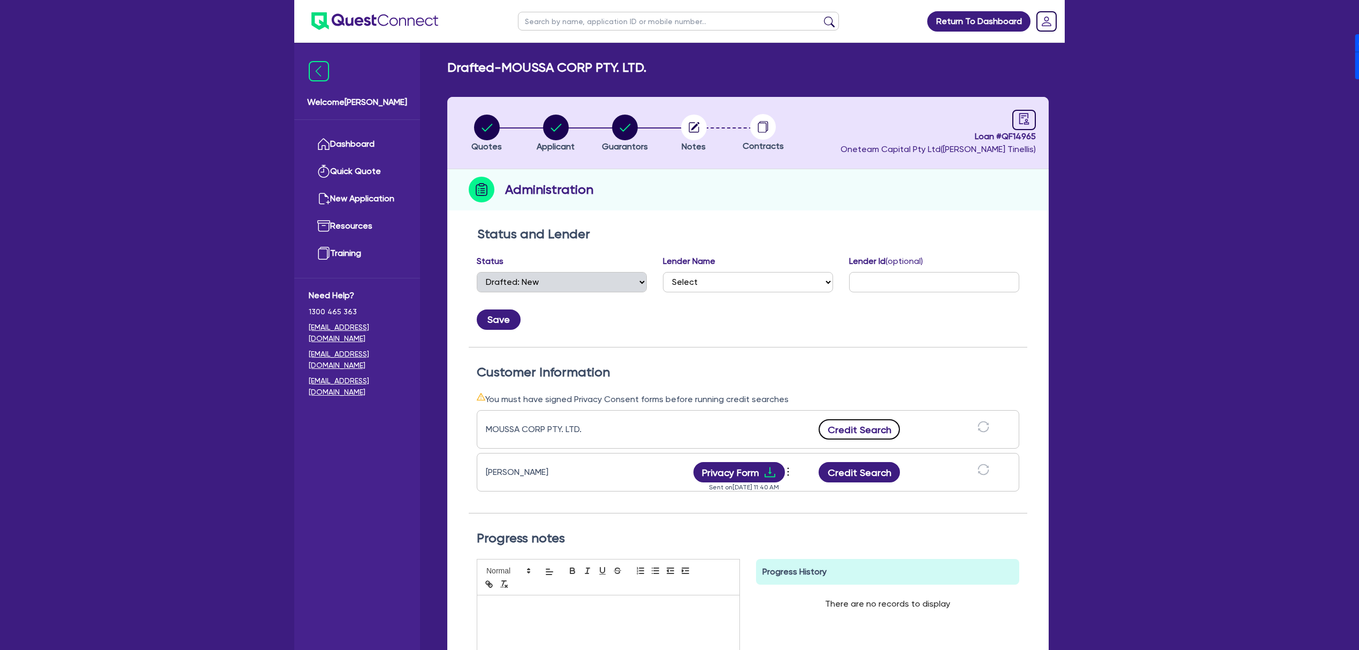
click at [855, 428] on button "Credit Search" at bounding box center [859, 429] width 81 height 20
click at [882, 429] on button "Credit Report" at bounding box center [860, 429] width 98 height 20
click at [550, 121] on circle "button" at bounding box center [556, 128] width 26 height 26
select select "COMPANY"
select select "MANUFACTURING"
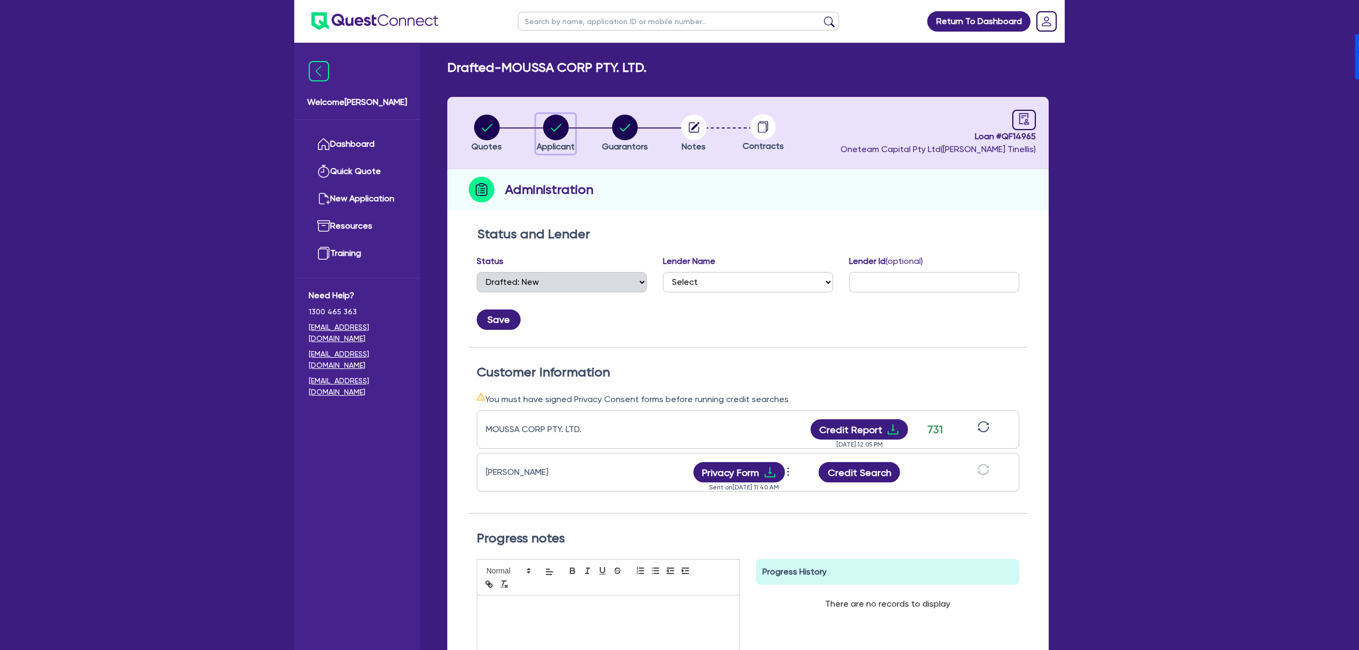
select select "PRINTING"
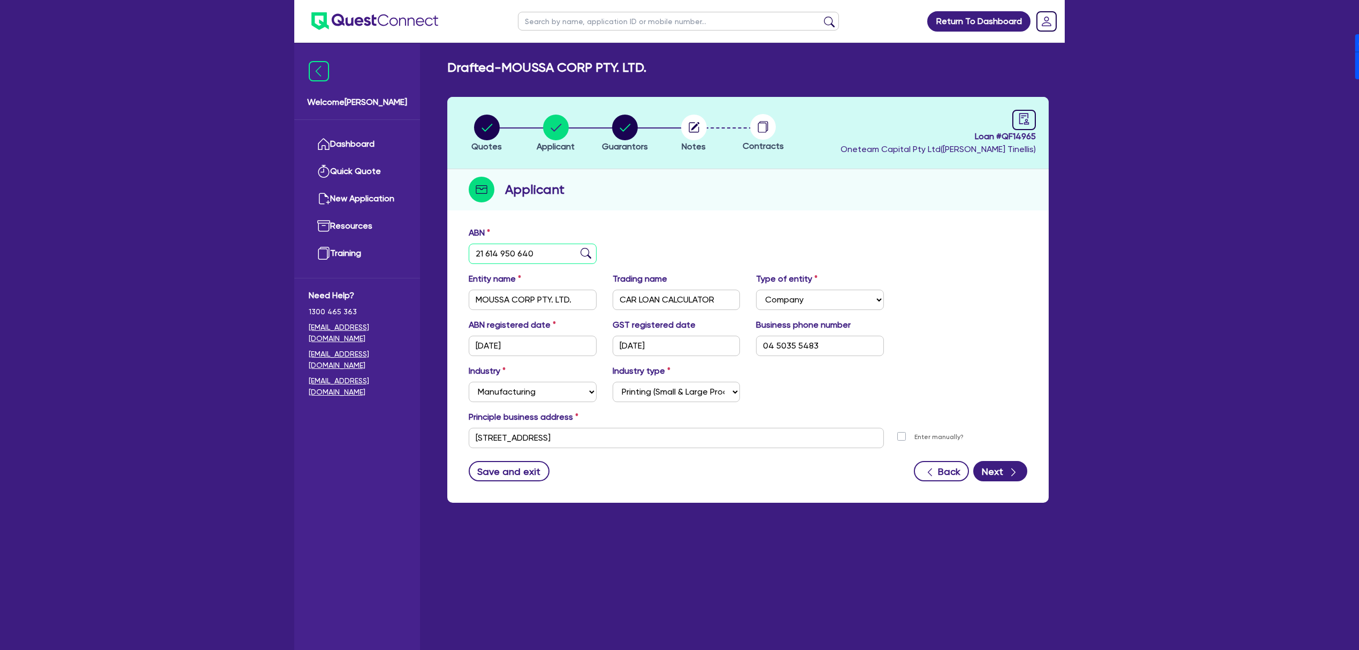
click at [547, 255] on input "21 614 950 640" at bounding box center [533, 254] width 128 height 20
paste input "31 485 092 327"
type input "31 485 092 327"
click at [763, 230] on div "ABN 31 485 092 327" at bounding box center [748, 249] width 575 height 46
type input "The Trustee for CHELO FAMILY TRUST"
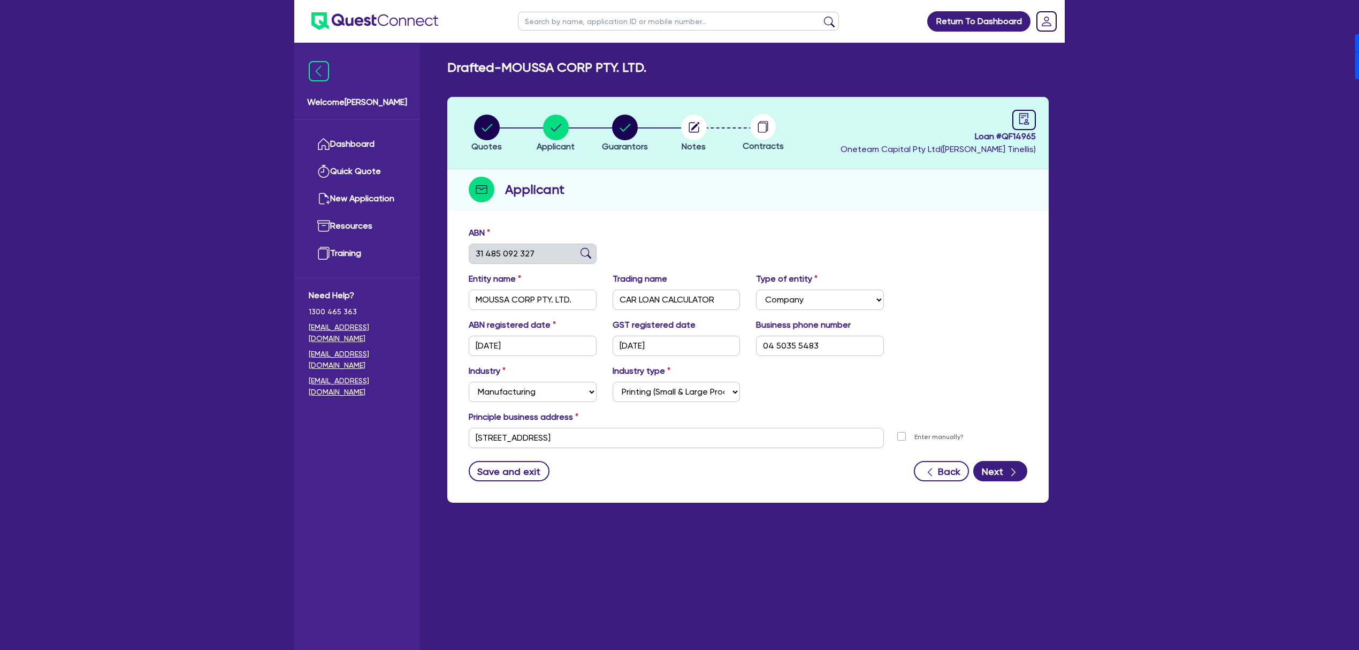
type input "CHELM FINANCE"
select select "TRUST"
type input "01/07/2016"
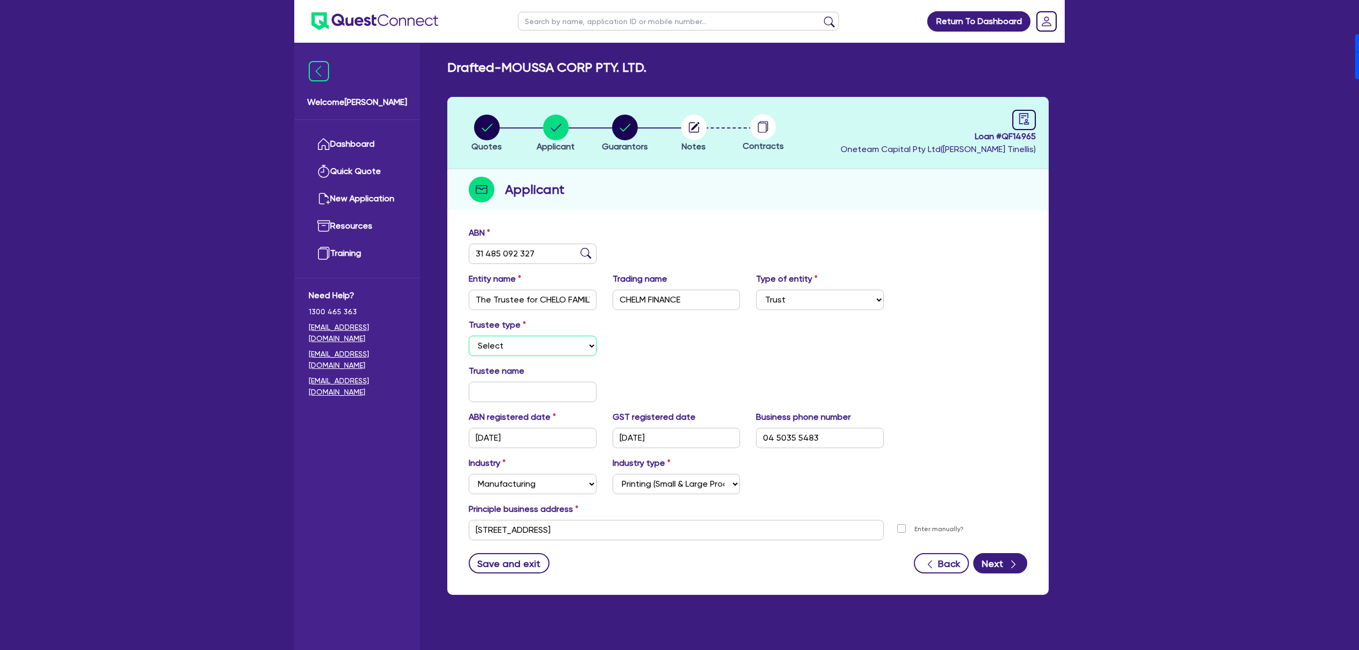
click at [521, 345] on select "Select Individual Company" at bounding box center [533, 346] width 128 height 20
select select "COMPANY"
click at [469, 336] on select "Select Individual Company" at bounding box center [533, 346] width 128 height 20
click at [499, 394] on input "text" at bounding box center [533, 392] width 128 height 20
paste input "619 889 379"
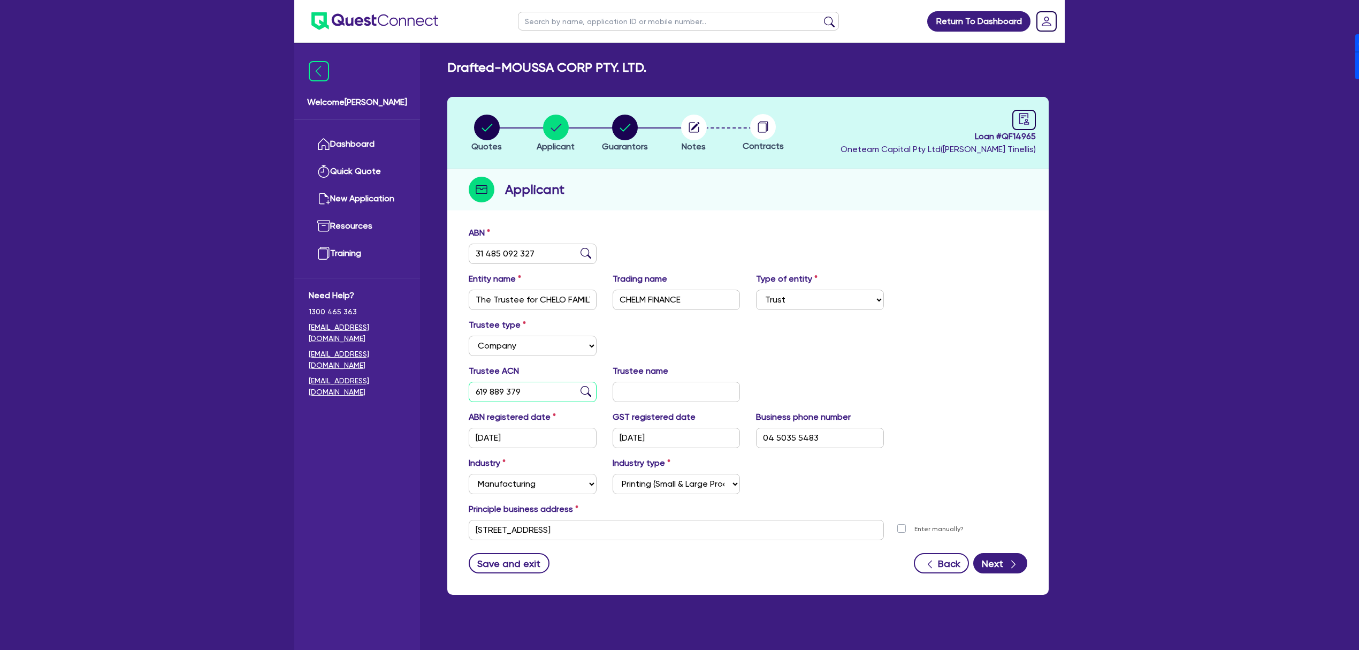
type input "619 889 379"
click at [748, 350] on div "Trustee type Select Individual Company" at bounding box center [748, 341] width 575 height 46
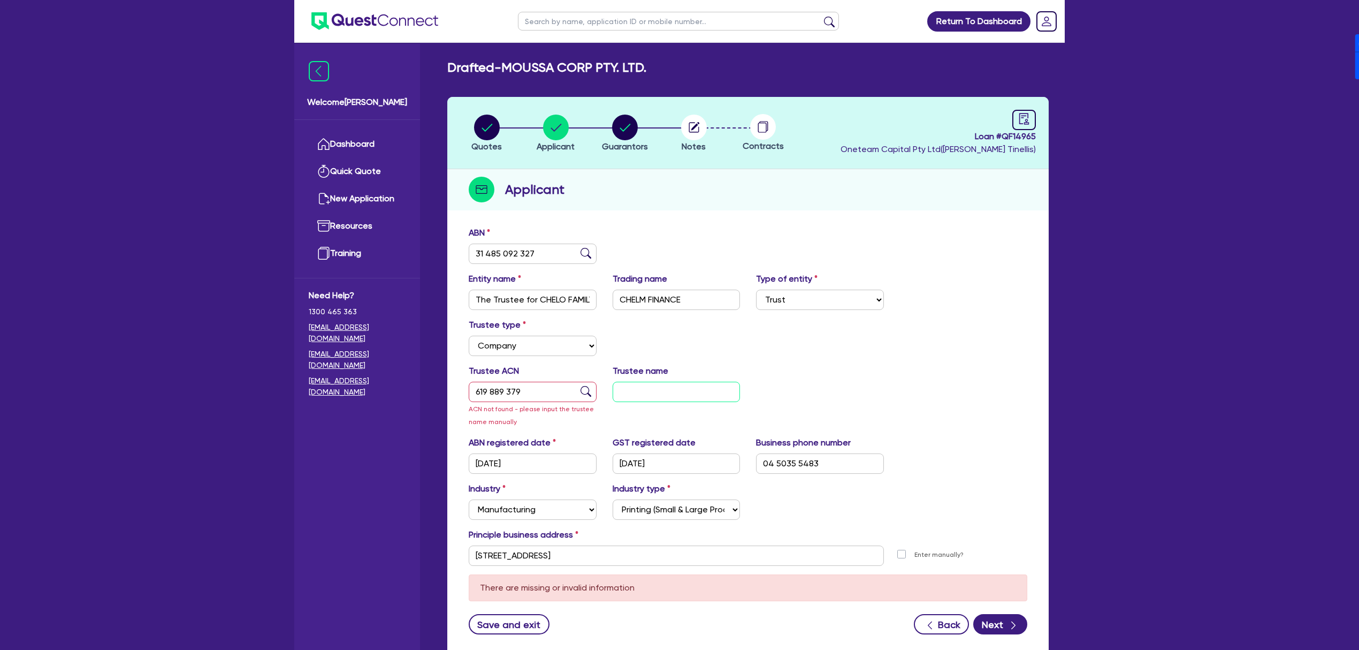
drag, startPoint x: 654, startPoint y: 391, endPoint x: 653, endPoint y: 416, distance: 25.2
click at [655, 391] on input "text" at bounding box center [677, 392] width 128 height 20
click at [544, 387] on input "619 889 379" at bounding box center [533, 392] width 128 height 20
click at [696, 390] on input "text" at bounding box center [677, 392] width 128 height 20
paste input "CM FINANCE PTY LTD"
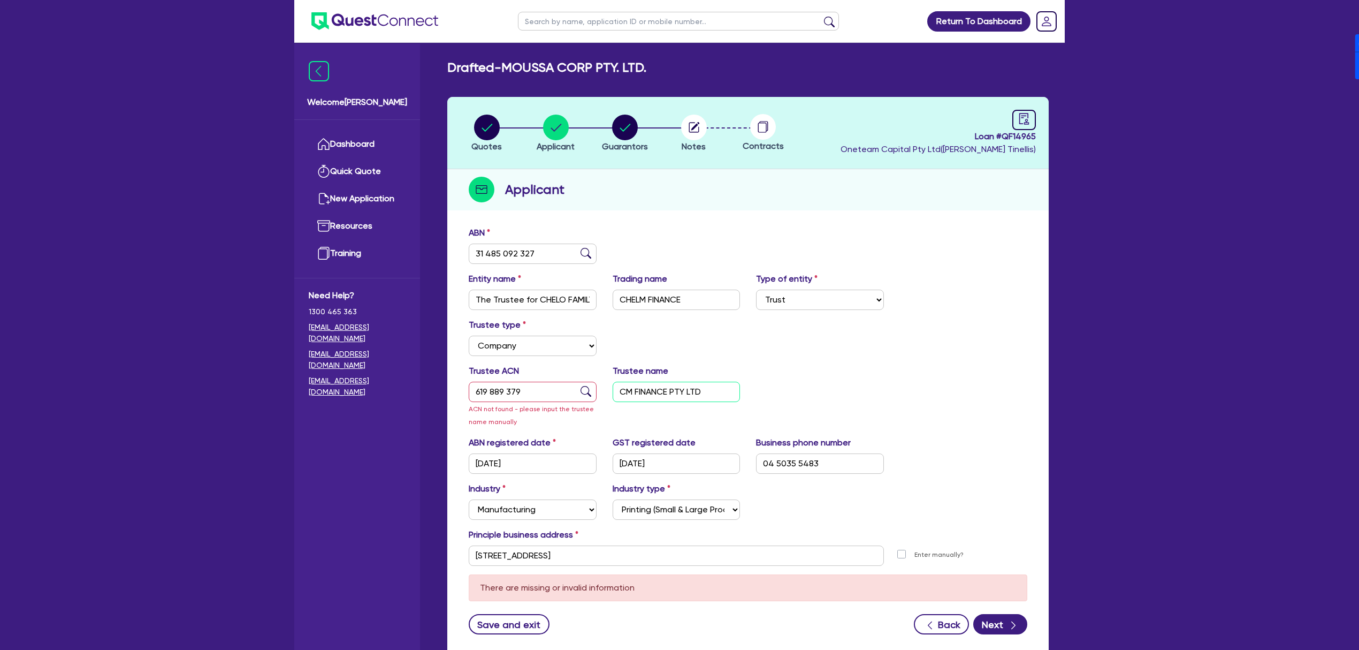
type input "CM FINANCE PTY LTD"
click at [848, 383] on div "Trustee ACN 619 889 379 ACN not found - please input the trustee name manually …" at bounding box center [748, 400] width 575 height 72
click at [531, 395] on input "619 889 379" at bounding box center [533, 392] width 128 height 20
click at [508, 388] on input "619 889 379" at bounding box center [533, 392] width 128 height 20
type input "619 889 379"
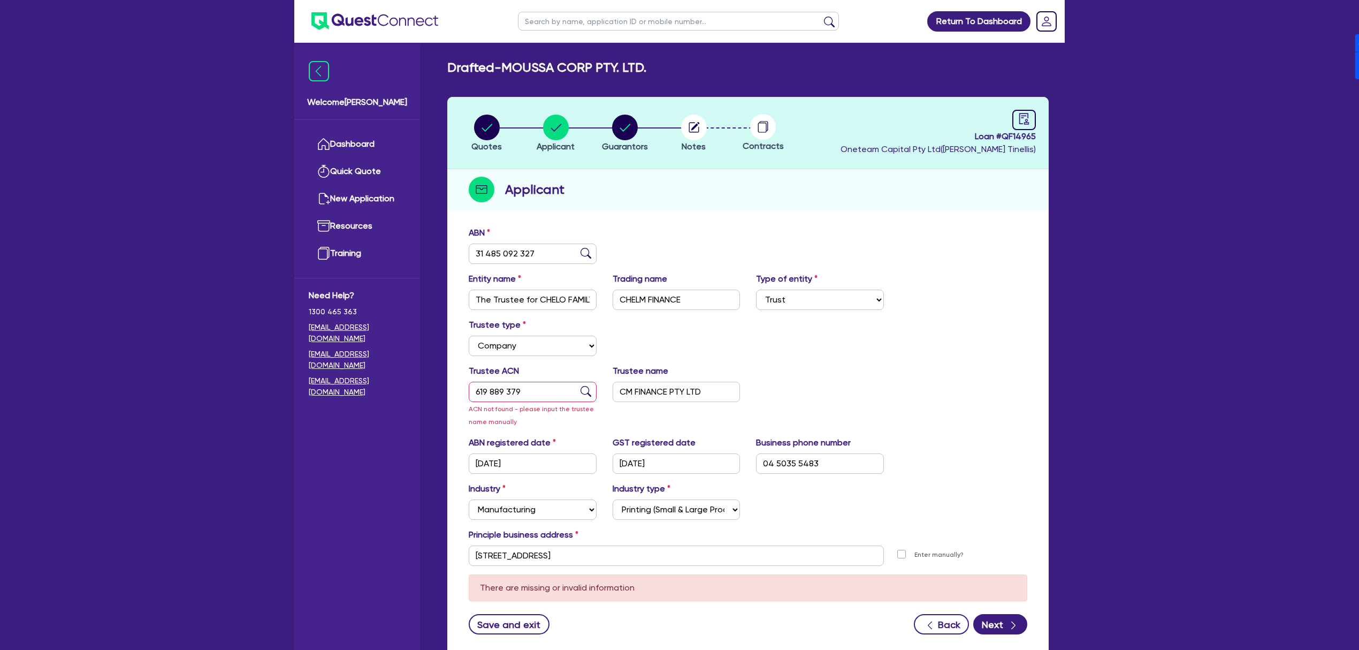
click at [905, 378] on div "Trustee ACN 619 889 379 ACN not found - please input the trustee name manually …" at bounding box center [748, 400] width 575 height 72
click at [475, 387] on input "619 889 379" at bounding box center [533, 392] width 128 height 20
click at [844, 375] on div "Trustee ACN 619 889 379 ACN not found - please input the trustee name manually …" at bounding box center [748, 400] width 575 height 72
click at [1013, 627] on icon "button" at bounding box center [1014, 625] width 4 height 8
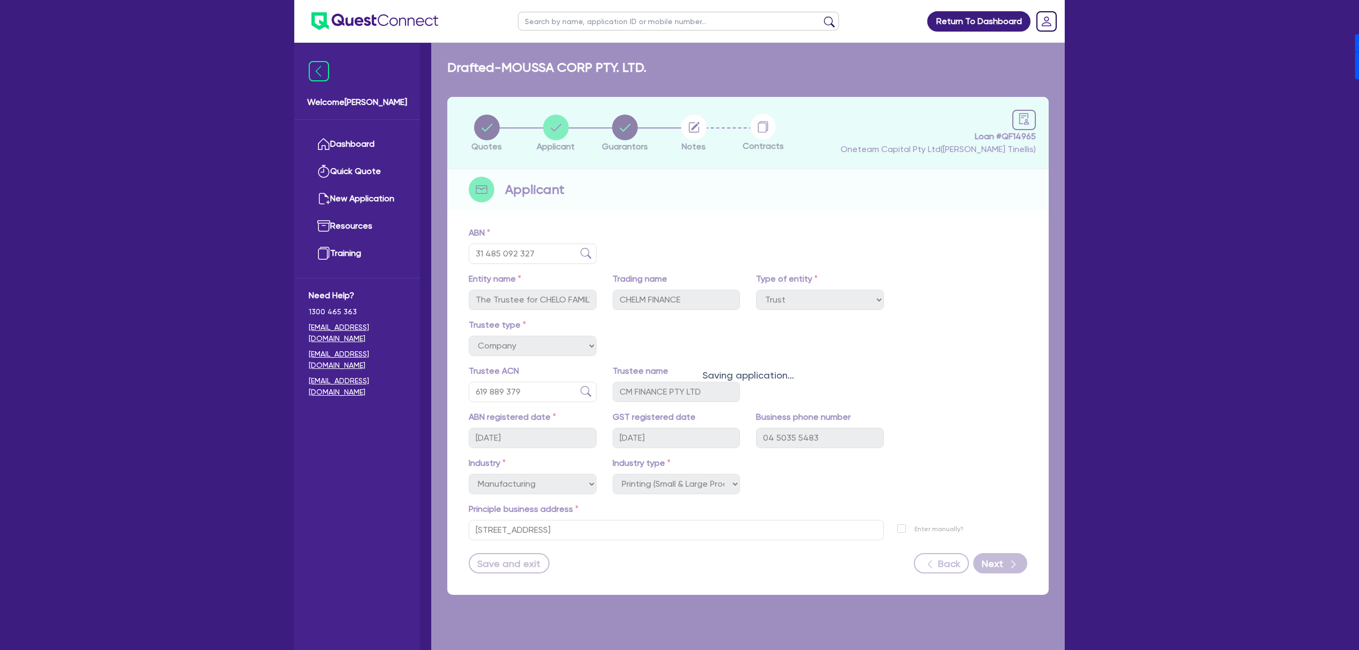
select select "MRS"
select select "[GEOGRAPHIC_DATA]"
select select "MARRIED"
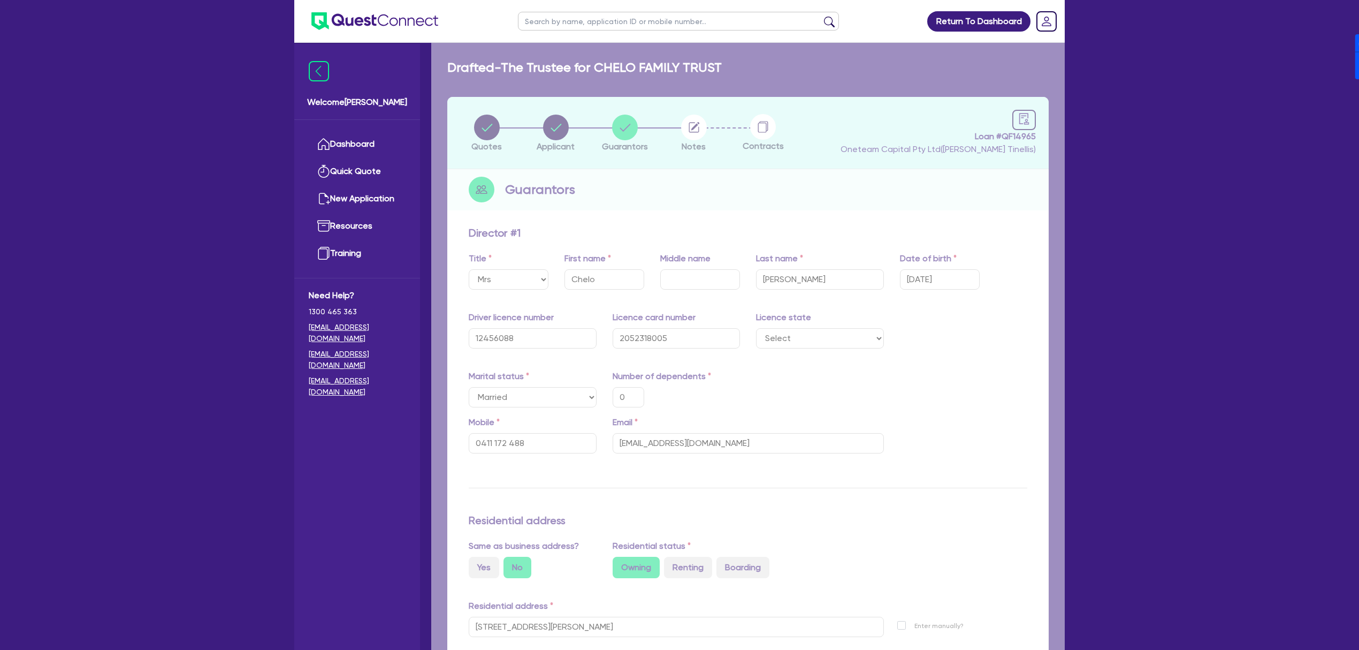
type input "0"
type input "0411 172 488"
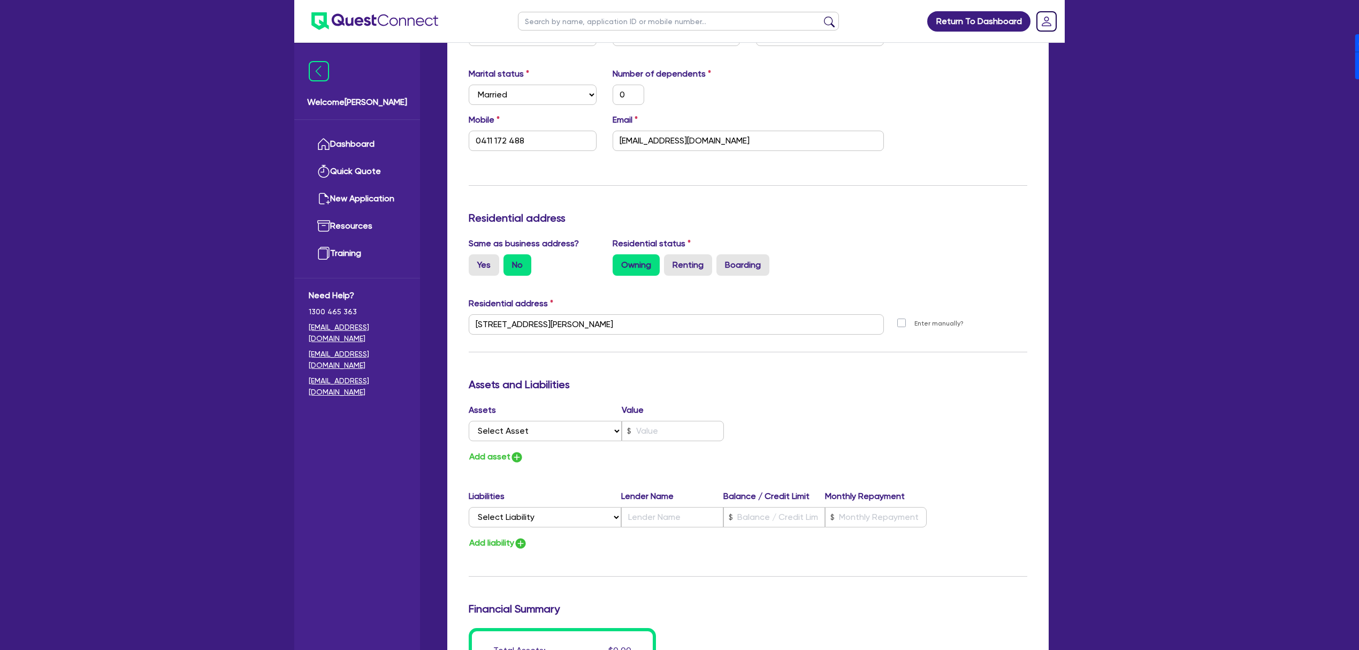
scroll to position [599, 0]
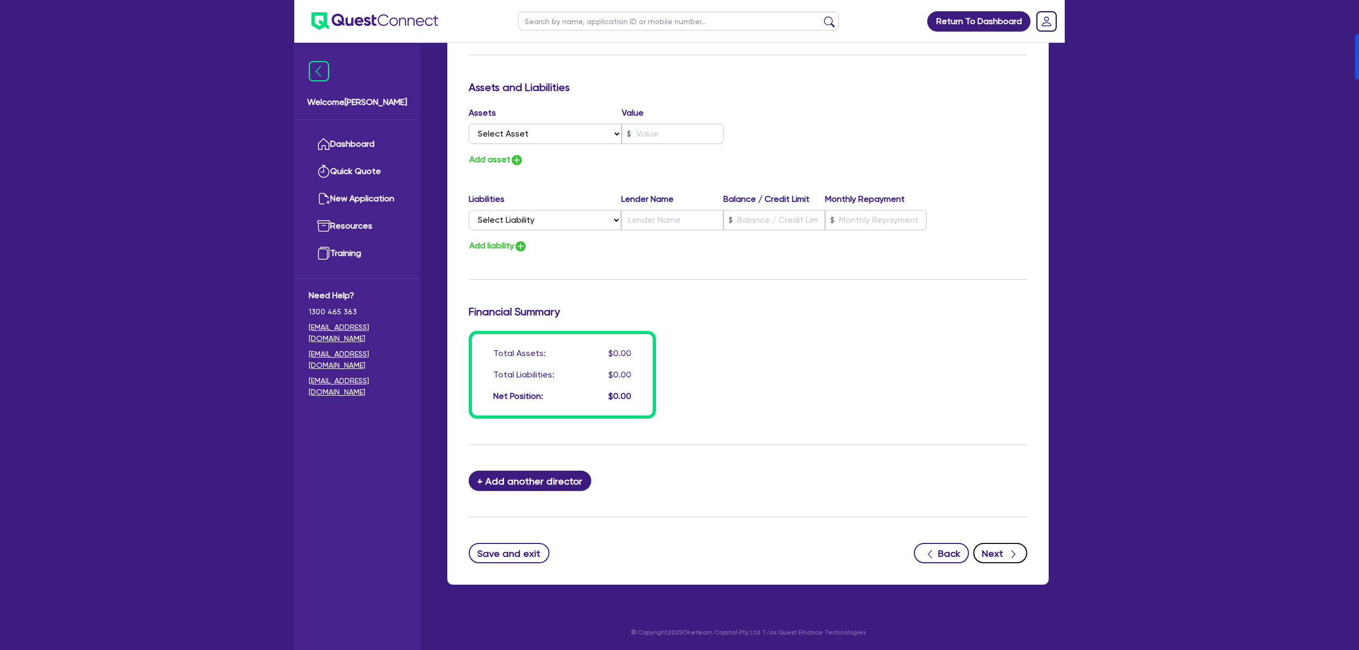
click at [1009, 549] on icon "button" at bounding box center [1013, 554] width 11 height 11
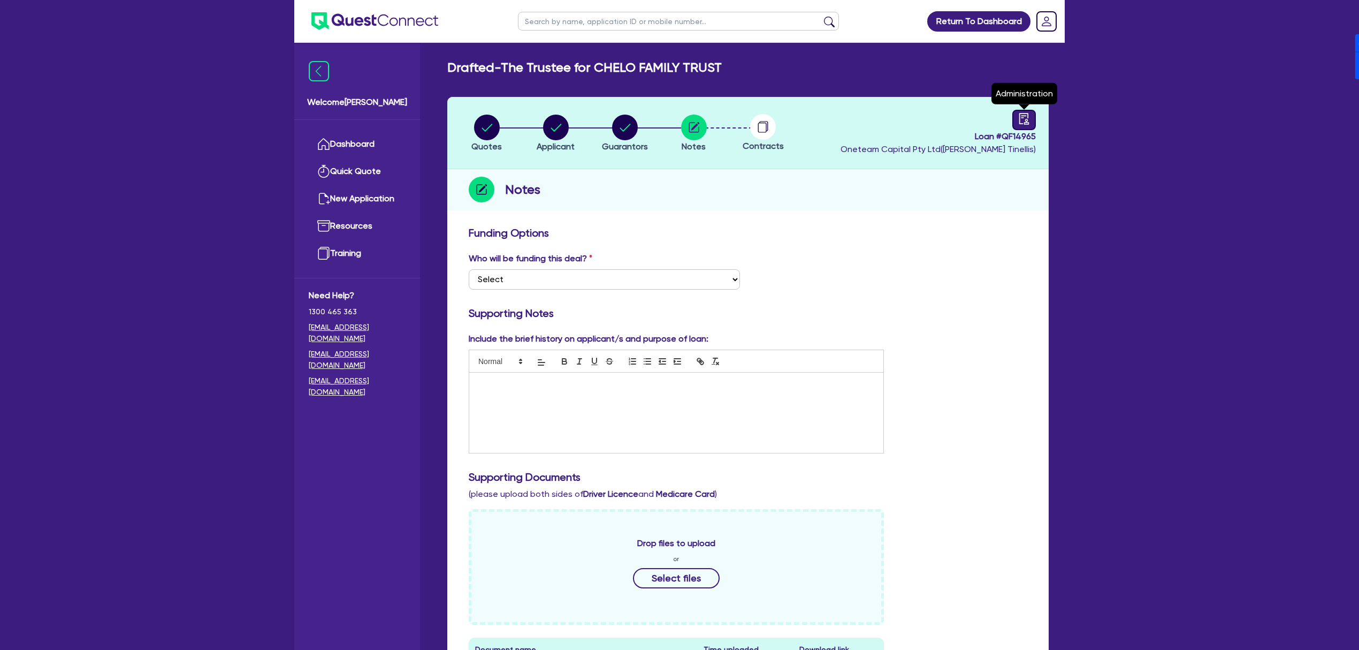
click at [1028, 121] on icon "audit" at bounding box center [1025, 119] width 12 height 12
select select "DRAFTED_NEW"
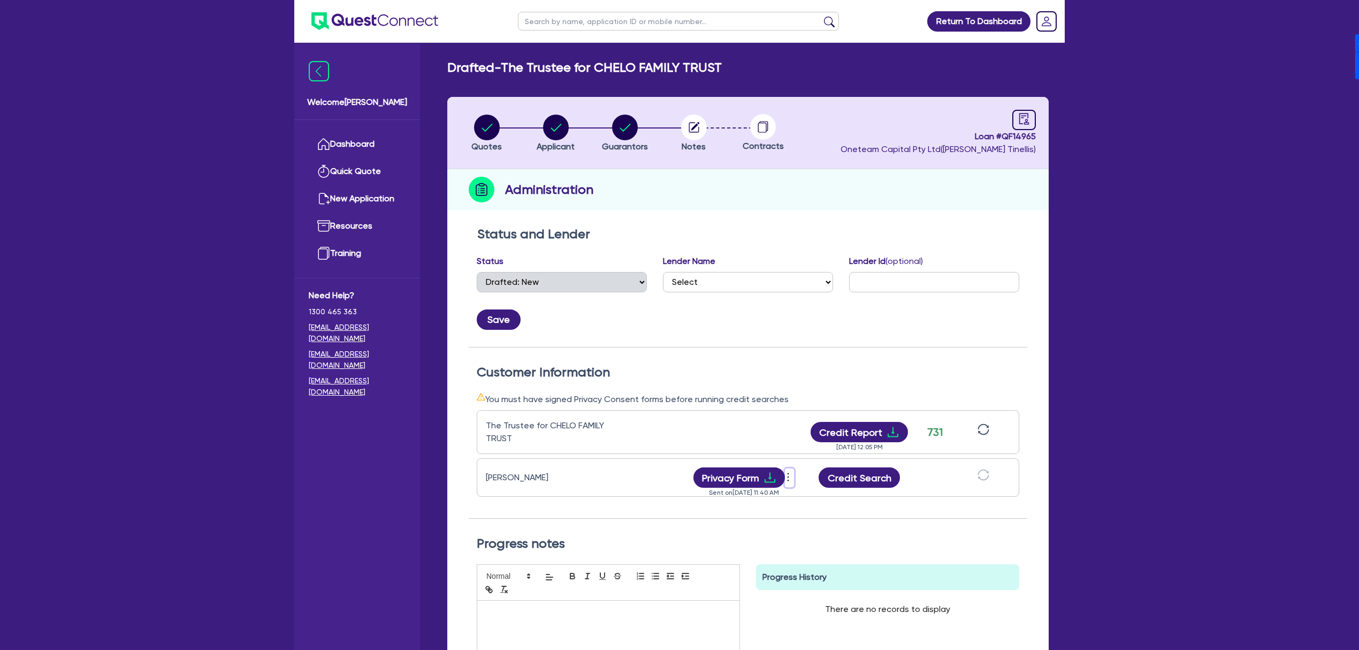
click at [786, 477] on icon "more" at bounding box center [788, 477] width 11 height 16
click at [852, 486] on link "Send new privacy form" at bounding box center [846, 485] width 103 height 16
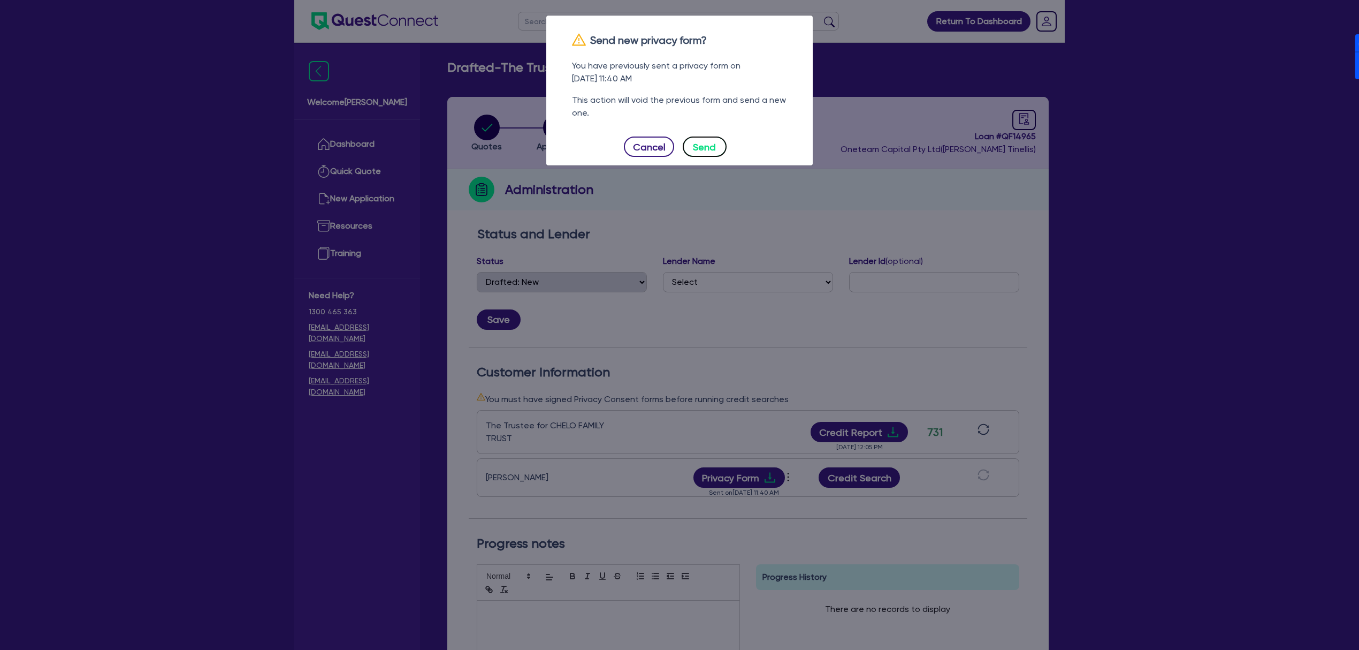
click at [698, 147] on button "Send" at bounding box center [705, 146] width 44 height 20
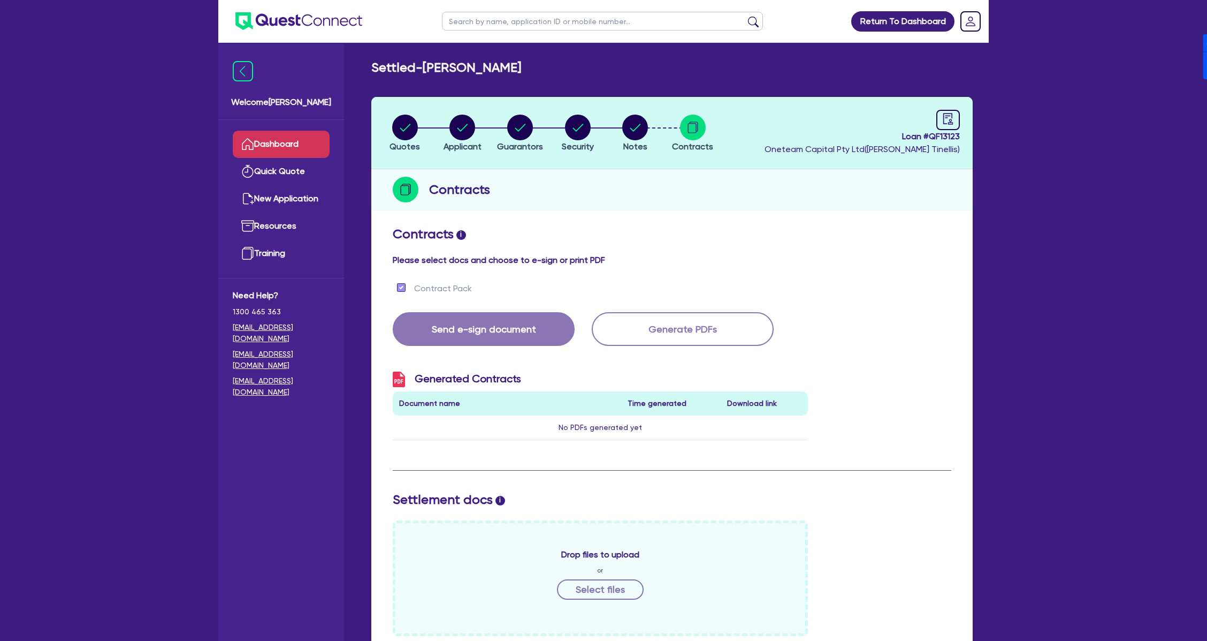
click at [275, 142] on link "Dashboard" at bounding box center [281, 144] width 97 height 27
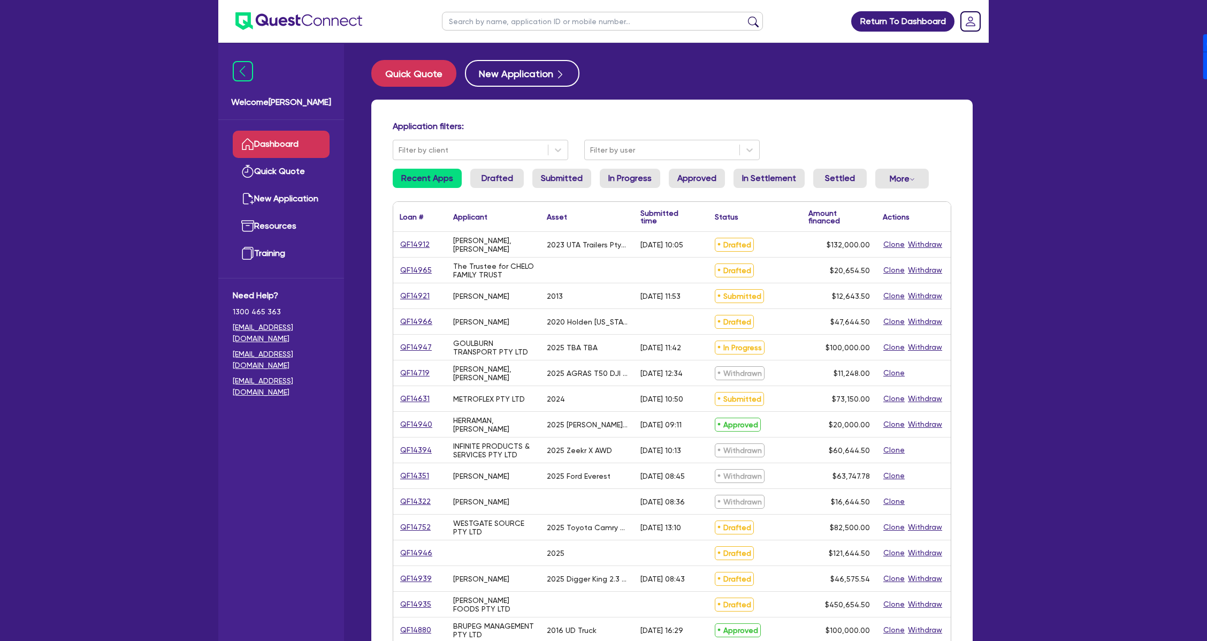
click at [512, 20] on input "text" at bounding box center [602, 21] width 321 height 19
type input "[PERSON_NAME]"
click at [745, 16] on button "submit" at bounding box center [753, 23] width 17 height 15
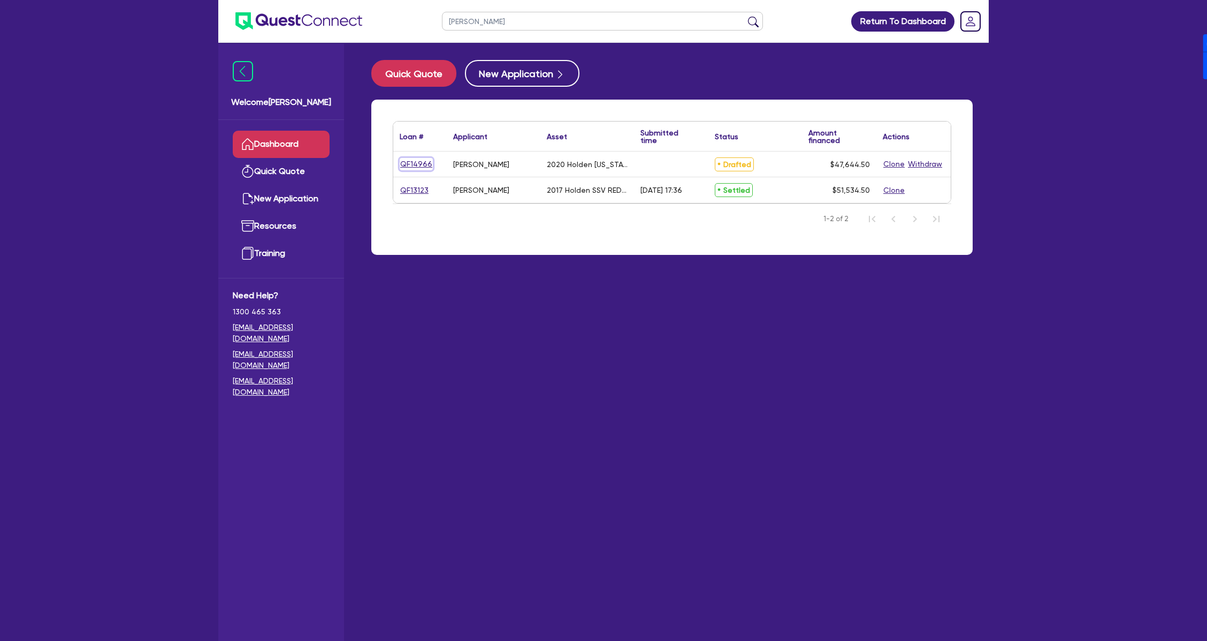
click at [413, 162] on link "QF14966" at bounding box center [416, 164] width 33 height 12
select select "CARS_AND_LIGHT_TRUCKS"
select select "PASSENGER_VEHICLES"
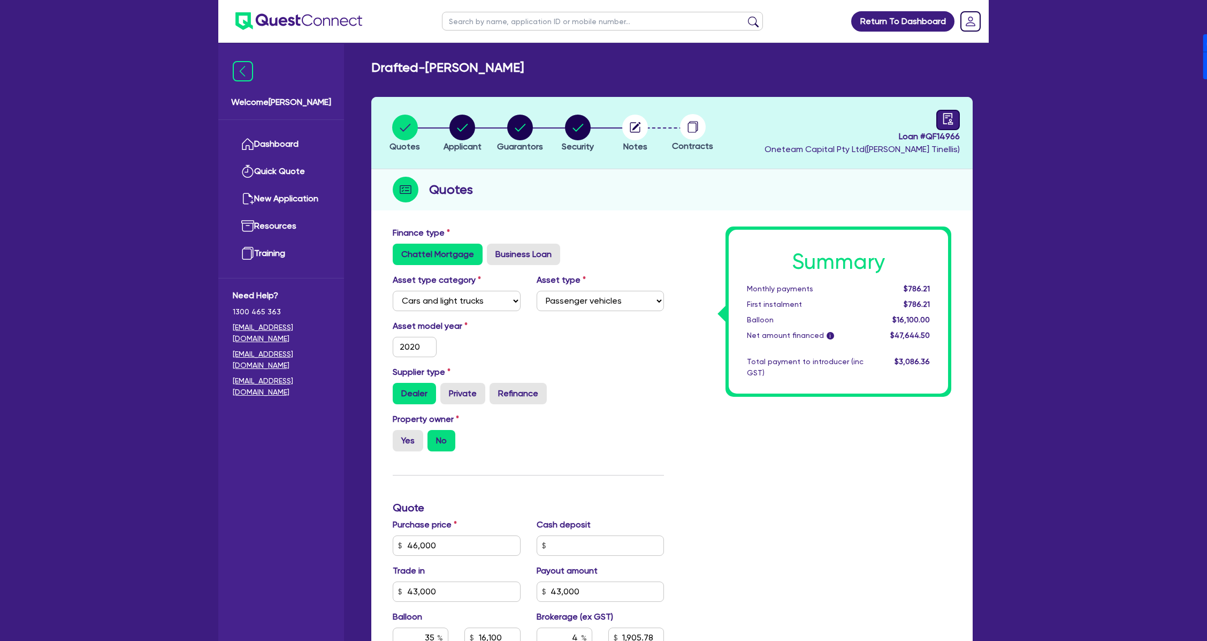
click at [948, 120] on icon "audit" at bounding box center [949, 119] width 12 height 12
select select "DRAFTED_NEW"
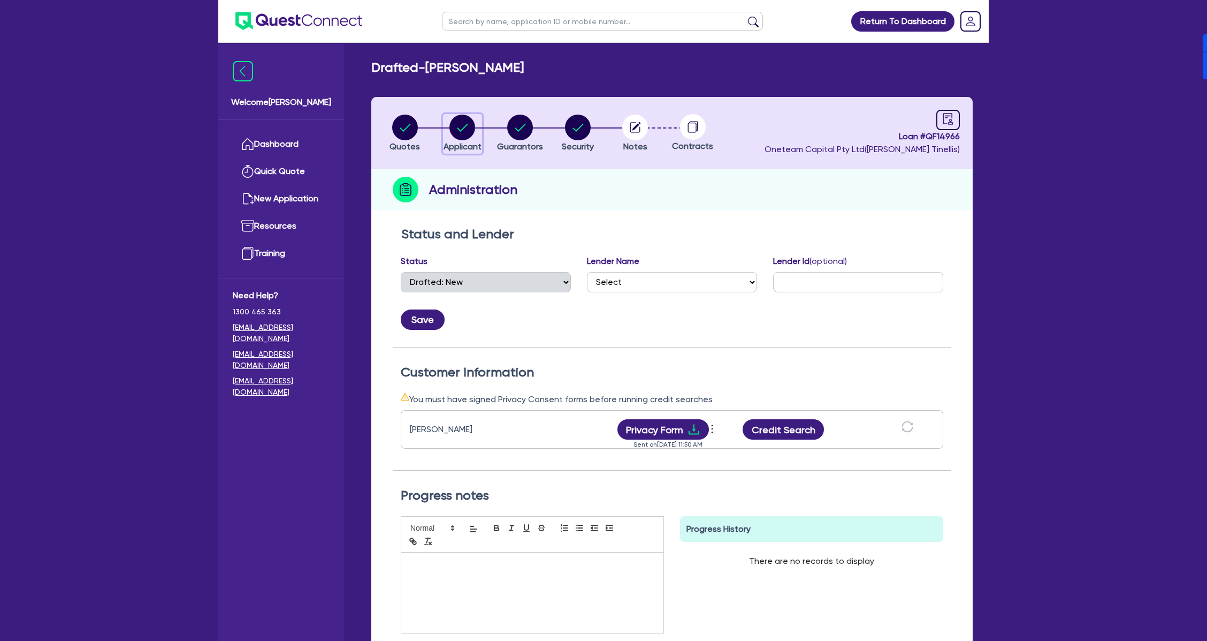
click at [470, 124] on circle "button" at bounding box center [463, 128] width 26 height 26
select select "SOLE_TRADER"
select select "ACCOMODATION_FOOD"
select select "HOTELS"
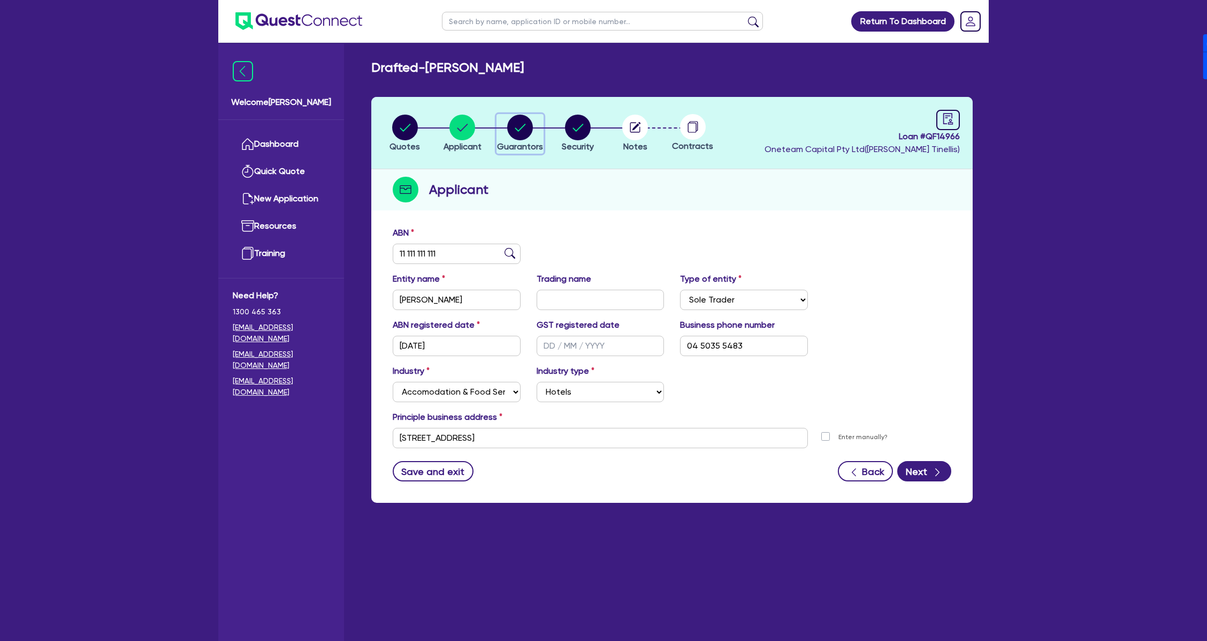
click at [517, 135] on circle "button" at bounding box center [520, 128] width 26 height 26
select select "MR"
select select "VIC"
select select "SINGLE"
select select "PROPERTY"
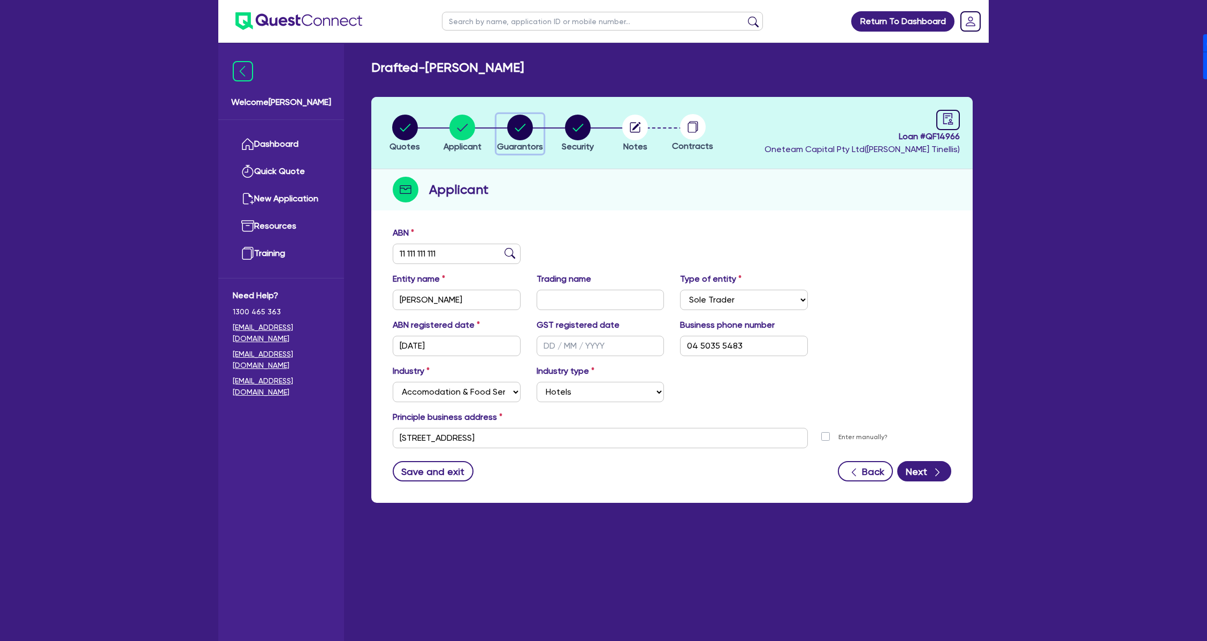
select select "CASH"
select select "HOUSEHOLD_PERSONAL"
select select "OTHER"
select select "MORTGAGE"
select select "VEHICLE_LOAN"
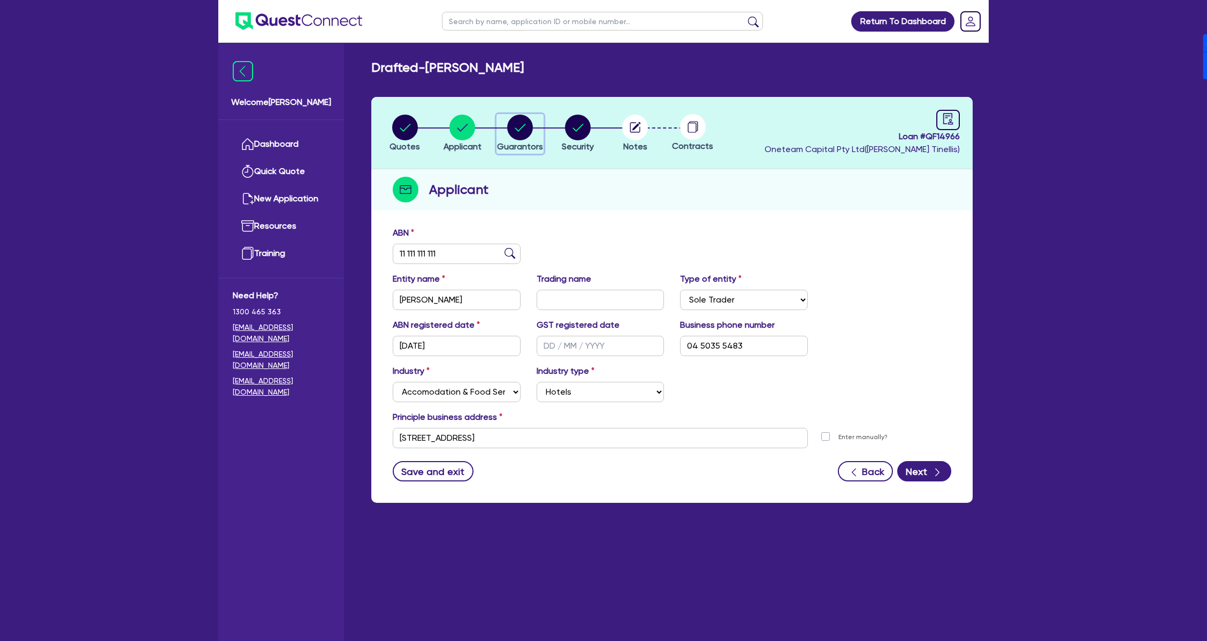
select select "VEHICLE_LOAN"
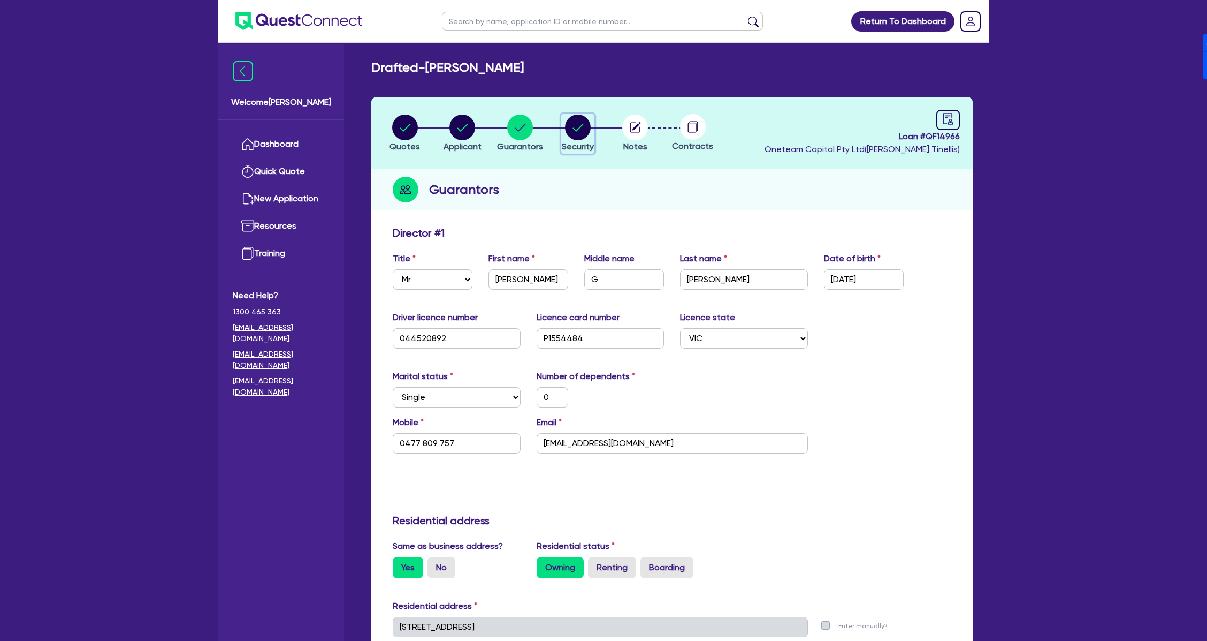
click at [578, 125] on circle "button" at bounding box center [578, 128] width 26 height 26
select select "CARS_AND_LIGHT_TRUCKS"
select select "PASSENGER_VEHICLES"
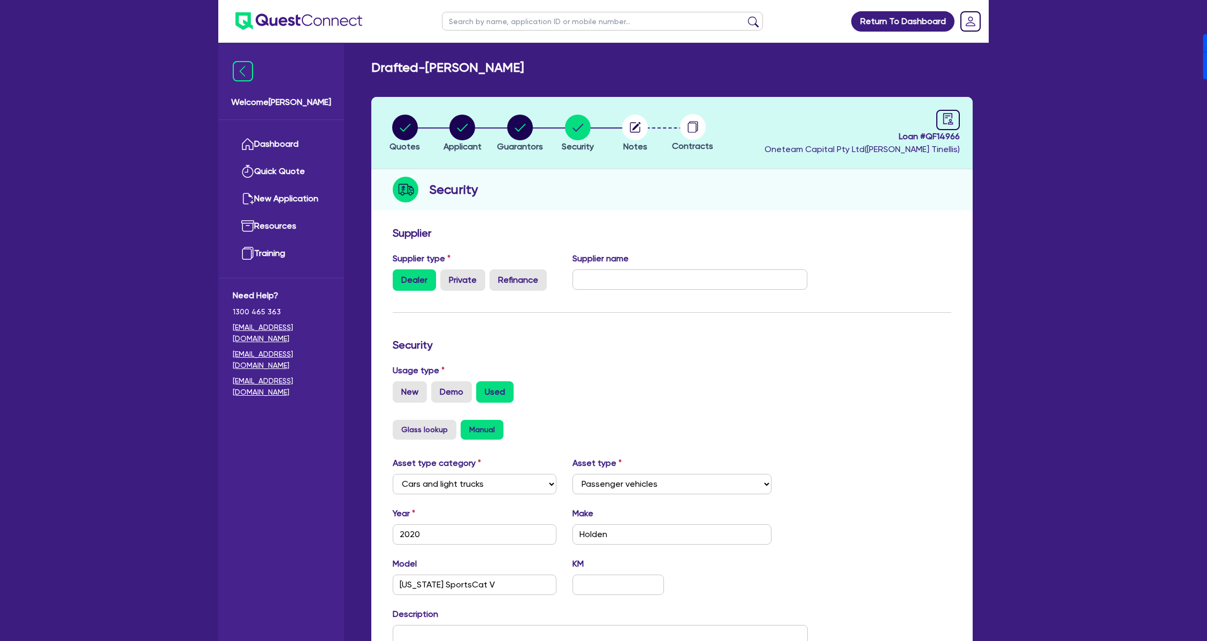
click at [637, 154] on header "Quotes Applicant Guarantors Security Notes Contracts Loan # QF14966 Oneteam Cap…" at bounding box center [672, 133] width 602 height 72
click at [633, 123] on circle "button" at bounding box center [635, 128] width 26 height 26
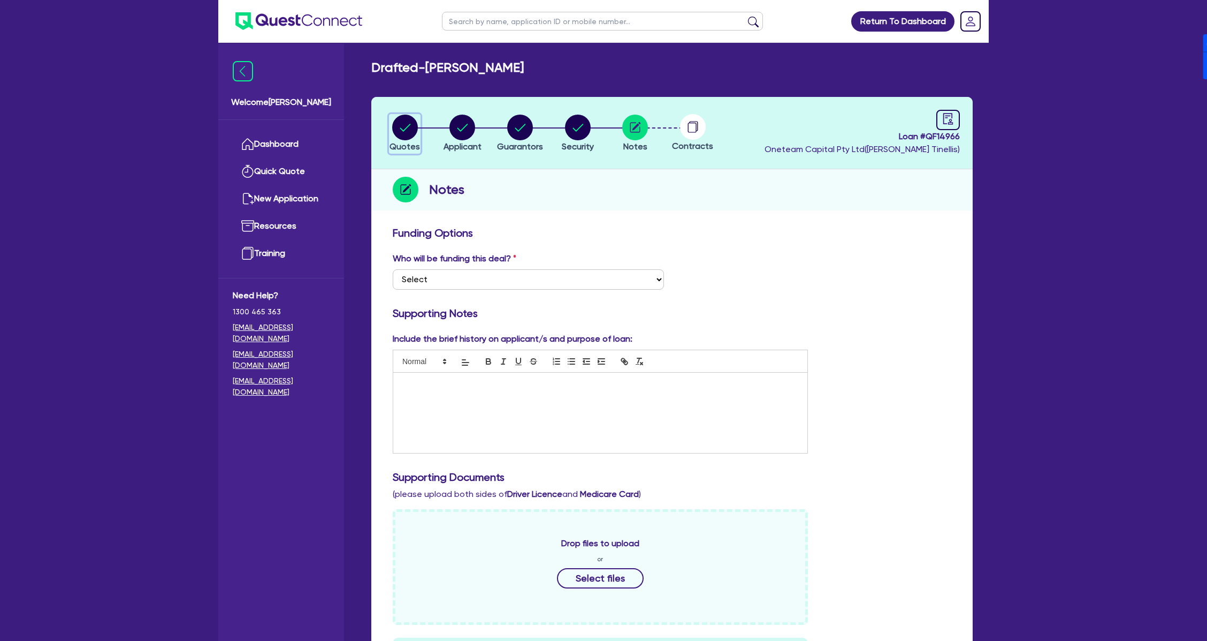
click at [402, 135] on circle "button" at bounding box center [405, 128] width 26 height 26
select select "CARS_AND_LIGHT_TRUCKS"
select select "PASSENGER_VEHICLES"
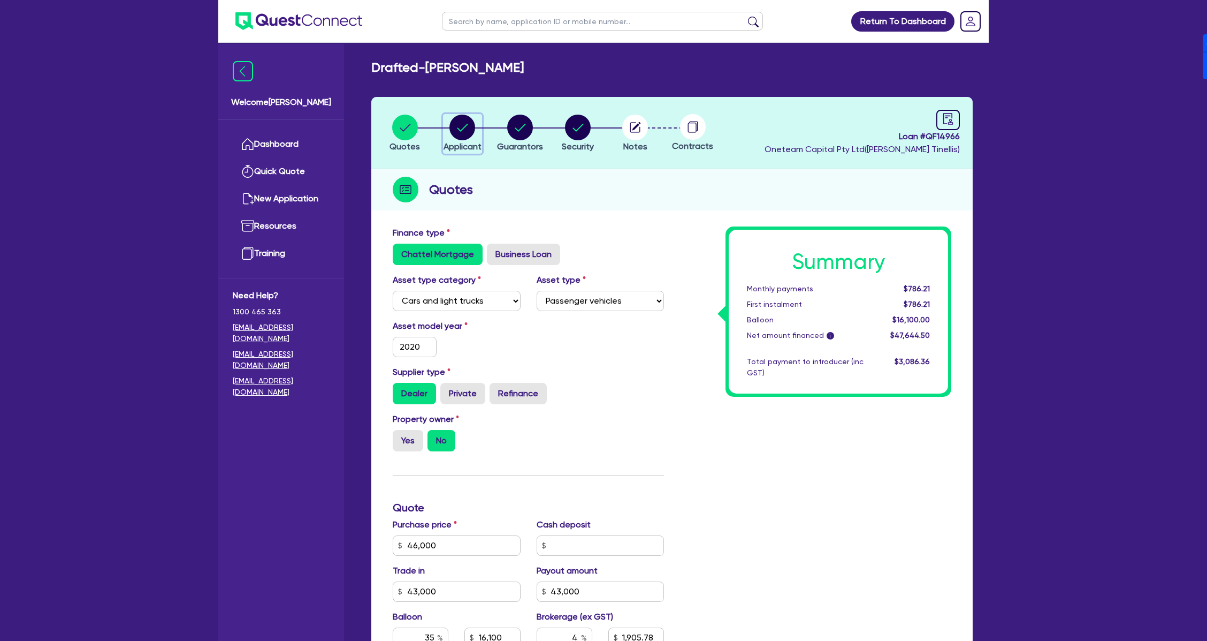
click at [463, 125] on circle "button" at bounding box center [463, 128] width 26 height 26
select select "SOLE_TRADER"
select select "ACCOMODATION_FOOD"
select select "HOTELS"
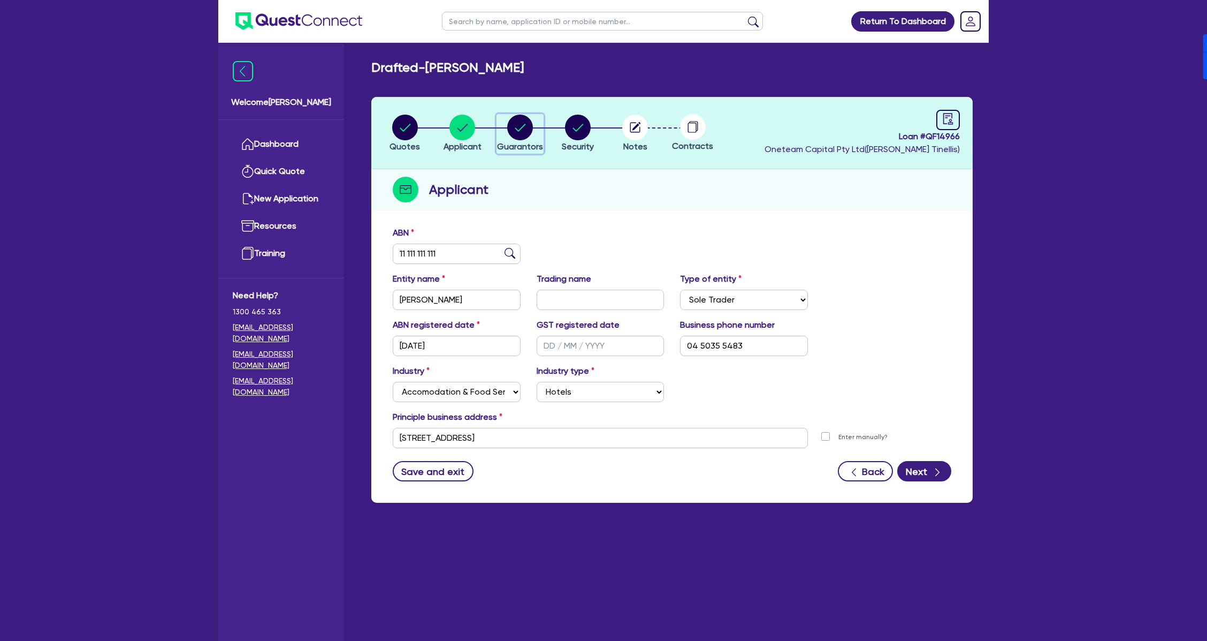
click at [520, 131] on circle "button" at bounding box center [520, 128] width 26 height 26
select select "MR"
select select "VIC"
select select "SINGLE"
select select "PROPERTY"
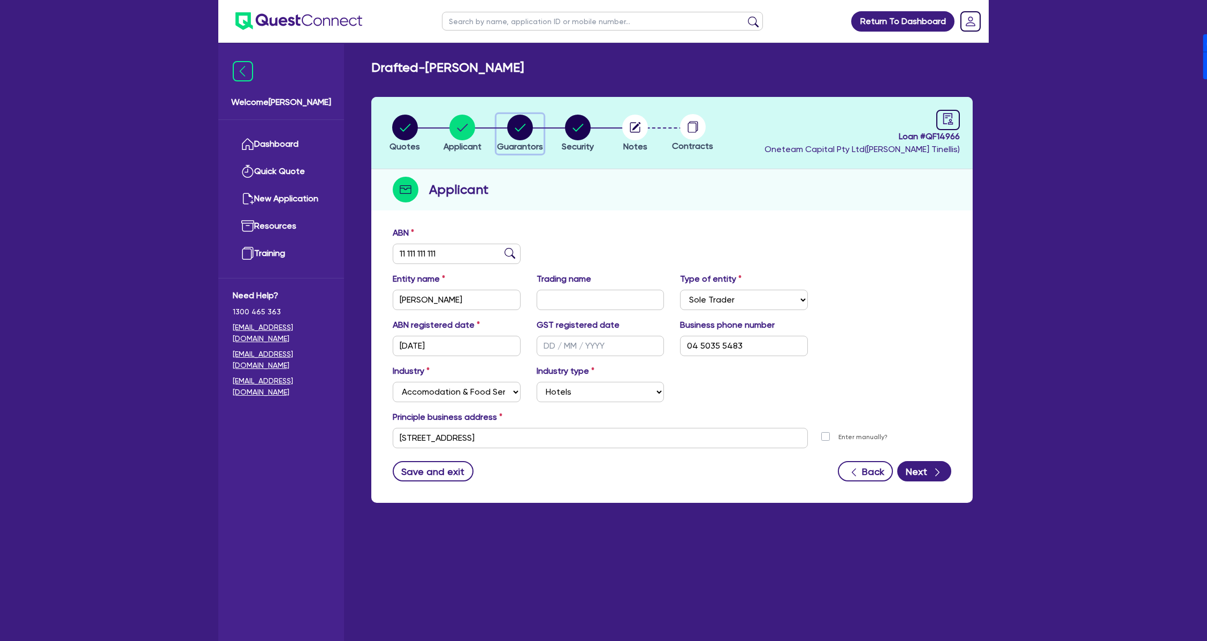
select select "CASH"
select select "HOUSEHOLD_PERSONAL"
select select "OTHER"
select select "MORTGAGE"
select select "VEHICLE_LOAN"
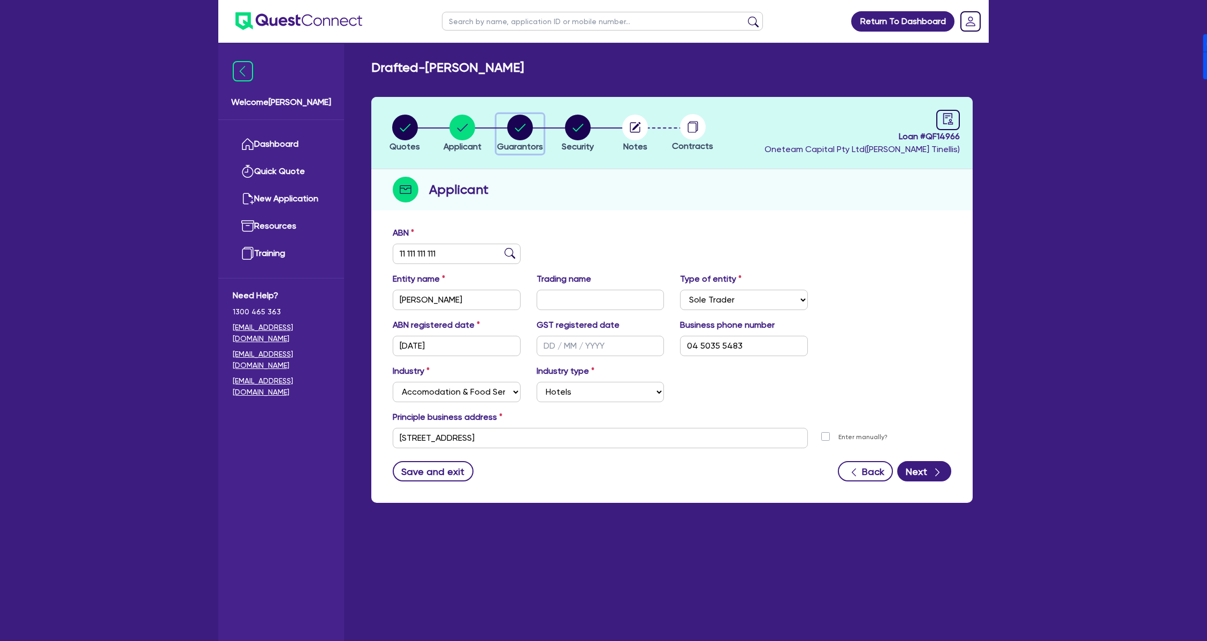
select select "VEHICLE_LOAN"
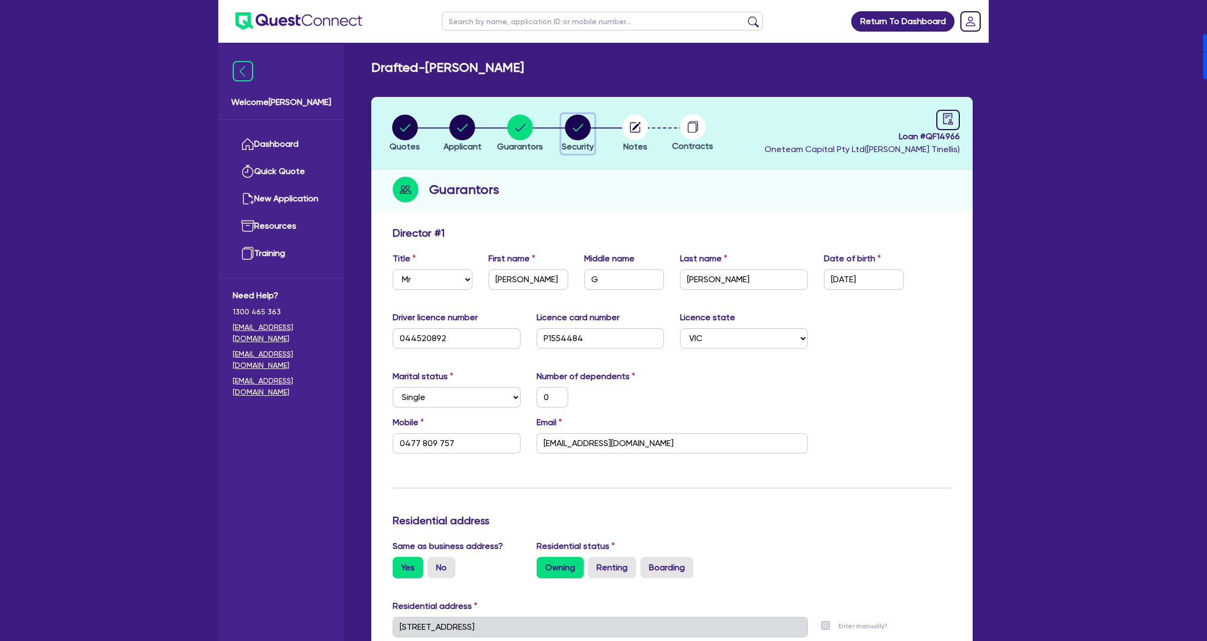
click at [573, 126] on circle "button" at bounding box center [578, 128] width 26 height 26
select select "CARS_AND_LIGHT_TRUCKS"
select select "PASSENGER_VEHICLES"
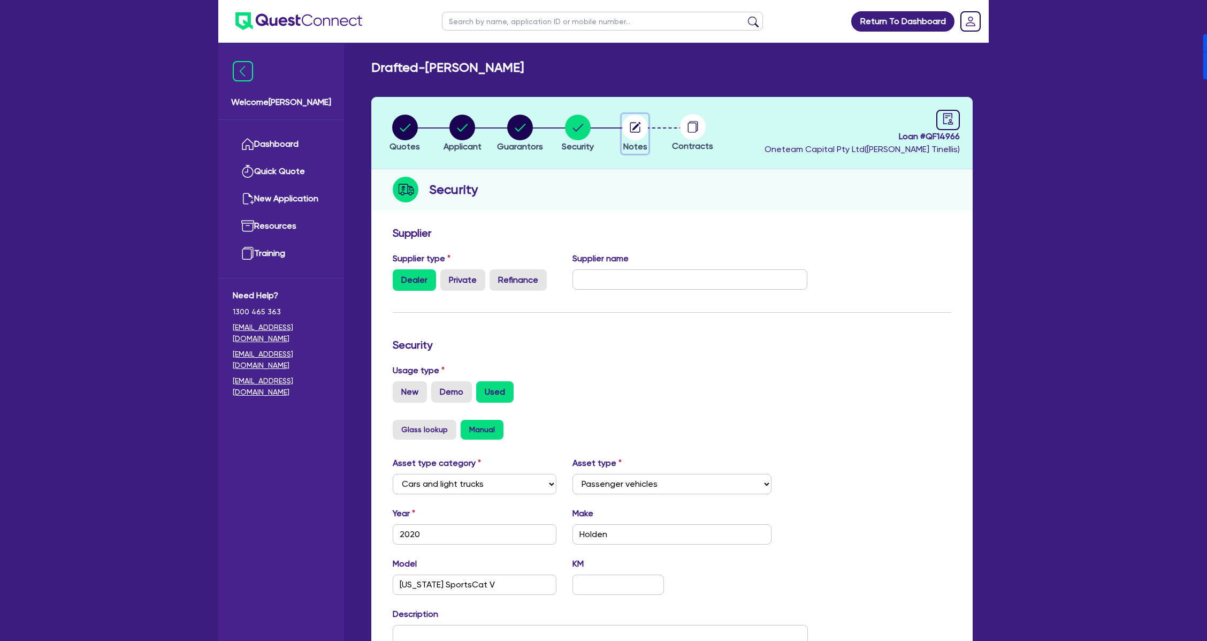
click at [630, 122] on circle "button" at bounding box center [635, 128] width 26 height 26
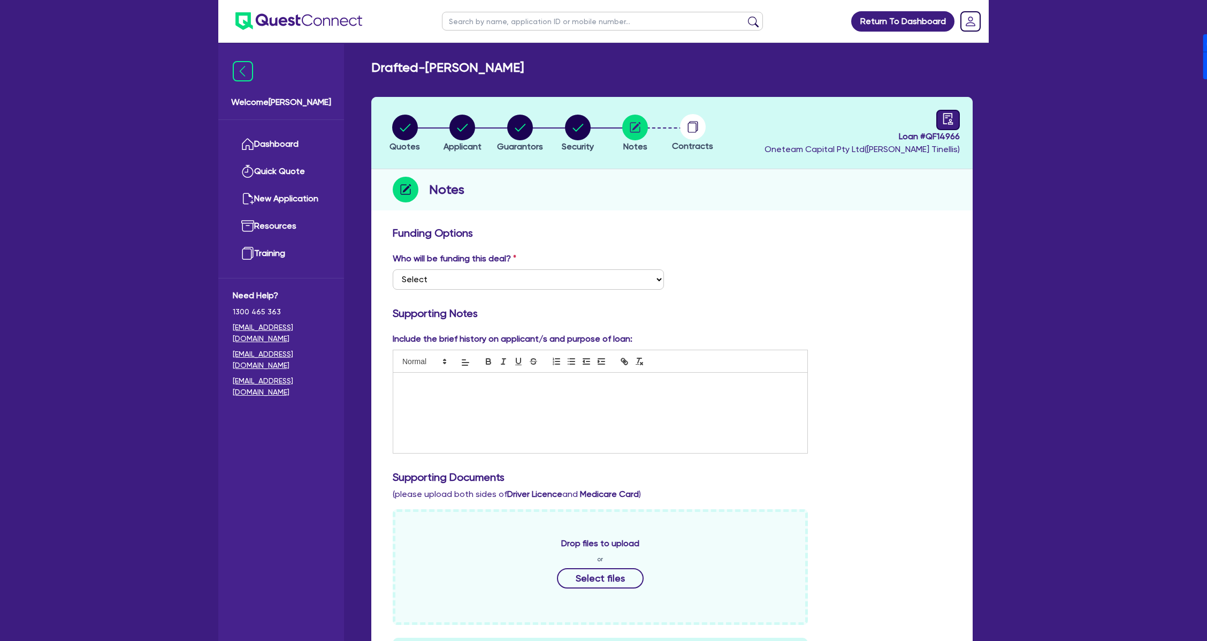
click at [949, 123] on icon "audit" at bounding box center [949, 119] width 12 height 12
select select "DRAFTED_NEW"
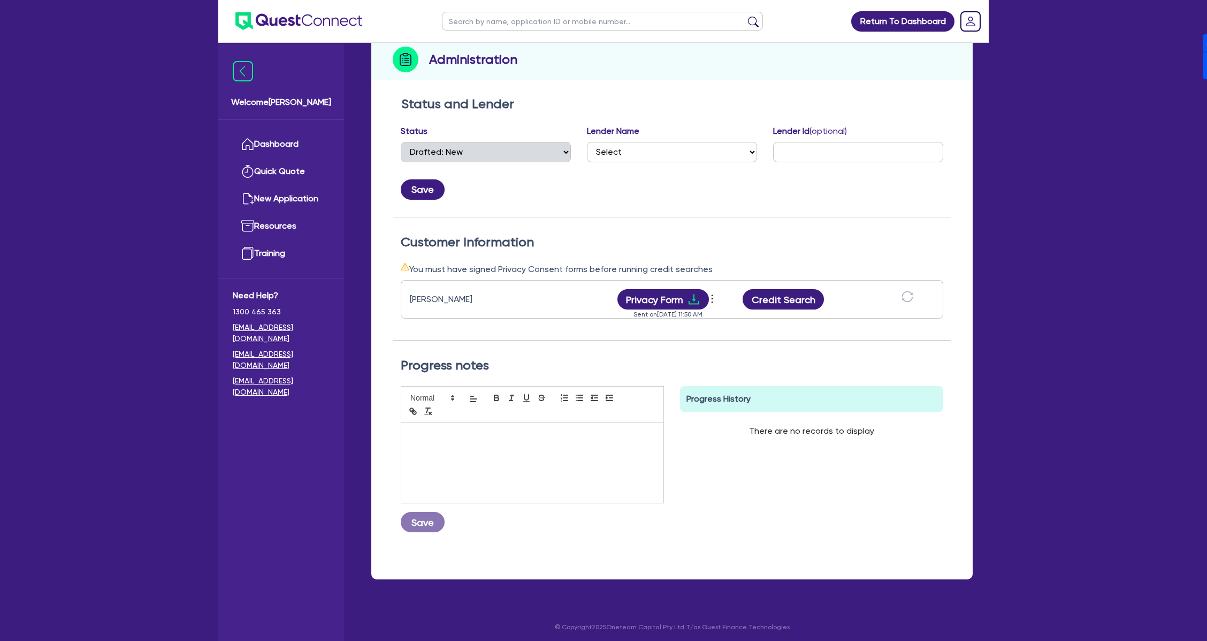
scroll to position [132, 0]
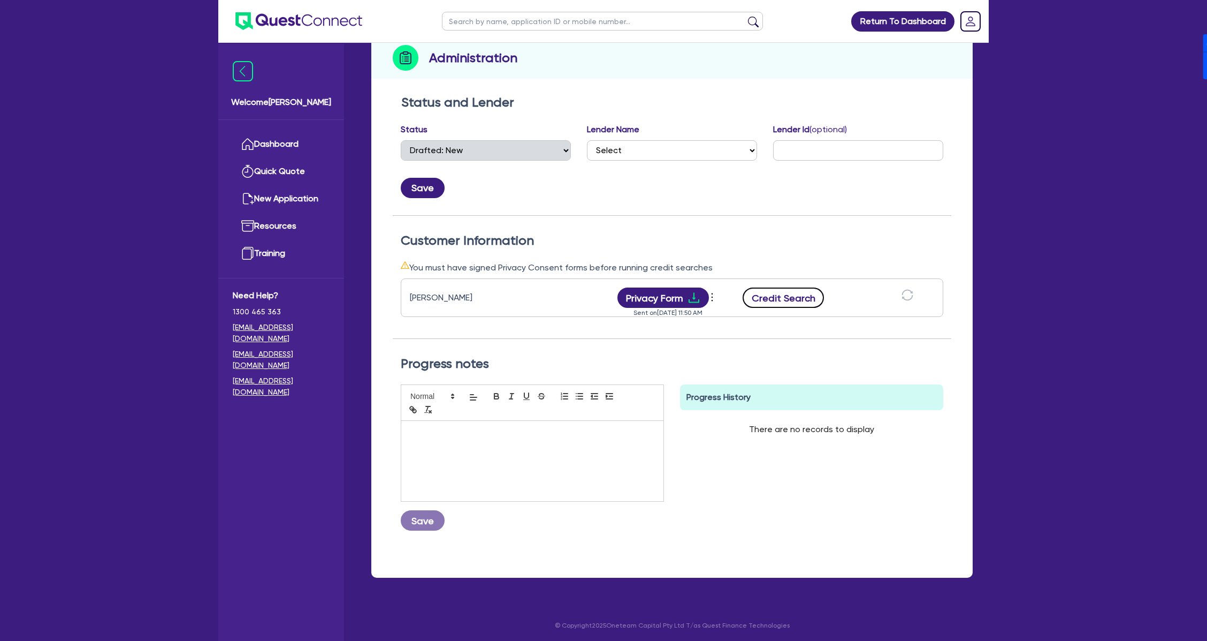
click at [792, 302] on button "Credit Search" at bounding box center [783, 297] width 81 height 20
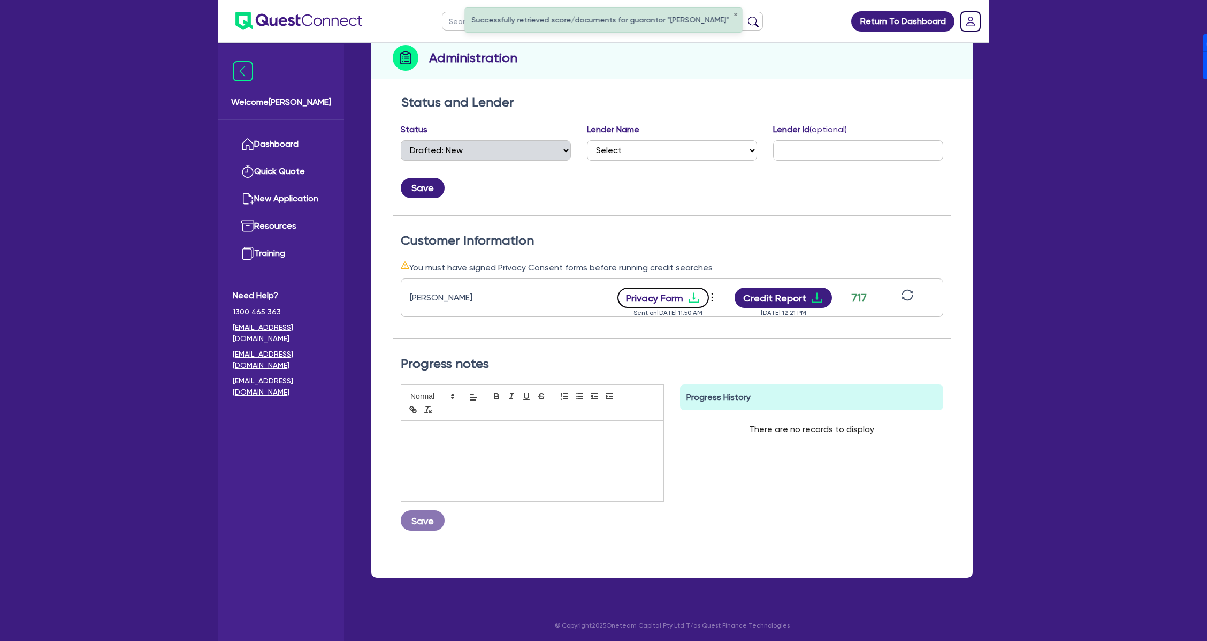
click at [663, 291] on button "Privacy Form" at bounding box center [664, 297] width 92 height 20
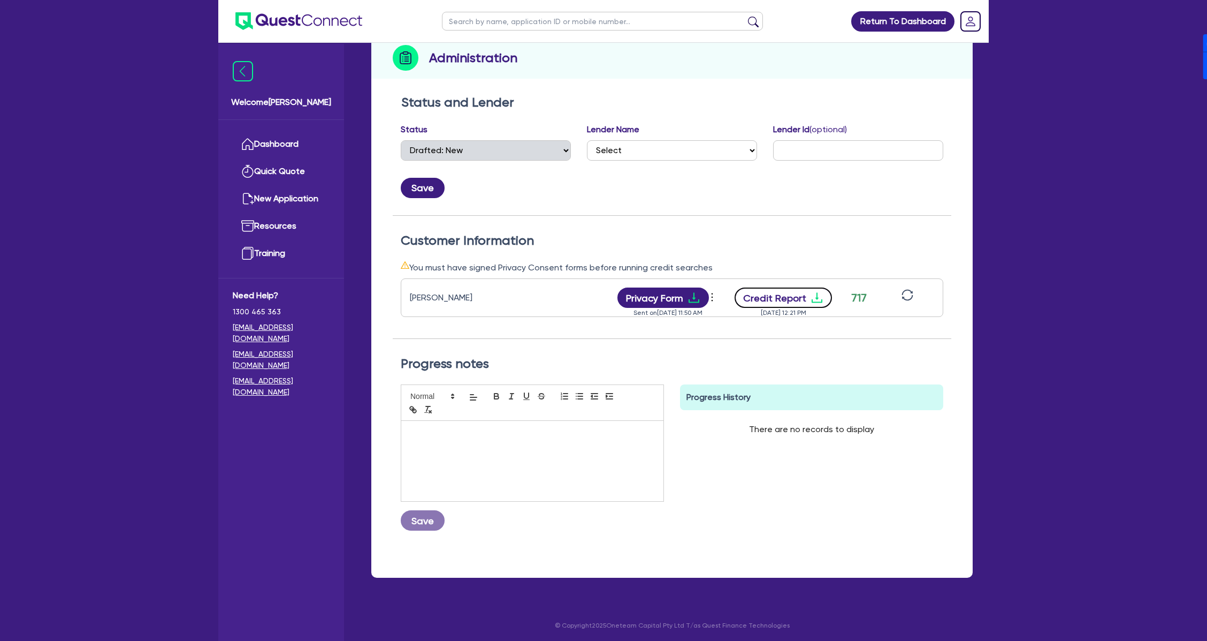
click at [780, 298] on button "Credit Report" at bounding box center [784, 297] width 98 height 20
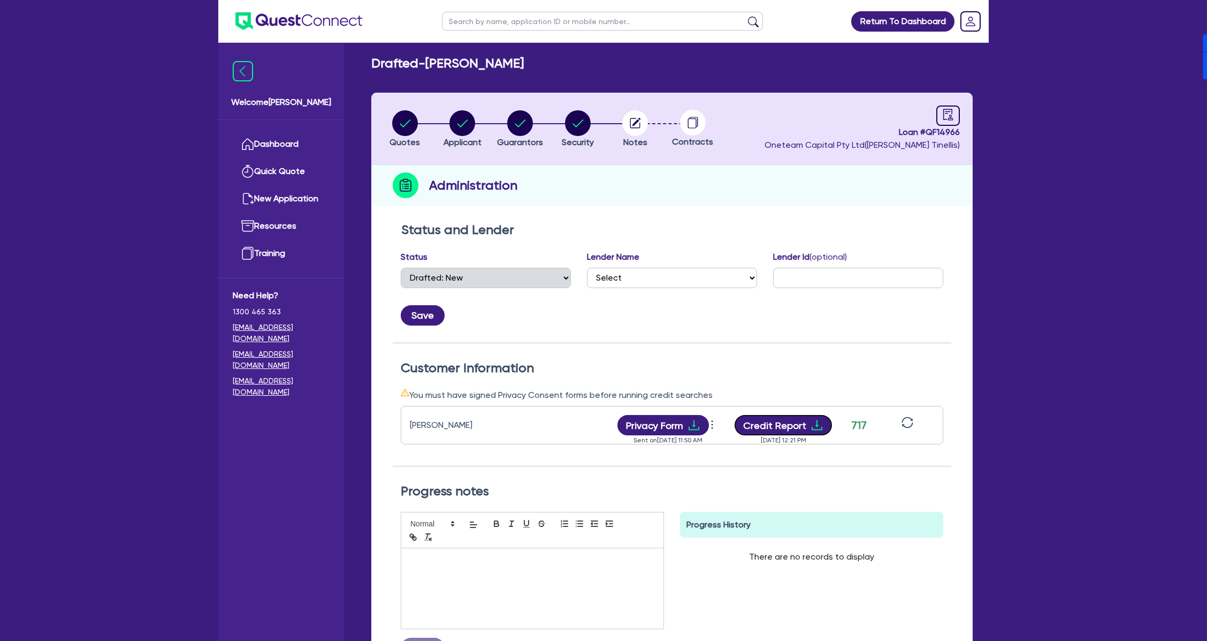
scroll to position [0, 0]
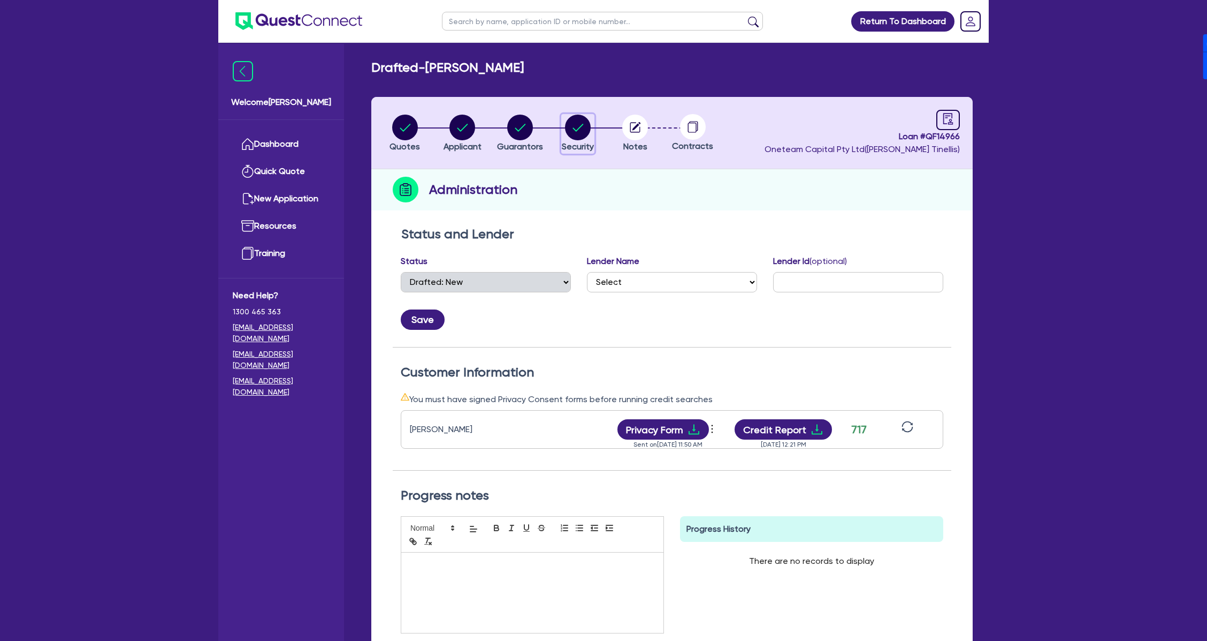
click at [574, 136] on circle "button" at bounding box center [578, 128] width 26 height 26
select select "CARS_AND_LIGHT_TRUCKS"
select select "PASSENGER_VEHICLES"
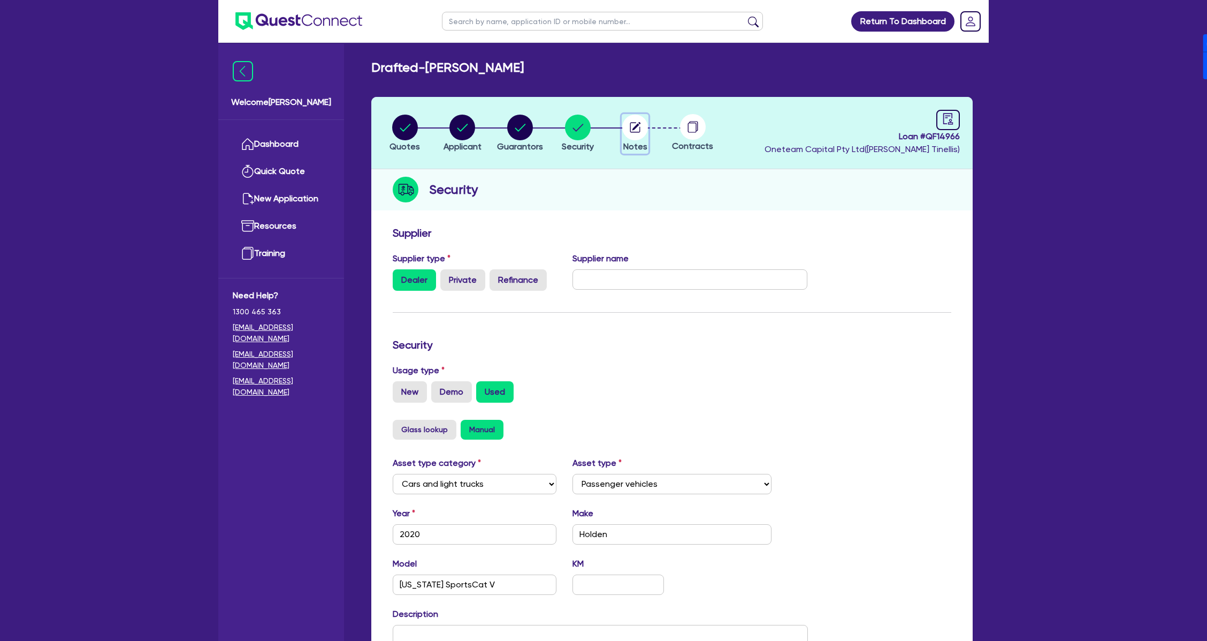
click at [640, 117] on circle "button" at bounding box center [635, 128] width 26 height 26
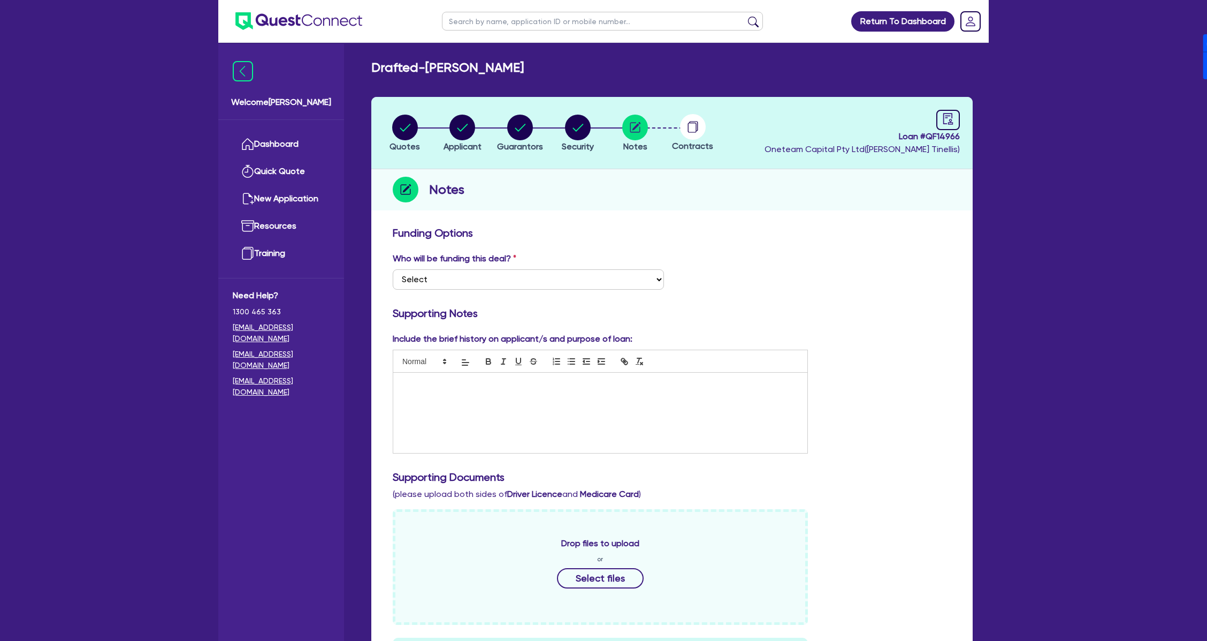
click at [476, 422] on div at bounding box center [600, 413] width 414 height 80
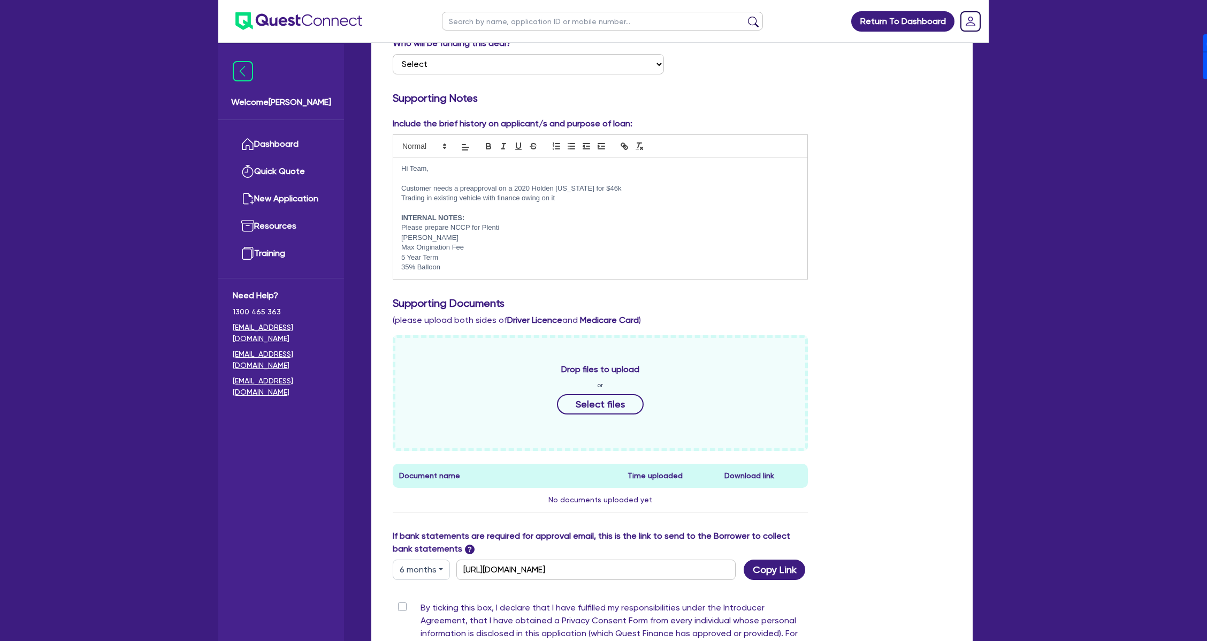
scroll to position [285, 0]
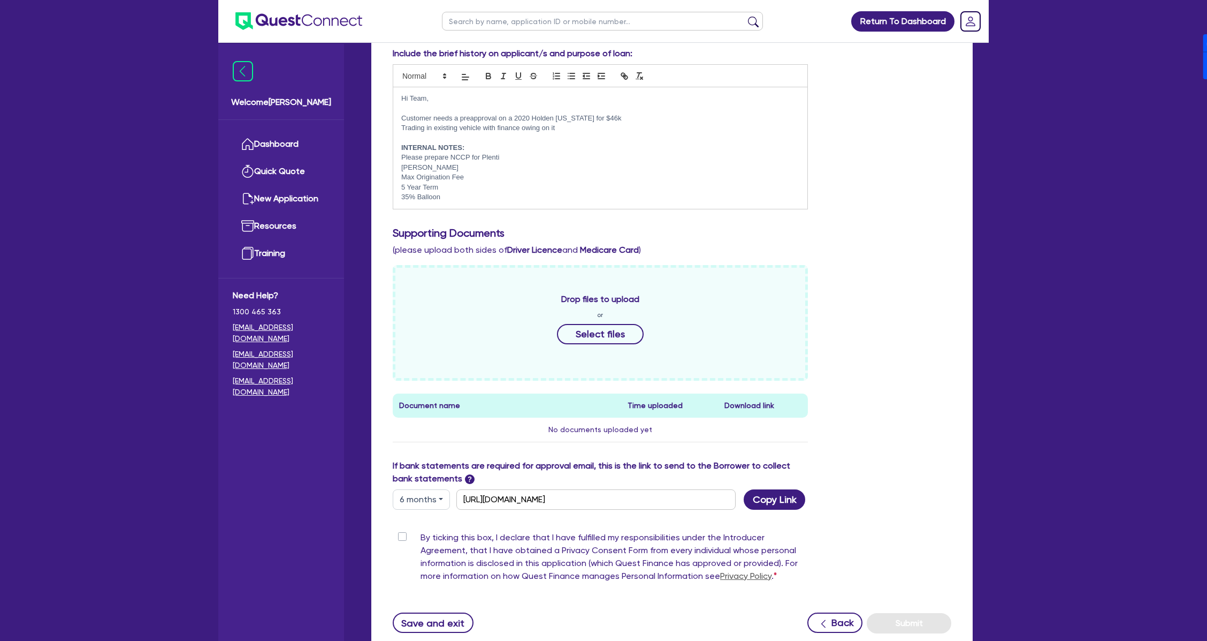
click at [415, 498] on button "6 months" at bounding box center [421, 499] width 57 height 20
click at [422, 525] on link "3 months" at bounding box center [435, 524] width 85 height 20
type input "https://scv.bankstatements.com.au/QUSE-QF14966"
click at [784, 501] on button "Copy Link" at bounding box center [775, 499] width 62 height 20
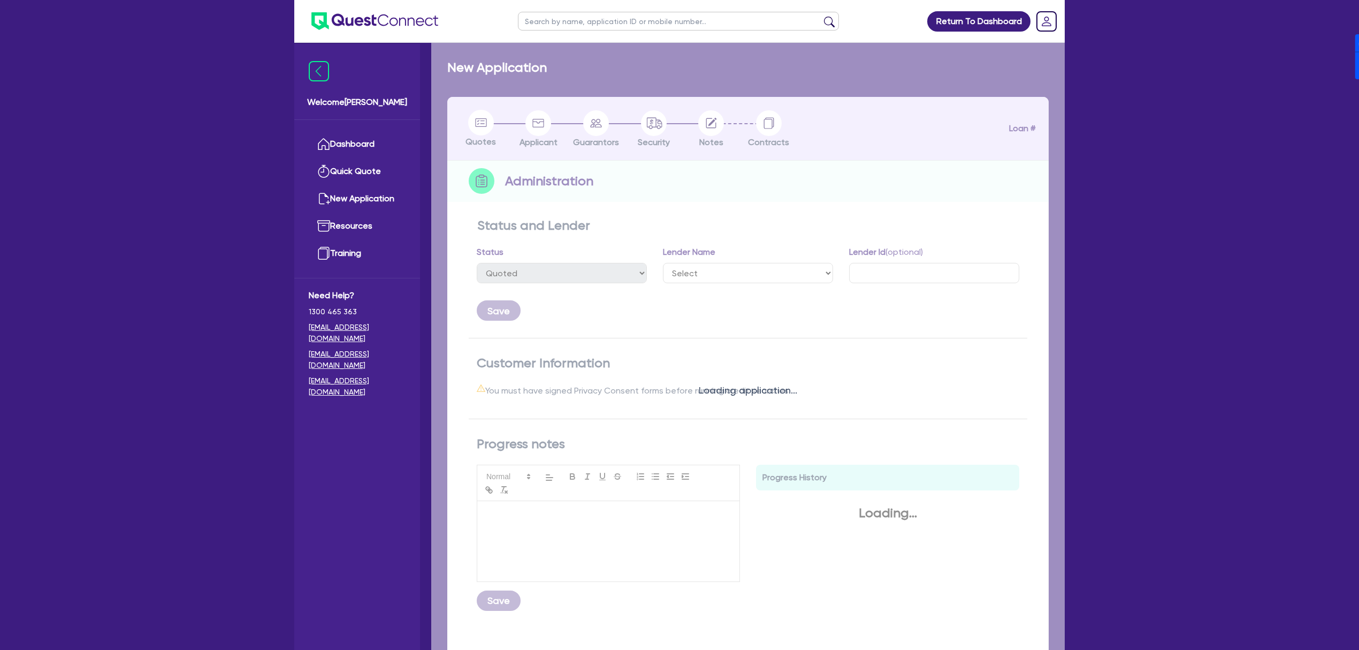
select select "DRAFTED_NEW"
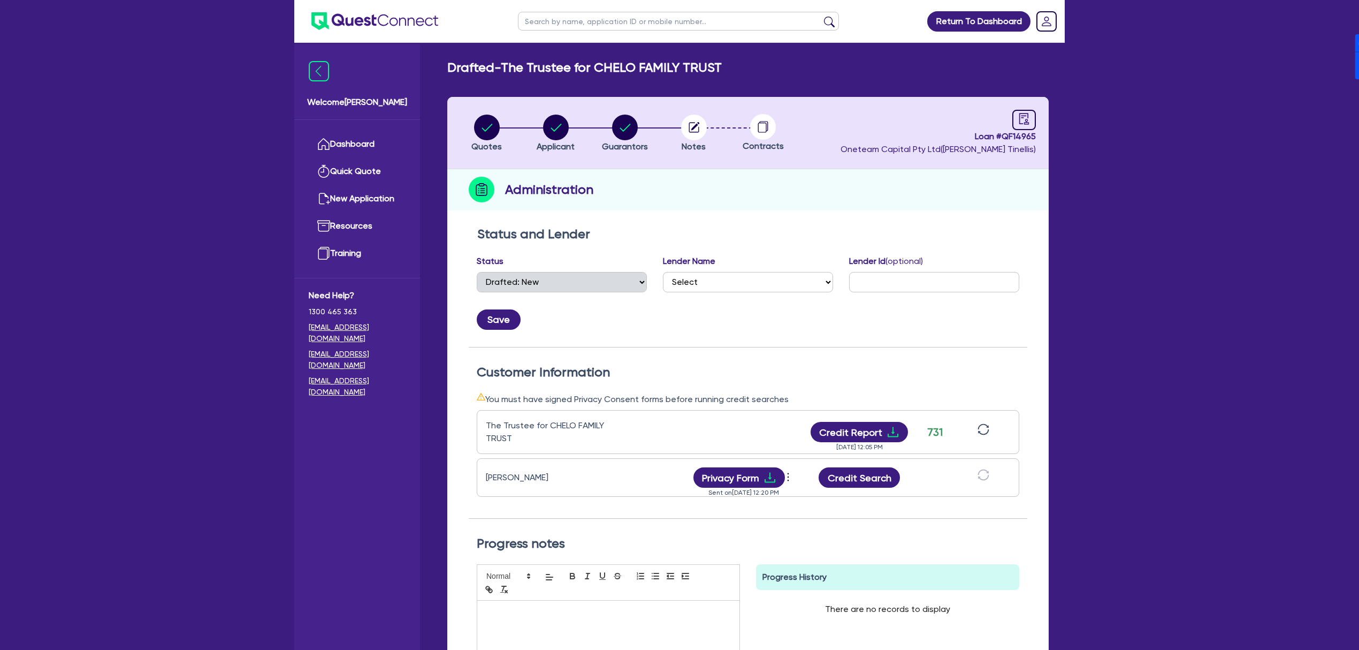
click at [981, 427] on icon "sync" at bounding box center [984, 429] width 12 height 12
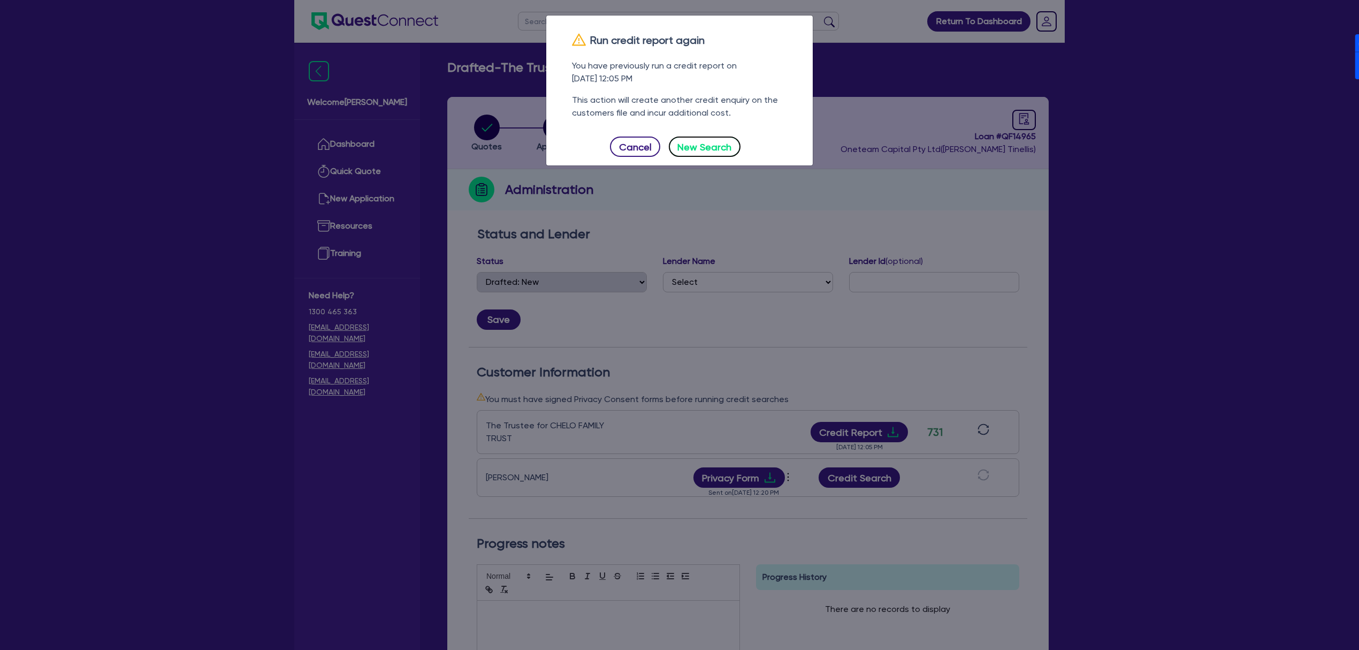
click at [698, 156] on button "New Search" at bounding box center [705, 146] width 72 height 20
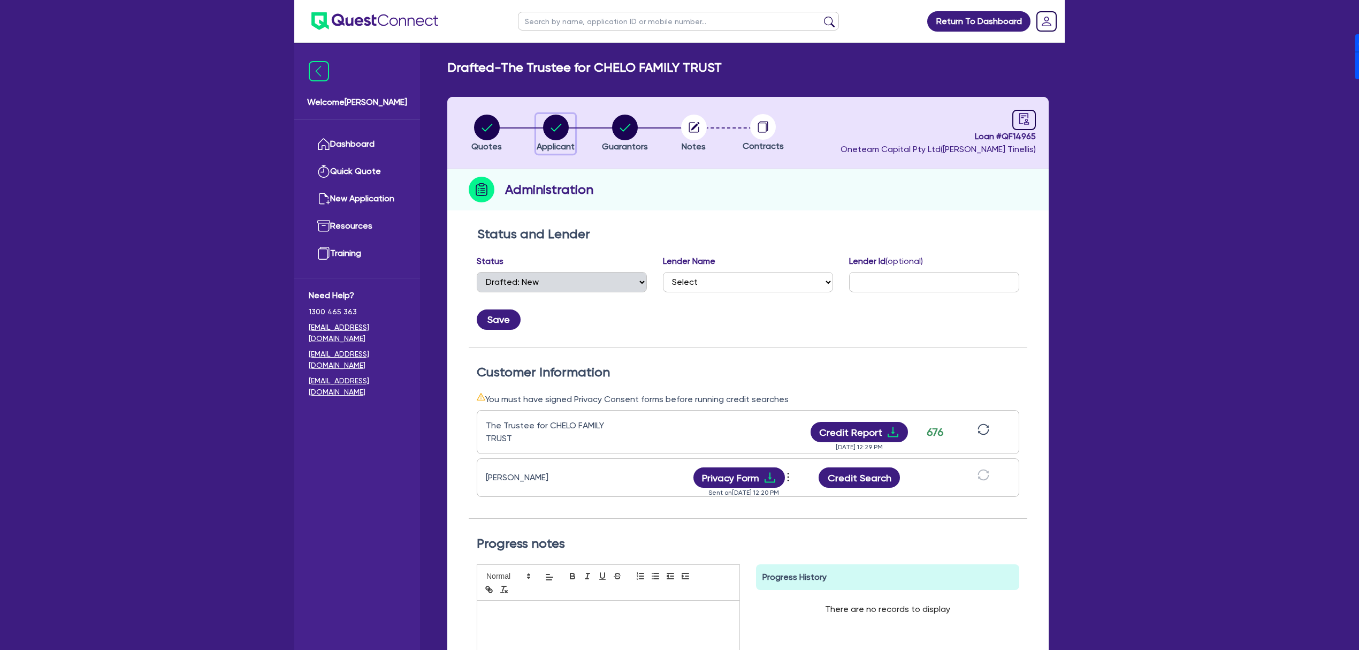
click at [553, 120] on circle "button" at bounding box center [556, 128] width 26 height 26
select select "TRUST"
select select "COMPANY"
select select "MANUFACTURING"
select select "PRINTING"
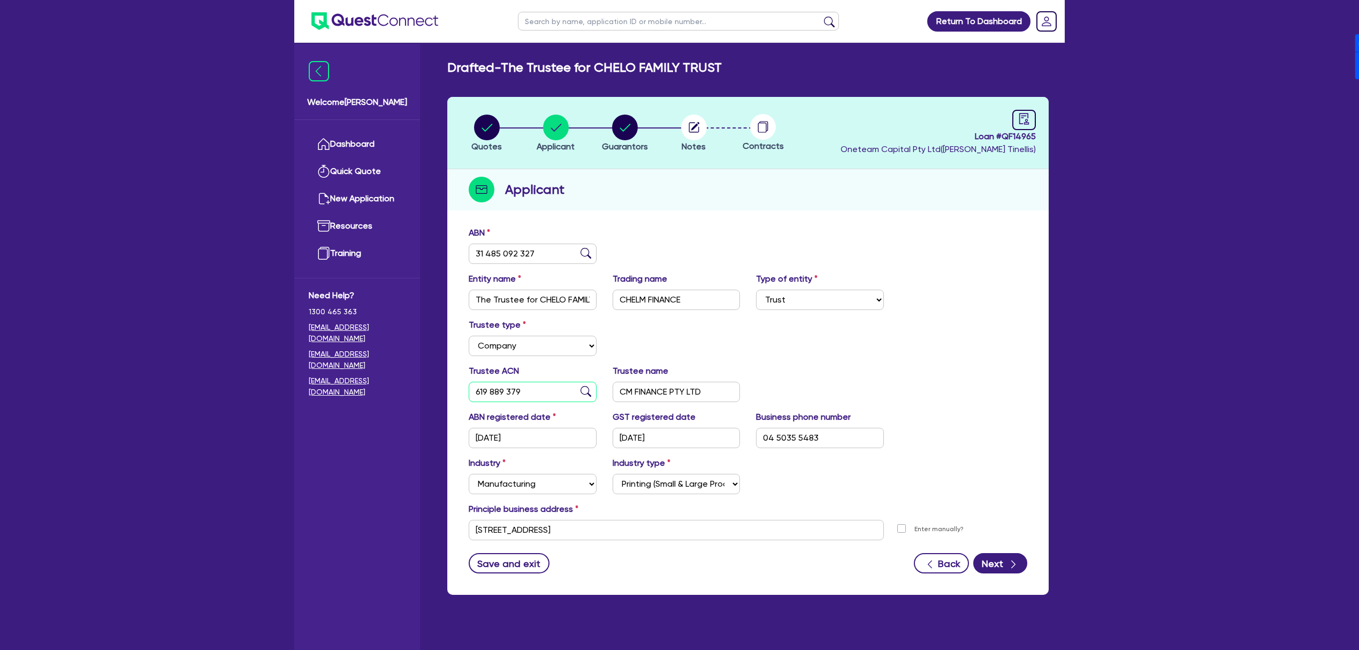
drag, startPoint x: 523, startPoint y: 392, endPoint x: 466, endPoint y: 388, distance: 57.4
click at [466, 388] on div "Trustee ACN 619 889 379" at bounding box center [533, 382] width 144 height 37
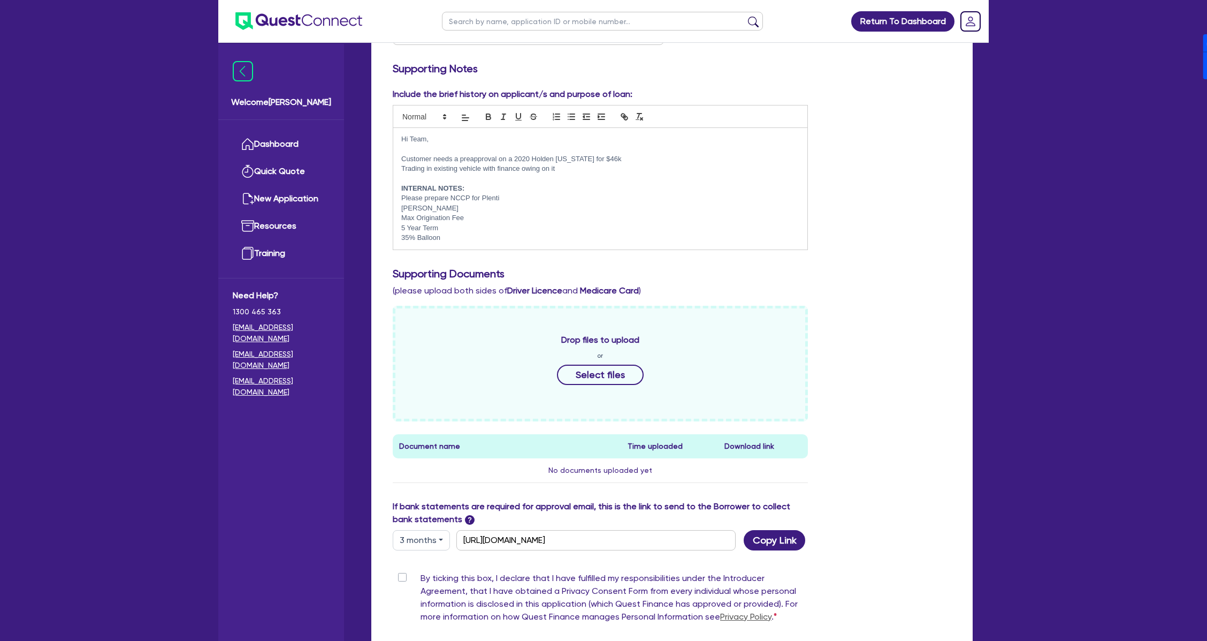
scroll to position [77, 0]
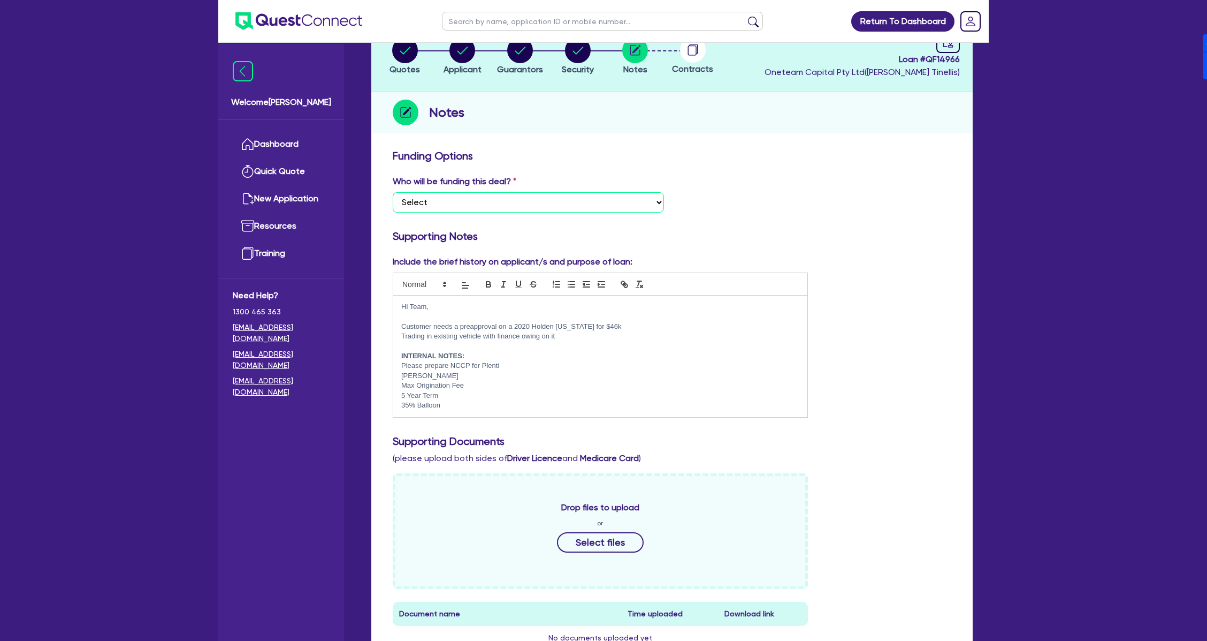
drag, startPoint x: 485, startPoint y: 195, endPoint x: 483, endPoint y: 208, distance: 13.6
click at [485, 195] on select "Select I want Quest to fund 100% I will fund 100% I will co-fund with Quest Oth…" at bounding box center [528, 202] width 271 height 20
select select "Other"
click at [393, 192] on select "Select I want Quest to fund 100% I will fund 100% I will co-fund with Quest Oth…" at bounding box center [528, 202] width 271 height 20
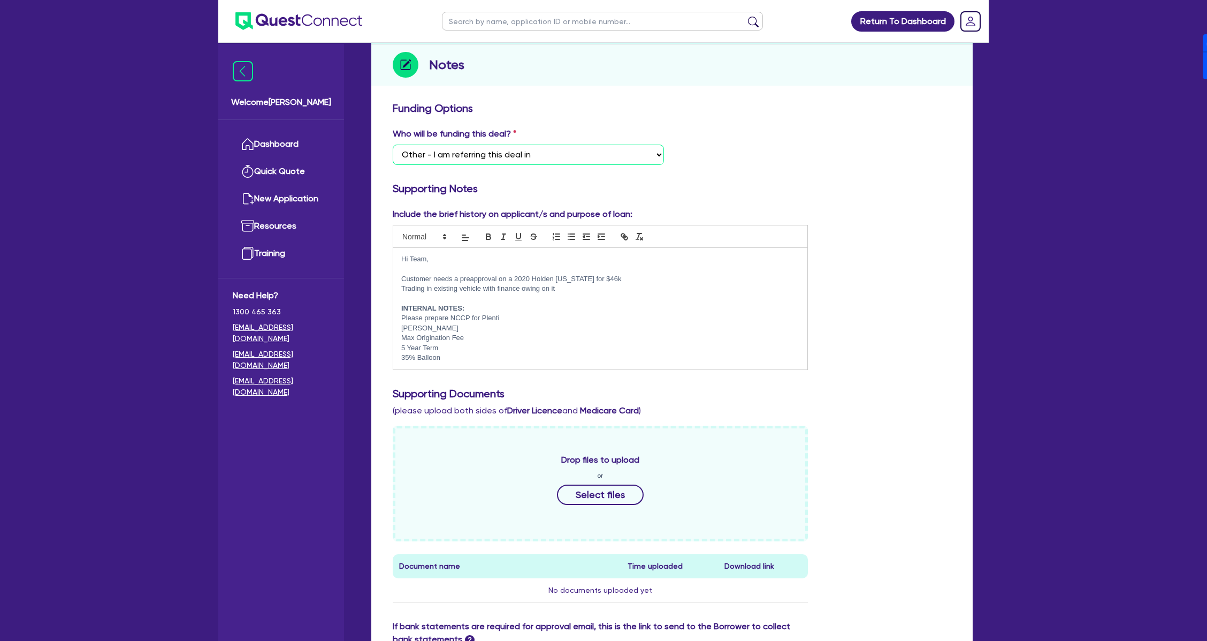
scroll to position [363, 0]
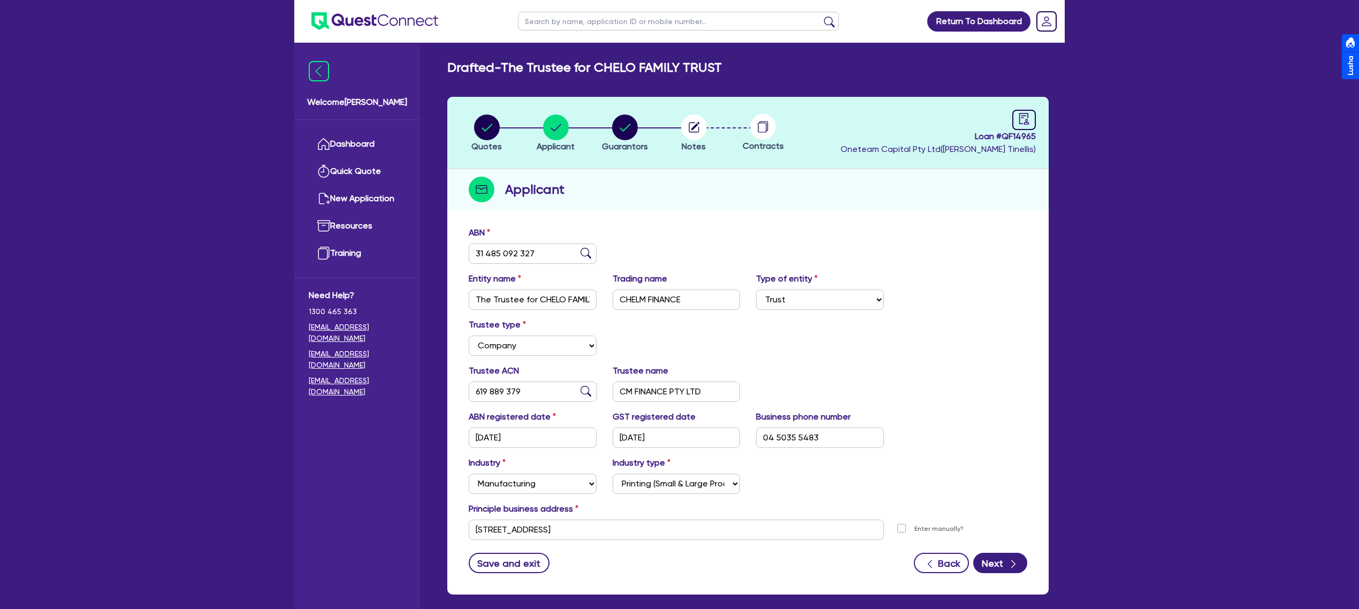
select select "TRUST"
select select "COMPANY"
select select "MANUFACTURING"
select select "PRINTING"
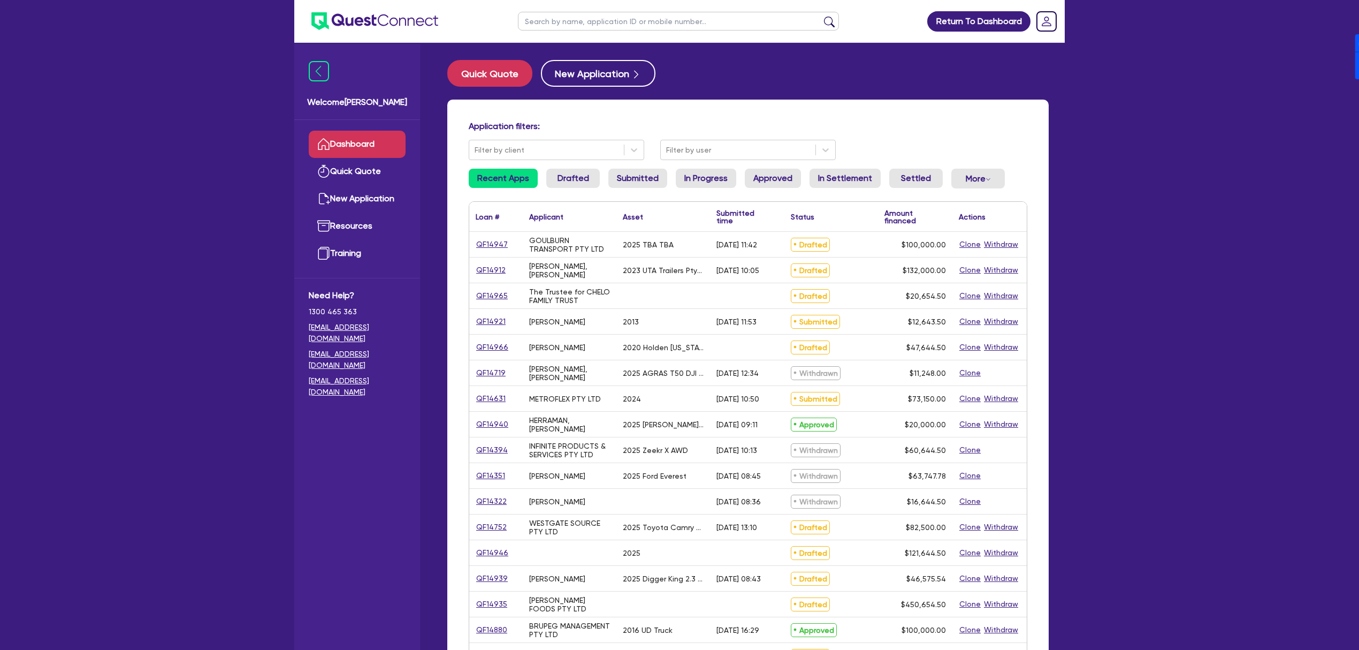
click at [588, 13] on input "text" at bounding box center [678, 21] width 321 height 19
type input "[PERSON_NAME]"
click at [821, 16] on button "submit" at bounding box center [829, 23] width 17 height 15
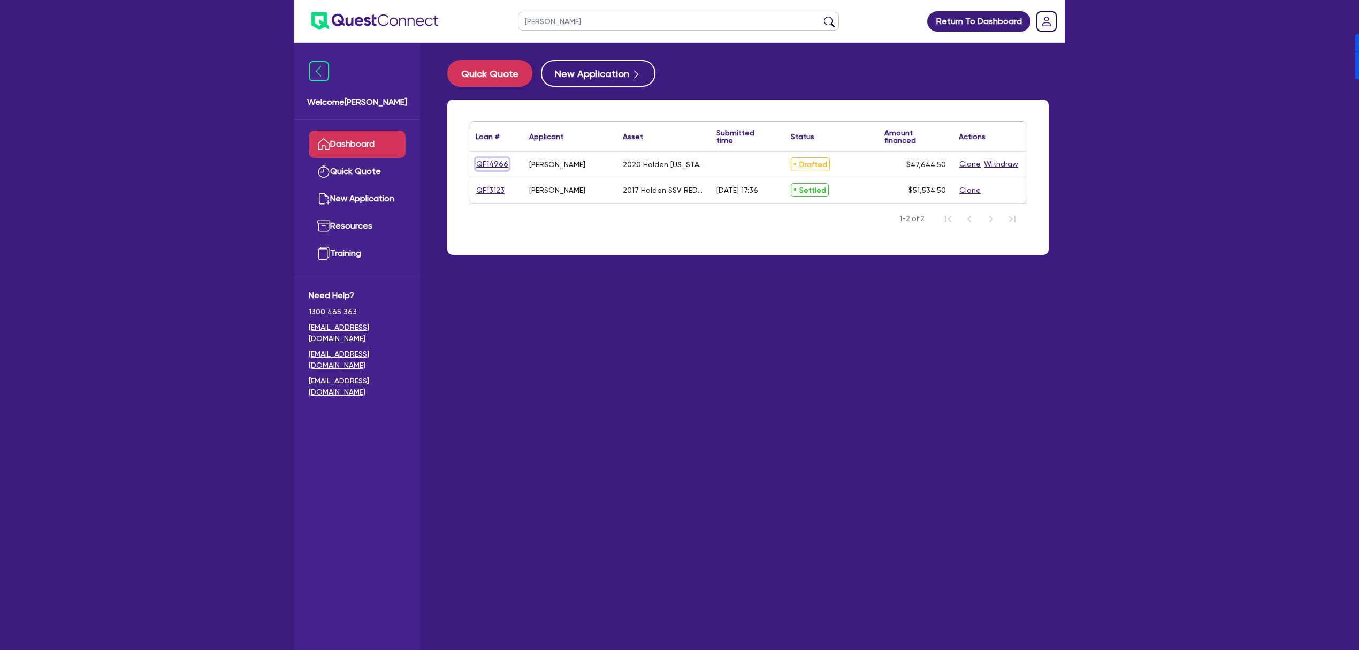
click at [486, 161] on link "QF14966" at bounding box center [492, 164] width 33 height 12
select select "CARS_AND_LIGHT_TRUCKS"
select select "PASSENGER_VEHICLES"
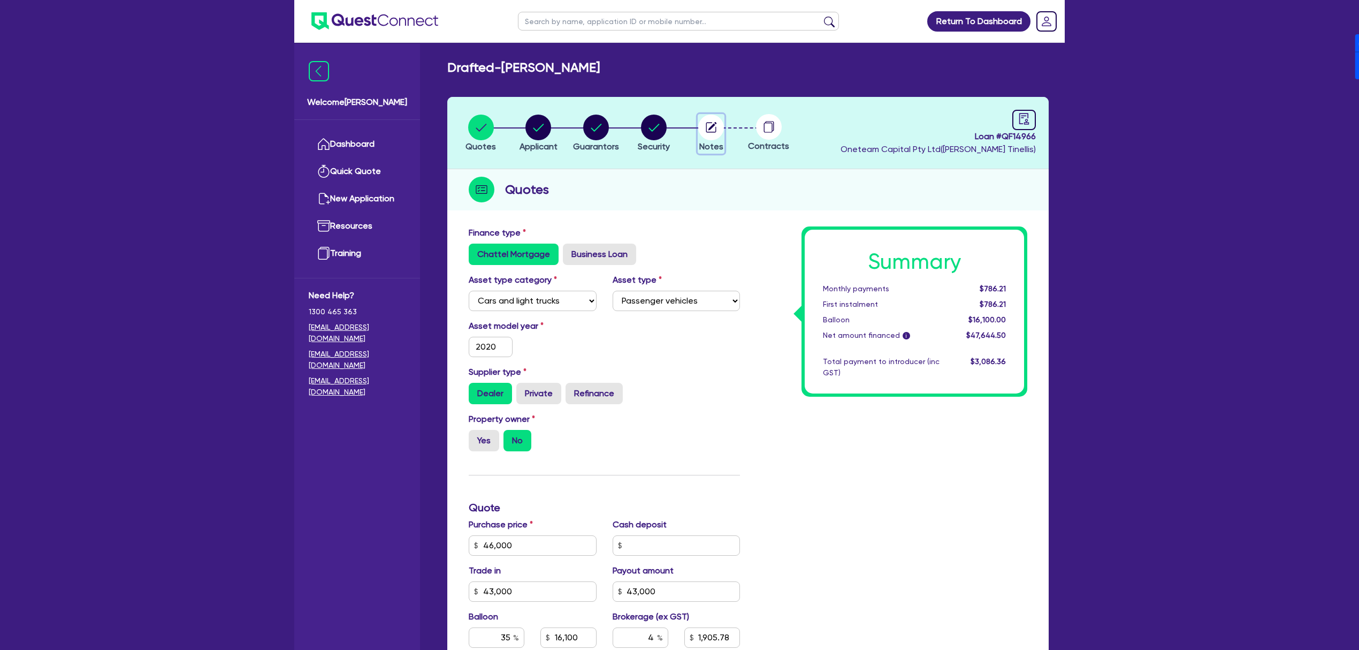
click at [716, 125] on circle "button" at bounding box center [711, 128] width 26 height 26
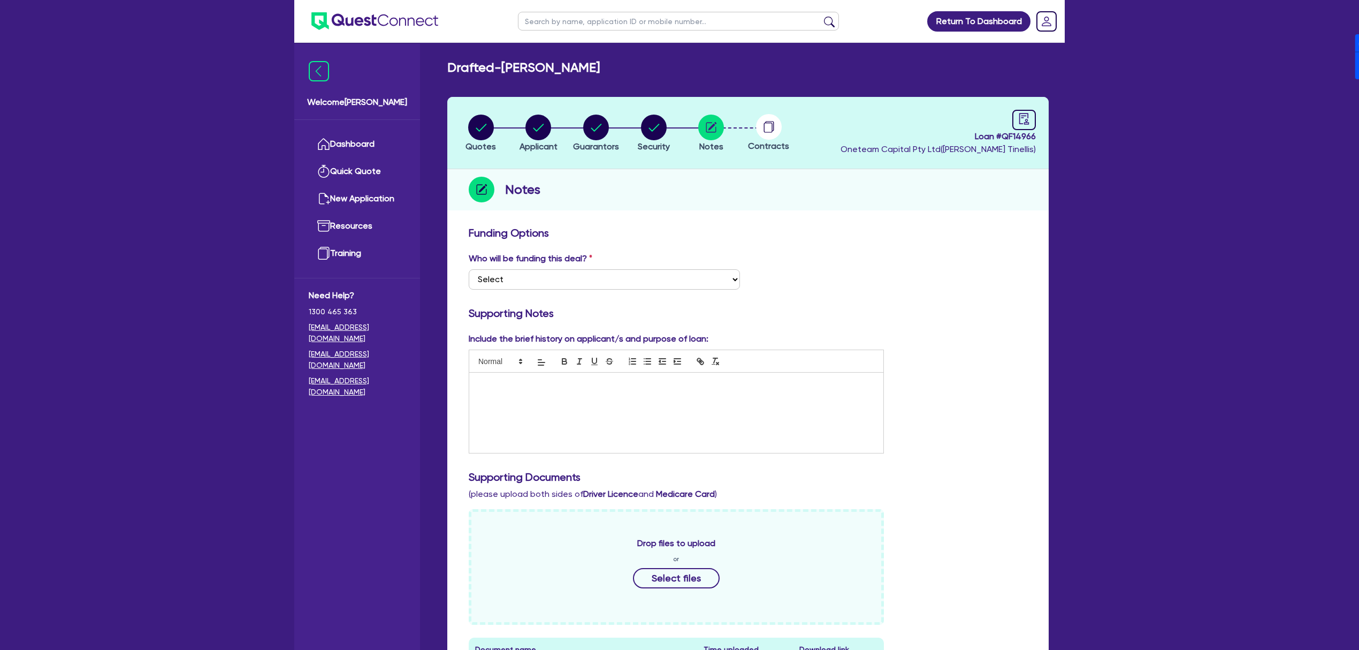
click at [564, 395] on div at bounding box center [676, 413] width 414 height 80
drag, startPoint x: 523, startPoint y: 270, endPoint x: 526, endPoint y: 282, distance: 11.6
click at [523, 270] on select "Select I want Quest to fund 100% I will fund 100% I will co-fund with Quest Oth…" at bounding box center [604, 279] width 271 height 20
select select "Other"
click at [469, 269] on select "Select I want Quest to fund 100% I will fund 100% I will co-fund with Quest Oth…" at bounding box center [604, 279] width 271 height 20
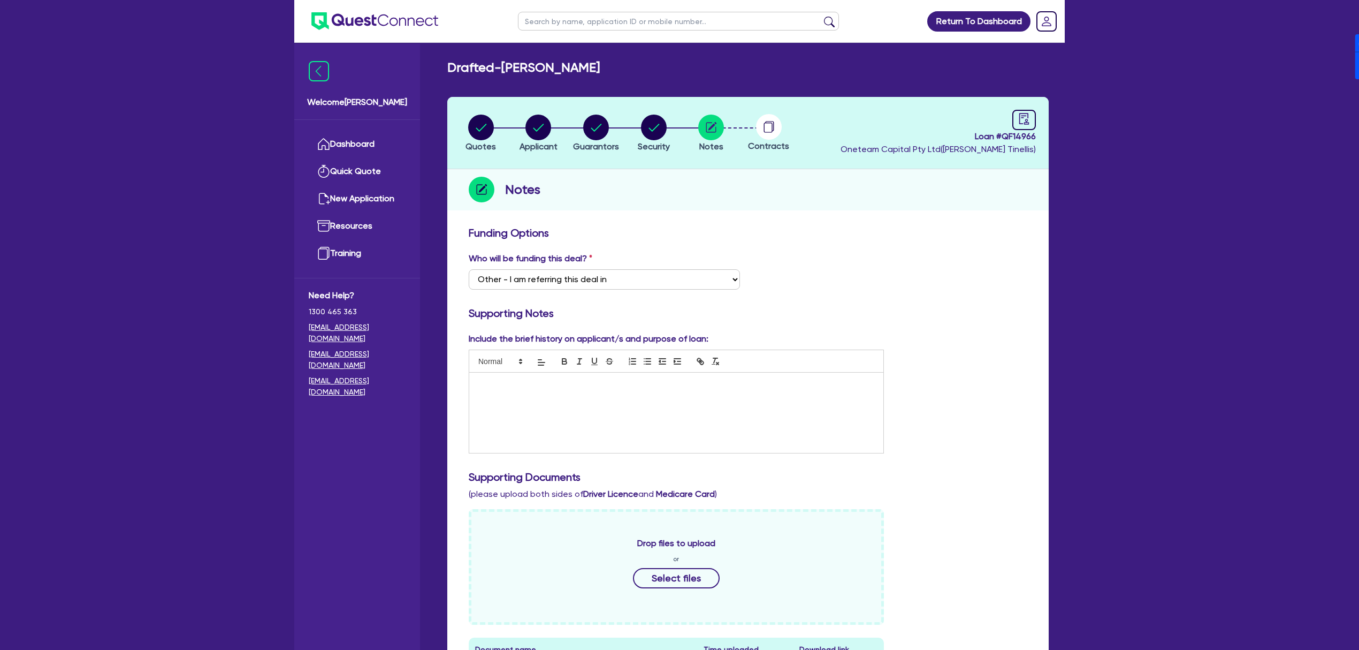
click at [529, 413] on div at bounding box center [676, 413] width 414 height 80
click at [621, 401] on p "Customer is purcha" at bounding box center [676, 404] width 398 height 10
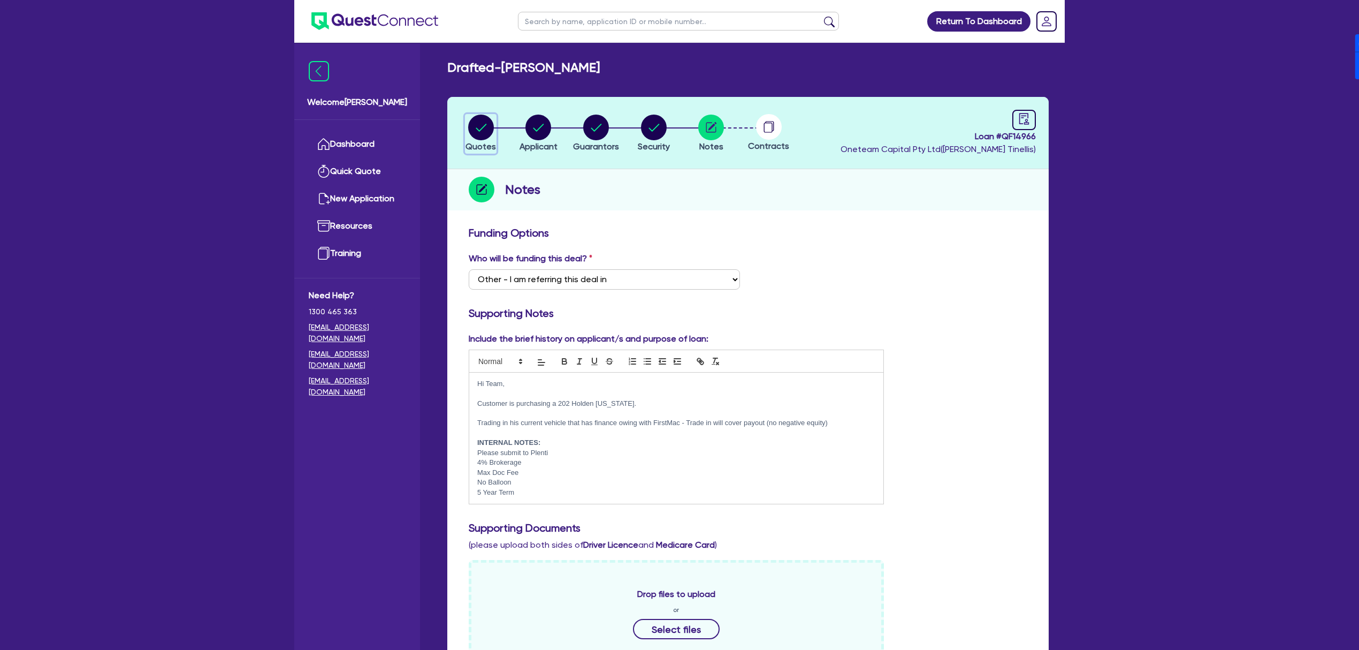
click at [478, 123] on circle "button" at bounding box center [481, 128] width 26 height 26
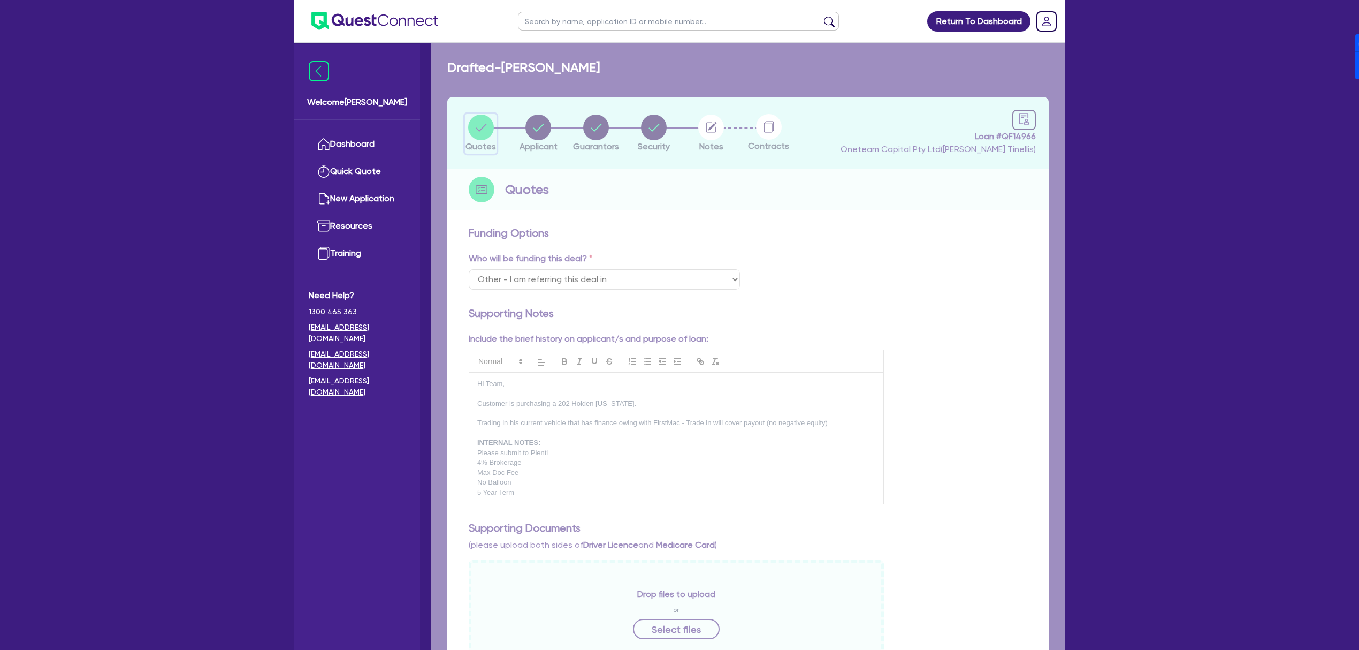
select select "CARS_AND_LIGHT_TRUCKS"
select select "PASSENGER_VEHICLES"
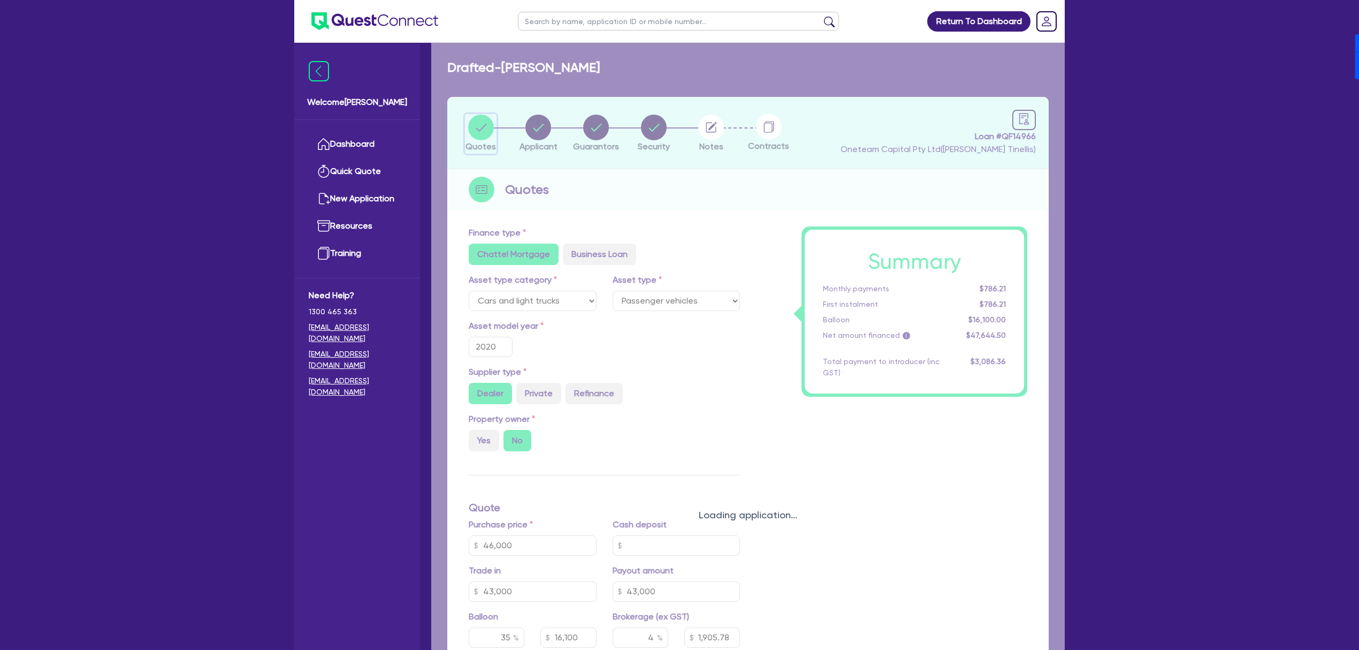
type input "46,000"
type input "43,000"
type input "16,100"
type input "1,905.78"
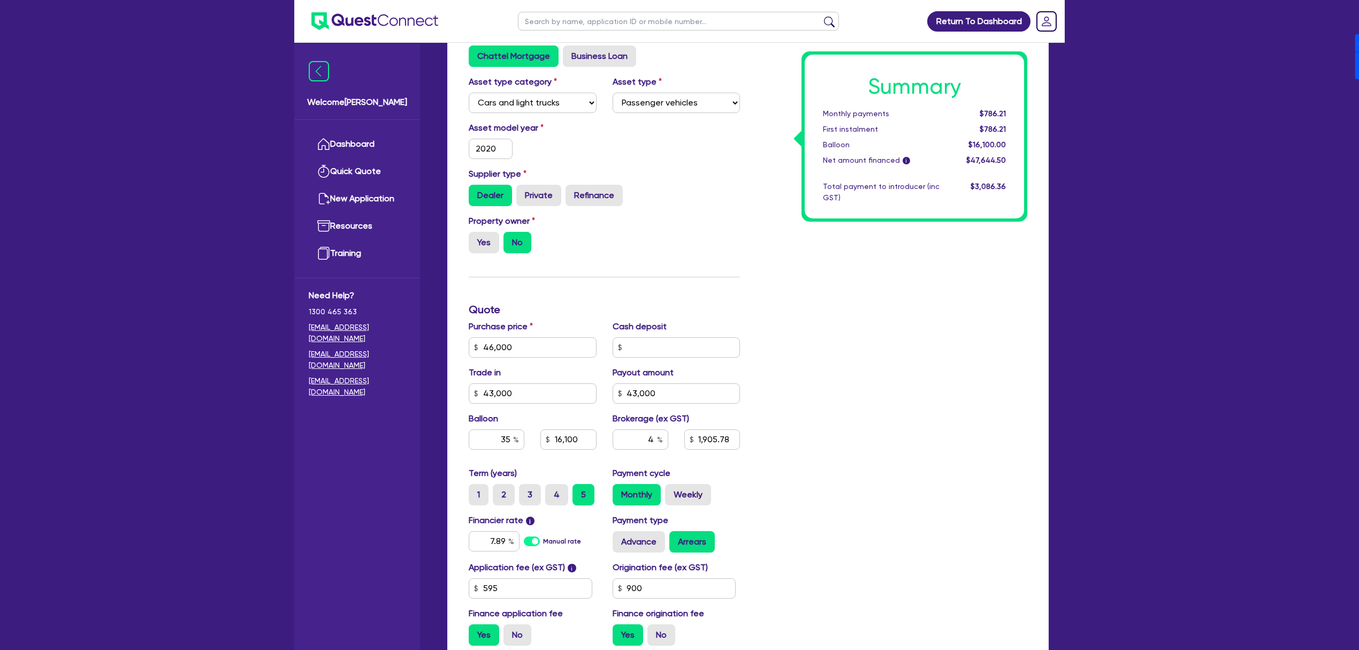
scroll to position [214, 0]
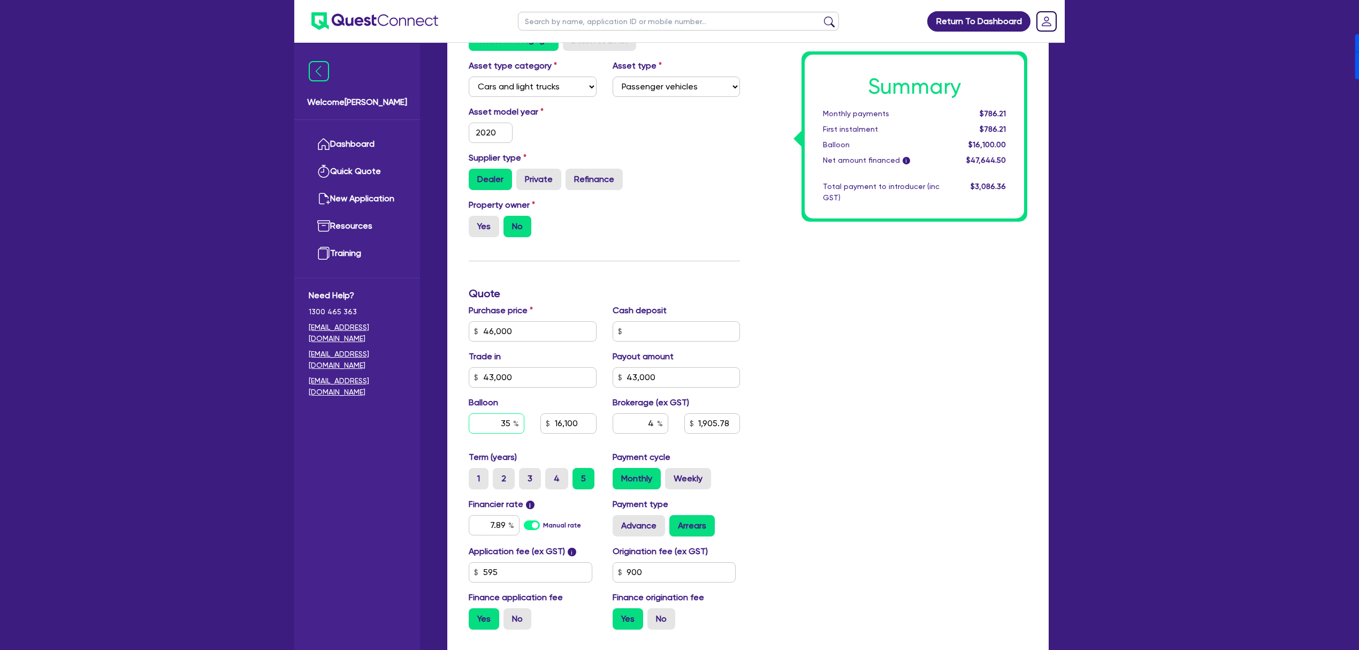
drag, startPoint x: 490, startPoint y: 419, endPoint x: 600, endPoint y: 439, distance: 111.6
click at [600, 439] on div "Balloon 35 16,100" at bounding box center [533, 419] width 144 height 46
type input "0"
type input "46,000"
type input "43,000"
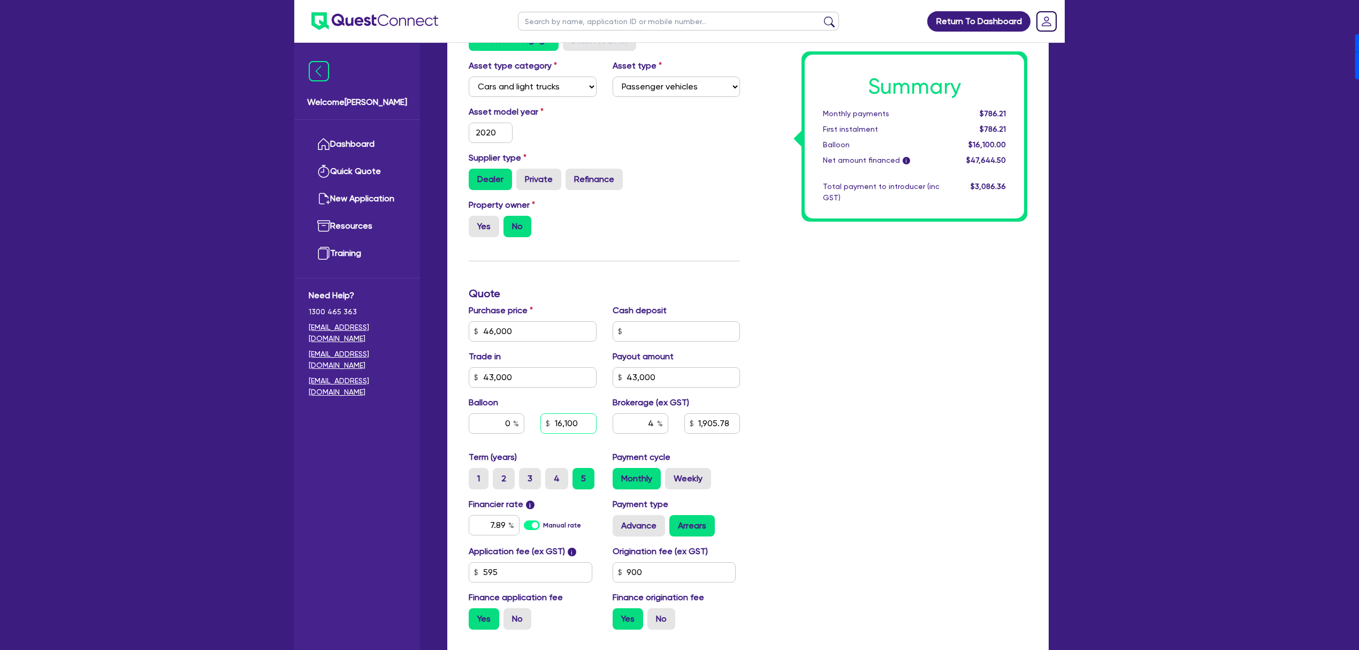
type input "43,000"
type input "16,100"
type input "1,905.78"
type input "46,000"
type input "43,000"
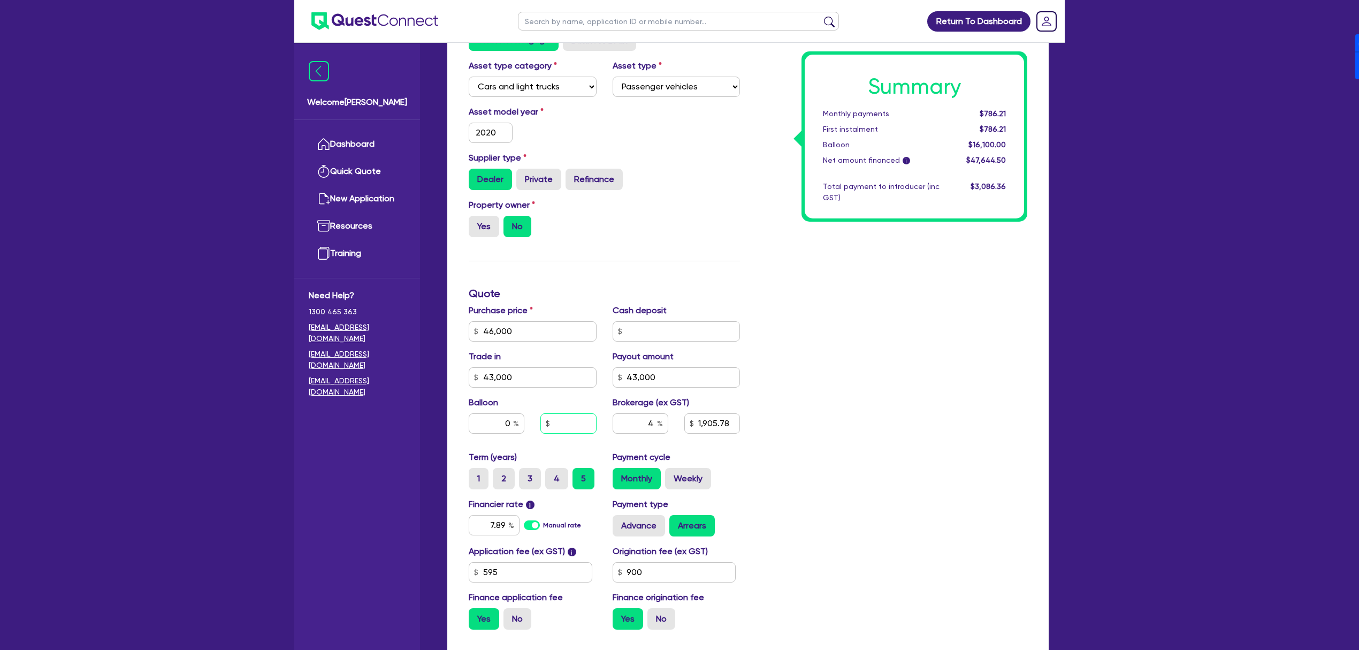
type input "43,000"
type input "1,905.78"
type input "46,000"
type input "43,000"
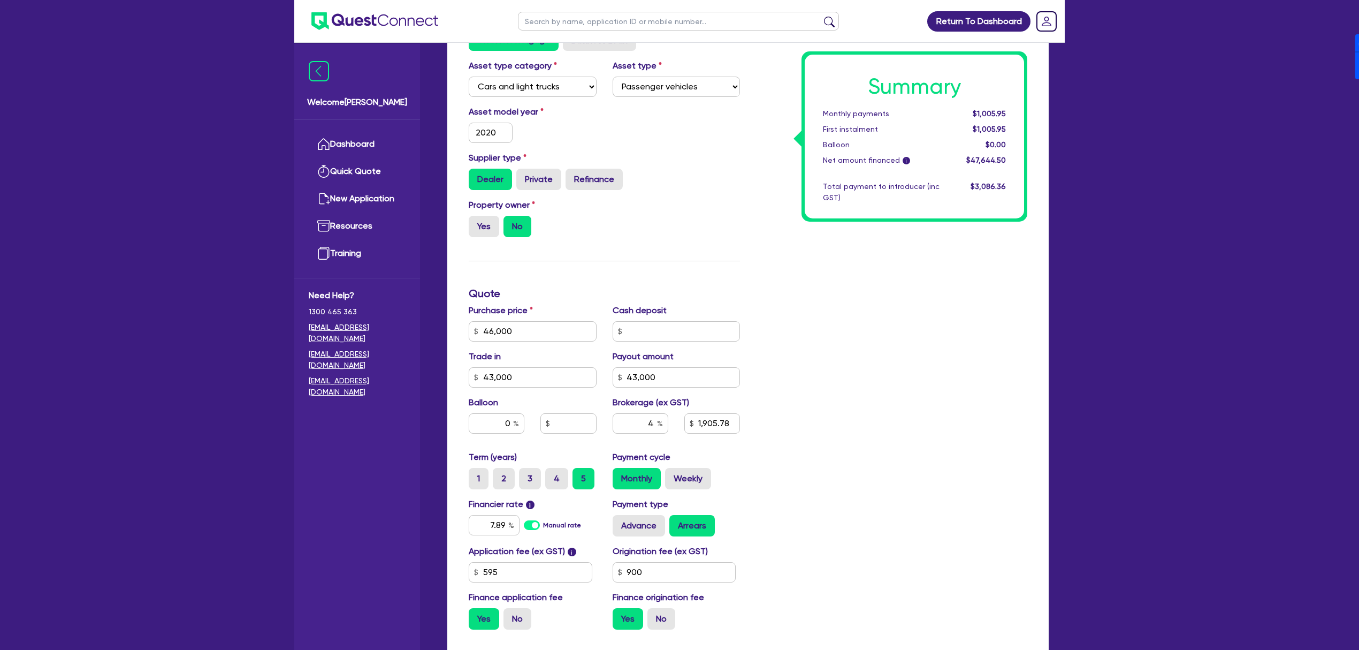
type input "1,905.78"
click at [873, 404] on div "Summary Monthly payments $1,005.95 First instalment $1,005.95 Balloon $0.00 Net…" at bounding box center [891, 325] width 287 height 626
type input "46,000"
type input "43,000"
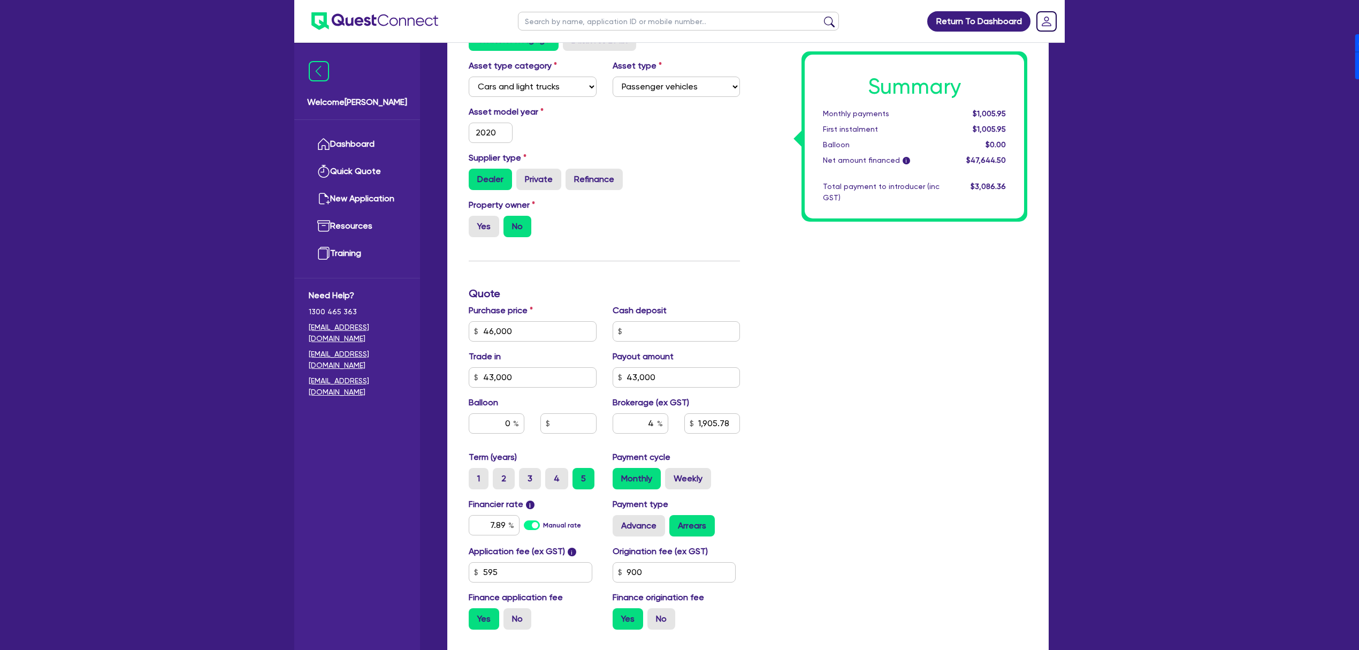
type input "1,905.78"
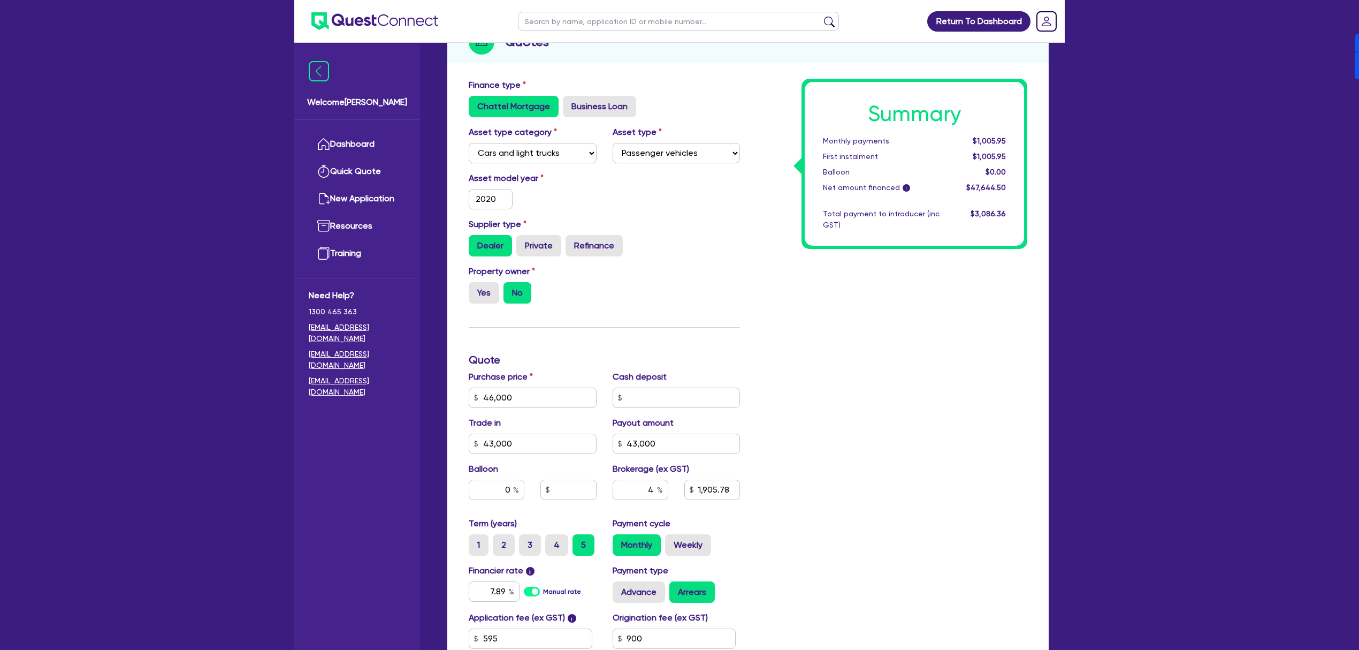
scroll to position [142, 0]
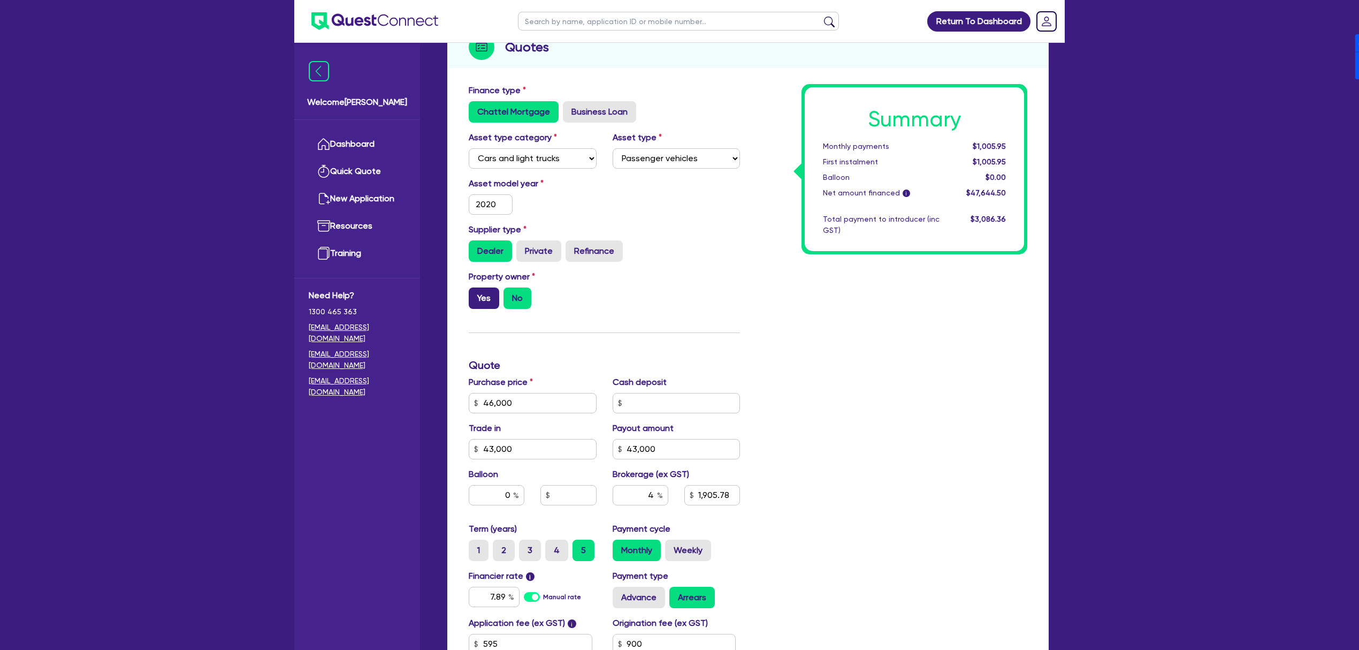
click at [477, 291] on label "Yes" at bounding box center [484, 297] width 31 height 21
click at [476, 291] on input "Yes" at bounding box center [472, 290] width 7 height 7
radio input "true"
type input "46,000"
type input "43,000"
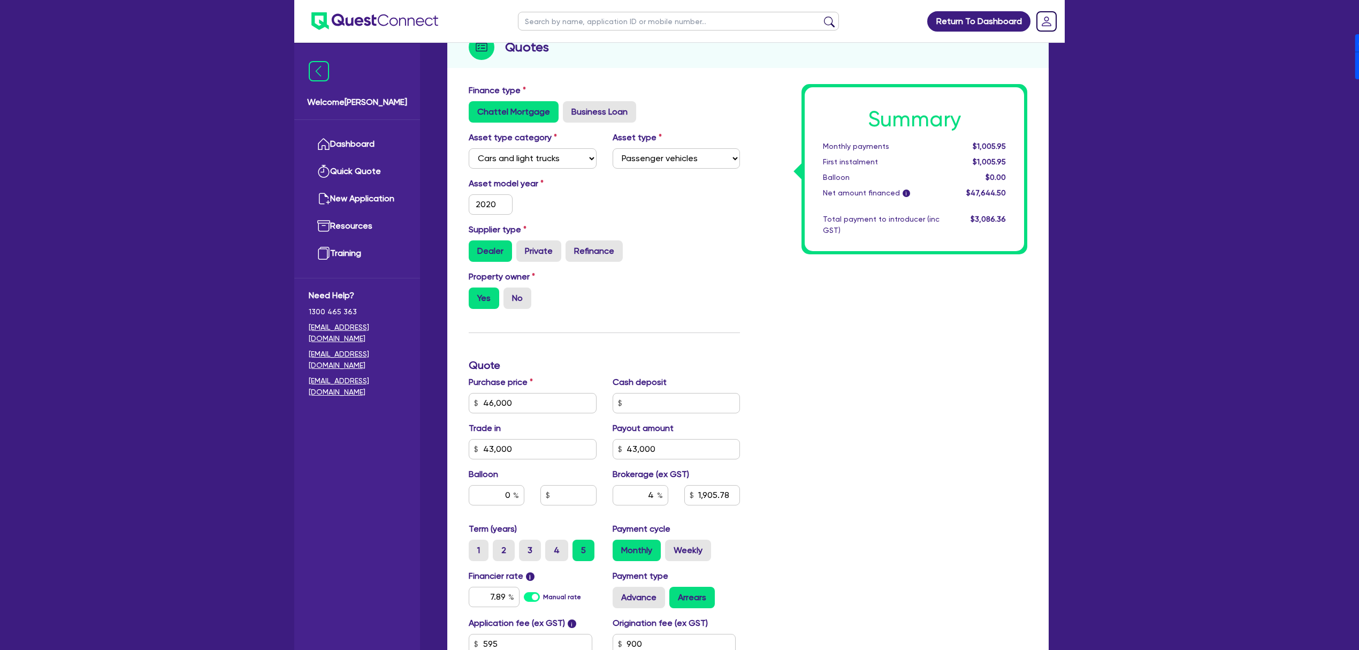
type input "43,000"
type input "1,905.78"
type input "46,000"
type input "43,000"
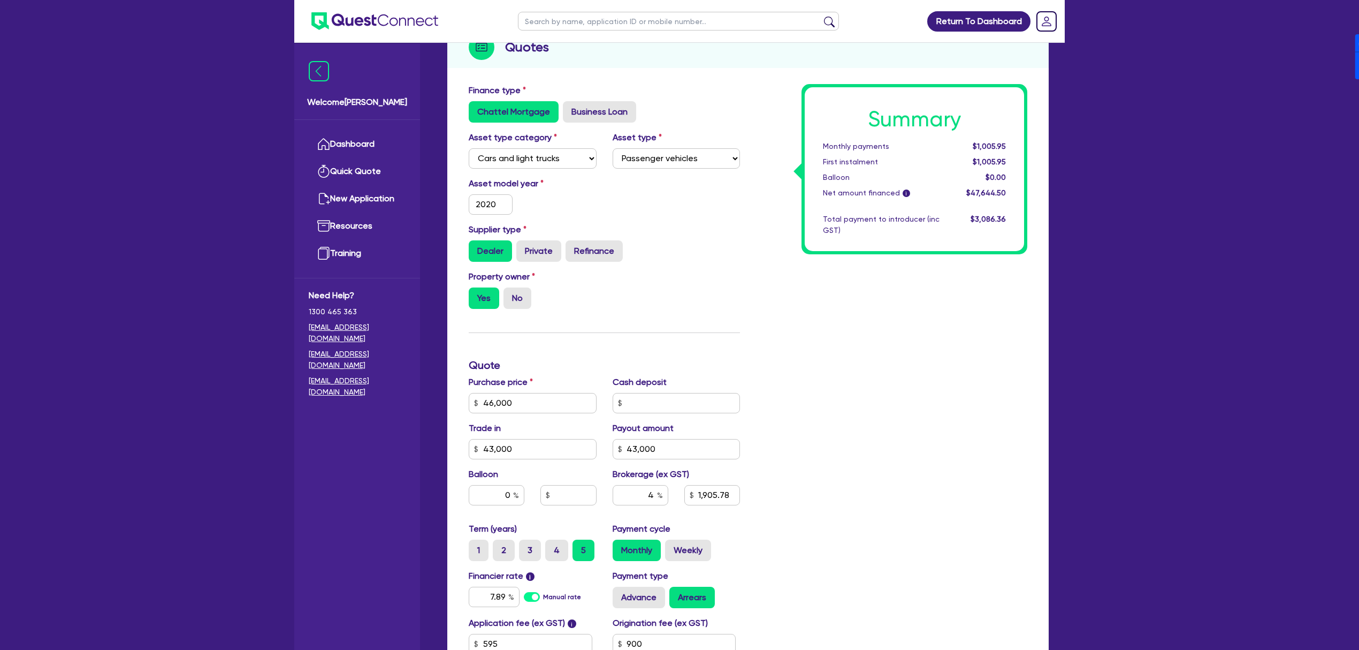
type input "1,905.78"
click at [863, 298] on div "Summary Monthly payments $1,005.95 First instalment $1,005.95 Balloon $0.00 Net…" at bounding box center [891, 397] width 287 height 626
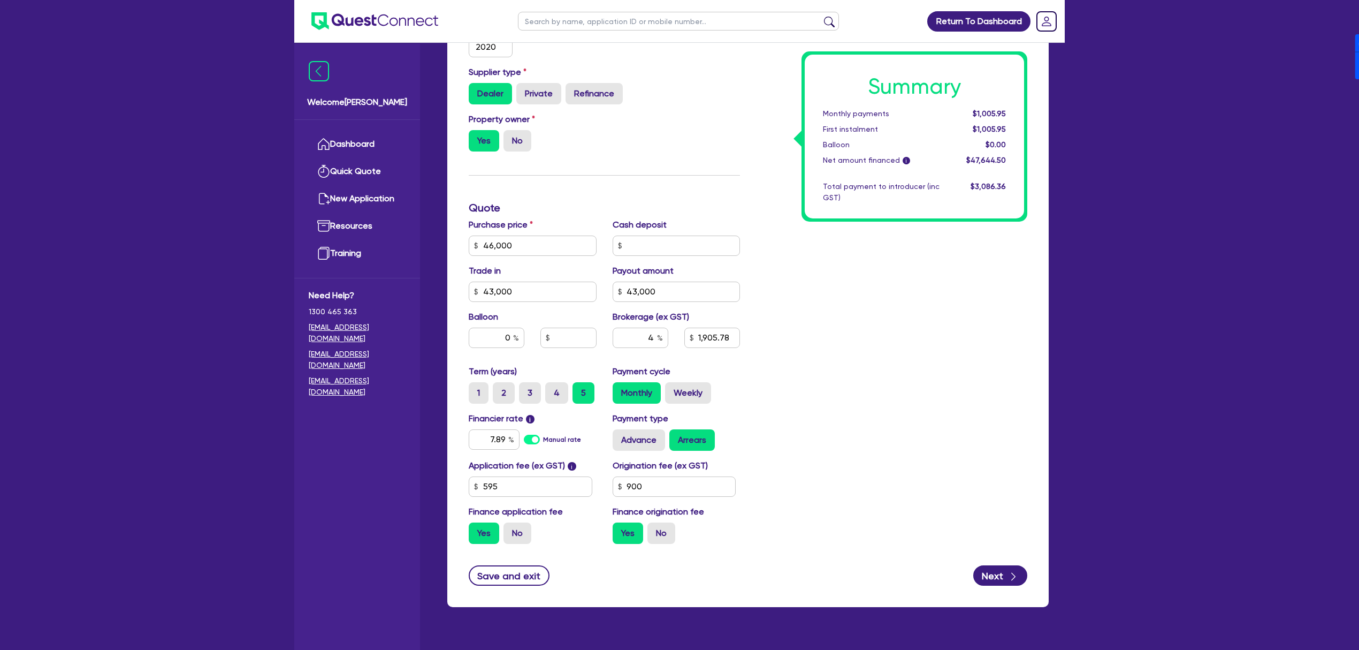
scroll to position [321, 0]
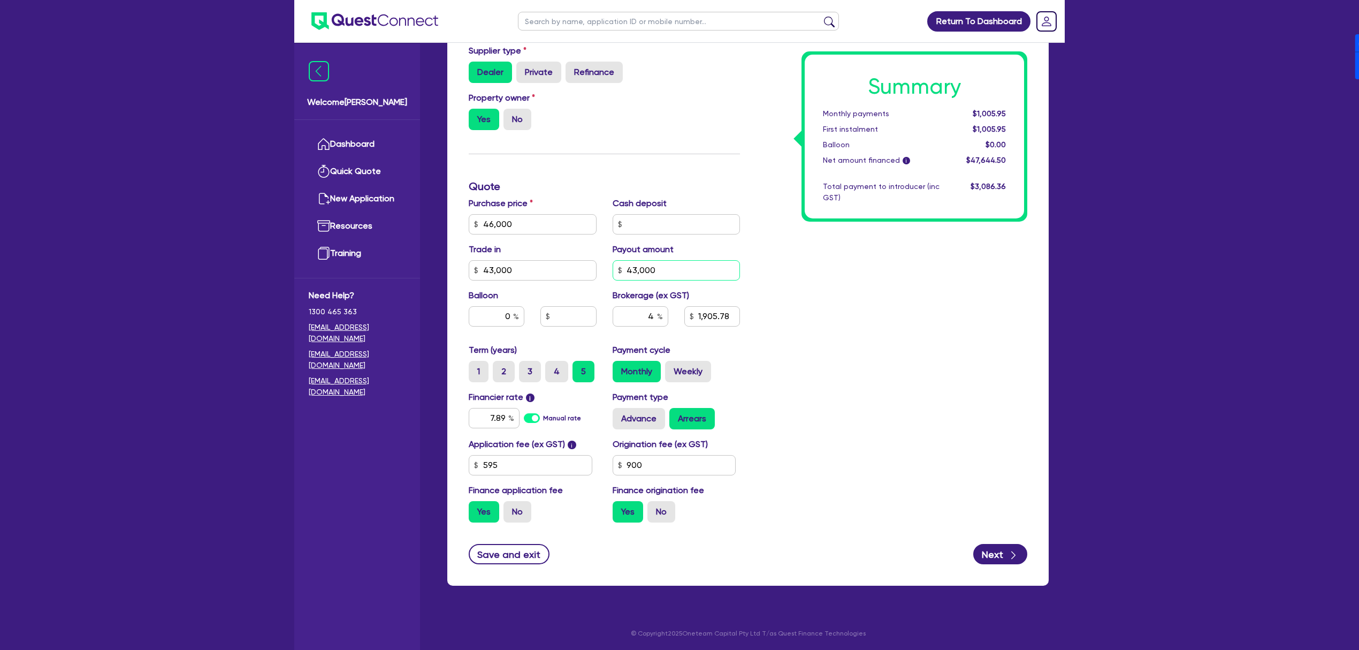
click at [633, 269] on input "43,000" at bounding box center [677, 270] width 128 height 20
type input "44,000"
type input "46,000"
type input "43,000"
type input "1,905.78"
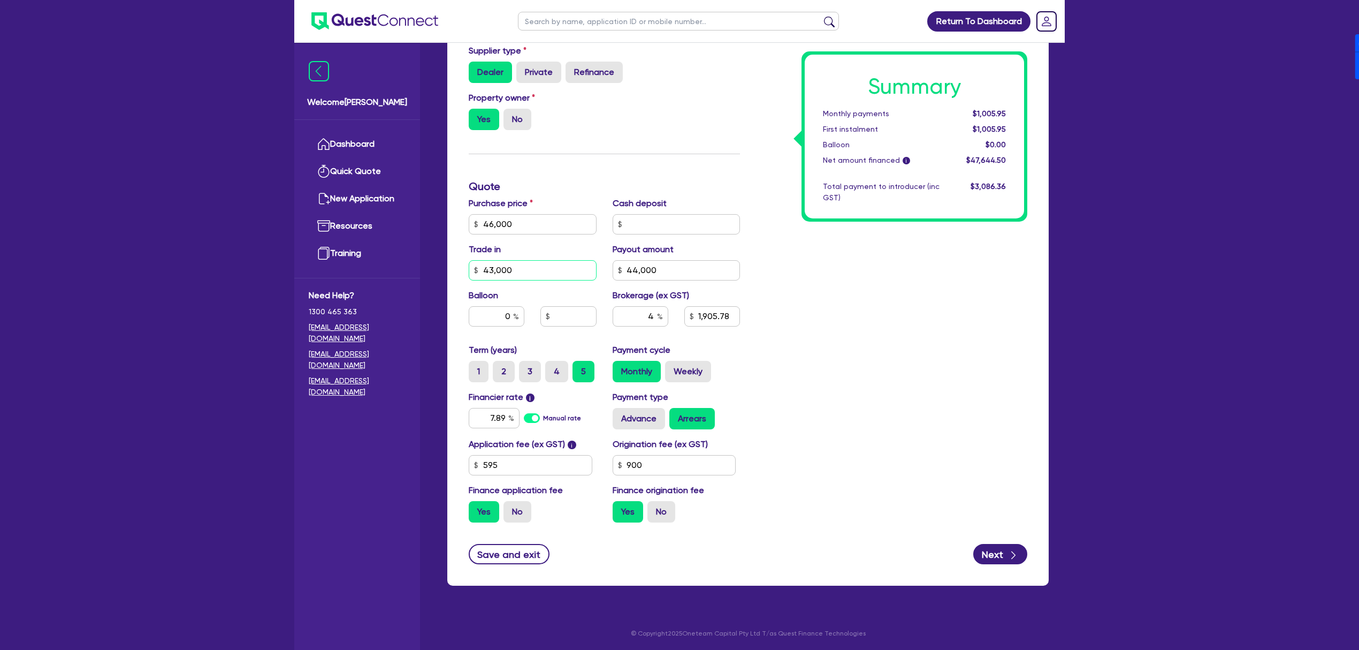
type input "46,000"
type input "43,000"
type input "1,945.78"
drag, startPoint x: 521, startPoint y: 277, endPoint x: 459, endPoint y: 269, distance: 62.6
click at [459, 269] on div "Finance type Chattel Mortgage Business Loan Asset type category Select Cars and…" at bounding box center [748, 243] width 602 height 686
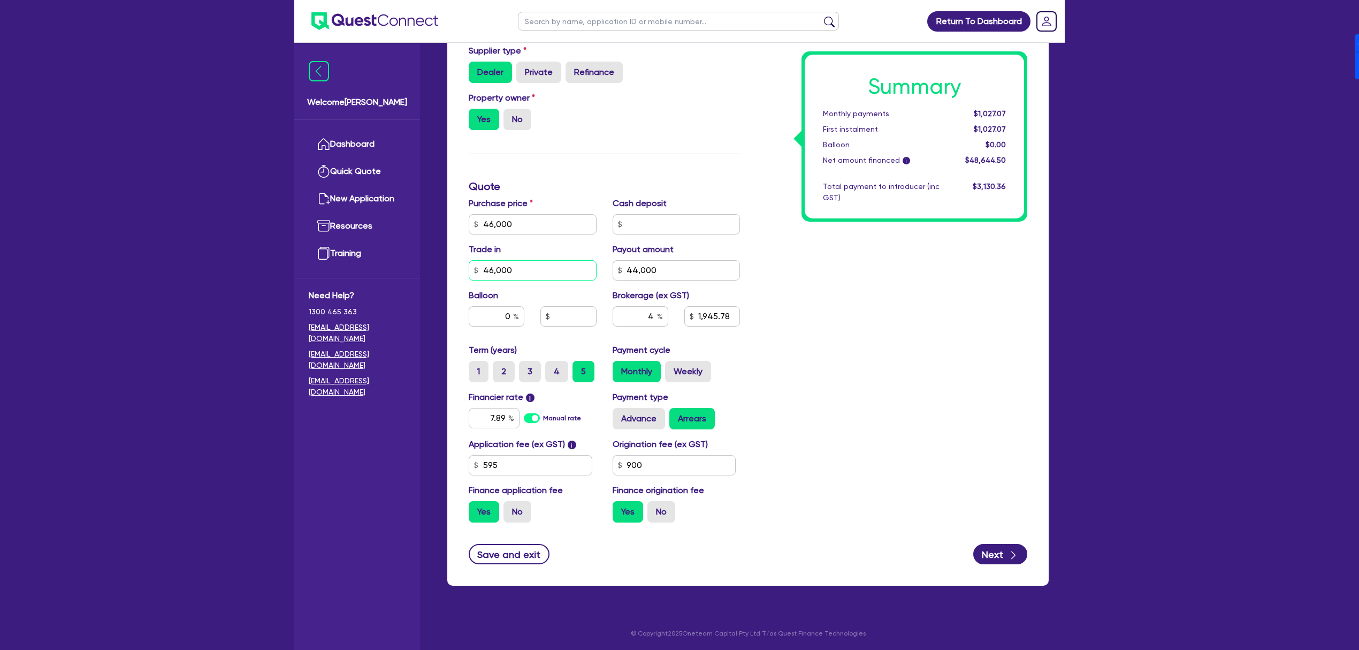
type input "46,000"
type input "1,945.78"
type input "46,000"
type input "1,825.78"
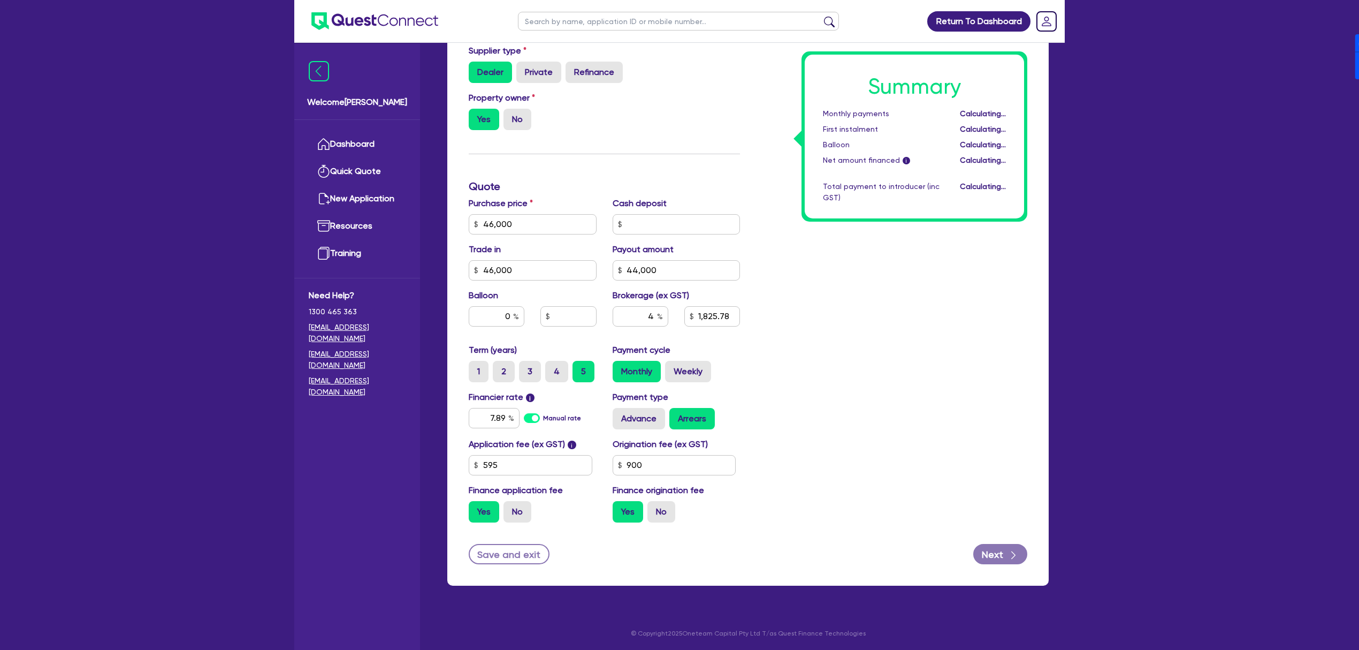
click at [840, 367] on div "Summary Monthly payments Calculating... First instalment Calculating... Balloon…" at bounding box center [891, 218] width 287 height 626
click at [1012, 557] on icon "button" at bounding box center [1013, 555] width 11 height 11
type input "46,000"
type input "1,825.78"
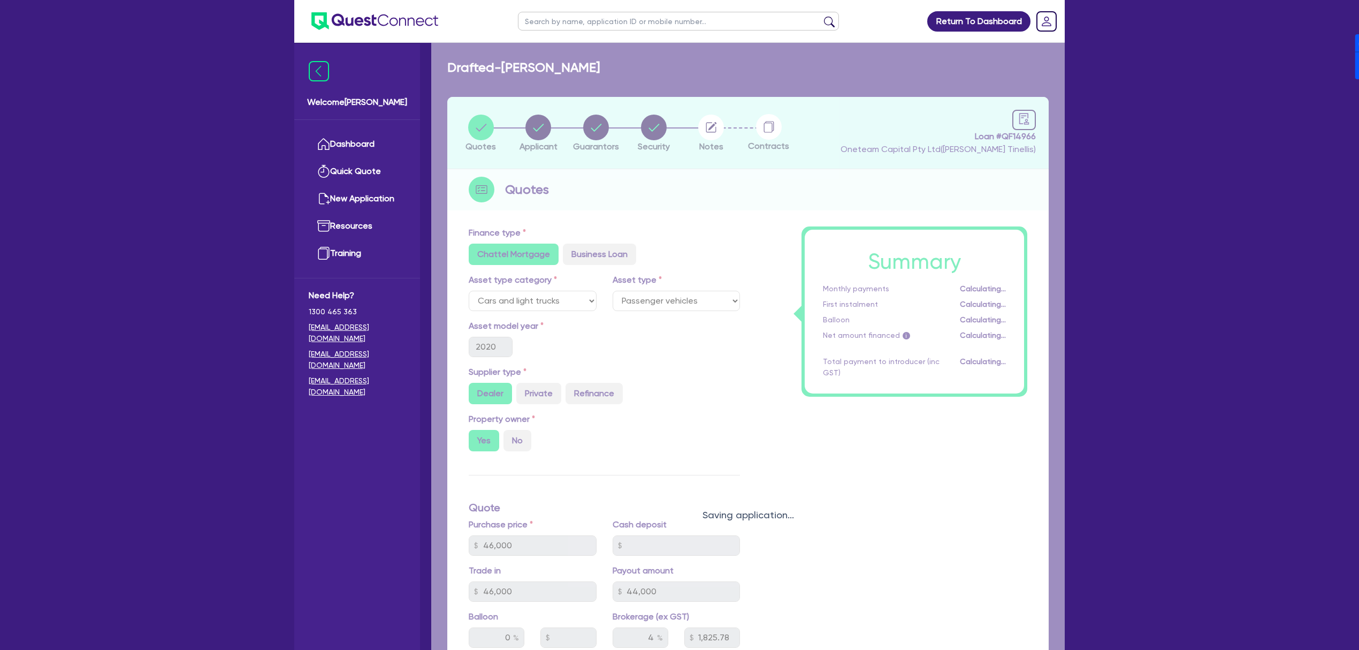
select select "SOLE_TRADER"
select select "ACCOMODATION_FOOD"
select select "HOTELS"
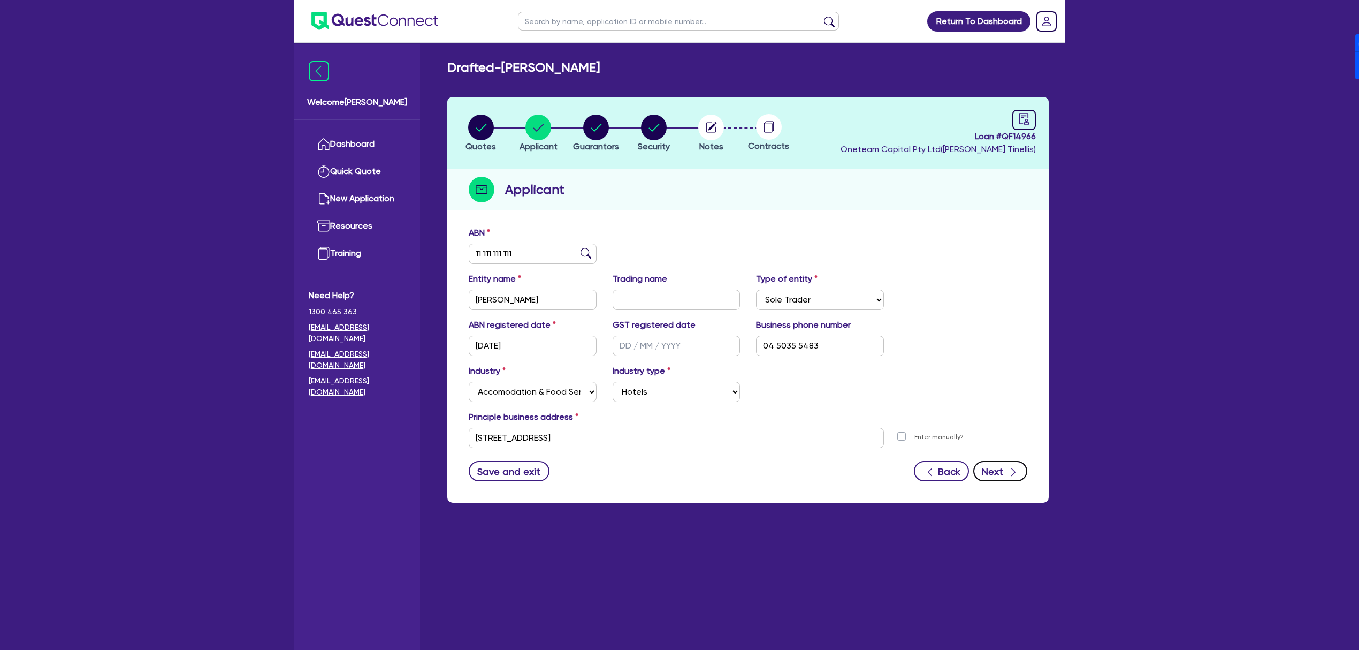
click at [1013, 473] on icon "button" at bounding box center [1013, 472] width 11 height 11
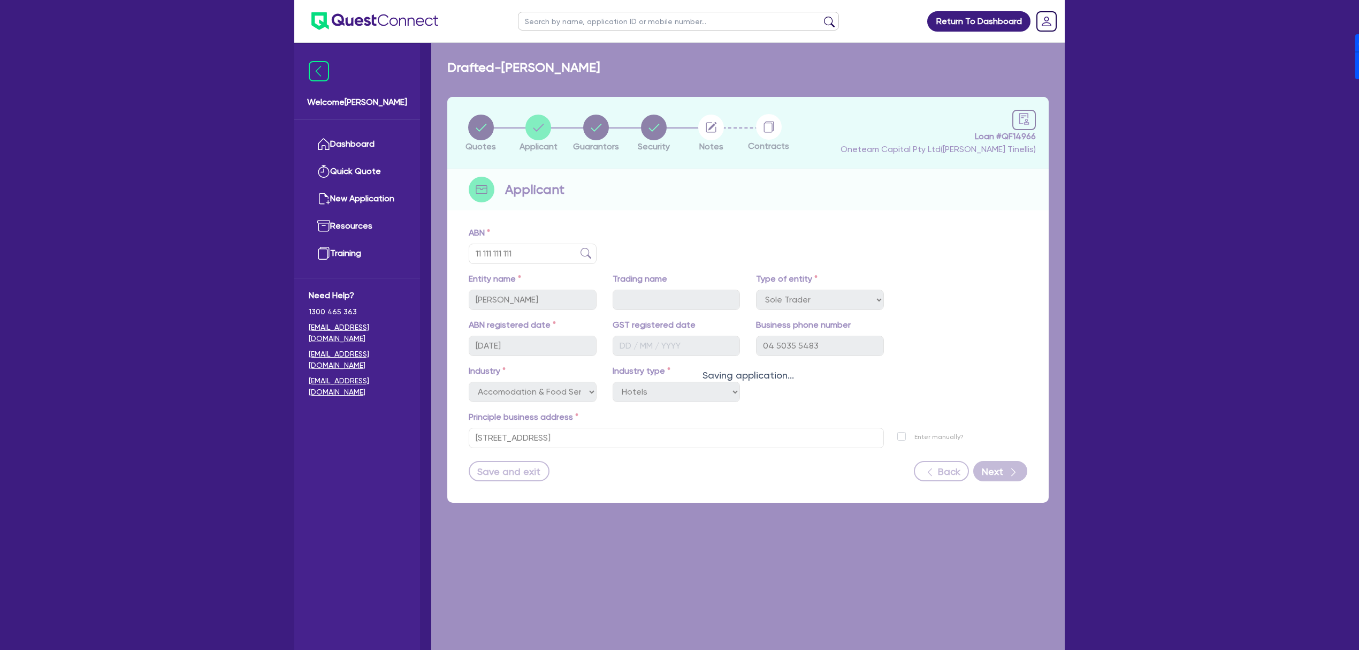
select select "MR"
select select "VIC"
select select "SINGLE"
select select "PROPERTY"
select select "CASH"
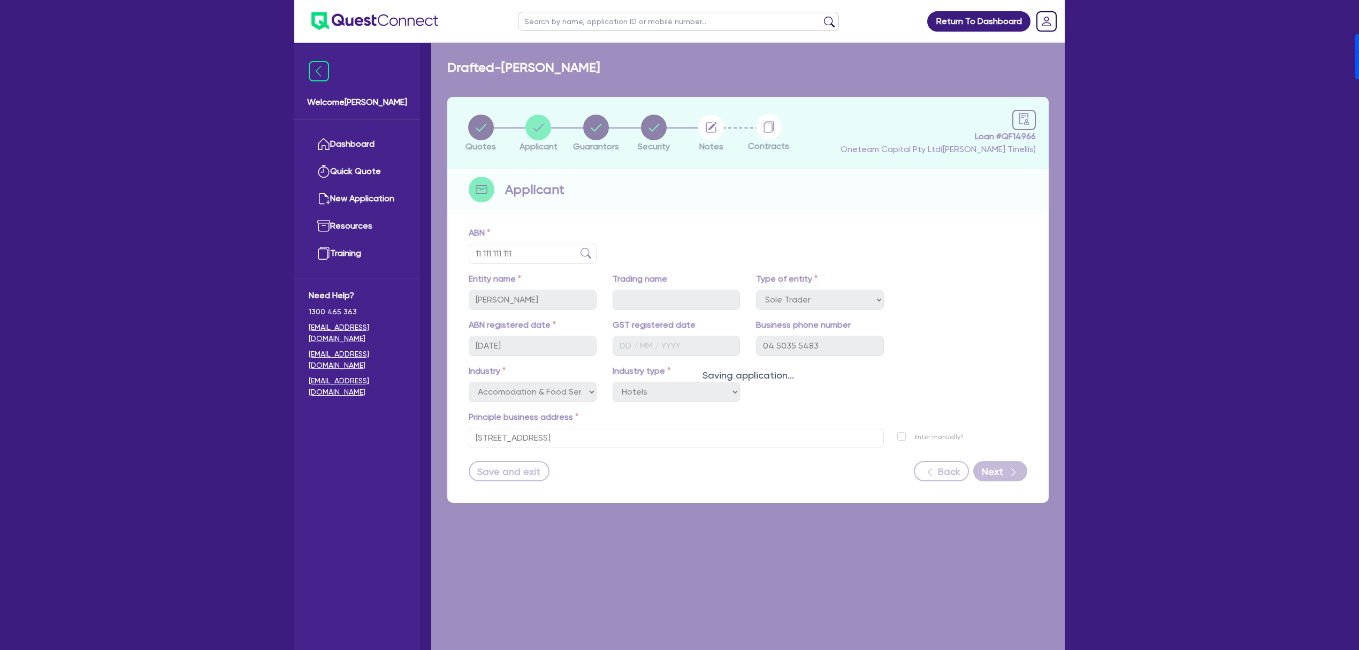
select select "HOUSEHOLD_PERSONAL"
select select "OTHER"
select select "MORTGAGE"
select select "VEHICLE_LOAN"
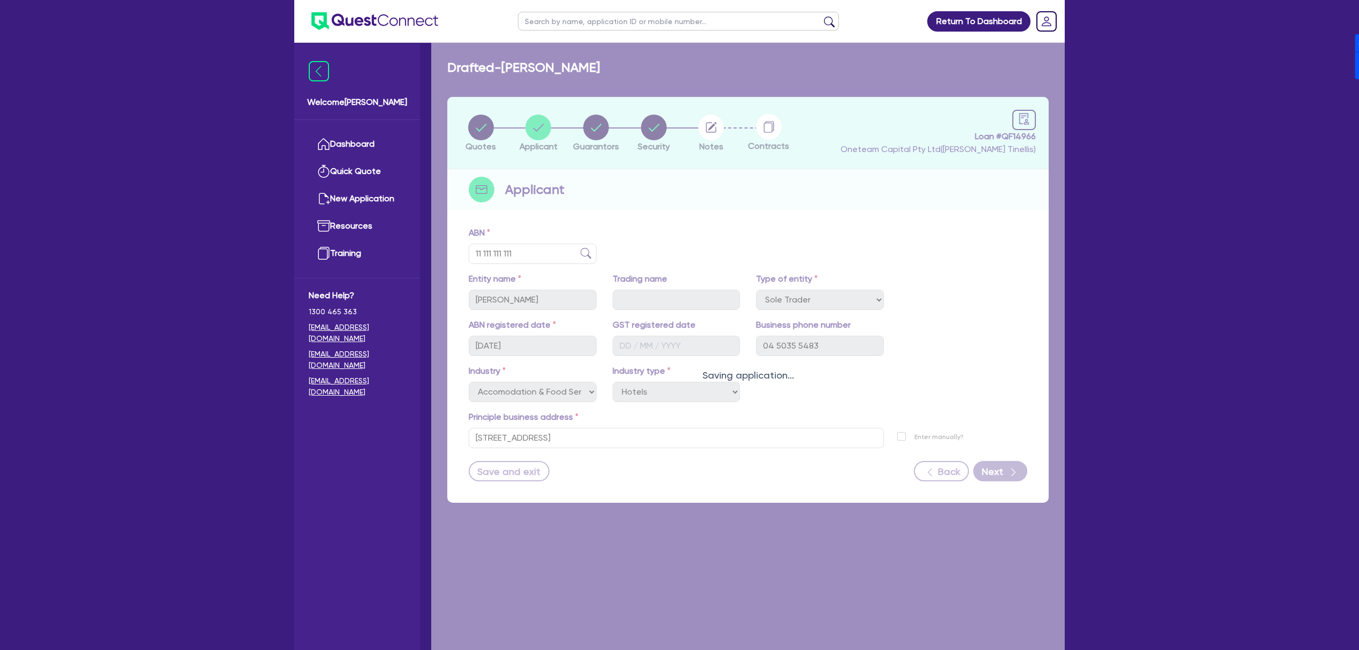
select select "VEHICLE_LOAN"
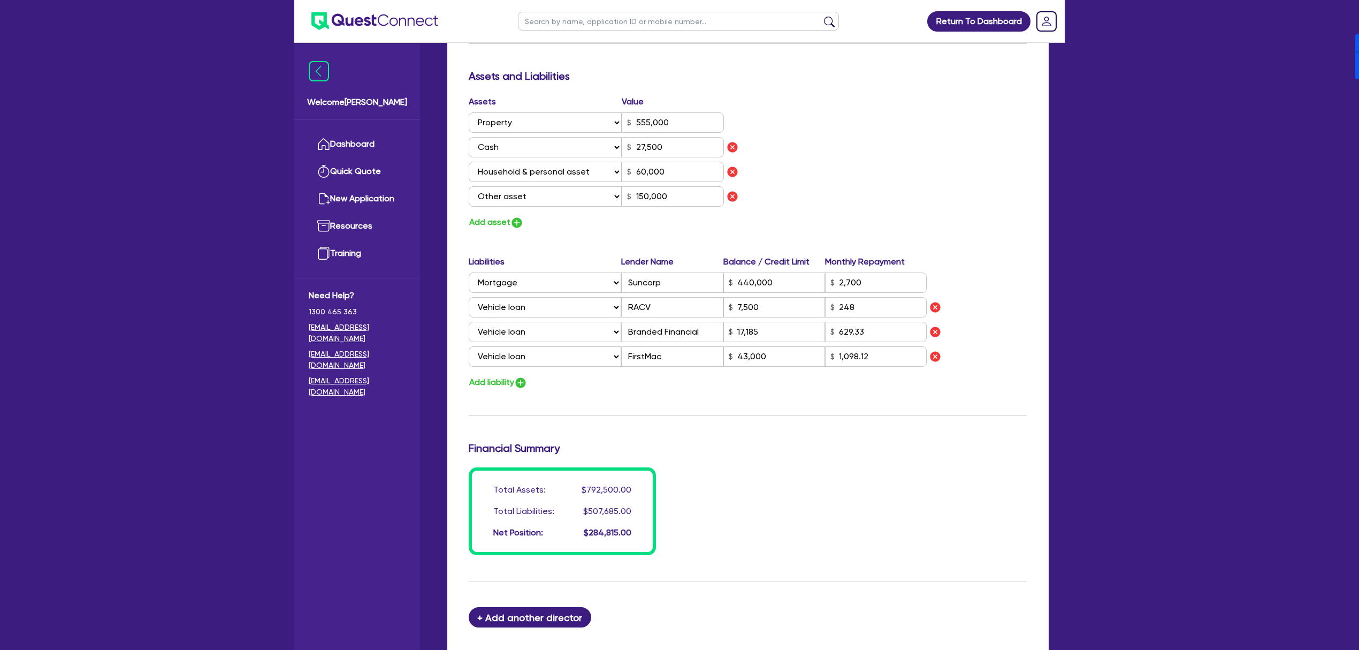
scroll to position [604, 0]
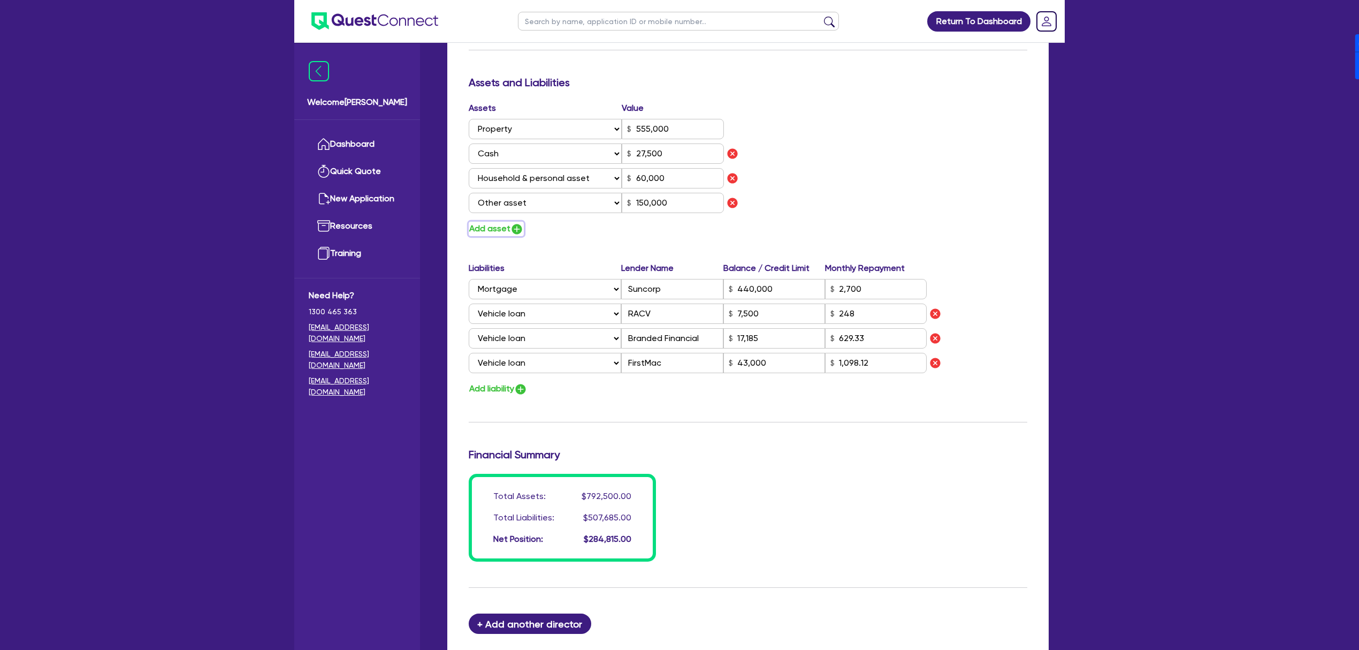
click at [510, 227] on button "Add asset" at bounding box center [496, 229] width 55 height 14
type input "0"
type input "0477 809 757"
type input "555,000"
type input "27,500"
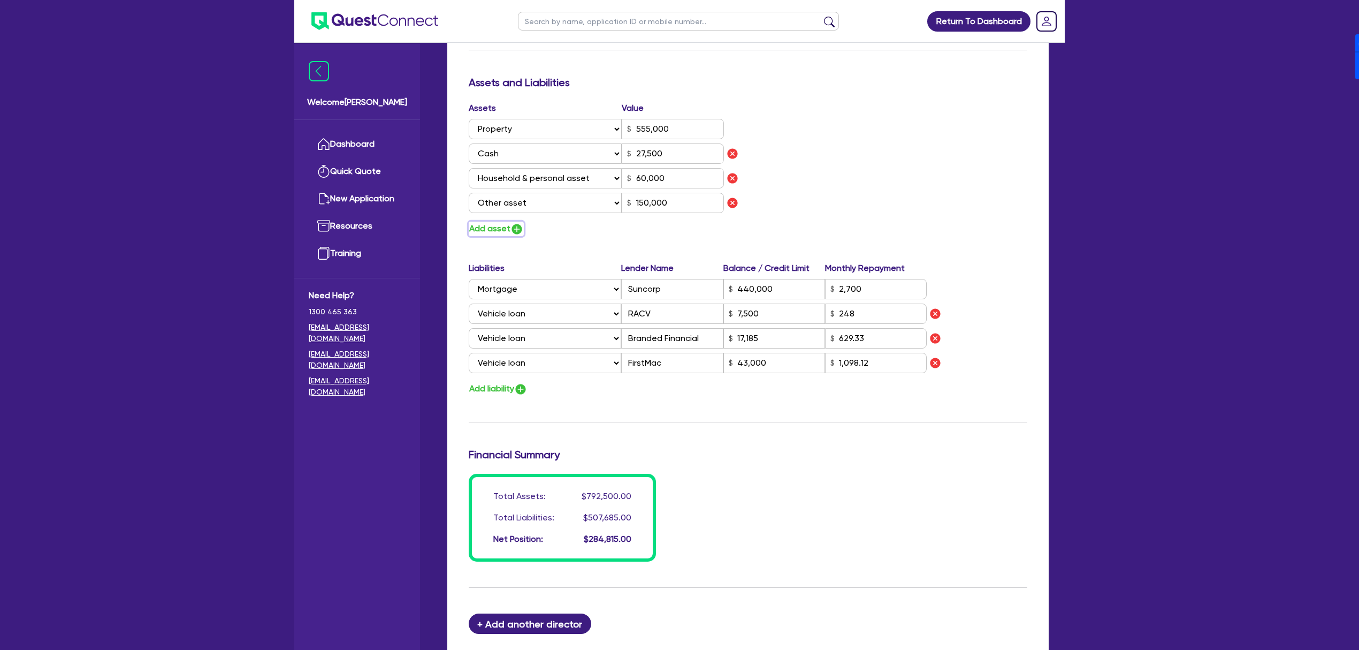
type input "60,000"
type input "150,000"
type input "440,000"
type input "2,700"
type input "7,500"
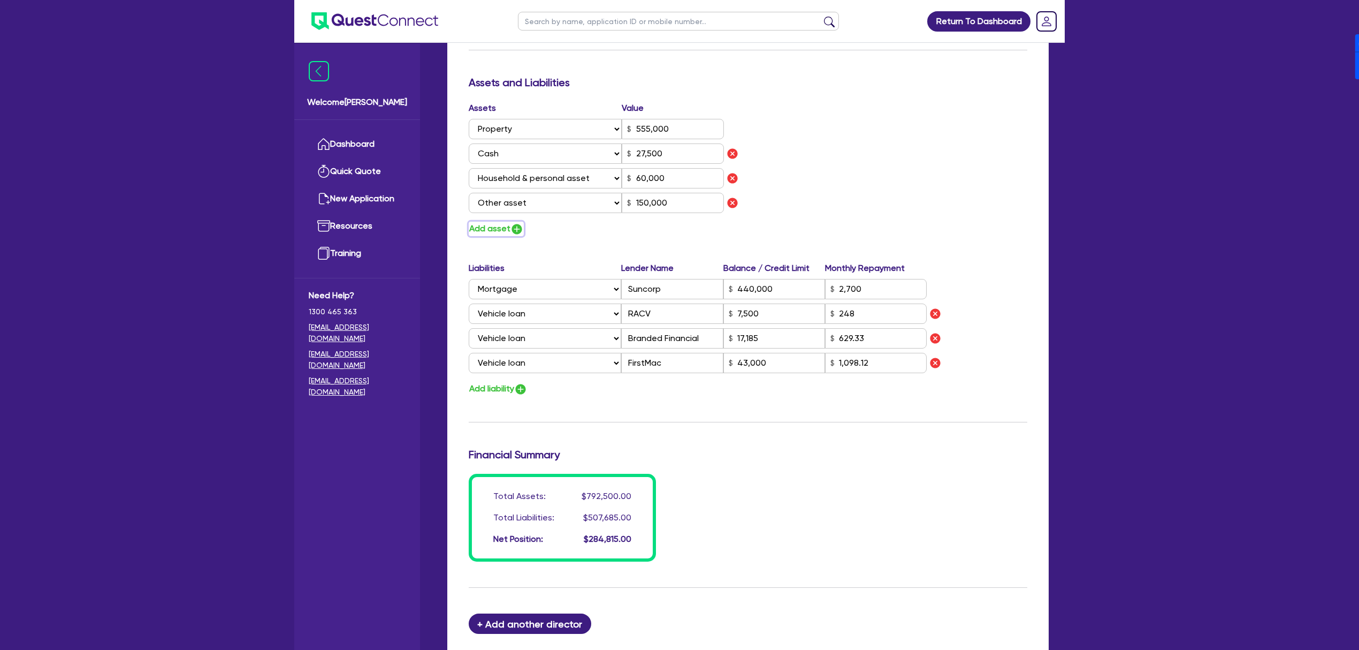
type input "17,185"
type input "43,000"
type input "1,098.12"
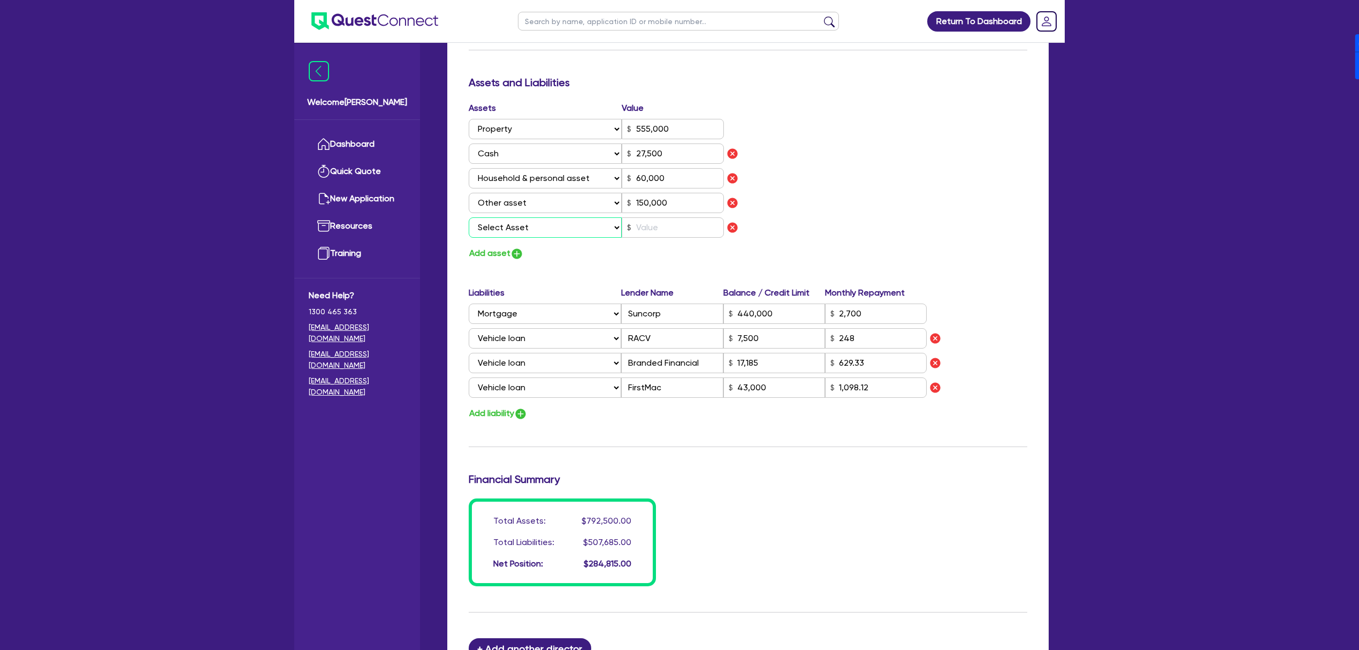
click at [529, 232] on select "Select Asset Cash Property Investment property Vehicle Truck Trailer Equipment …" at bounding box center [545, 227] width 153 height 20
select select "VEHICLE"
click at [469, 217] on select "Select Asset Cash Property Investment property Vehicle Truck Trailer Equipment …" at bounding box center [545, 227] width 153 height 20
type input "0"
type input "0477 809 757"
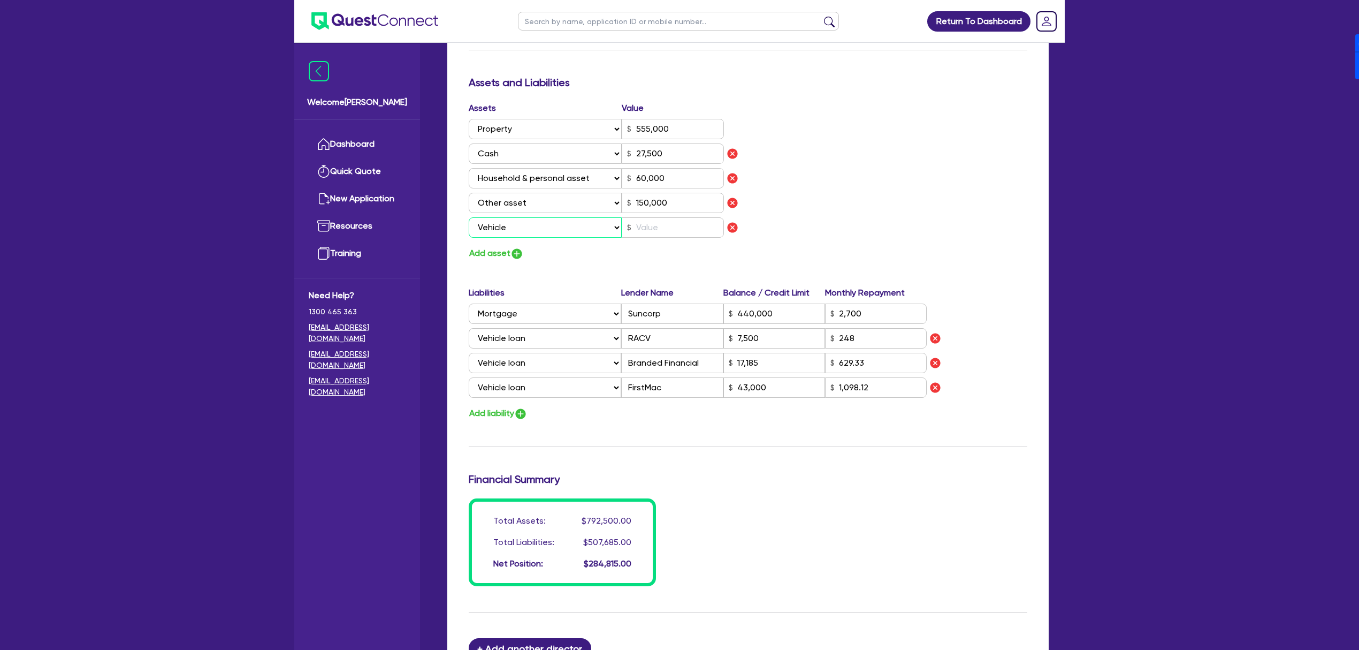
type input "555,000"
type input "27,500"
type input "60,000"
type input "150,000"
type input "440,000"
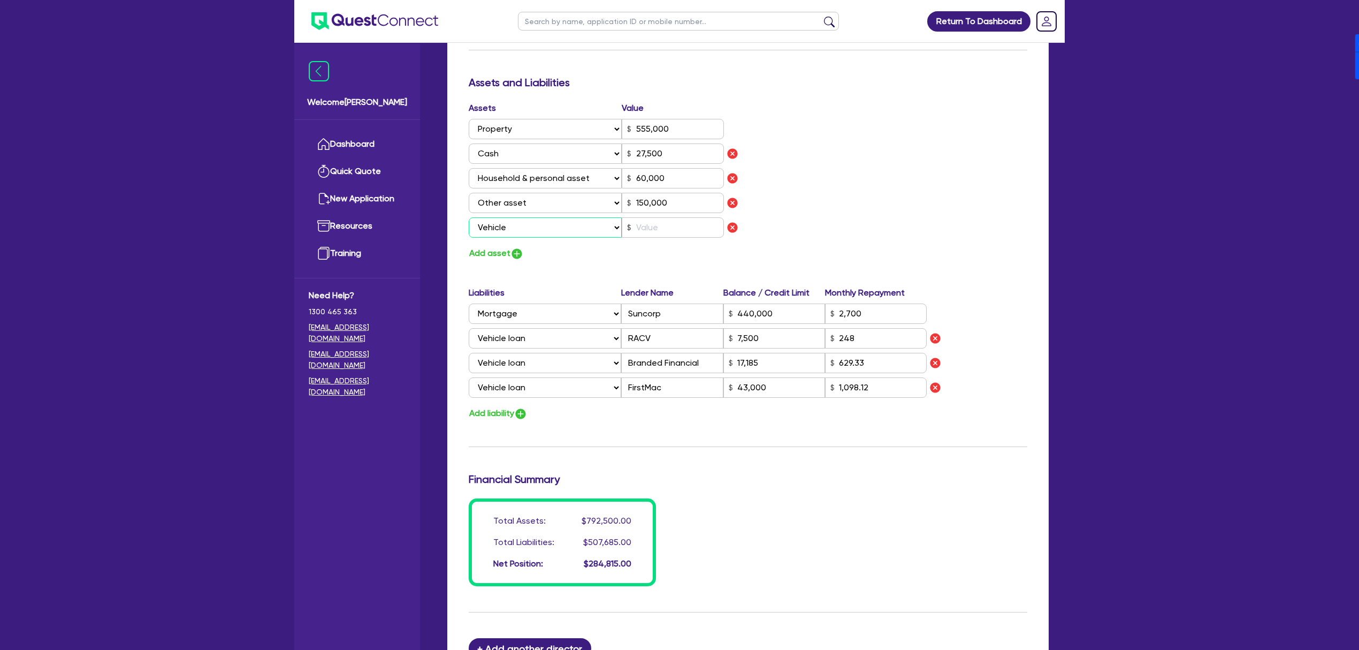
type input "2,700"
type input "7,500"
type input "17,185"
type input "43,000"
type input "1,098.12"
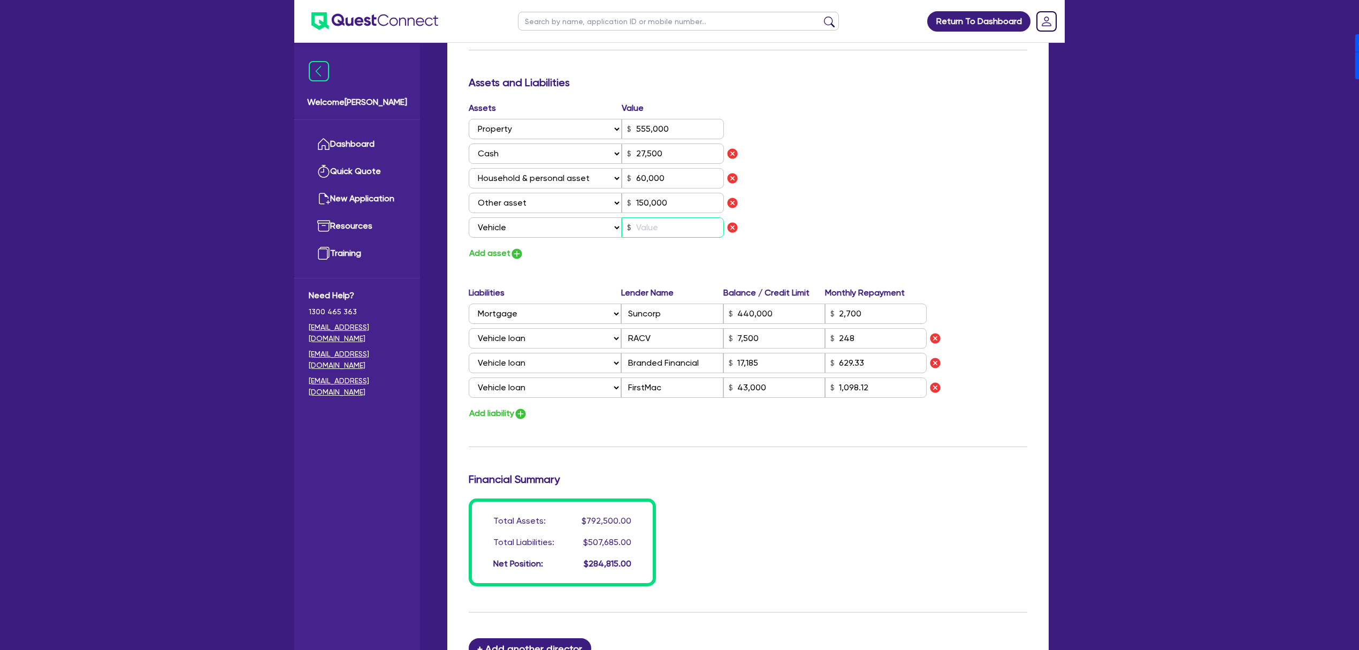
click at [679, 225] on input "text" at bounding box center [673, 227] width 102 height 20
type input "4"
type input "0"
type input "0477 809 757"
type input "555,000"
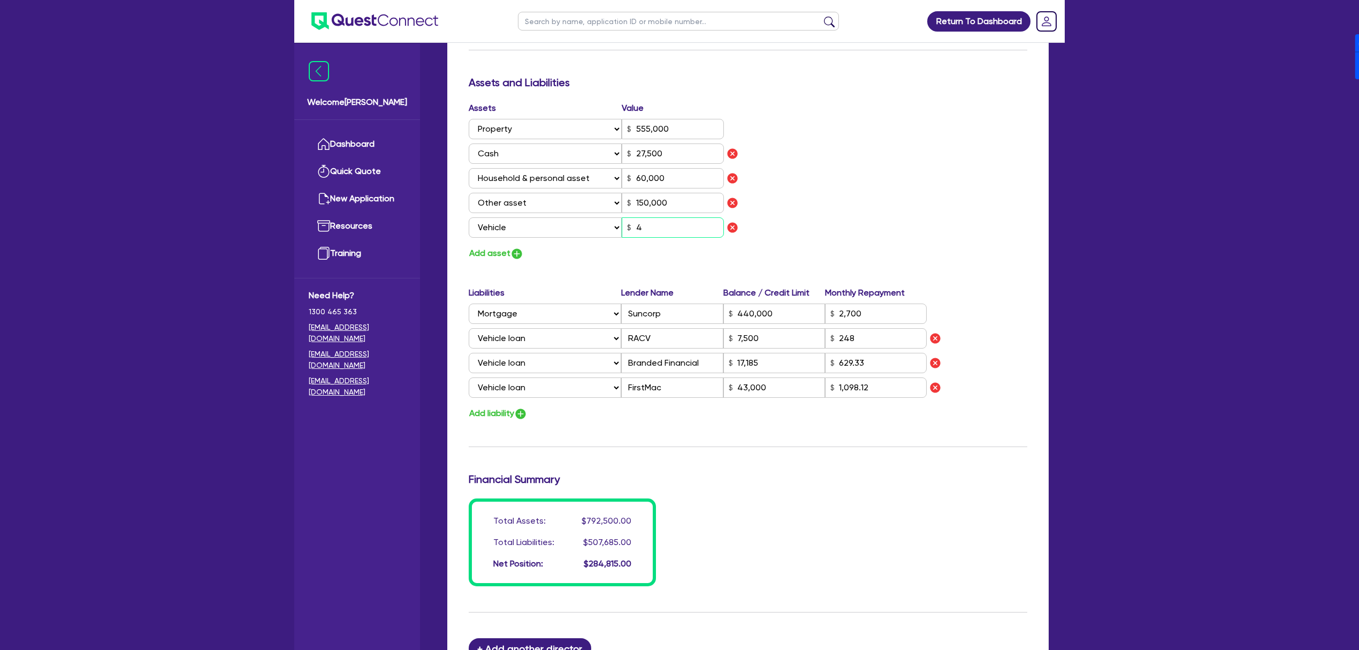
type input "27,500"
type input "60,000"
type input "150,000"
type input "440,000"
type input "2,700"
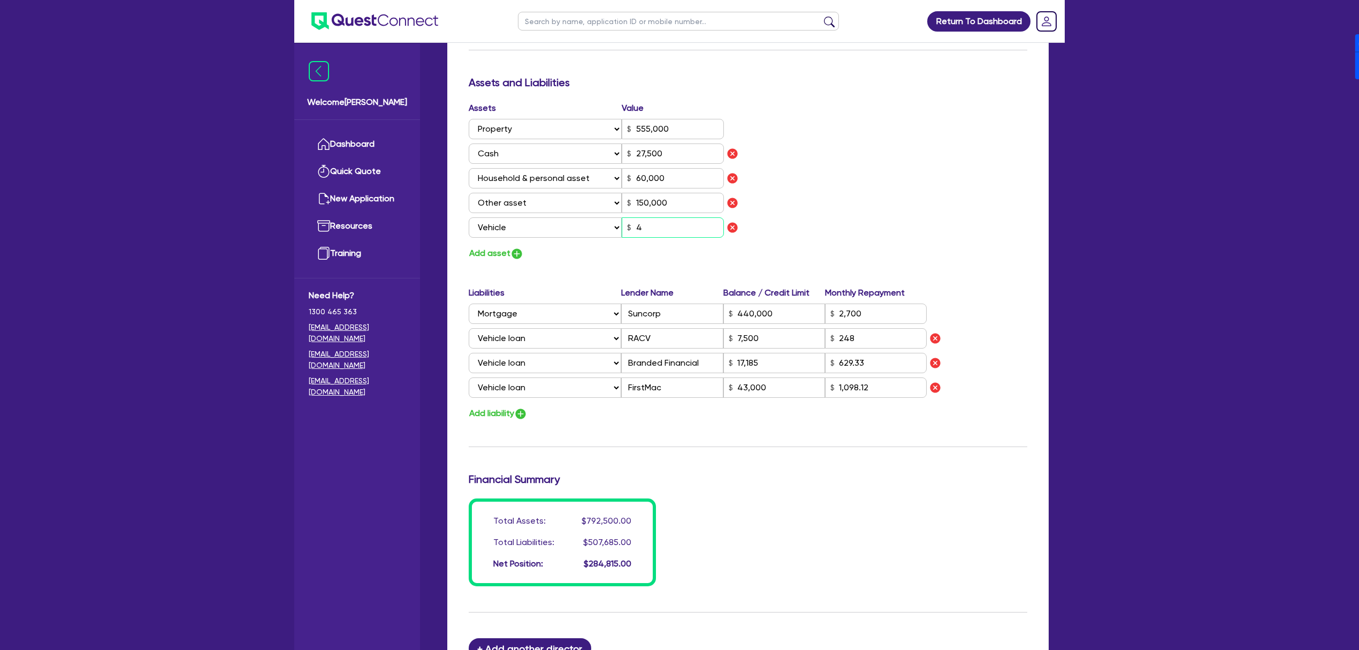
type input "7,500"
type input "17,185"
type input "43,000"
type input "1,098.12"
type input "46"
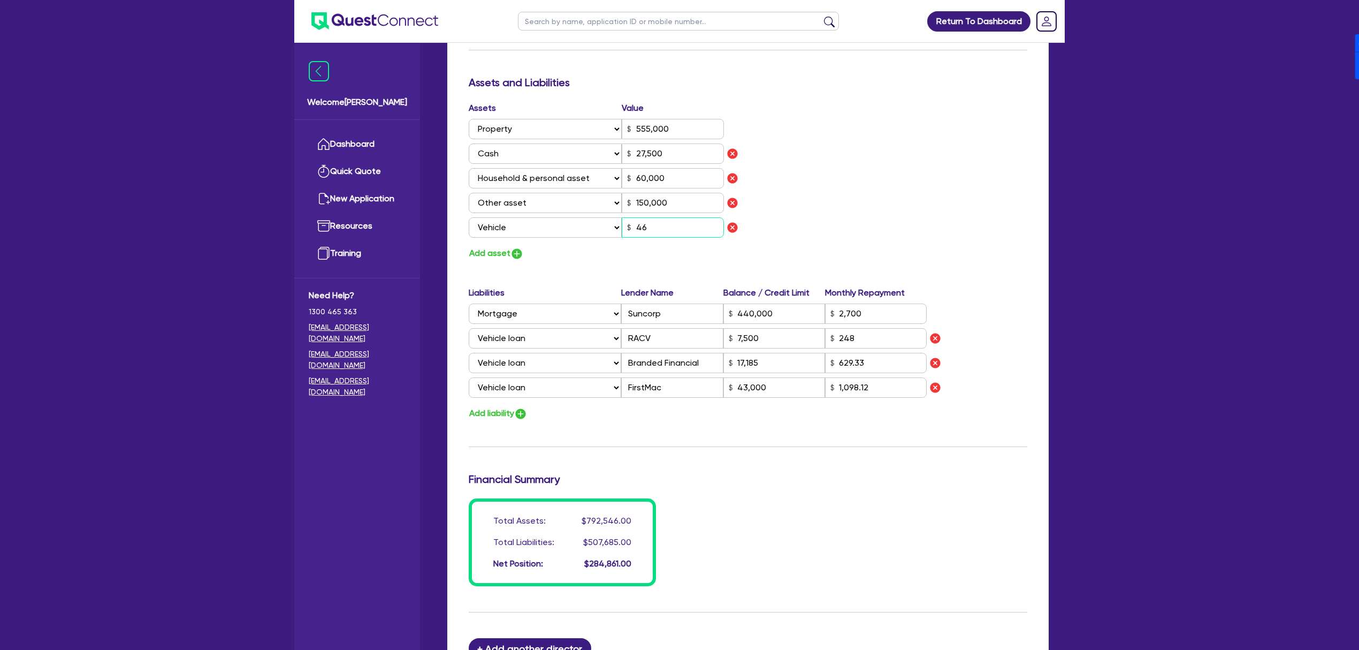
type input "0"
type input "0477 809 757"
type input "555,000"
type input "27,500"
type input "60,000"
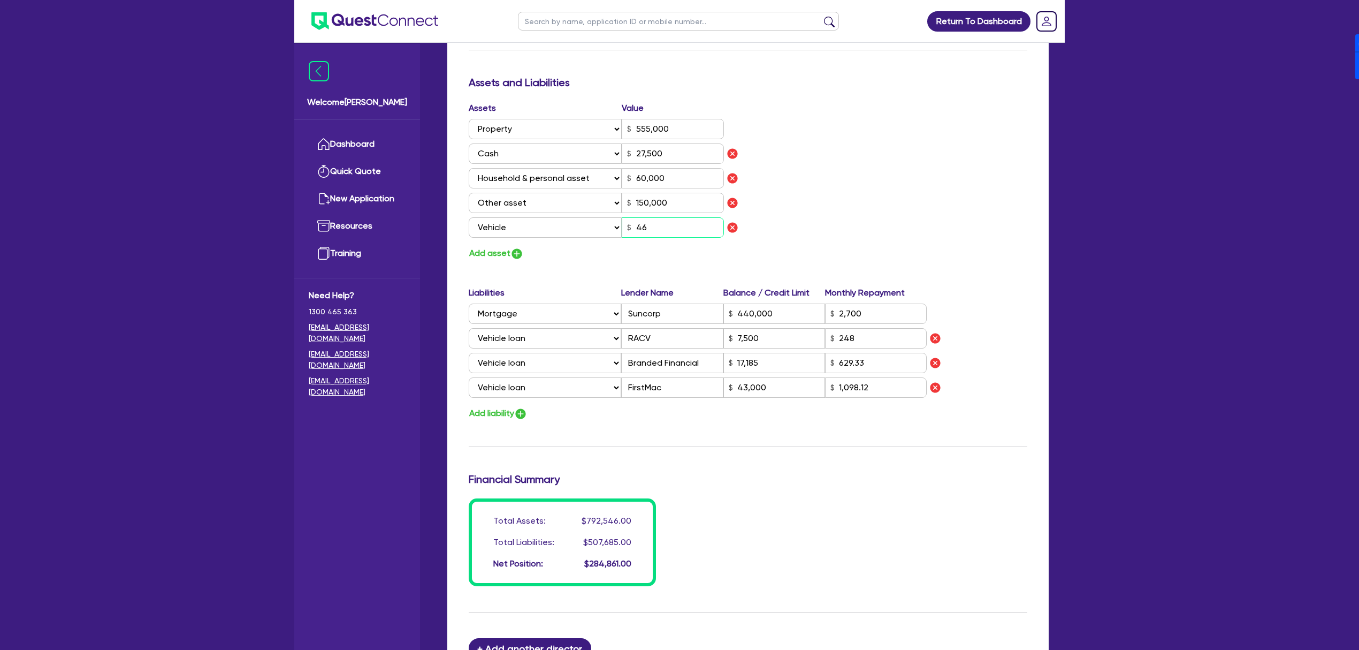
type input "150,000"
type input "440,000"
type input "2,700"
type input "7,500"
type input "17,185"
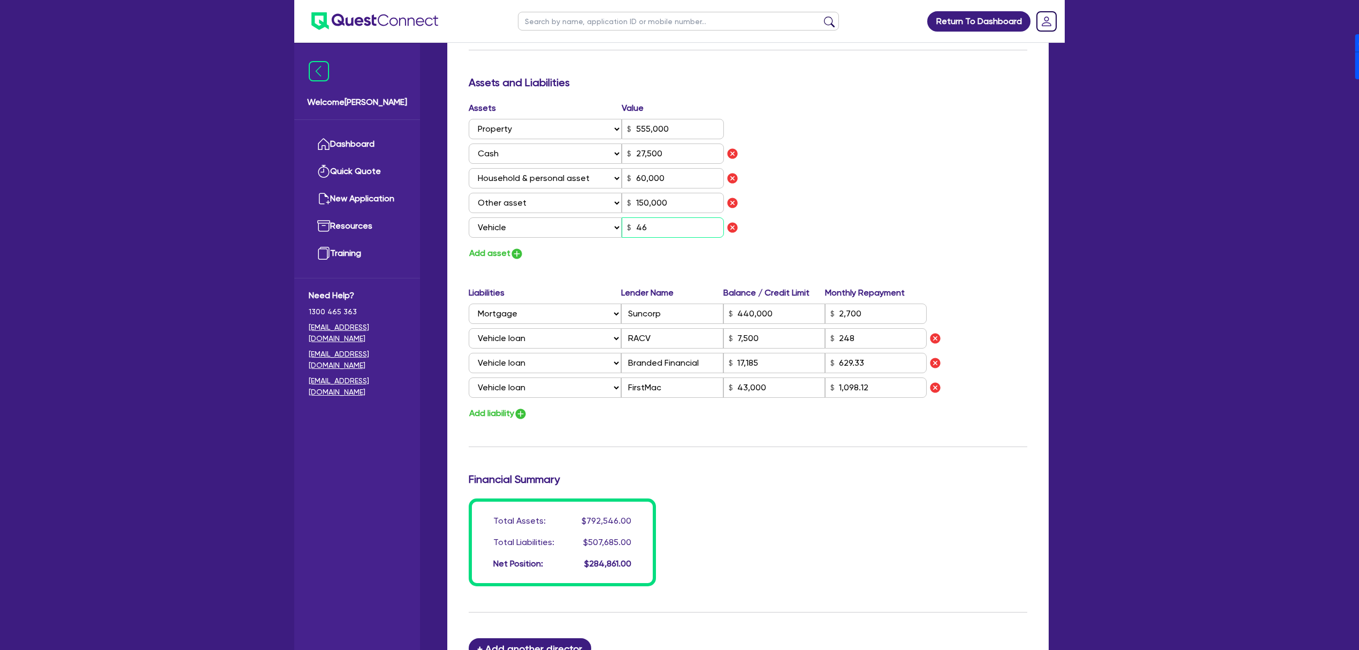
type input "43,000"
type input "1,098.12"
type input "460"
type input "0"
type input "0477 809 757"
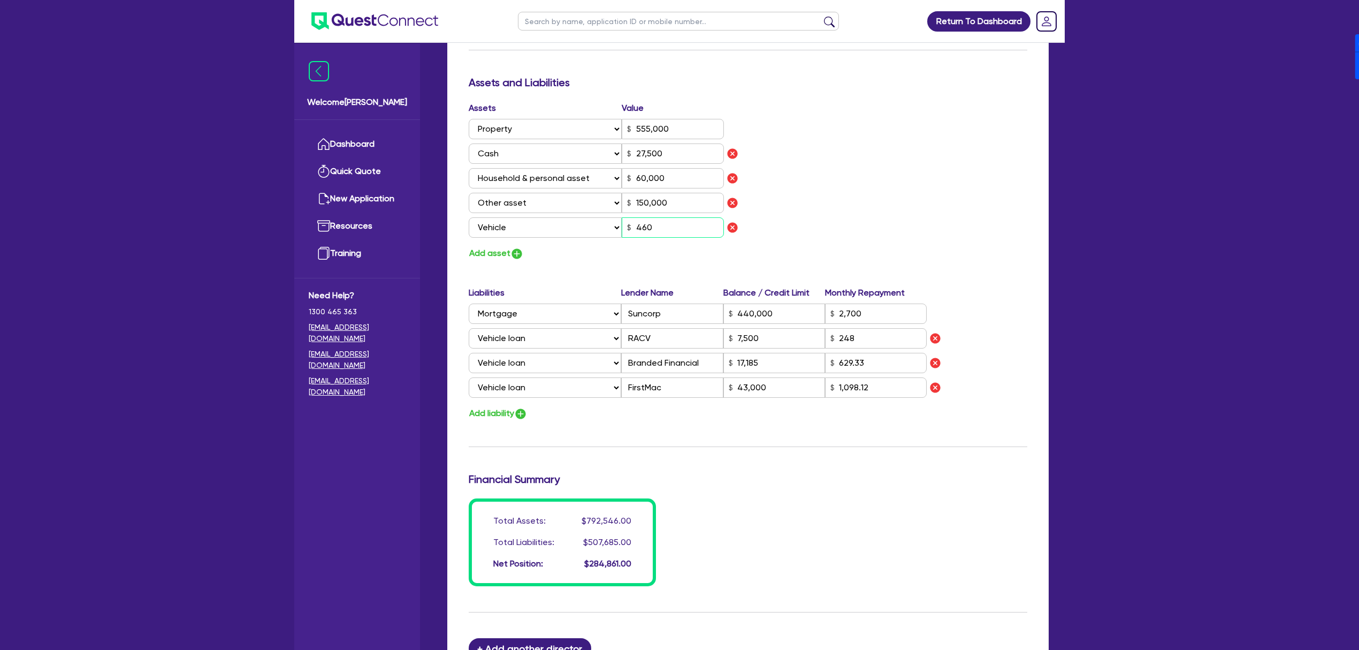
type input "555,000"
type input "27,500"
type input "60,000"
type input "150,000"
type input "440,000"
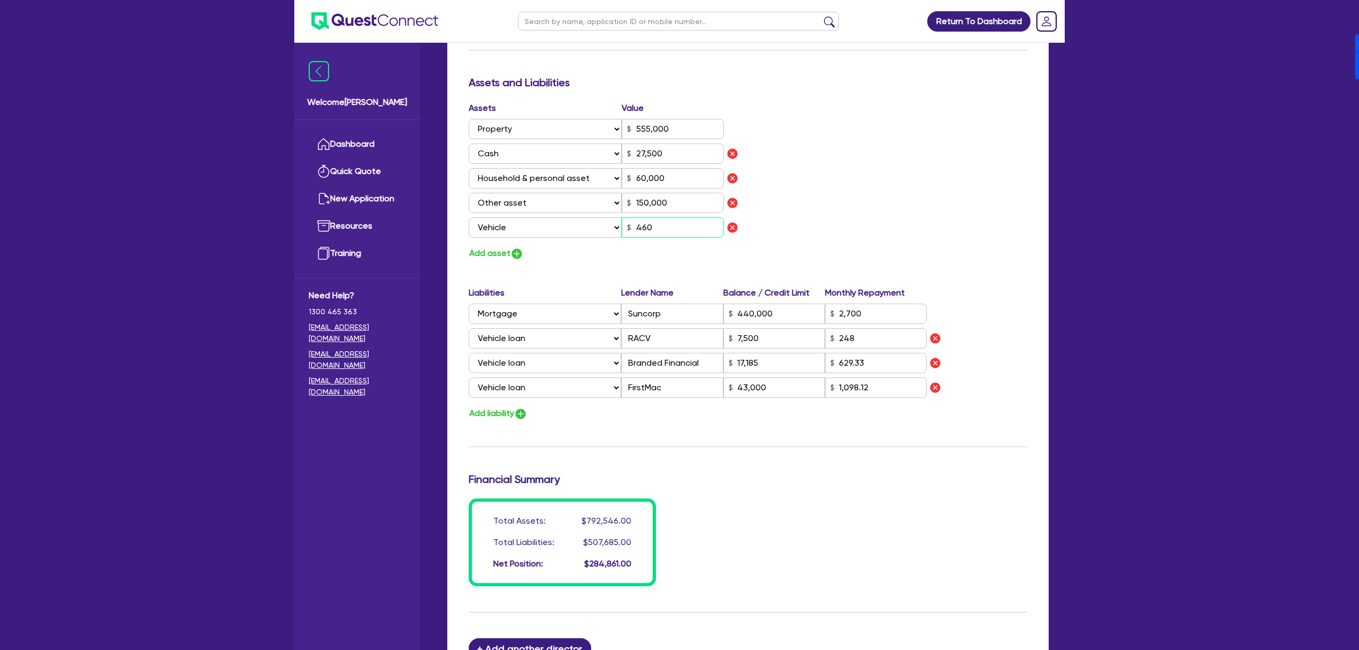
type input "2,700"
type input "7,500"
type input "17,185"
type input "43,000"
type input "1,098.12"
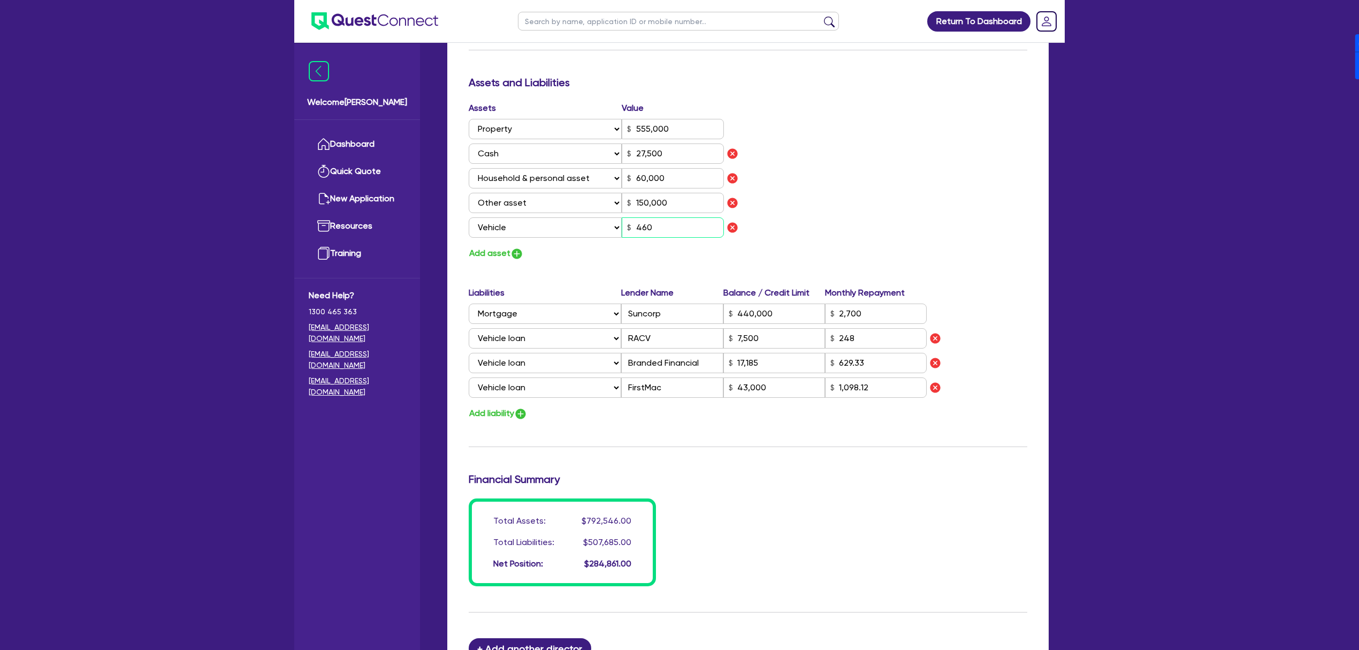
type input "4,600"
type input "0"
type input "0477 809 757"
type input "555,000"
type input "27,500"
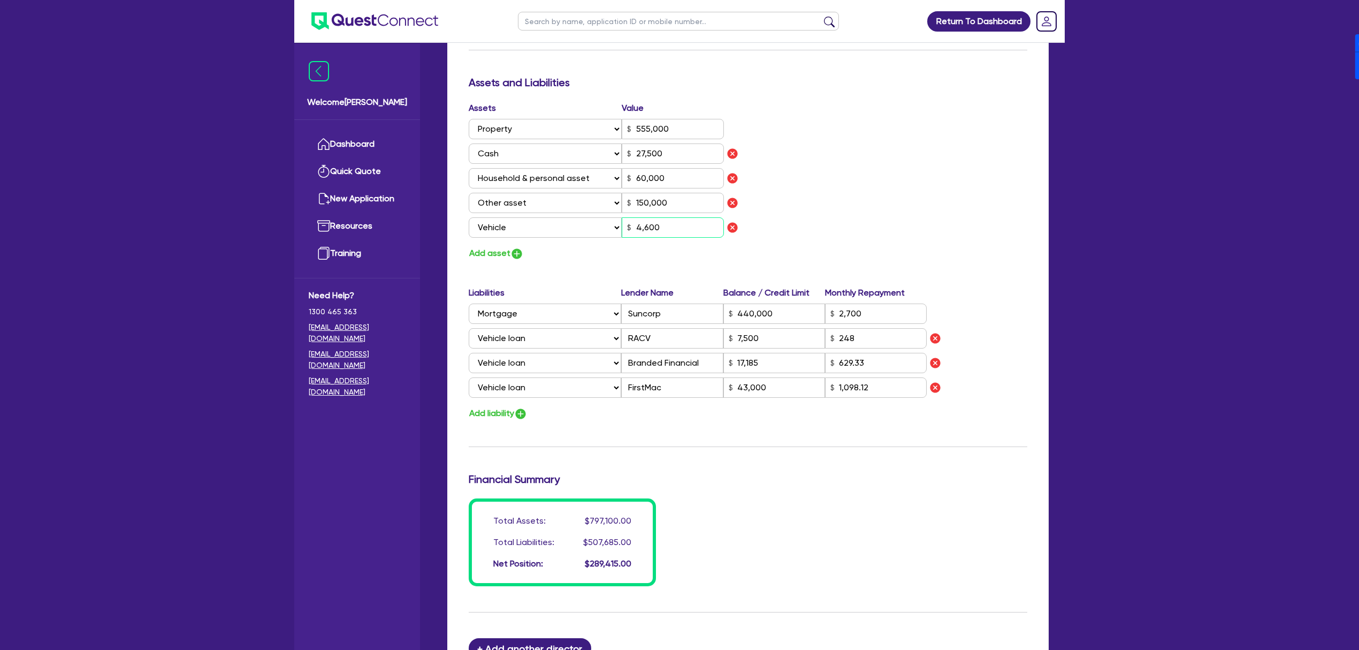
type input "60,000"
type input "150,000"
type input "440,000"
type input "2,700"
type input "7,500"
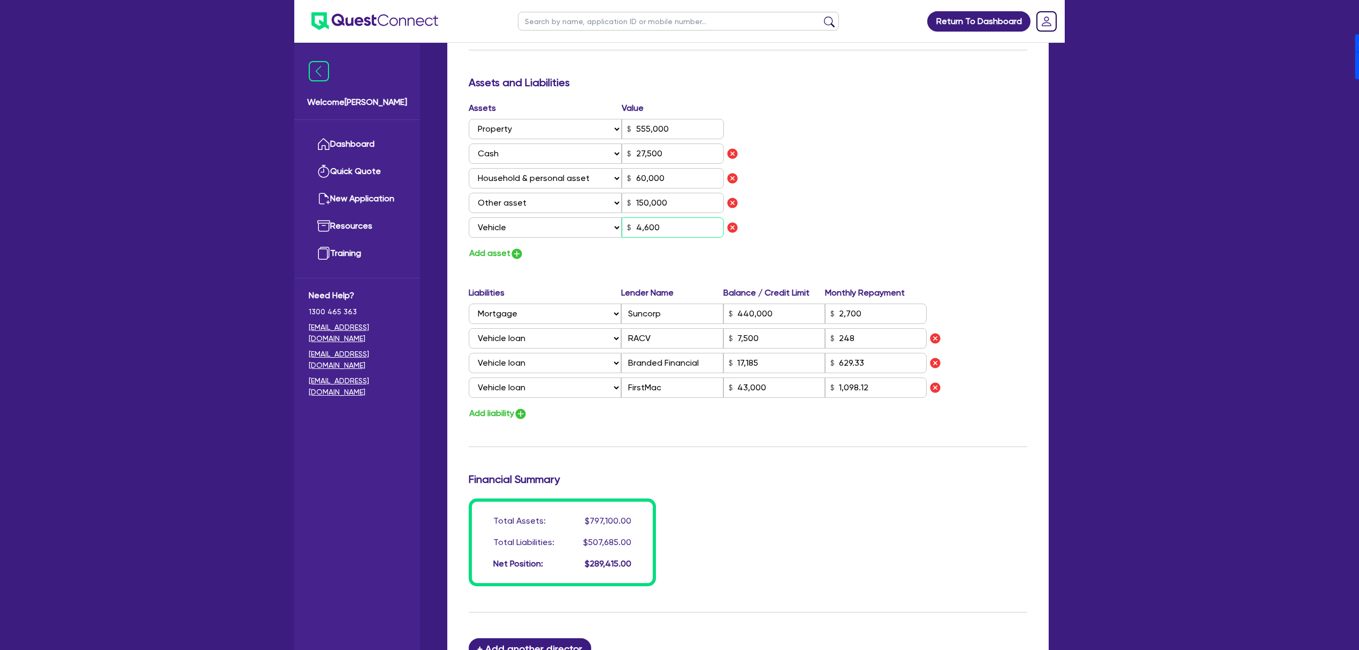
type input "17,185"
type input "43,000"
type input "1,098.12"
type input "46,000"
click at [860, 185] on div "Assets Value Select Asset Cash Property Investment property Vehicle Truck Trail…" at bounding box center [748, 181] width 575 height 159
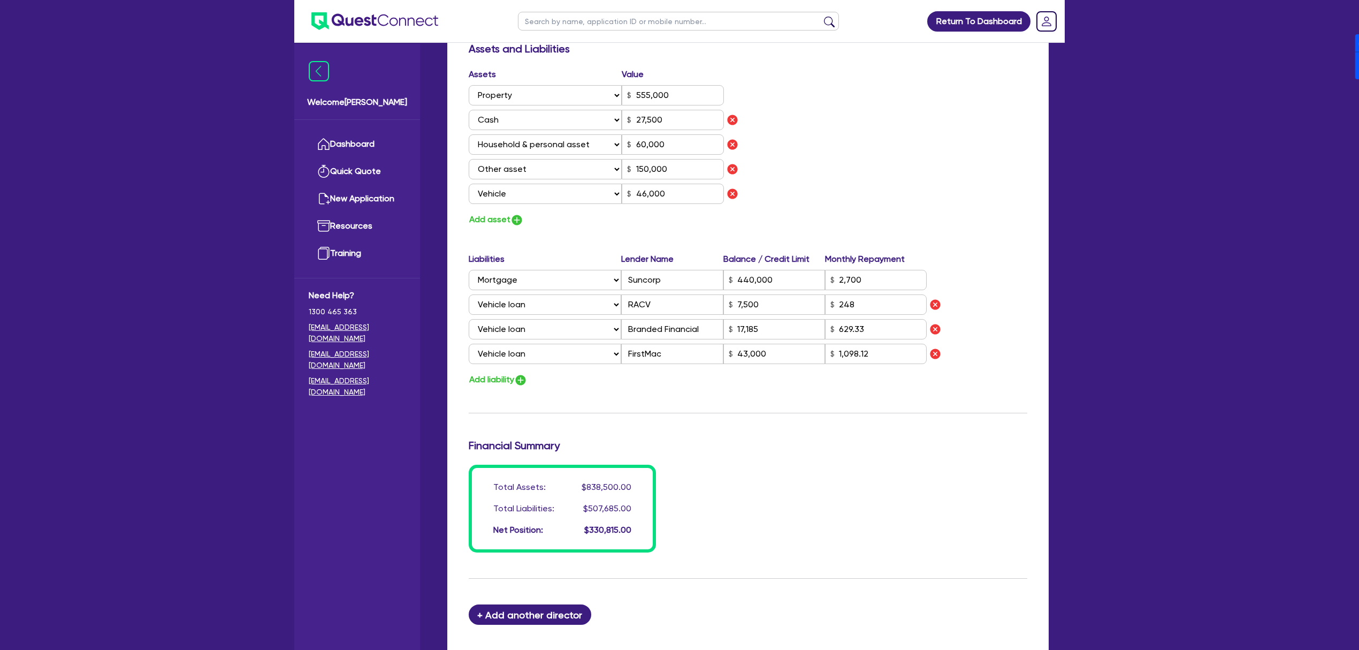
scroll to position [772, 0]
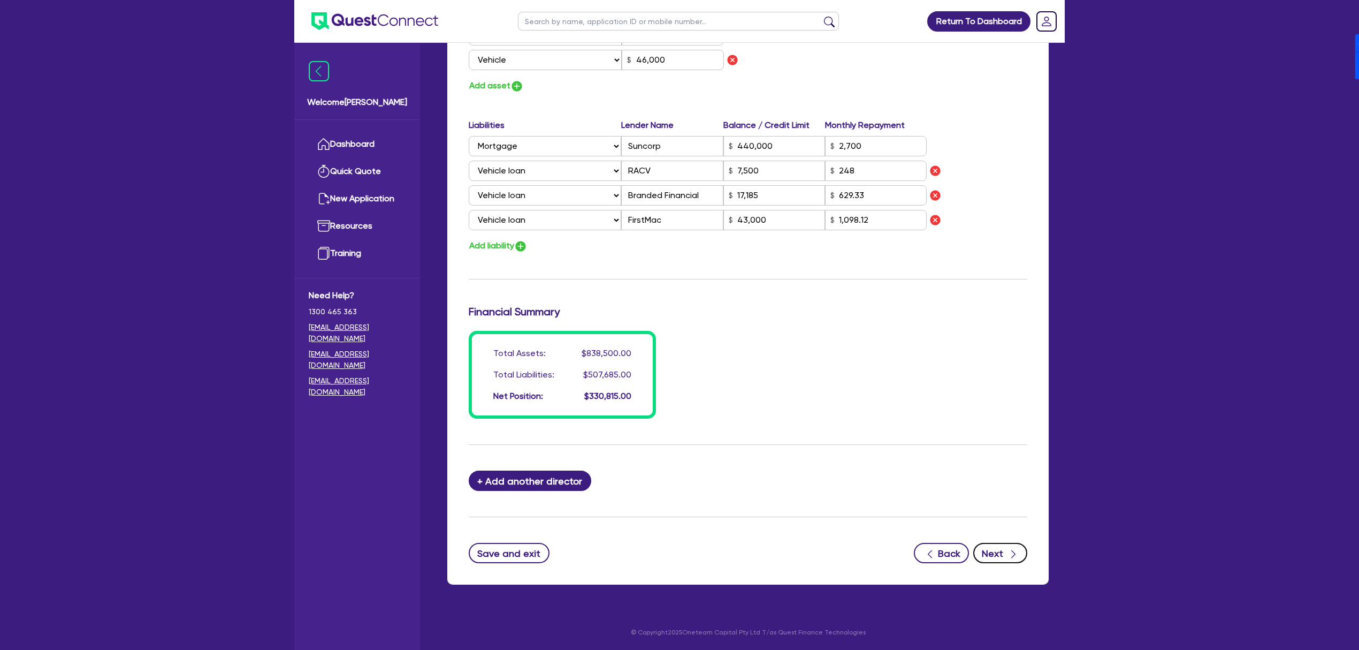
click at [988, 551] on button "Next" at bounding box center [1001, 553] width 54 height 20
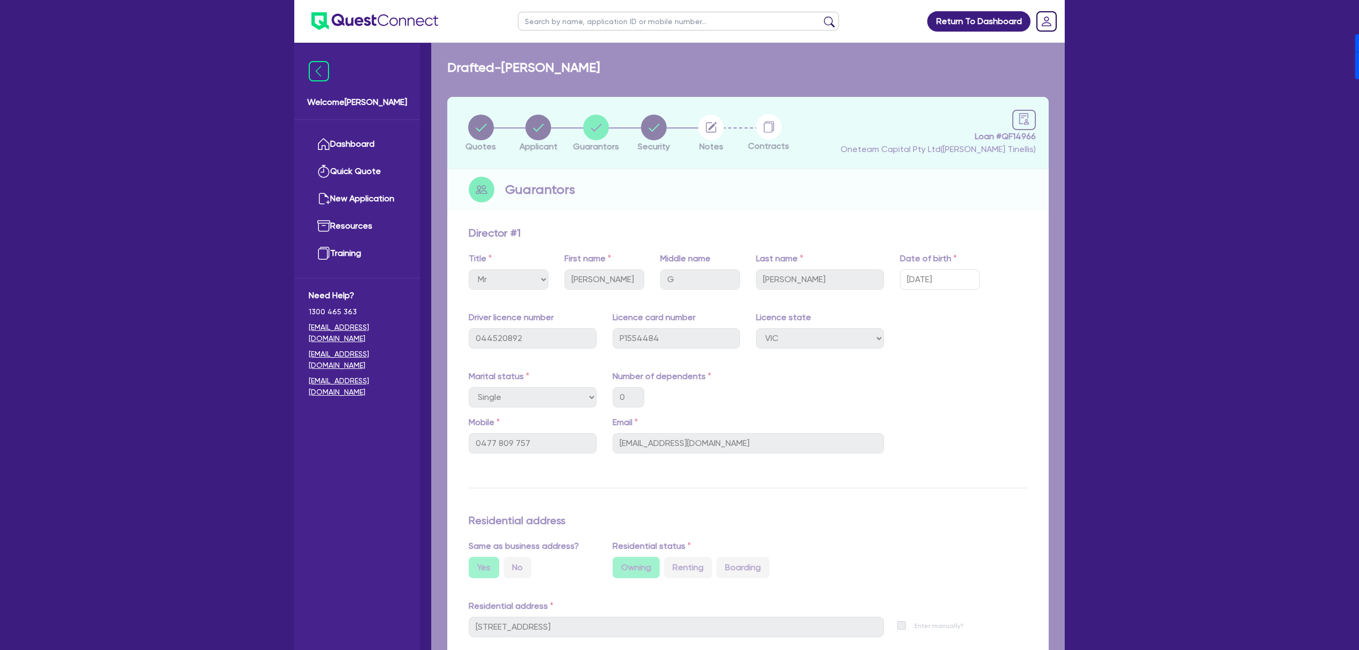
select select "CARS_AND_LIGHT_TRUCKS"
select select "PASSENGER_VEHICLES"
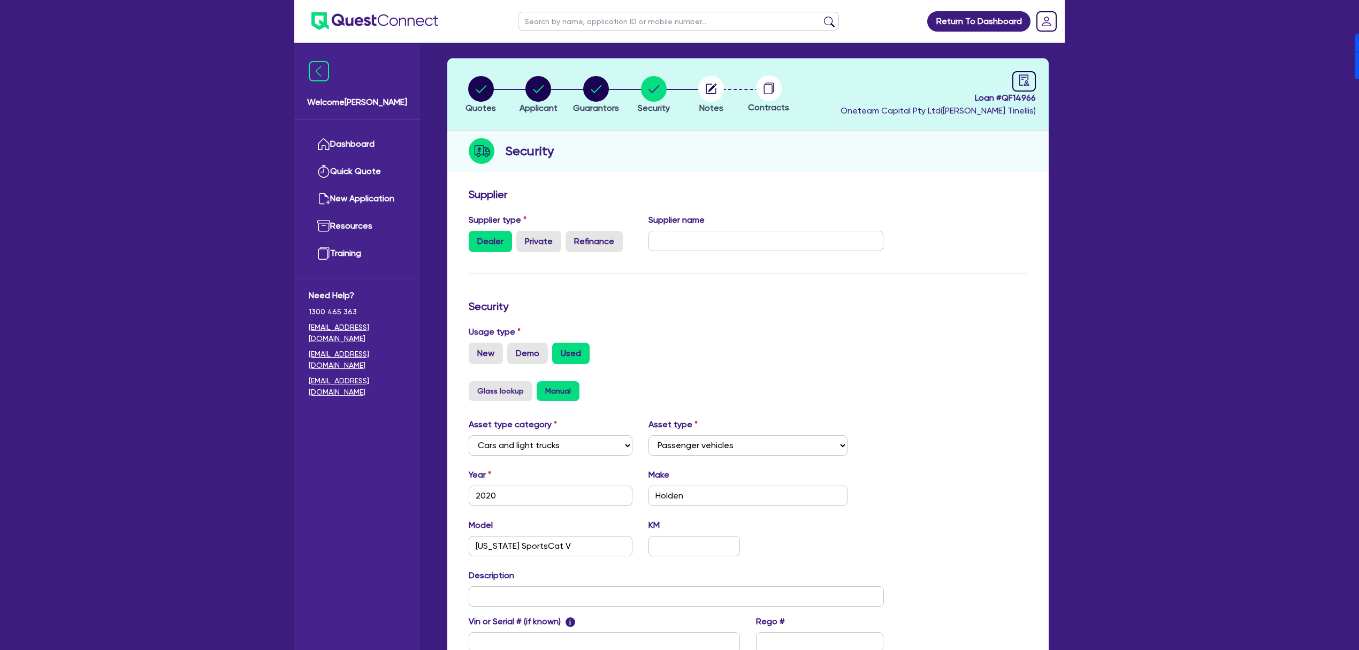
scroll to position [172, 0]
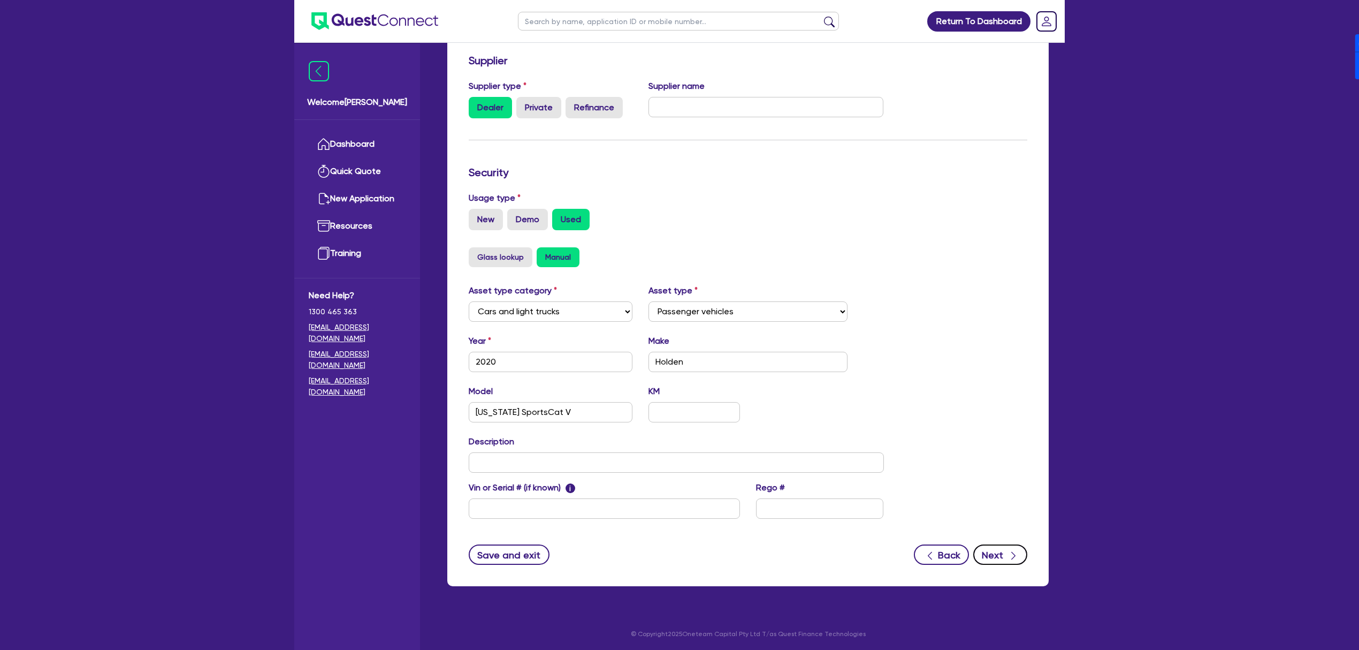
click at [999, 560] on button "Next" at bounding box center [1001, 554] width 54 height 20
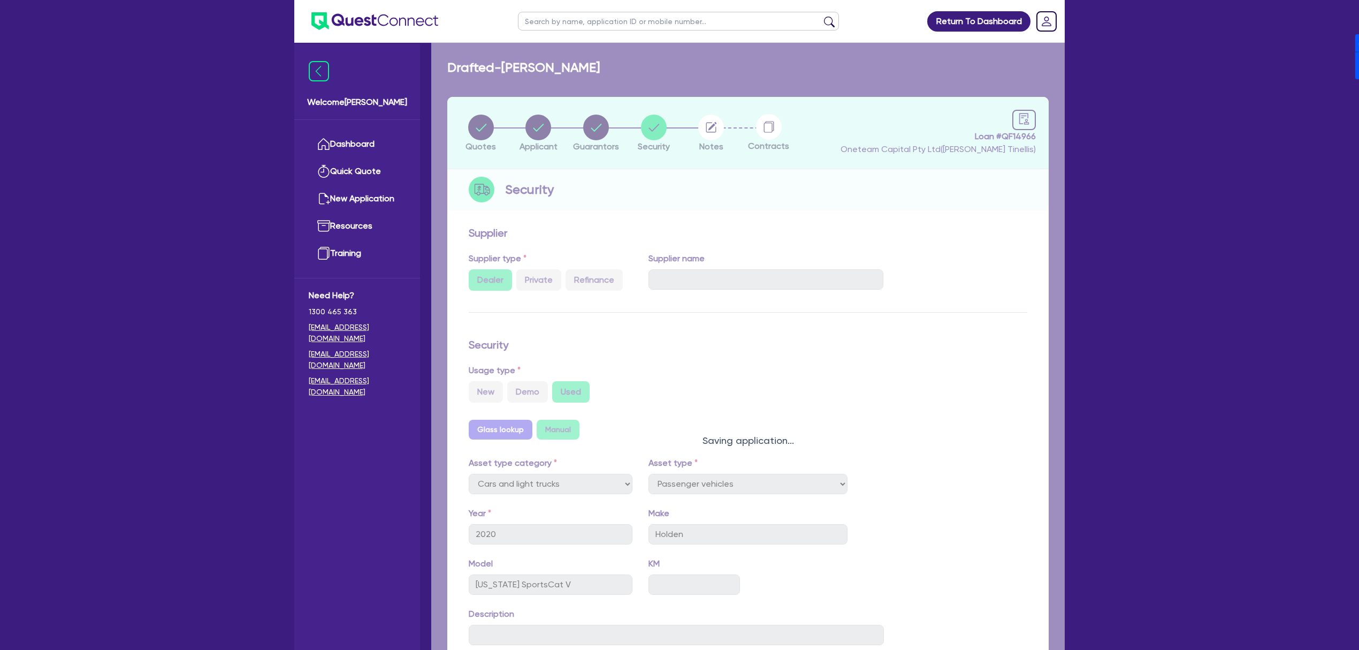
select select "Other"
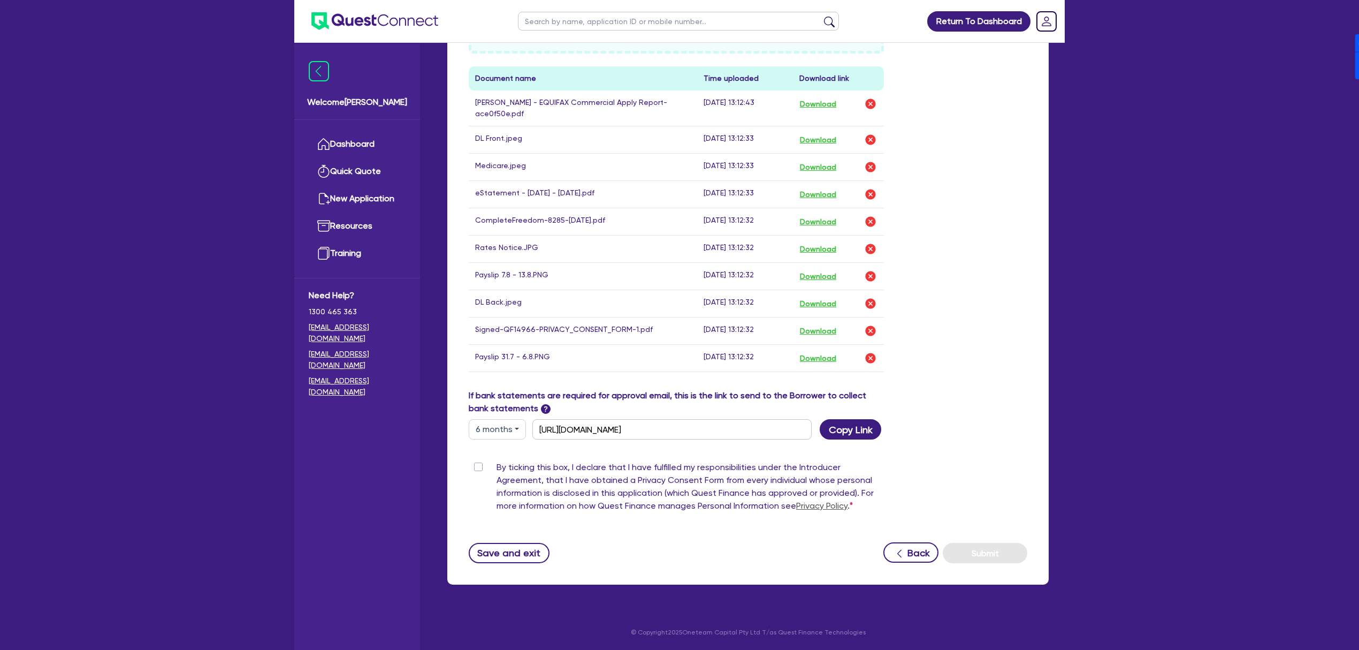
scroll to position [627, 0]
click at [478, 461] on div "By ticking this box, I declare that I have fulfilled my responsibilities under …" at bounding box center [676, 489] width 415 height 56
click at [497, 465] on label "By ticking this box, I declare that I have fulfilled my responsibilities under …" at bounding box center [690, 489] width 387 height 56
click at [477, 465] on input "By ticking this box, I declare that I have fulfilled my responsibilities under …" at bounding box center [473, 466] width 9 height 10
checkbox input "true"
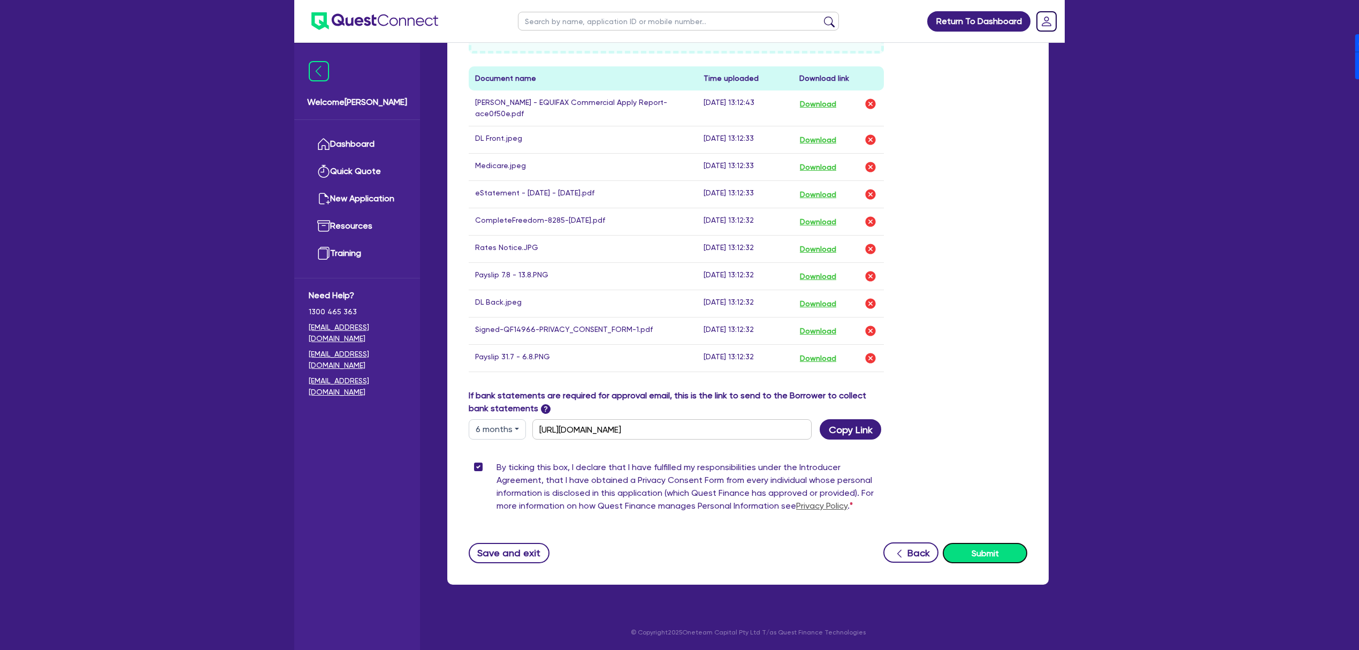
click at [998, 556] on button "Submit" at bounding box center [985, 553] width 85 height 20
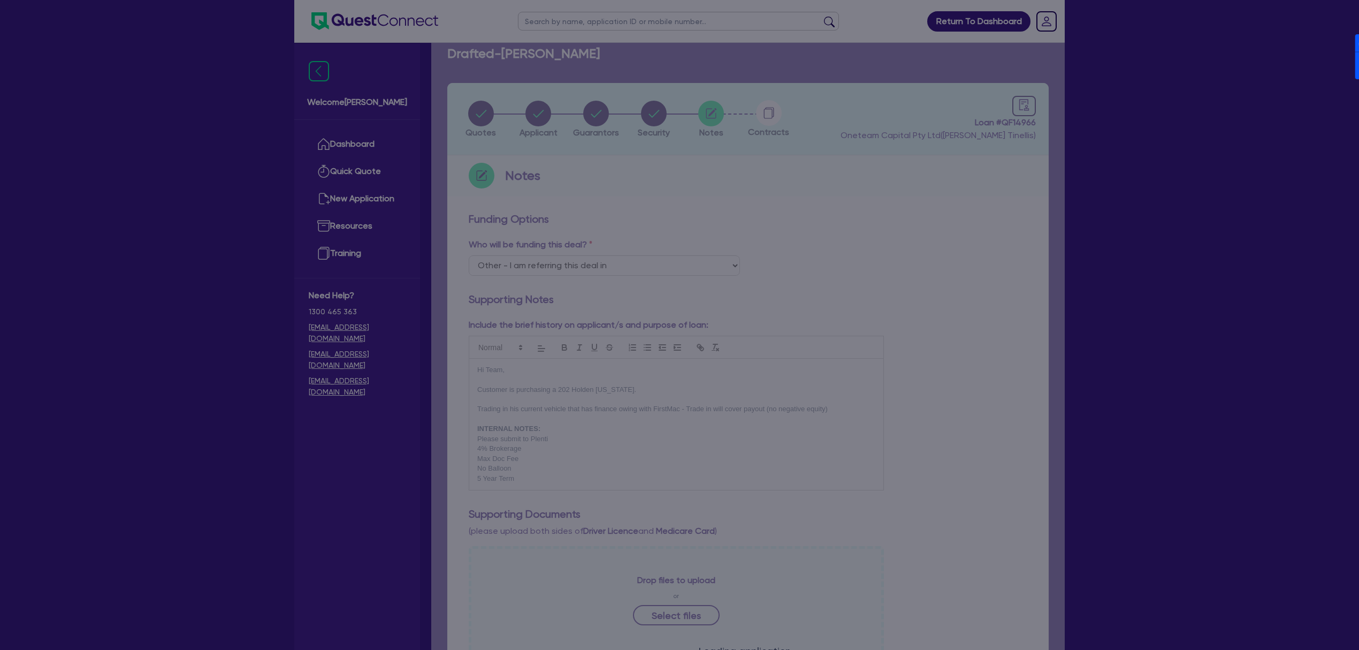
scroll to position [0, 0]
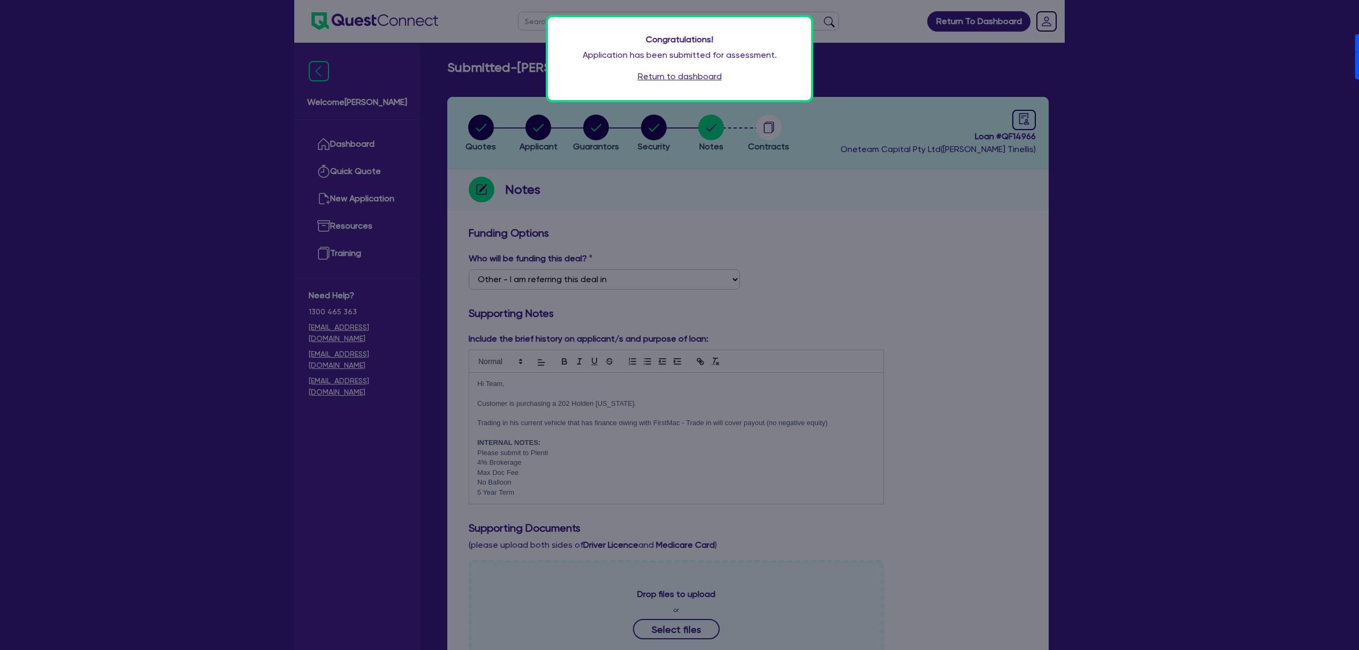
click at [690, 80] on link "Return to dashboard" at bounding box center [680, 76] width 84 height 13
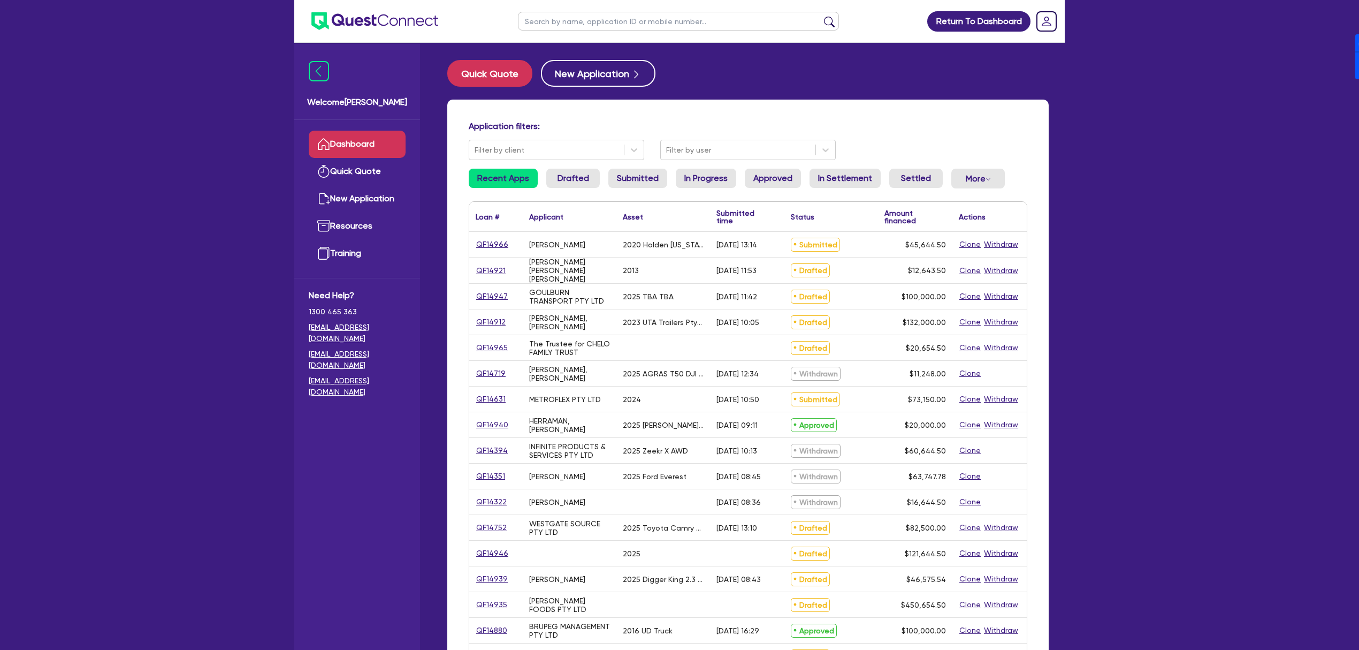
drag, startPoint x: 471, startPoint y: 242, endPoint x: 511, endPoint y: 247, distance: 40.0
click at [516, 246] on div "QF14966" at bounding box center [496, 244] width 54 height 25
click at [497, 243] on link "QF14966" at bounding box center [492, 244] width 33 height 12
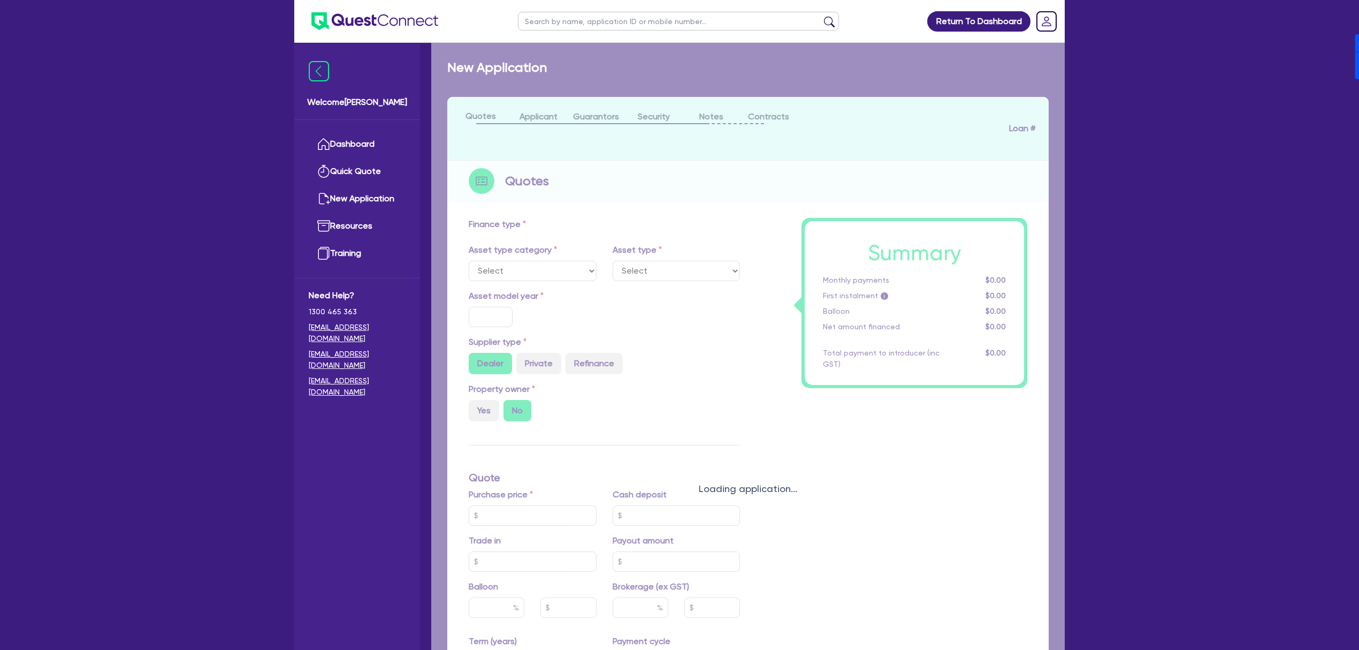
select select "CARS_AND_LIGHT_TRUCKS"
type input "2020"
radio input "true"
type input "46,000"
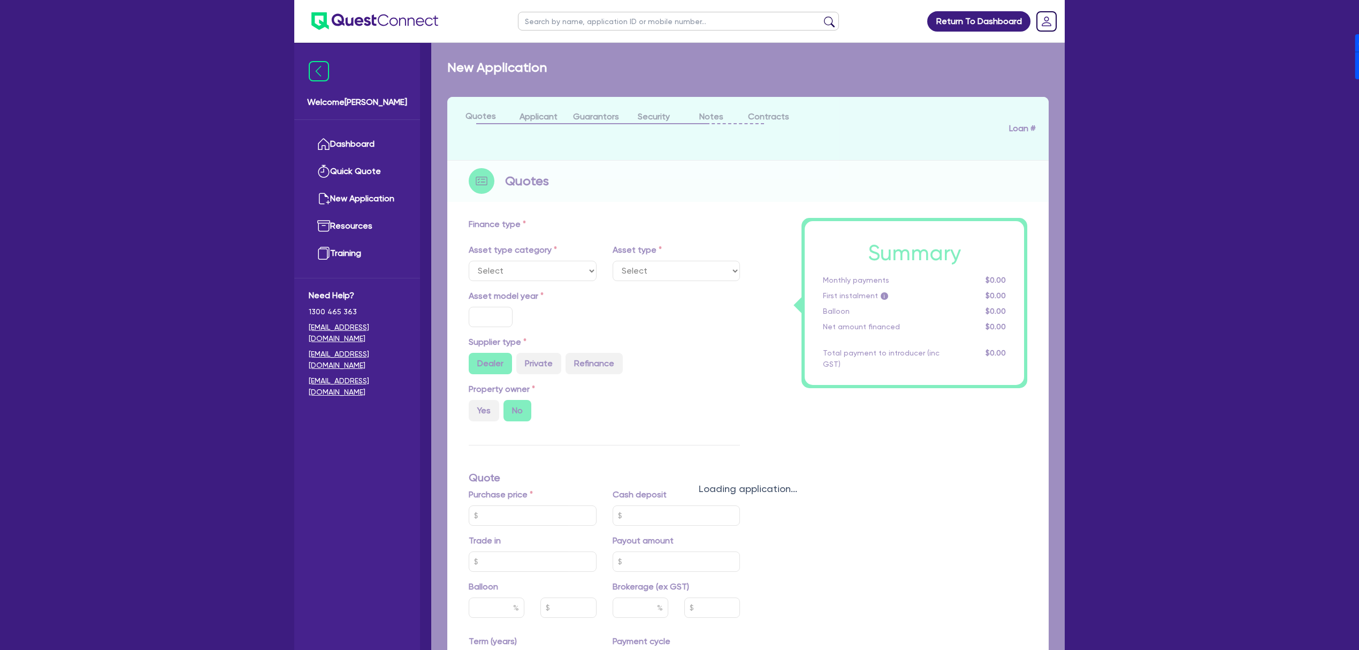
type input "44,000"
type input "4"
type input "1,825.78"
type input "7.89"
type input "900"
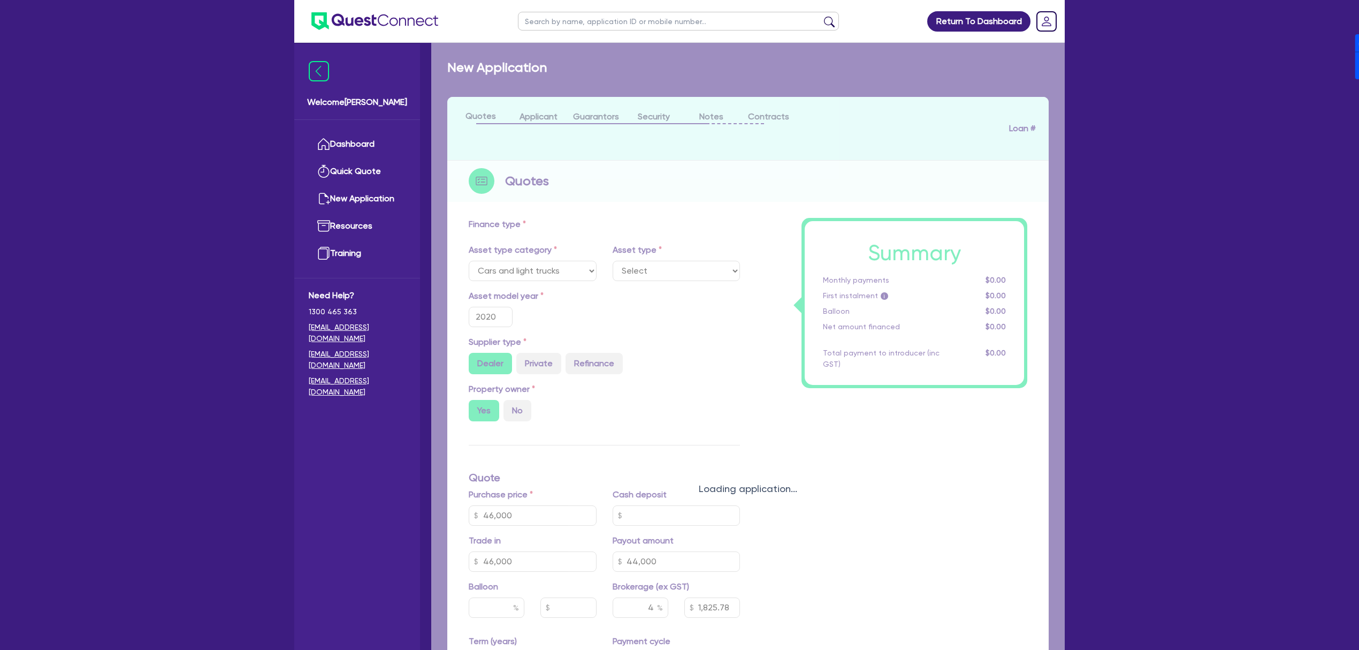
select select "PASSENGER_VEHICLES"
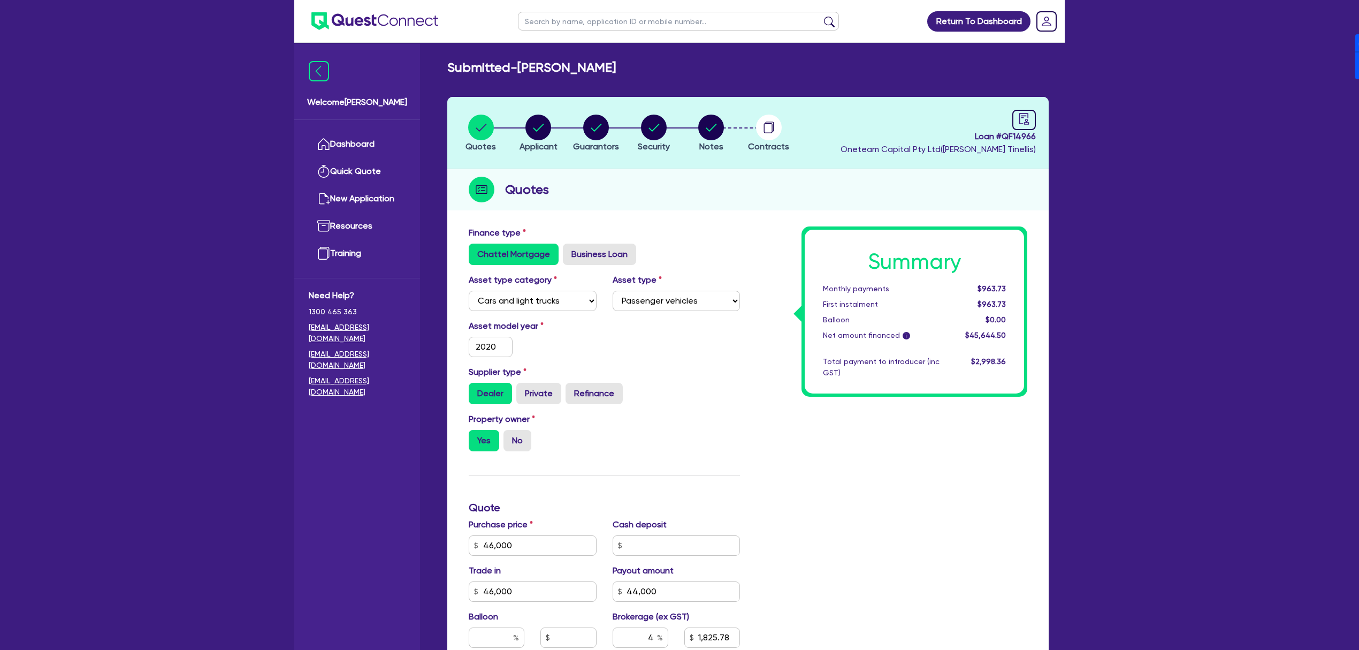
click at [1017, 136] on span "Loan # QF14966" at bounding box center [938, 136] width 195 height 13
copy span "QF14966"
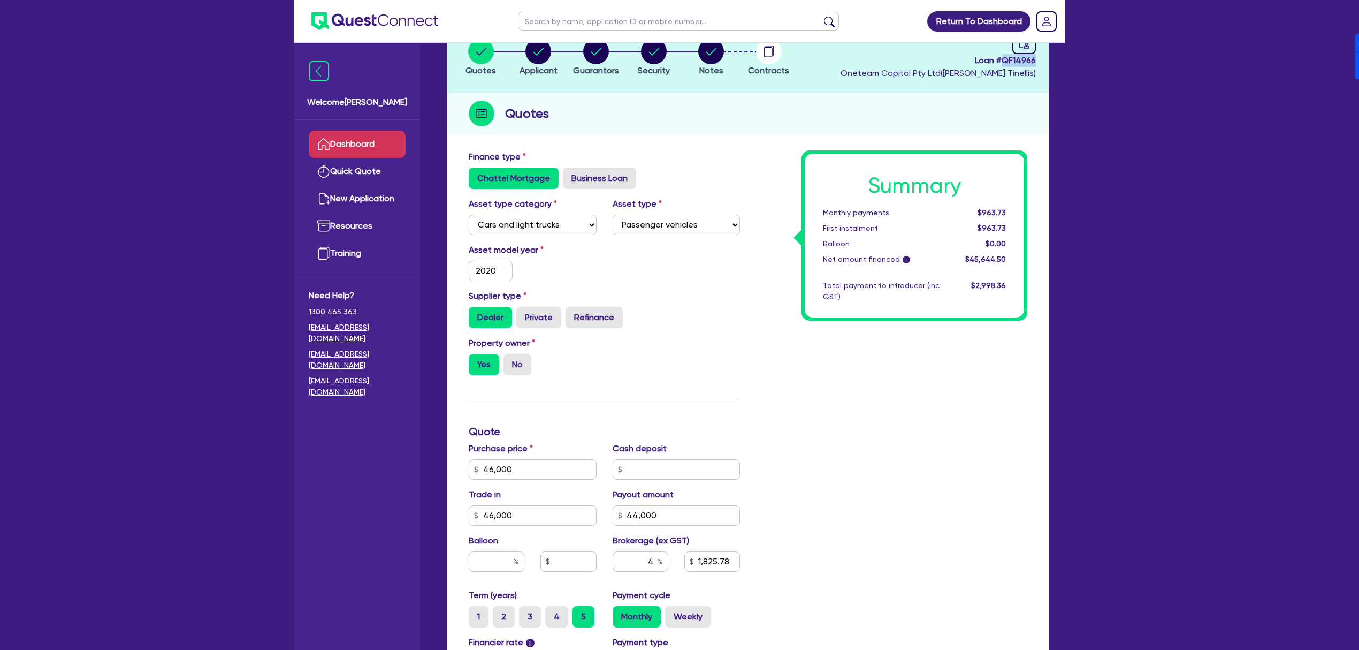
scroll to position [71, 0]
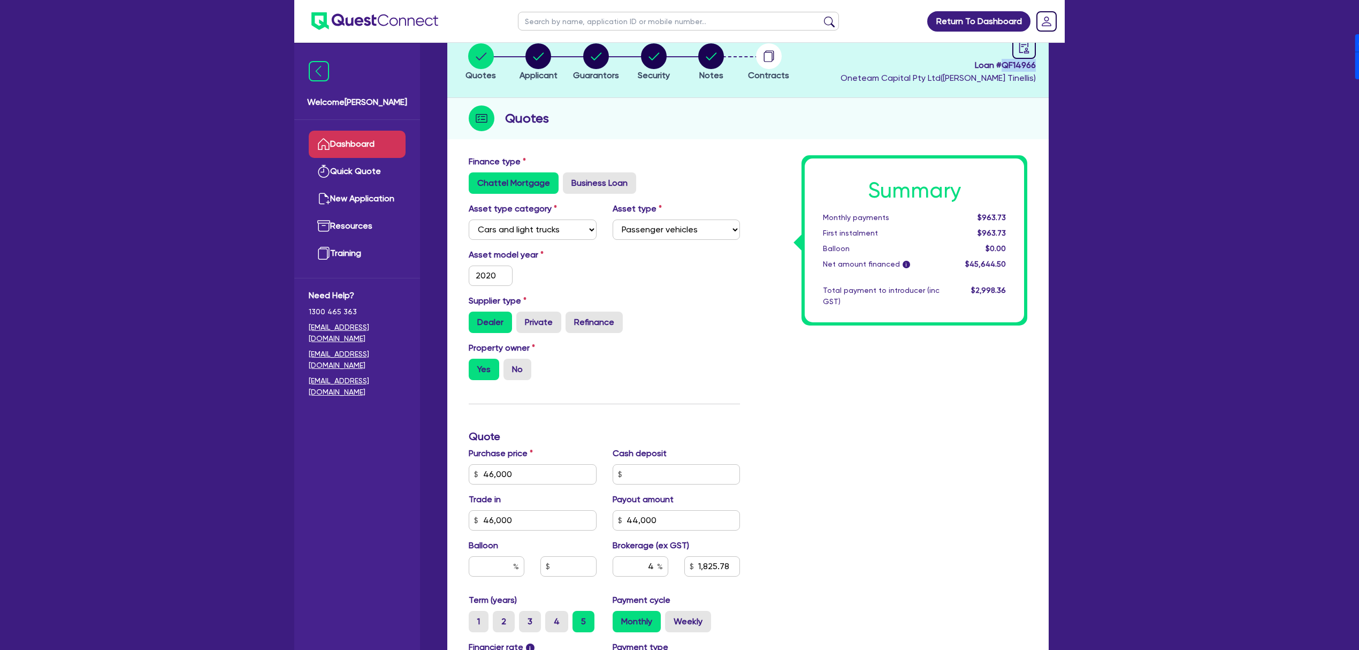
click at [356, 144] on link "Dashboard" at bounding box center [357, 144] width 97 height 27
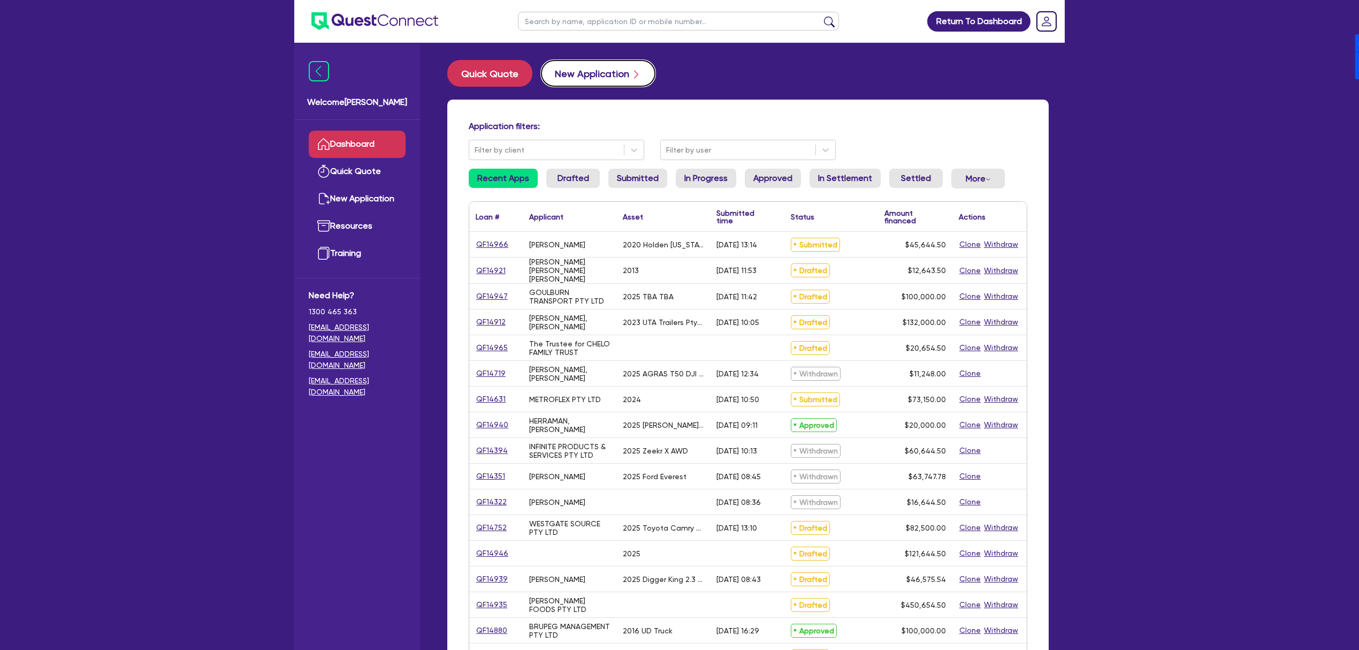
click at [607, 71] on button "New Application" at bounding box center [598, 73] width 115 height 27
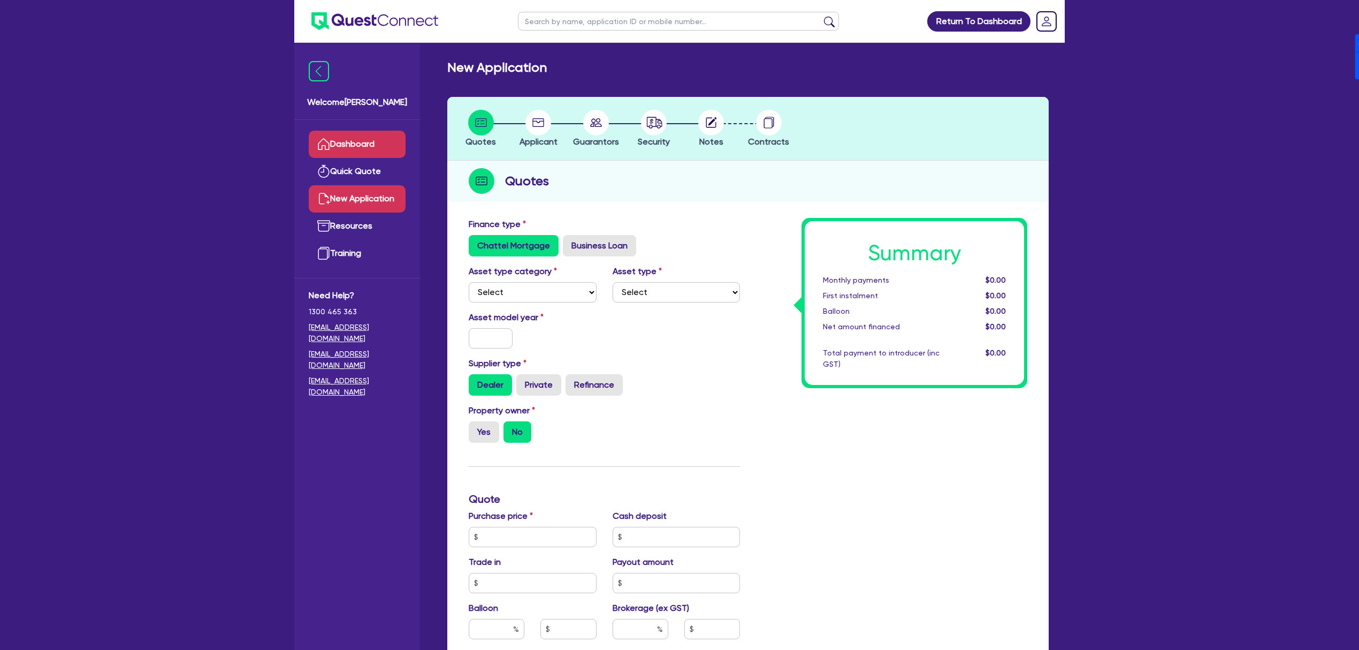
click at [386, 149] on link "Dashboard" at bounding box center [357, 144] width 97 height 27
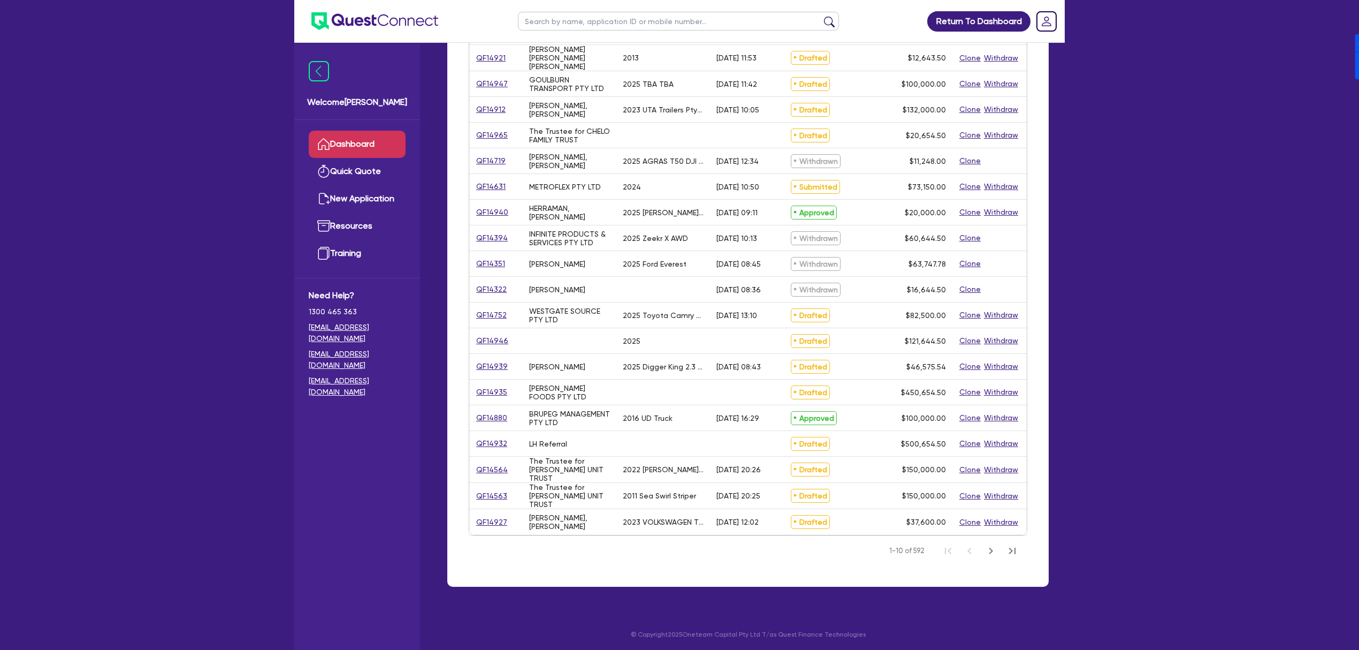
scroll to position [213, 0]
click at [488, 440] on link "QF14932" at bounding box center [492, 443] width 32 height 12
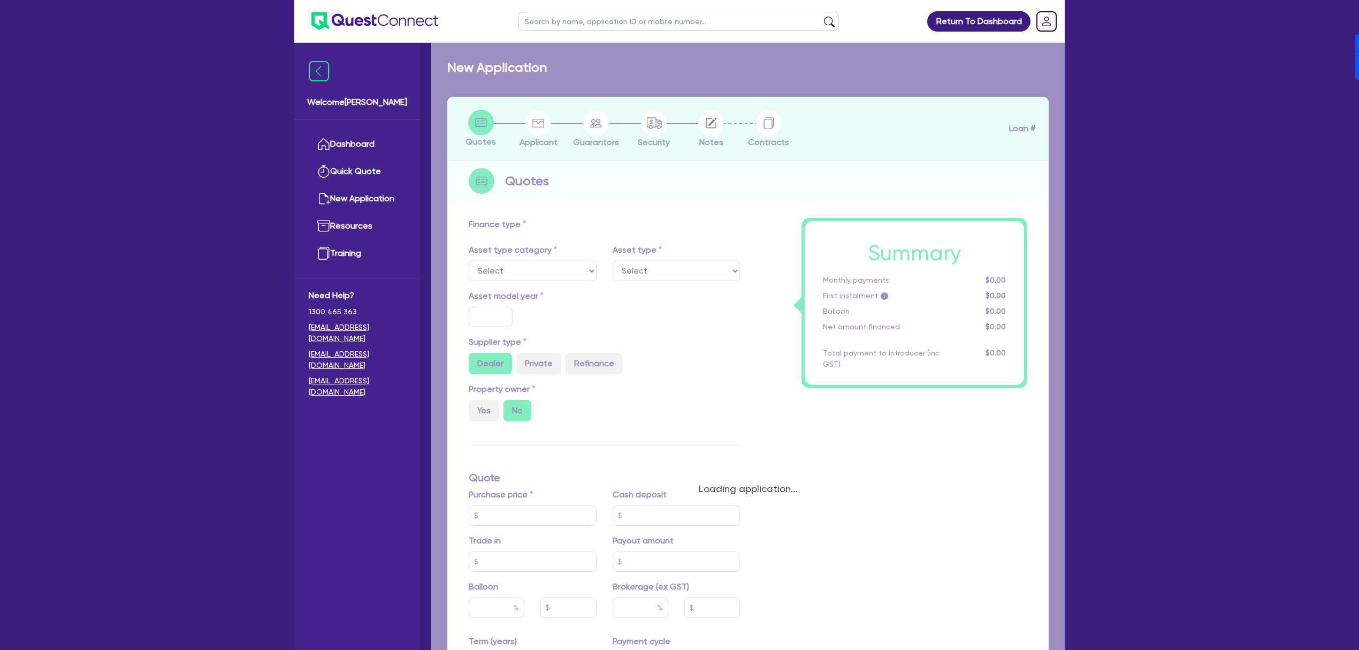
radio input "true"
type input "500,000"
type input "4"
type input "20,026.18"
type input "17"
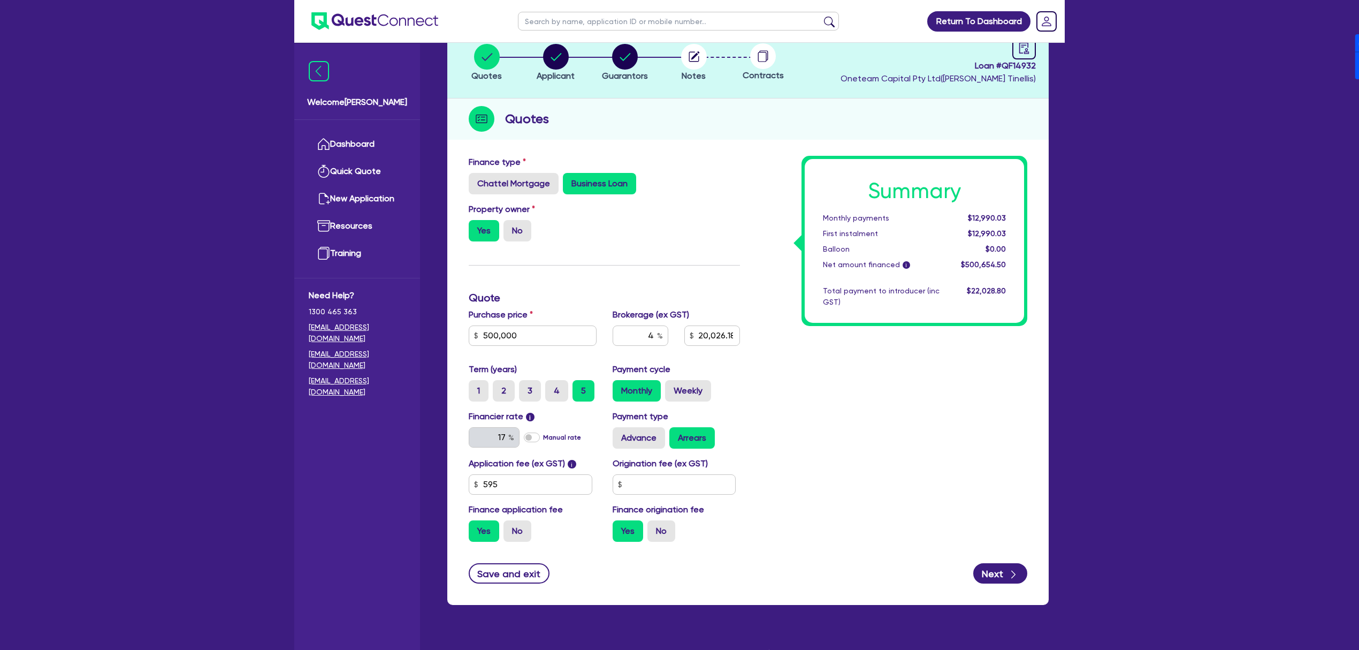
scroll to position [90, 0]
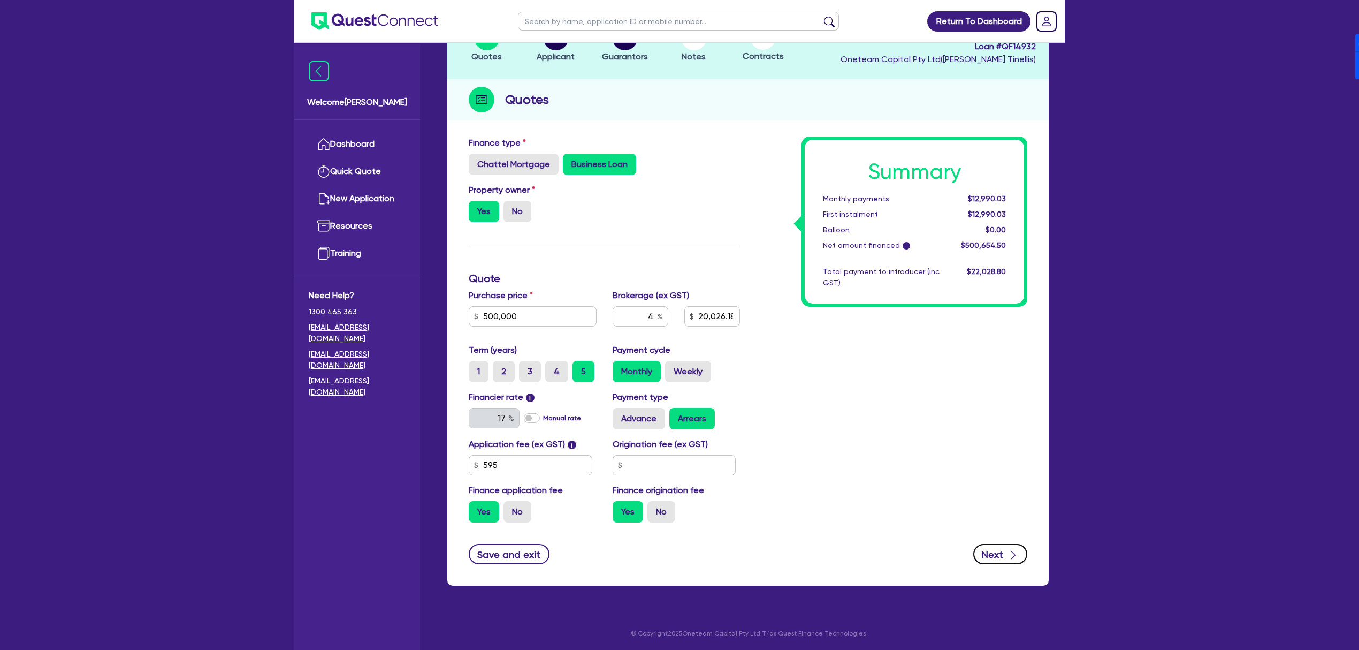
click at [1007, 546] on button "Next" at bounding box center [1001, 554] width 54 height 20
type input "500,000"
type input "20,026.18"
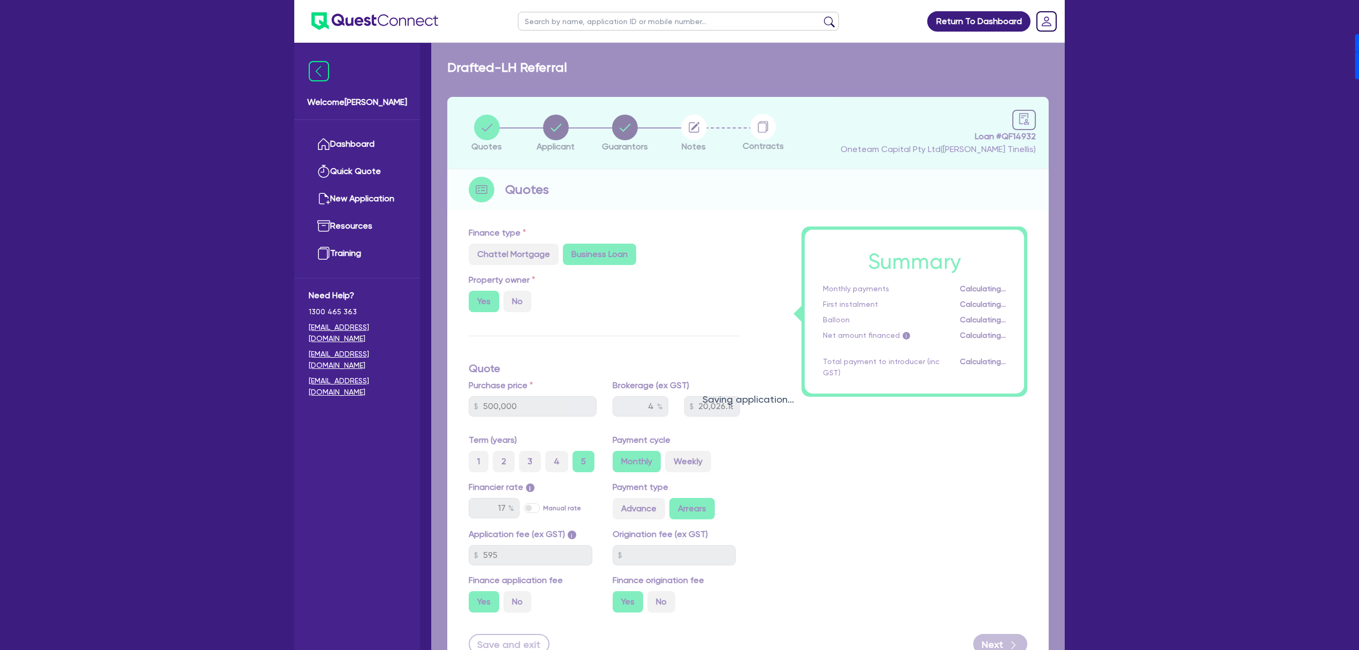
select select "SOLE_TRADER"
select select "ACCOMODATION_FOOD"
select select "HOTELS"
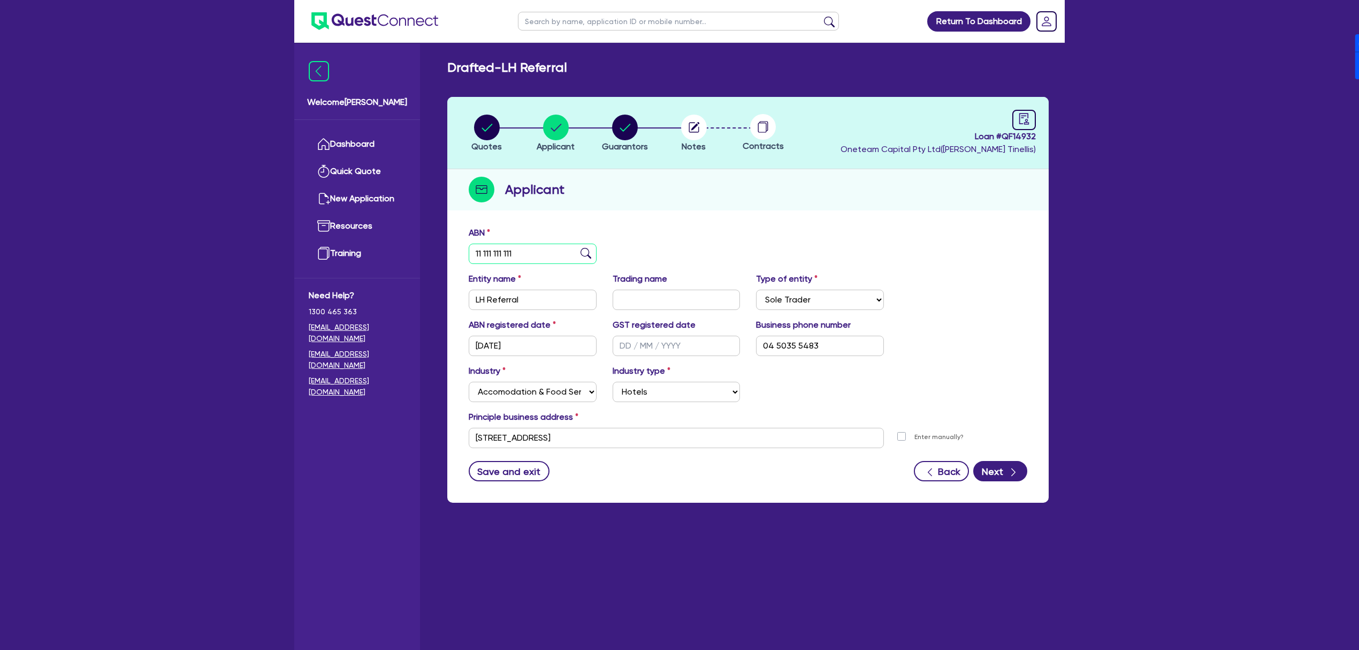
click at [544, 255] on input "11 111 111 111" at bounding box center [533, 254] width 128 height 20
click at [622, 132] on circle "button" at bounding box center [625, 128] width 26 height 26
select select "MR"
select select "[GEOGRAPHIC_DATA]"
select select "SINGLE"
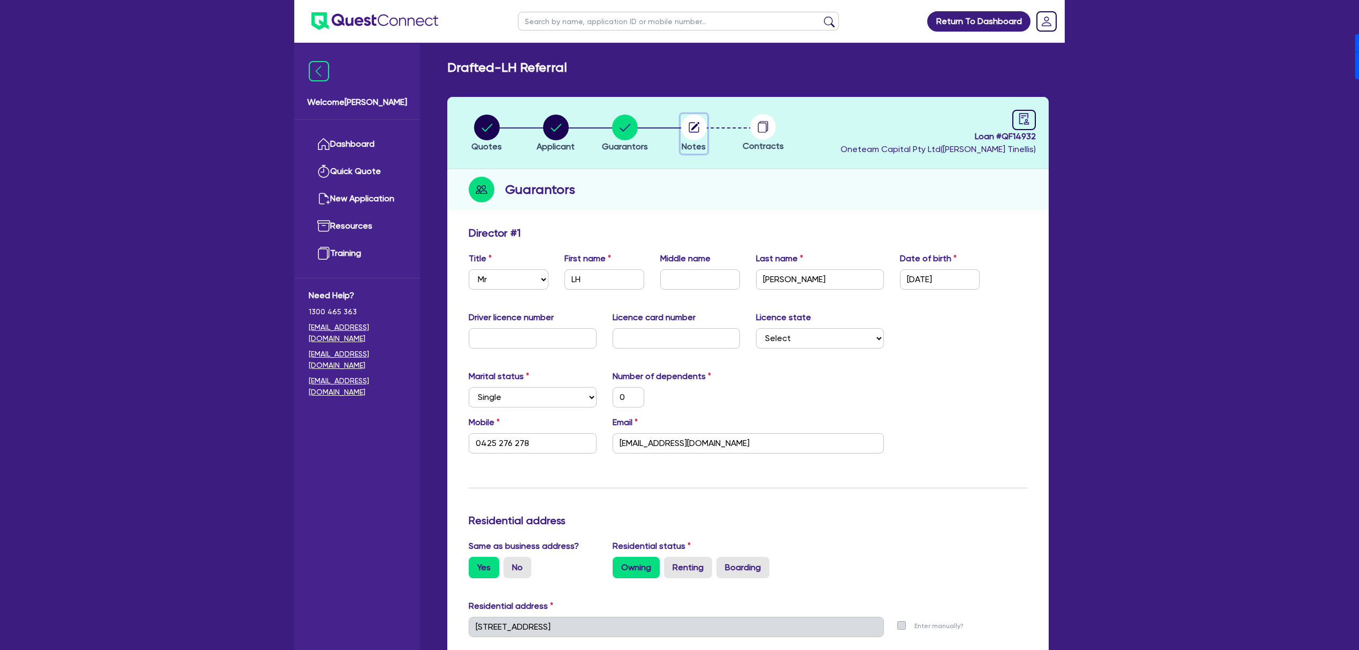
click at [698, 131] on icon "button" at bounding box center [694, 127] width 10 height 10
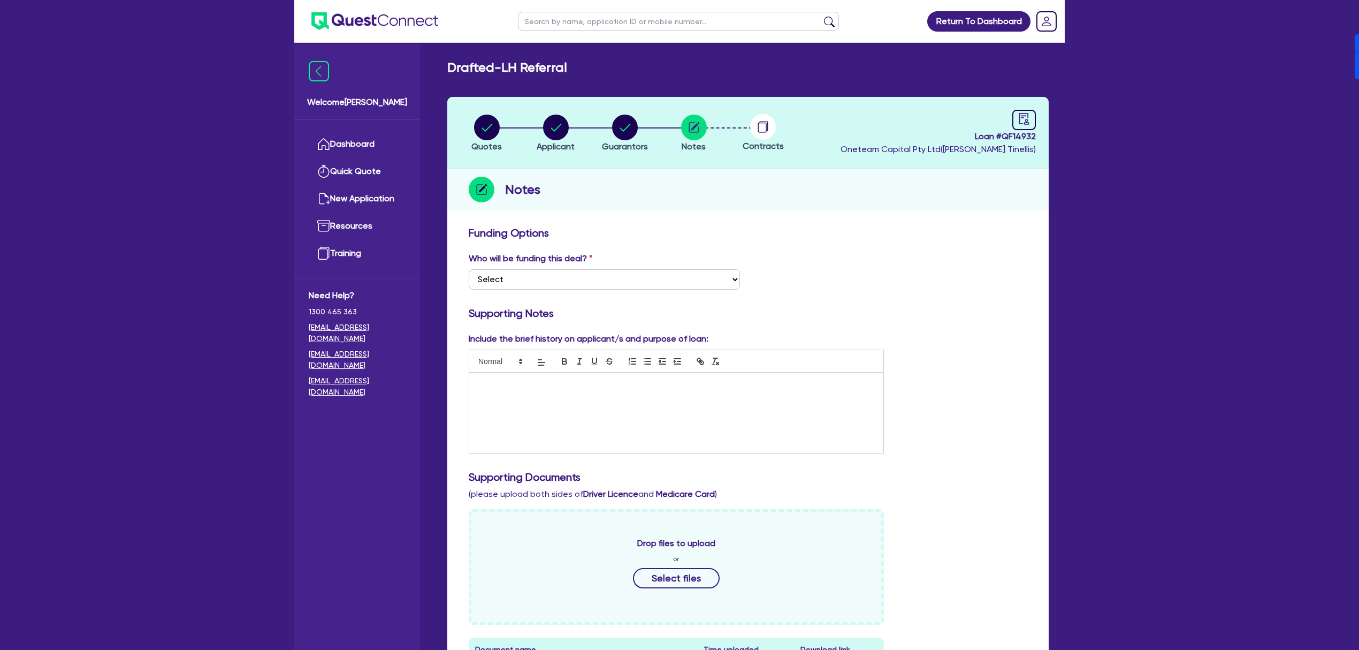
click at [761, 123] on circle at bounding box center [763, 127] width 26 height 26
click at [533, 114] on li "Applicant" at bounding box center [555, 132] width 69 height 37
click at [551, 138] on circle "button" at bounding box center [556, 128] width 26 height 26
select select "SOLE_TRADER"
select select "ACCOMODATION_FOOD"
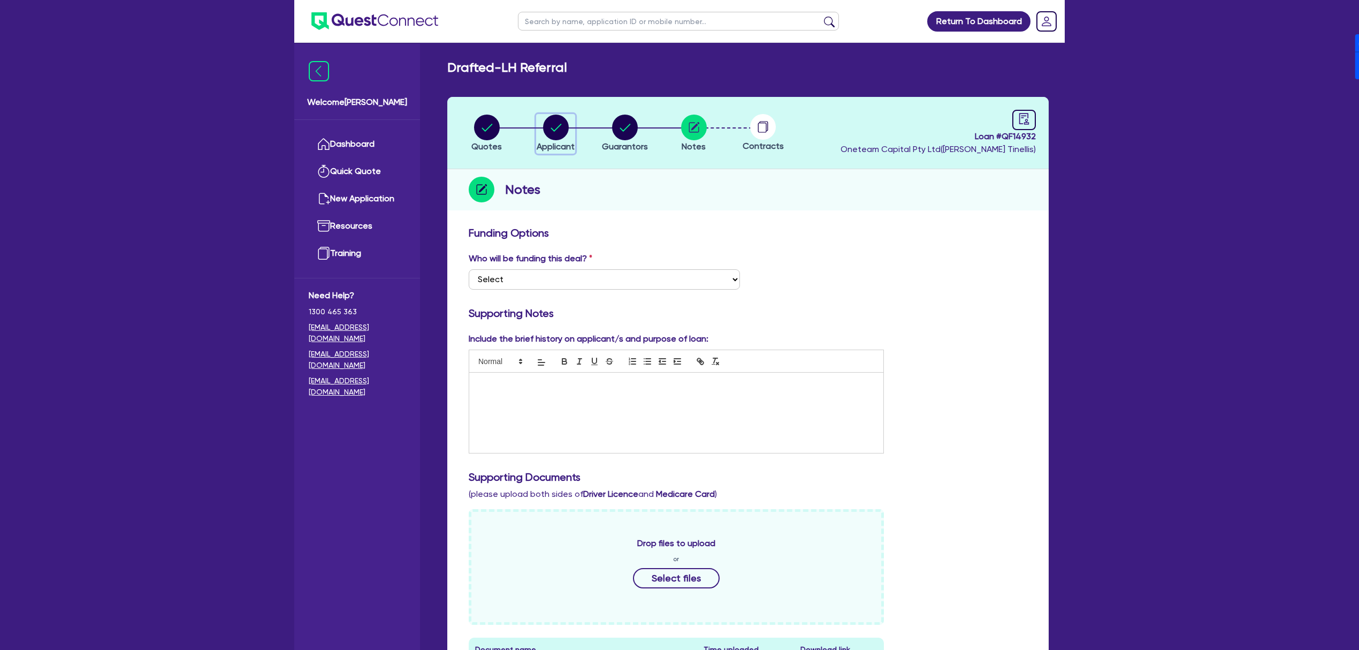
select select "HOTELS"
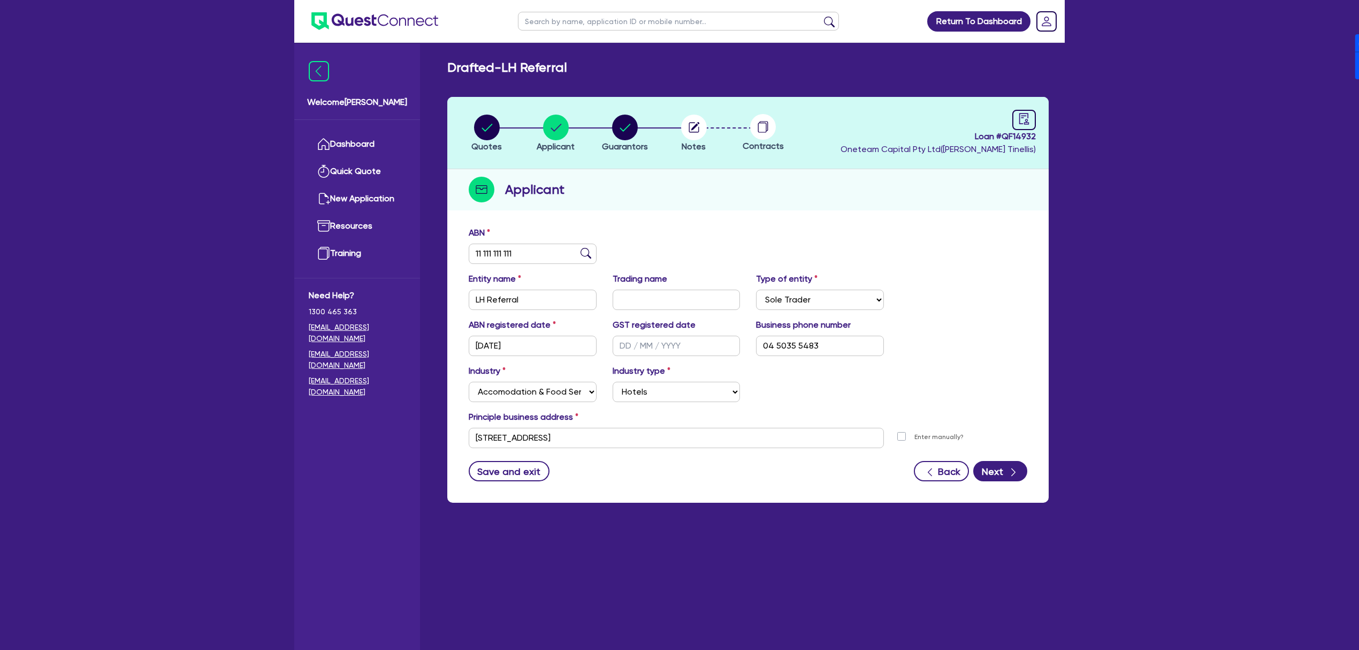
click at [544, 265] on div "ABN 11 111 111 111" at bounding box center [748, 249] width 575 height 46
click at [544, 258] on input "11 111 111 111" at bounding box center [533, 254] width 128 height 20
paste input "74 664 720 129"
type input "74 664 720 129"
click at [822, 217] on div "Quotes Applicant [GEOGRAPHIC_DATA] Notes Contracts Loan # QF14932 Oneteam Capit…" at bounding box center [748, 300] width 602 height 406
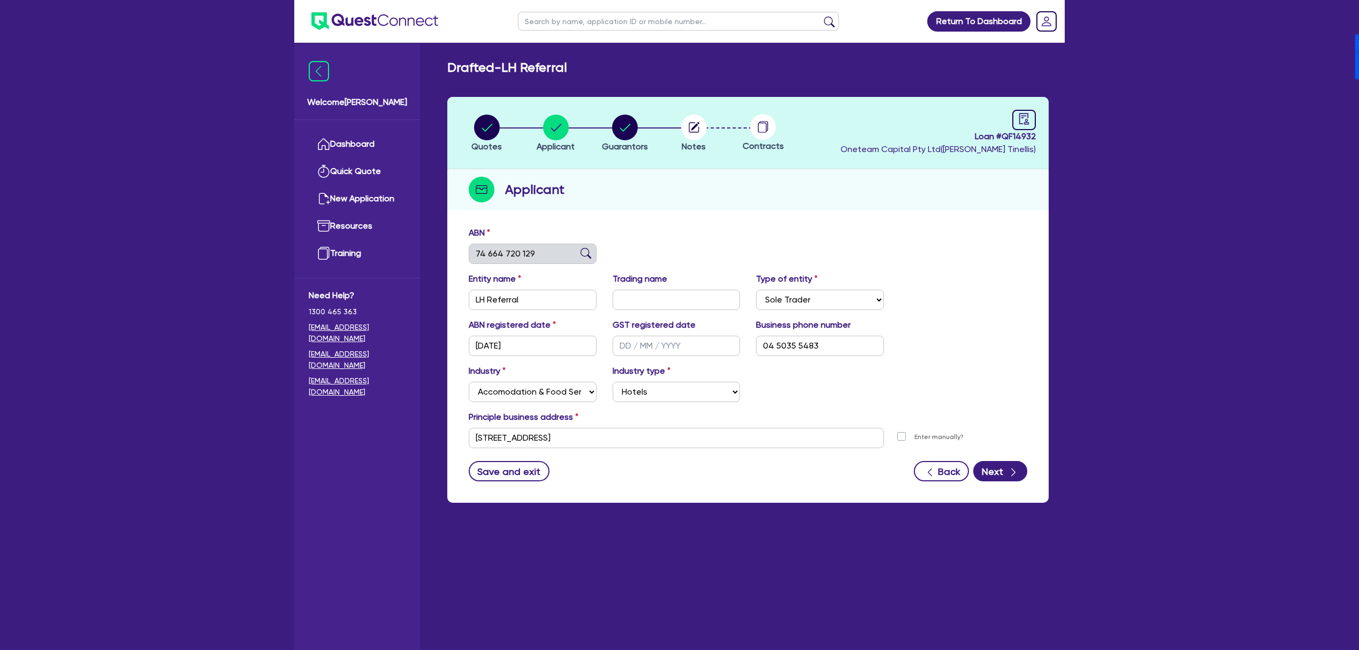
type input "HAPPY HEART AUSTRALIA PTY LTD"
type input "SENIOR HELPERS"
select select "COMPANY"
type input "[DATE]"
